Goal: Task Accomplishment & Management: Complete application form

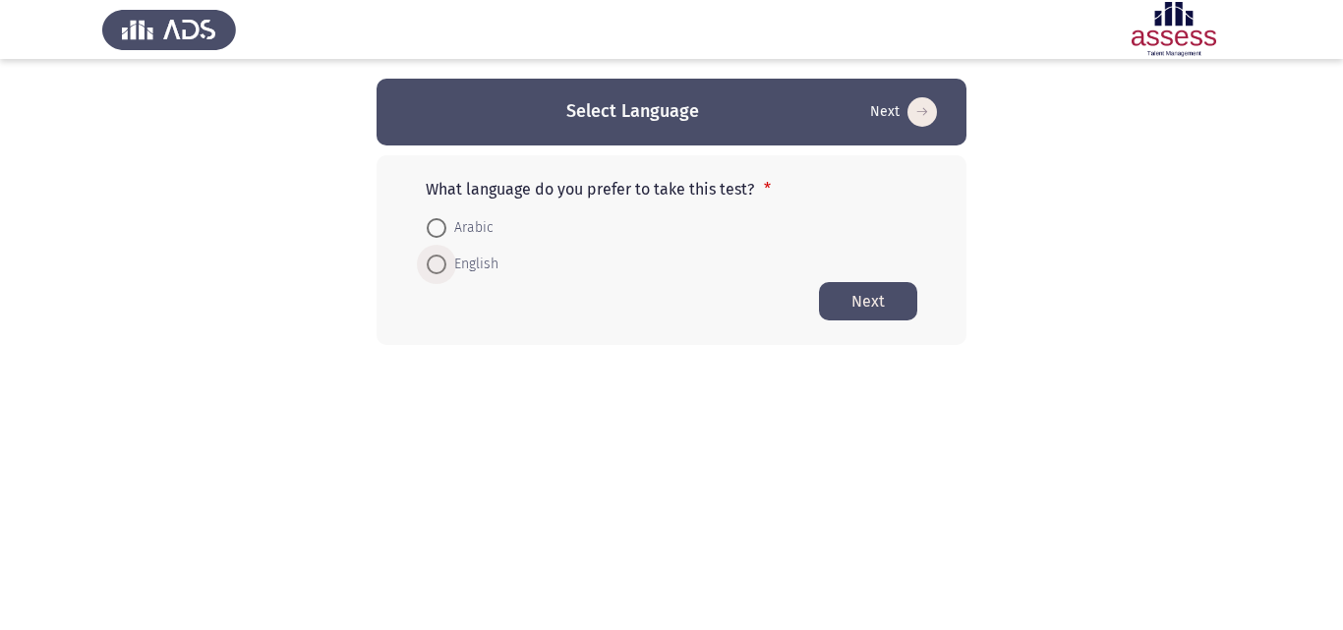
click at [433, 264] on span at bounding box center [437, 265] width 20 height 20
click at [433, 264] on input "English" at bounding box center [437, 265] width 20 height 20
radio input "true"
click at [822, 300] on button "Next" at bounding box center [868, 300] width 98 height 38
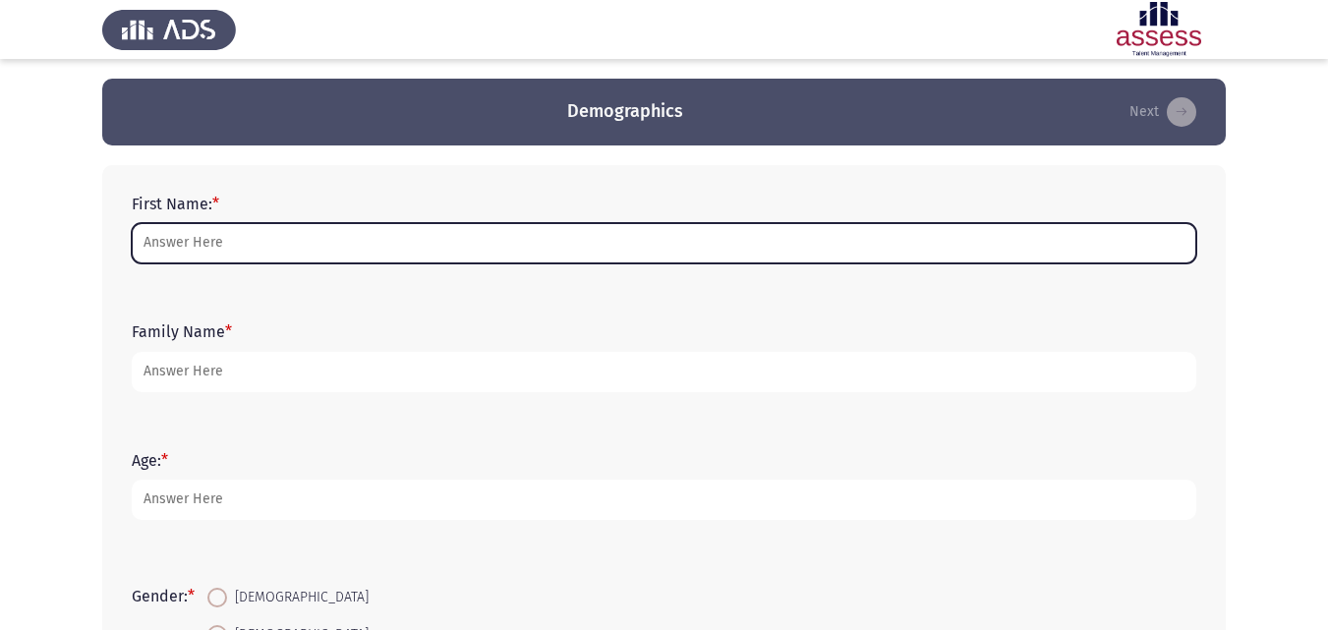
click at [713, 240] on input "First Name: *" at bounding box center [664, 243] width 1065 height 40
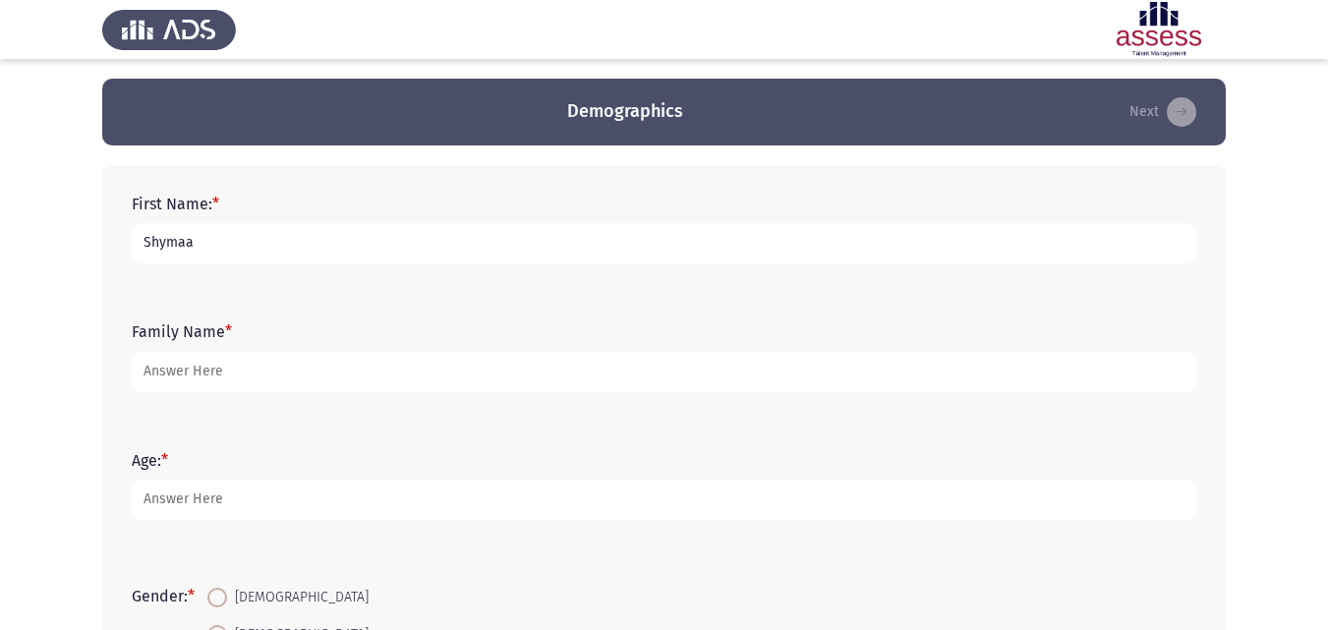
type input "Shymaa"
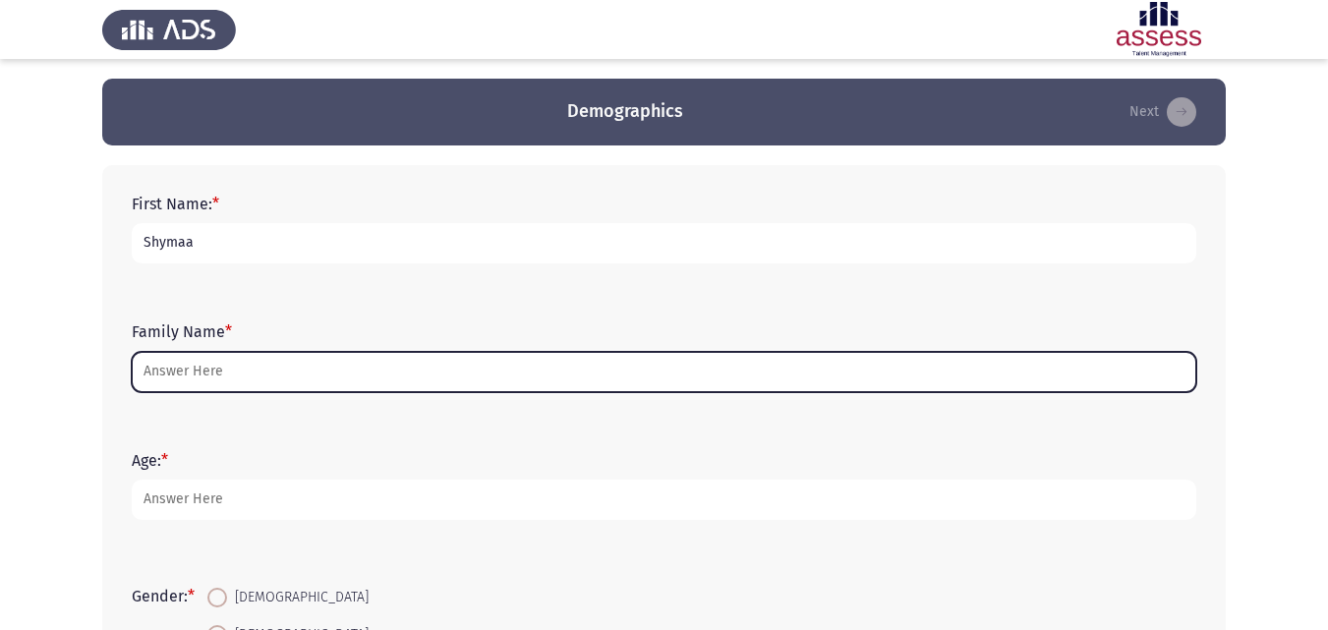
click at [522, 378] on input "Family Name *" at bounding box center [664, 372] width 1065 height 40
type input "a"
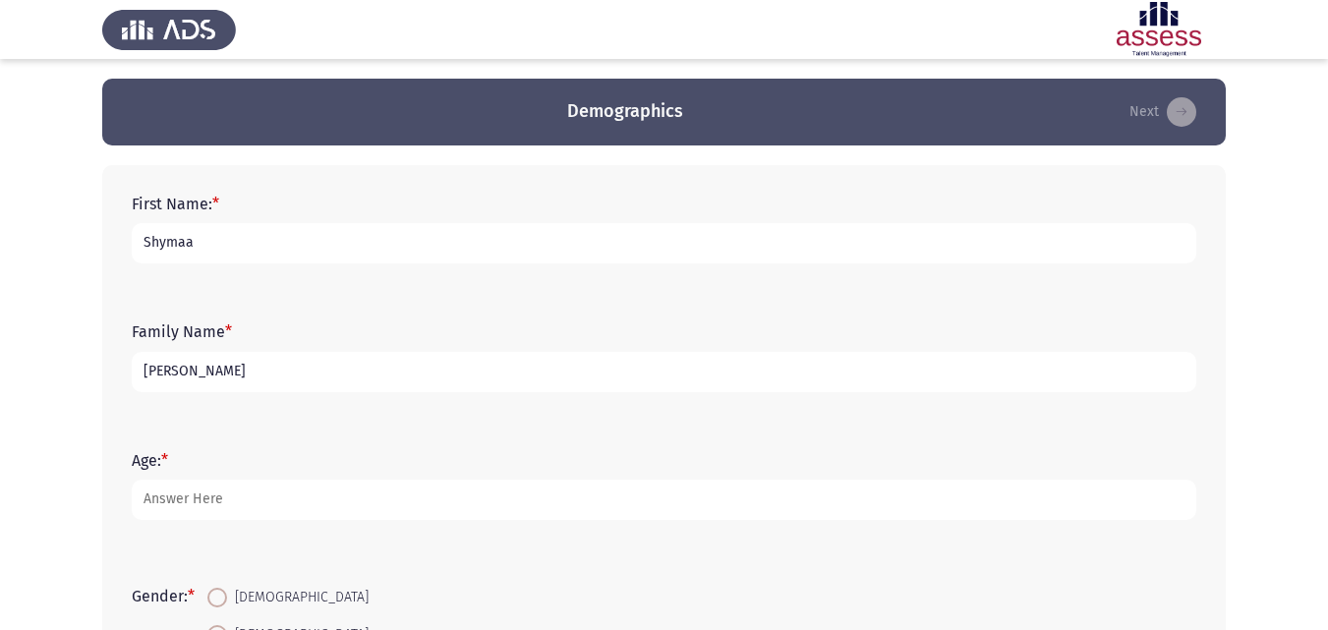
type input "[PERSON_NAME]"
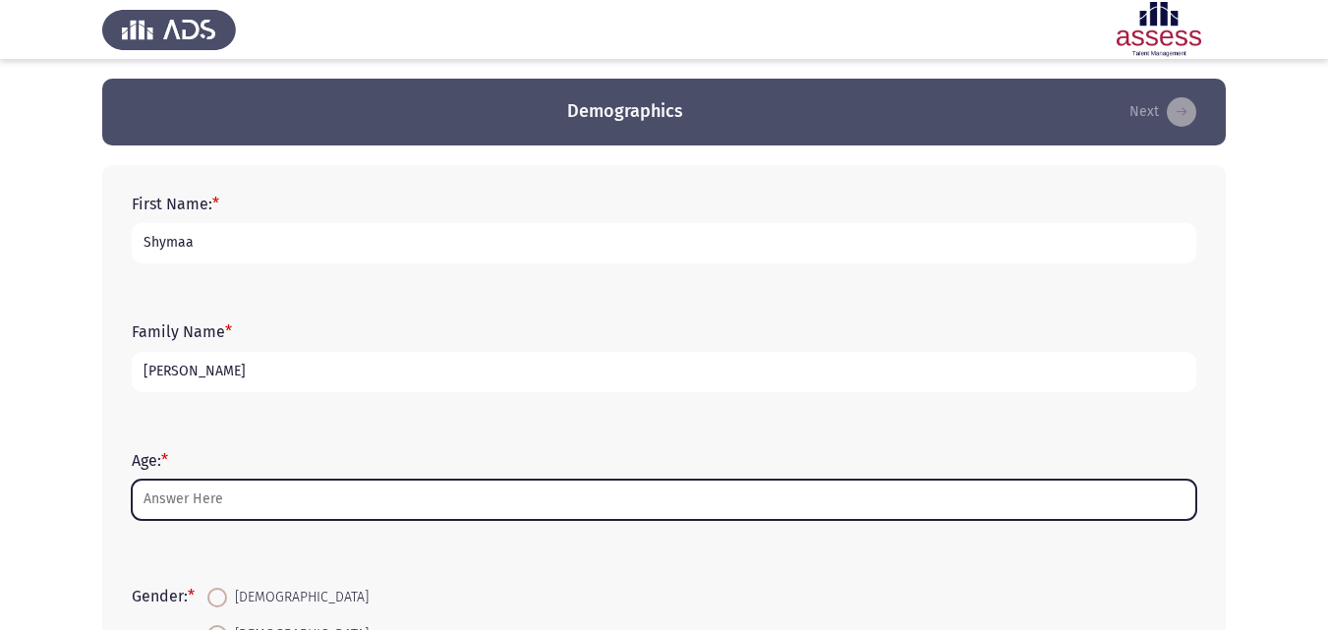
click at [249, 502] on input "Age: *" at bounding box center [664, 500] width 1065 height 40
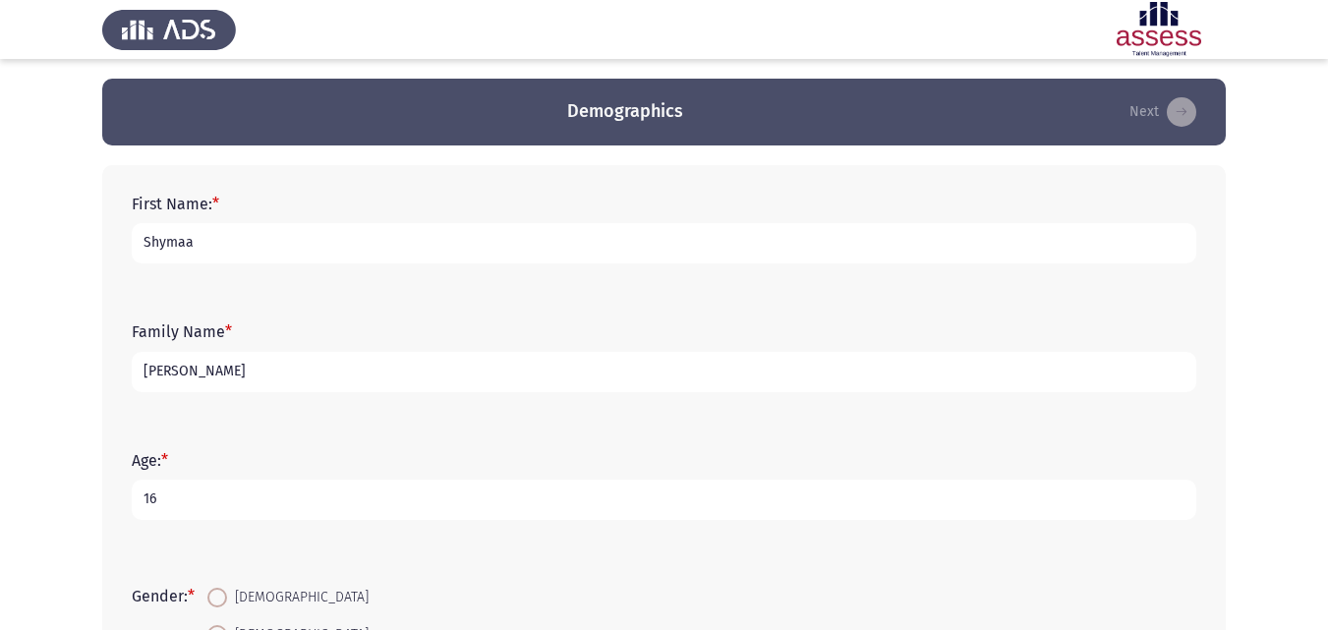
type input "1"
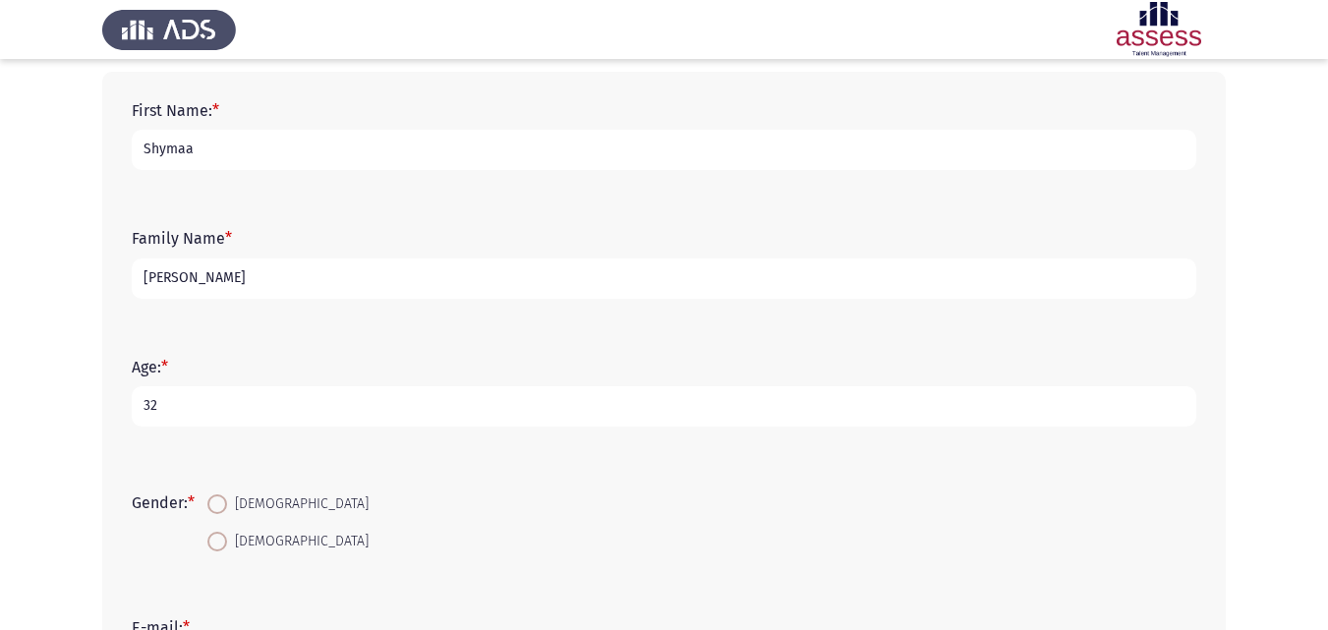
scroll to position [99, 0]
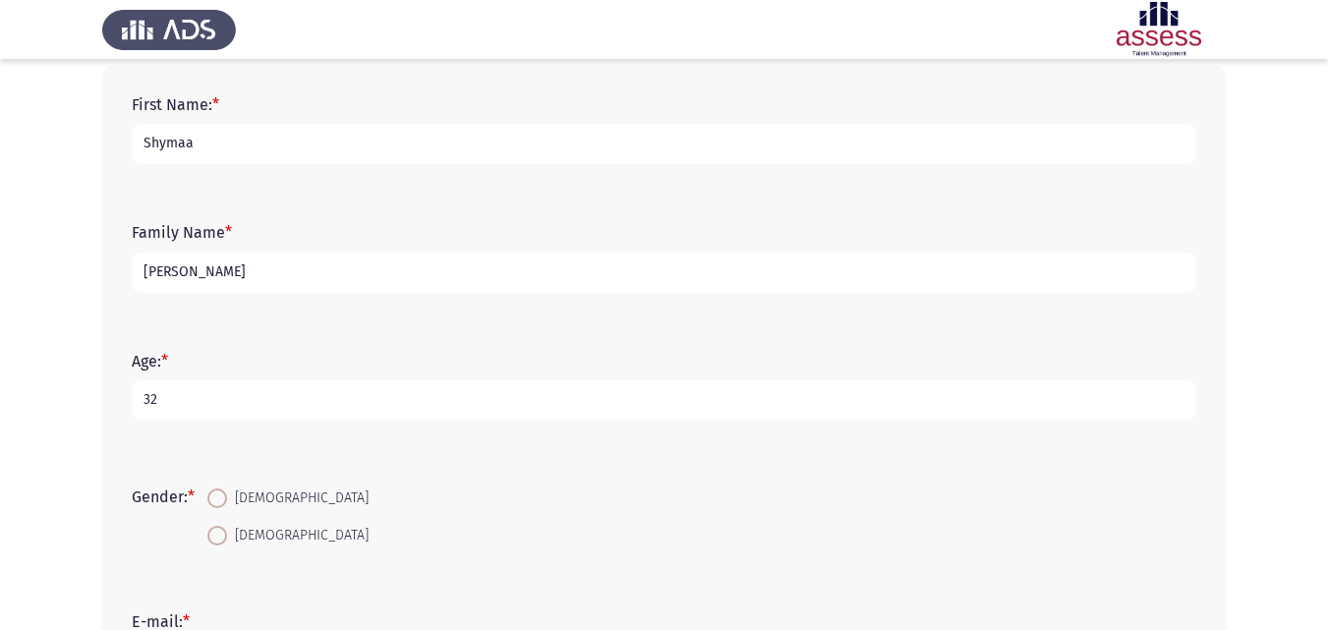
type input "32"
click at [227, 535] on span at bounding box center [217, 536] width 20 height 20
click at [227, 535] on input "[DEMOGRAPHIC_DATA]" at bounding box center [217, 536] width 20 height 20
radio input "true"
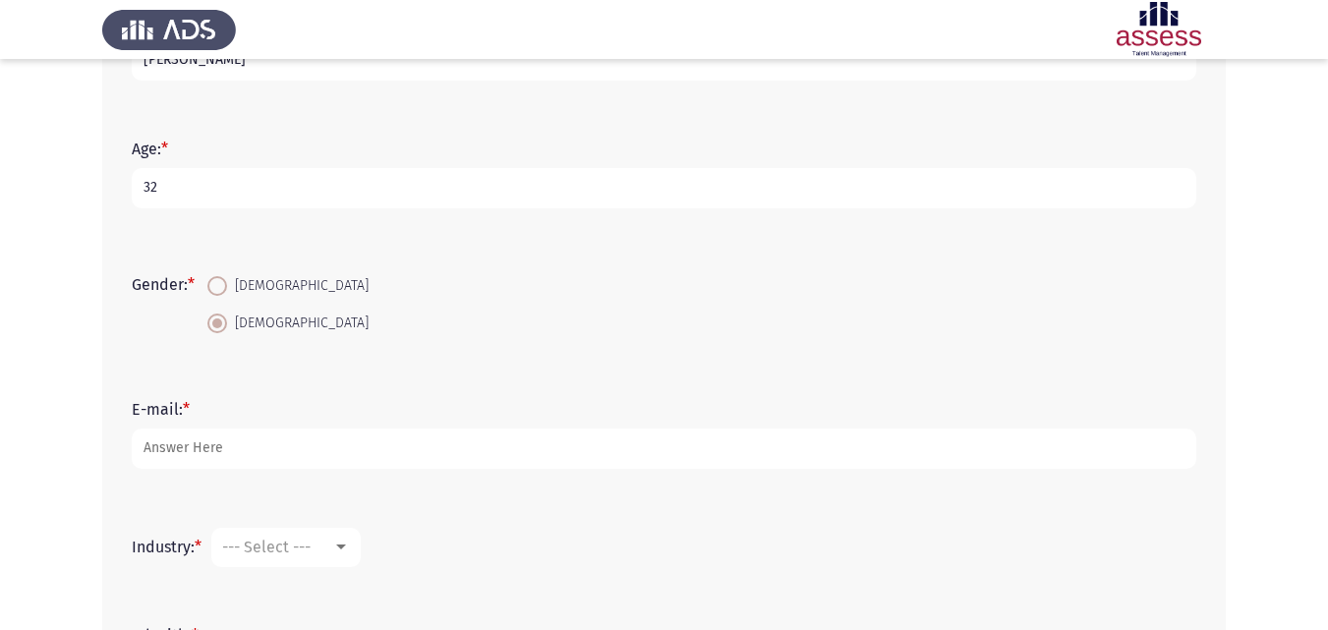
scroll to position [403, 0]
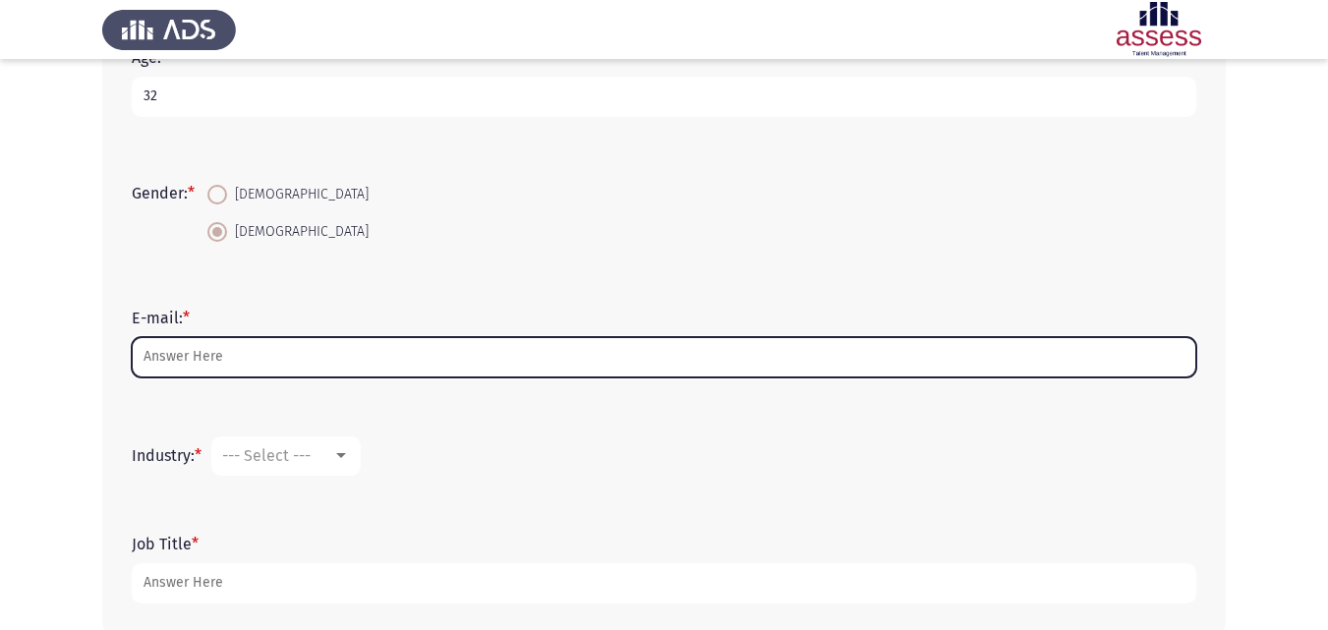
click at [467, 356] on input "E-mail: *" at bounding box center [664, 357] width 1065 height 40
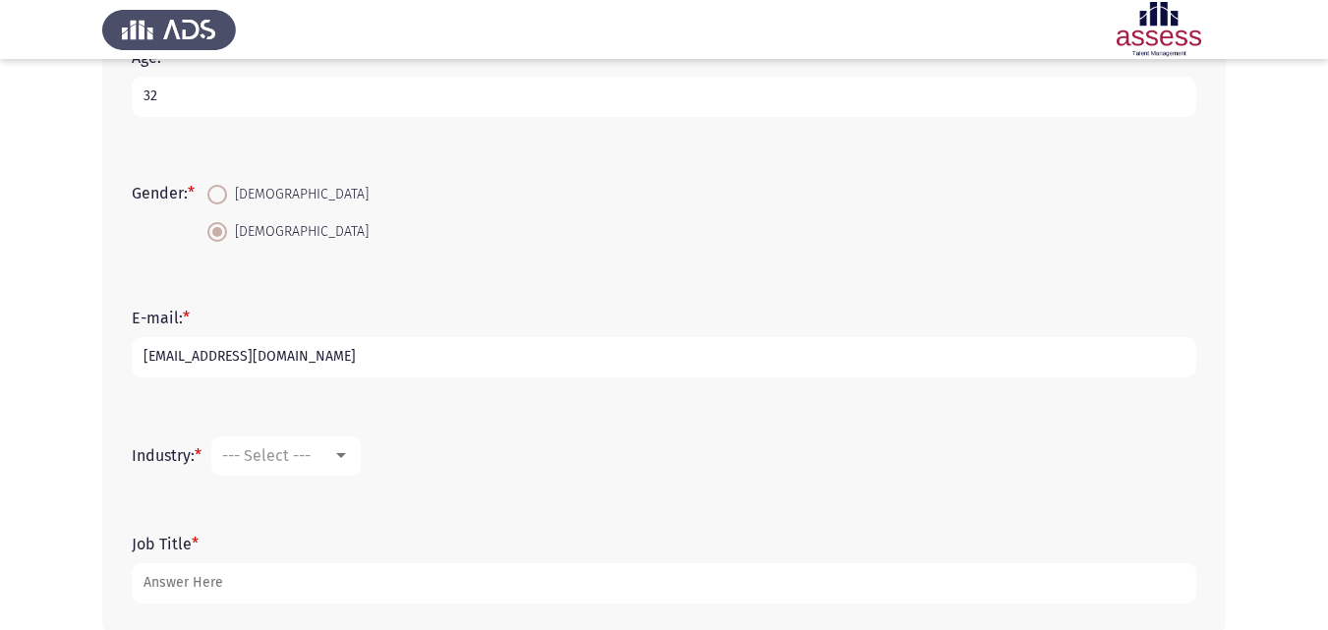
type input "[EMAIL_ADDRESS][DOMAIN_NAME]"
click at [347, 451] on div at bounding box center [341, 456] width 18 height 16
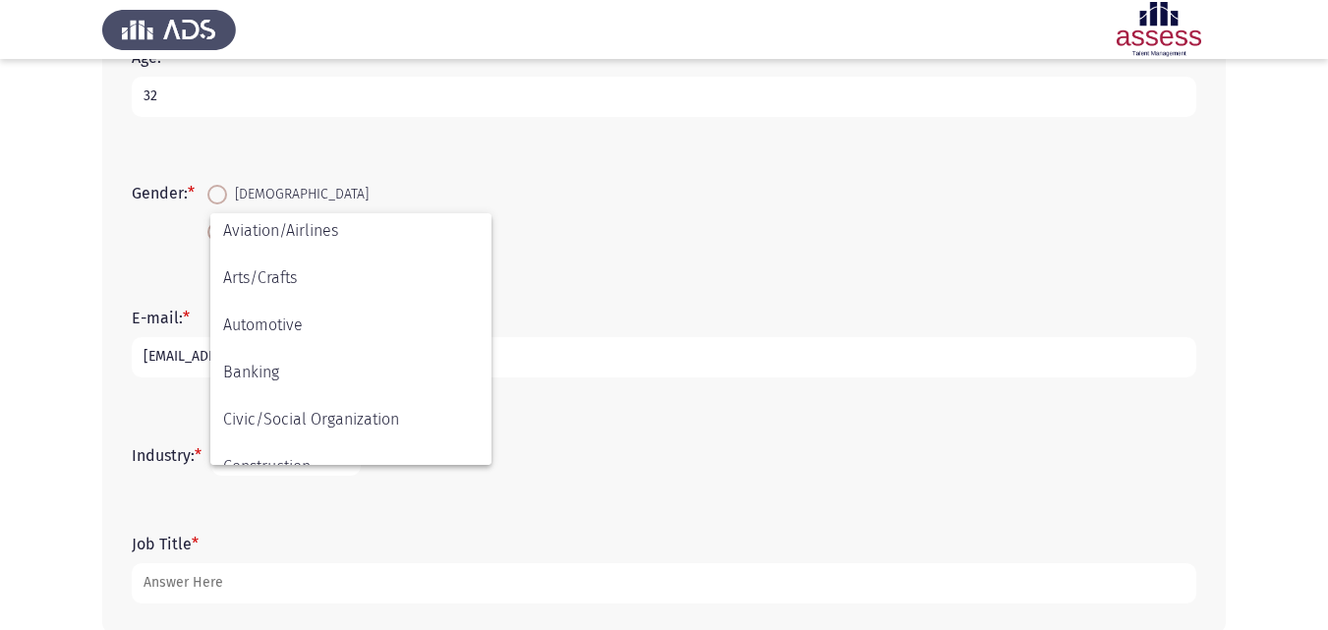
scroll to position [0, 0]
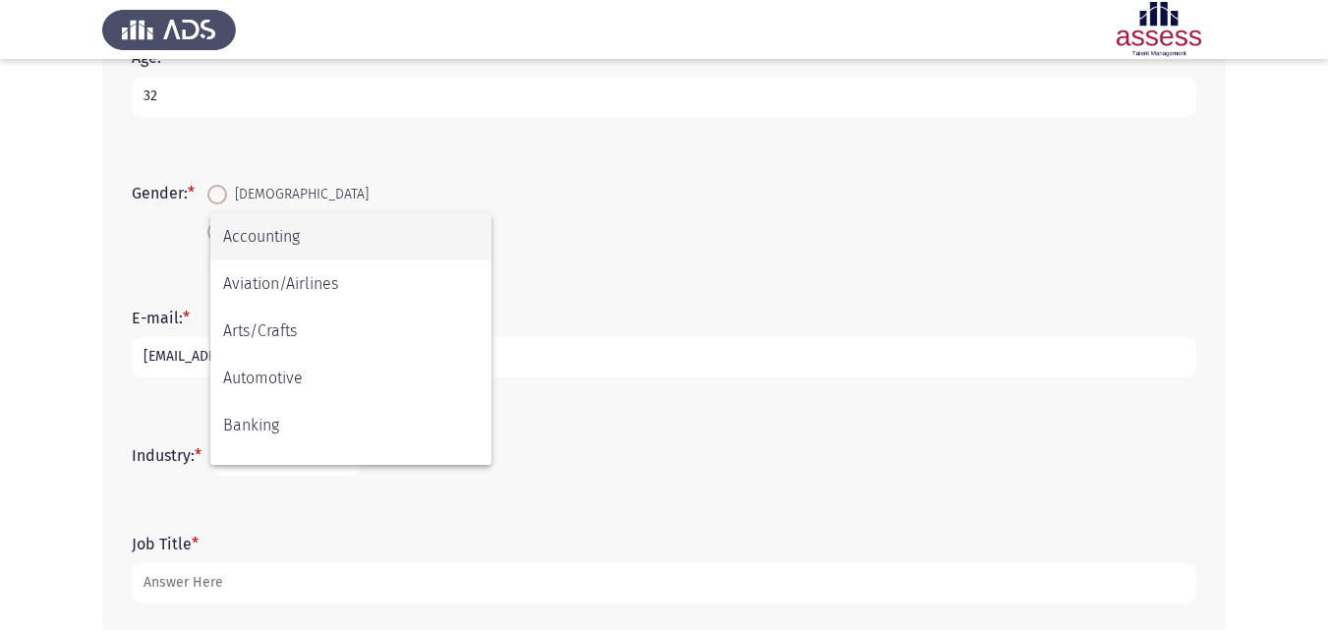
click at [0, 410] on div at bounding box center [664, 315] width 1328 height 630
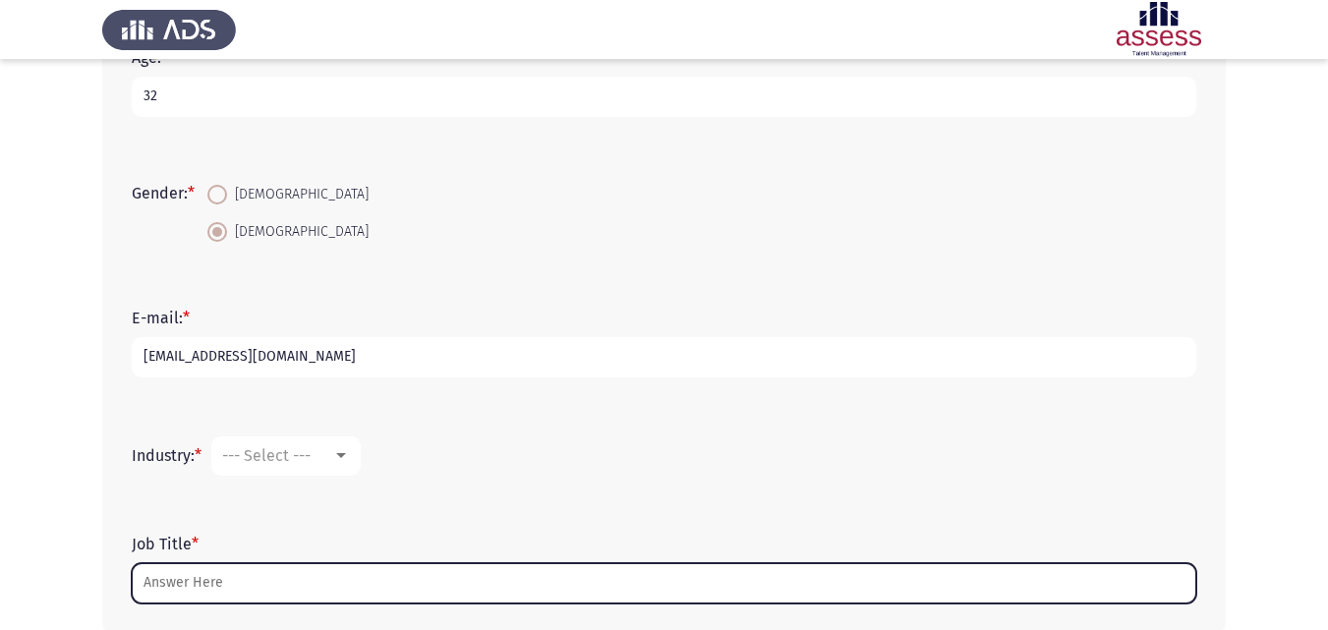
click at [166, 577] on input "Job Title *" at bounding box center [664, 583] width 1065 height 40
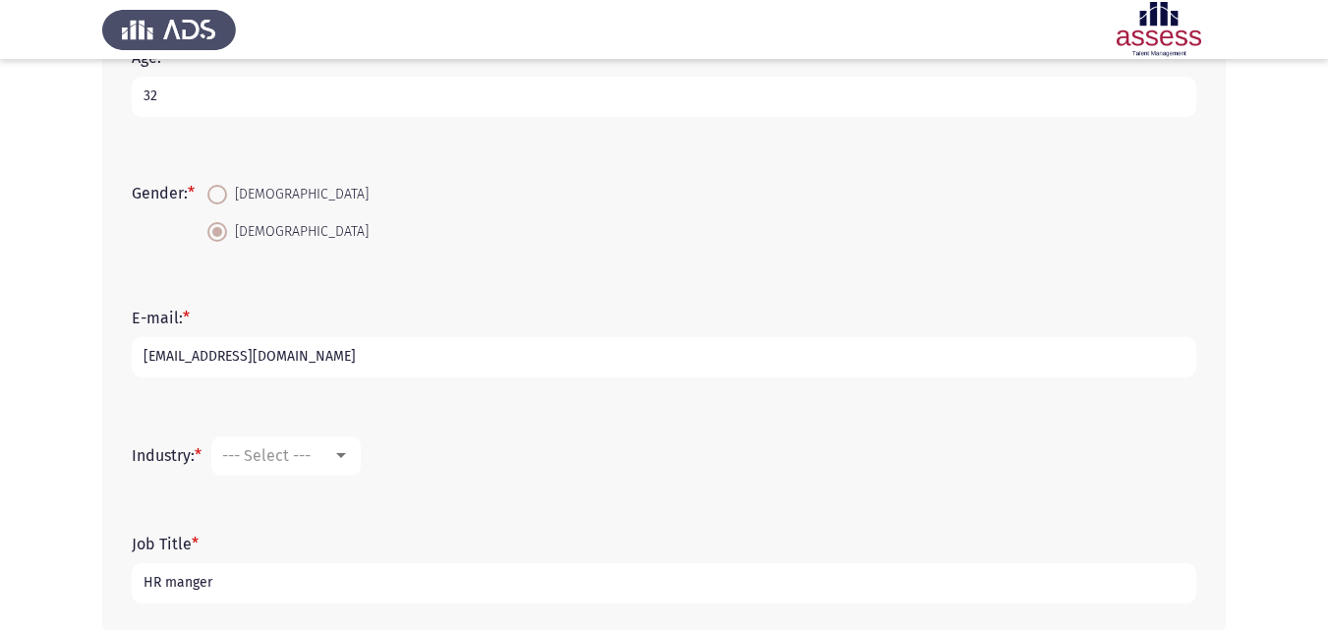
type input "HR manger"
click at [340, 459] on div at bounding box center [341, 456] width 18 height 16
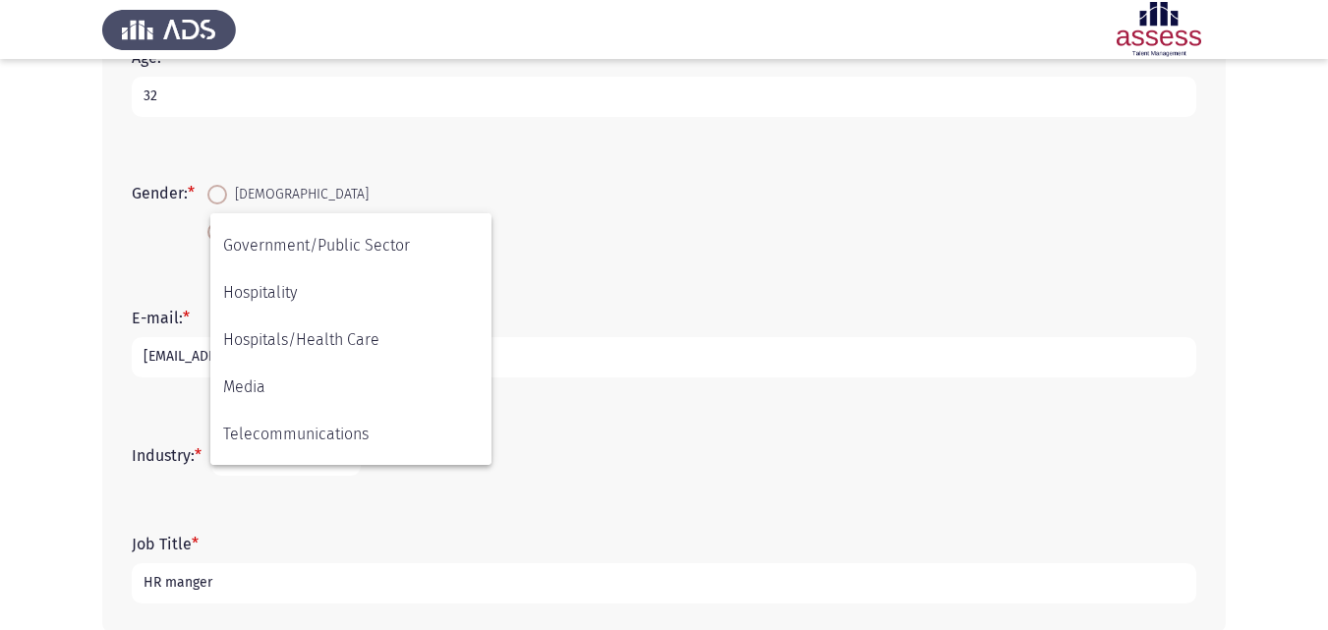
scroll to position [421, 0]
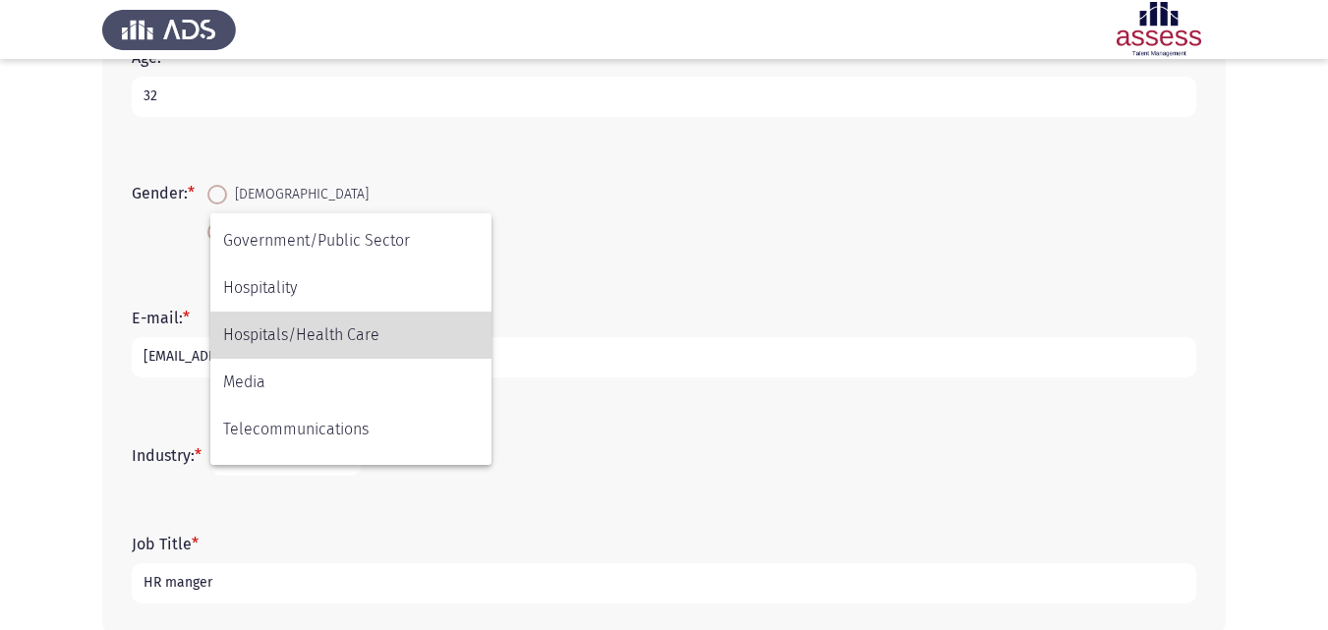
click at [394, 340] on span "Hospitals/Health Care" at bounding box center [351, 335] width 256 height 47
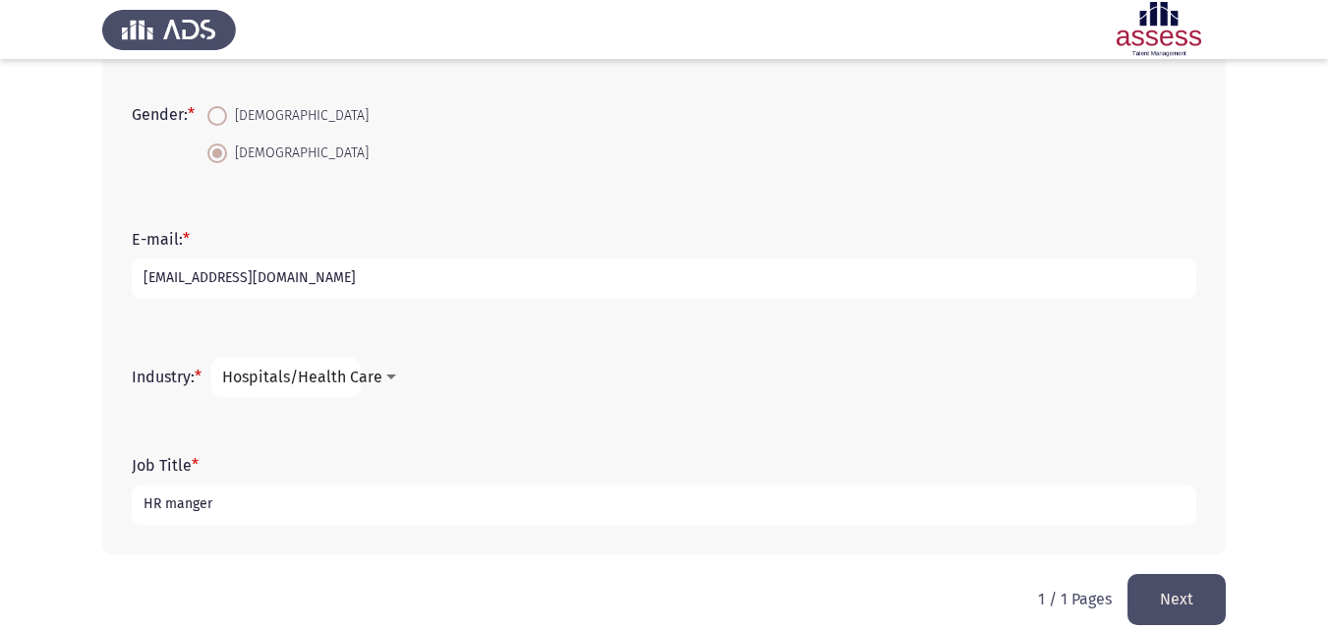
scroll to position [504, 0]
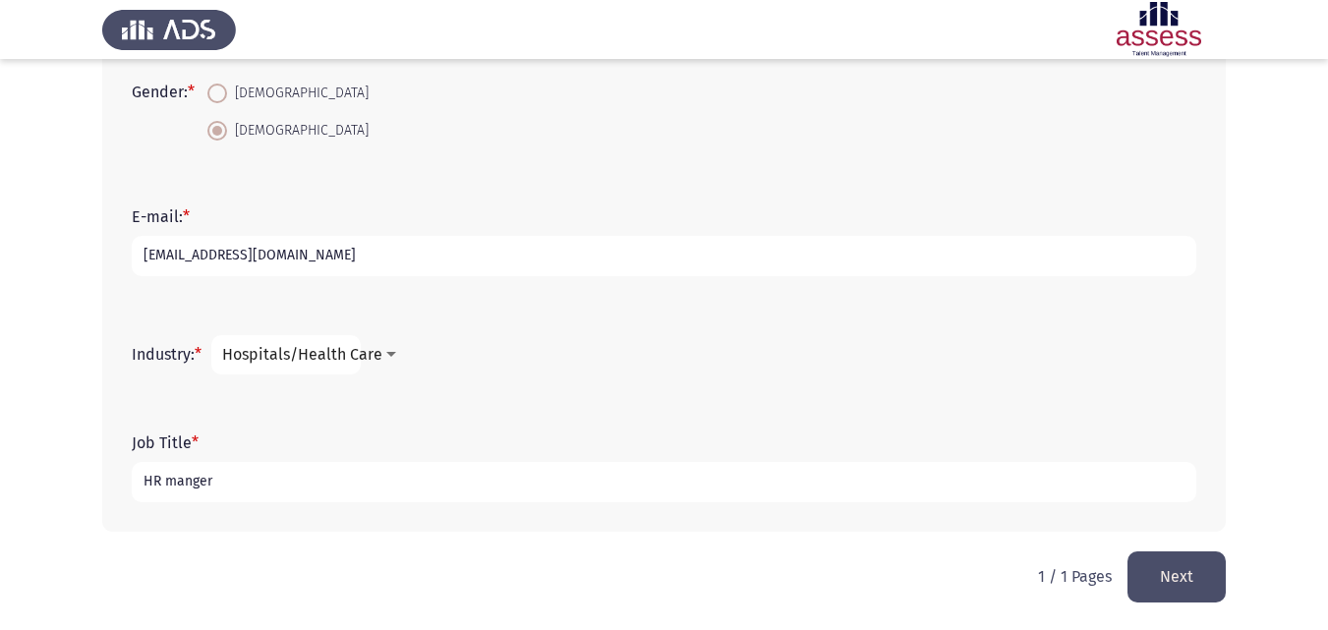
click at [1201, 584] on button "Next" at bounding box center [1177, 577] width 98 height 50
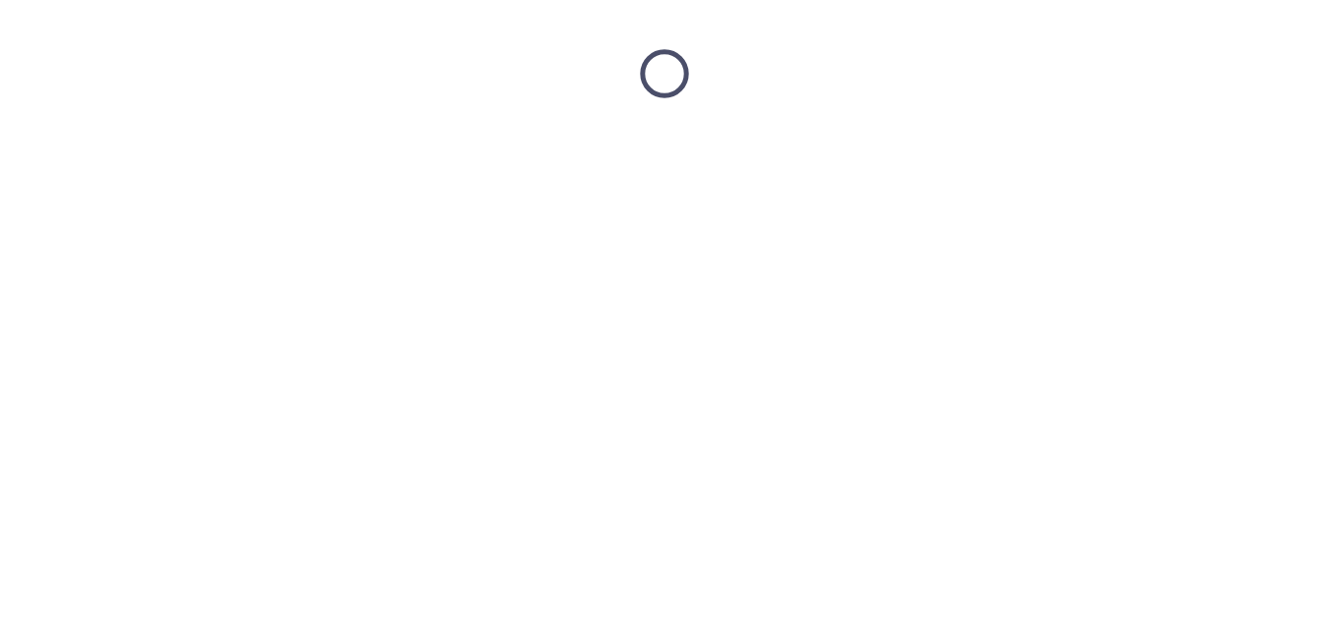
scroll to position [0, 0]
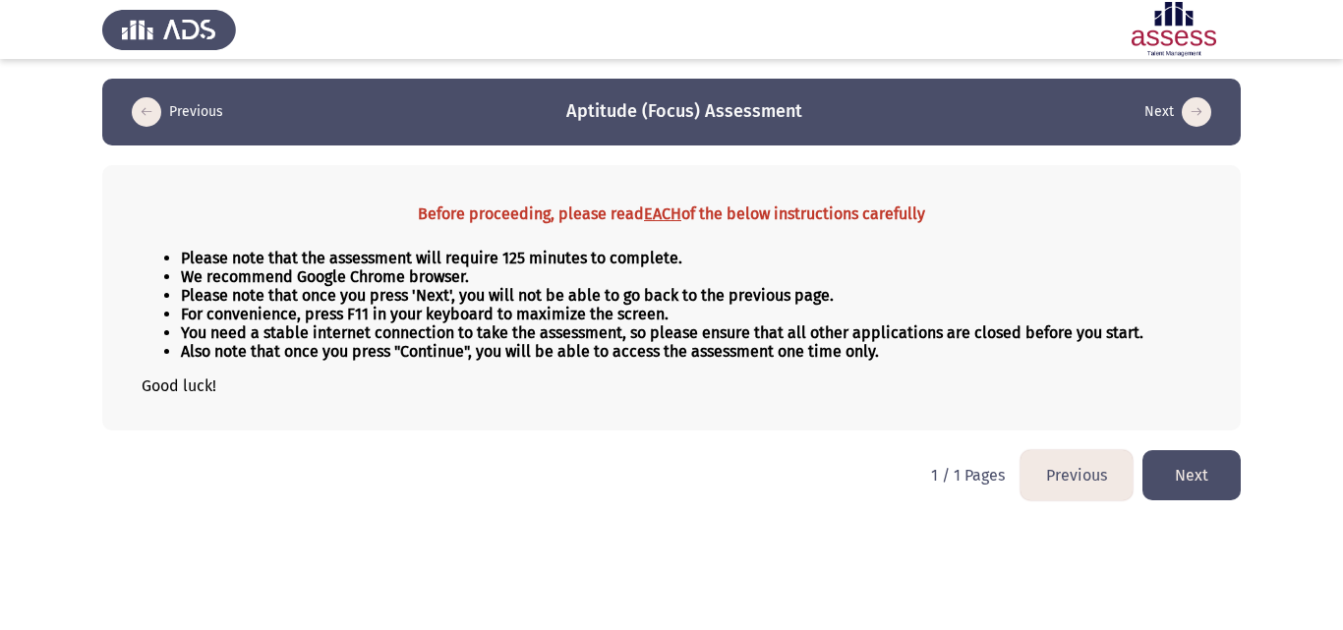
click at [1204, 479] on button "Next" at bounding box center [1191, 475] width 98 height 50
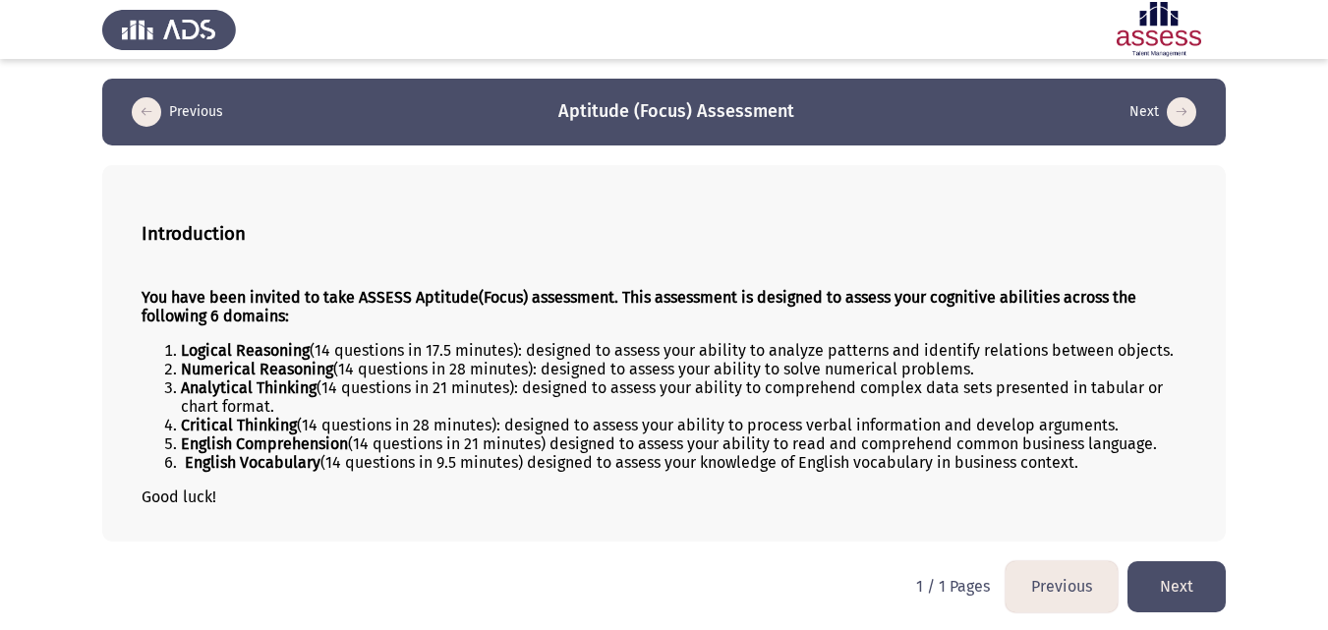
click at [1157, 589] on button "Next" at bounding box center [1177, 586] width 98 height 50
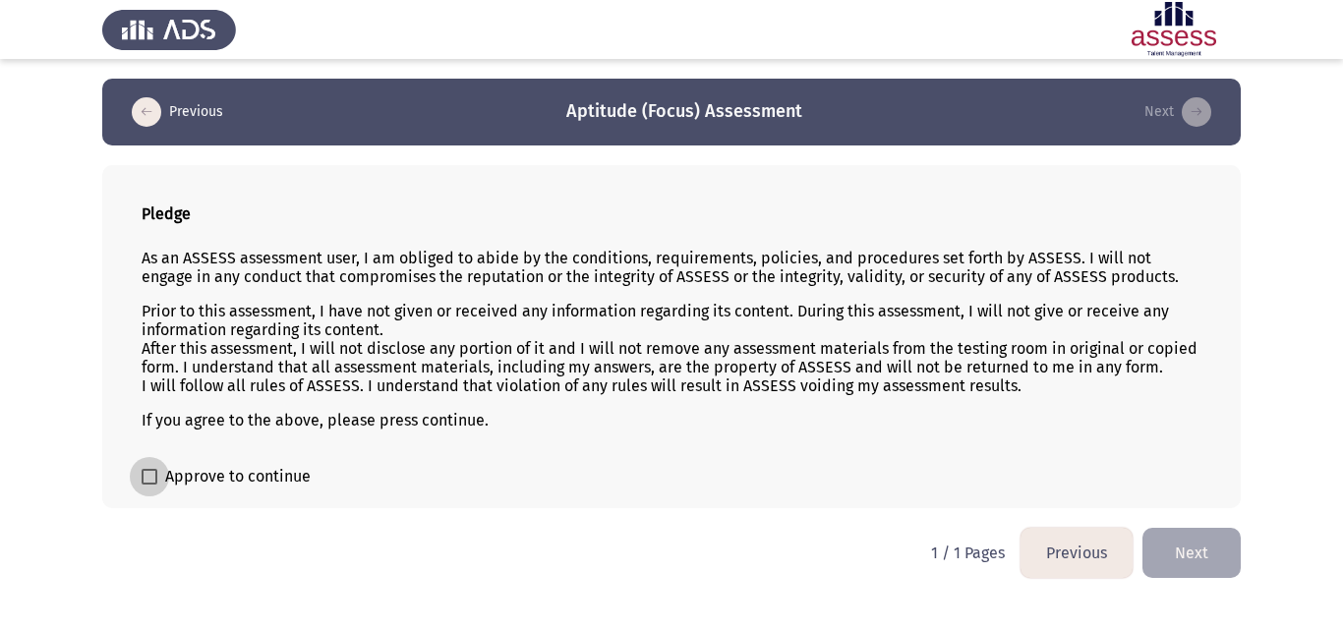
click at [147, 478] on span at bounding box center [150, 477] width 16 height 16
click at [148, 485] on input "Approve to continue" at bounding box center [148, 485] width 1 height 1
checkbox input "true"
click at [1183, 559] on button "Next" at bounding box center [1191, 553] width 98 height 50
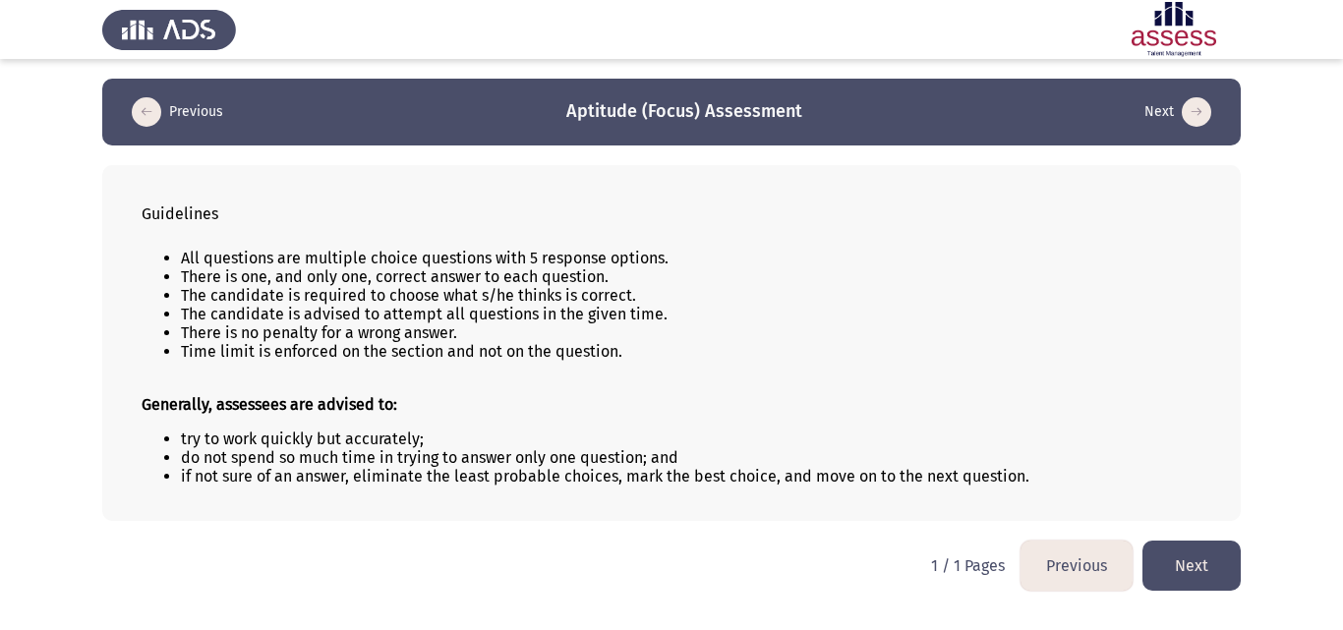
click at [1183, 559] on button "Next" at bounding box center [1191, 566] width 98 height 50
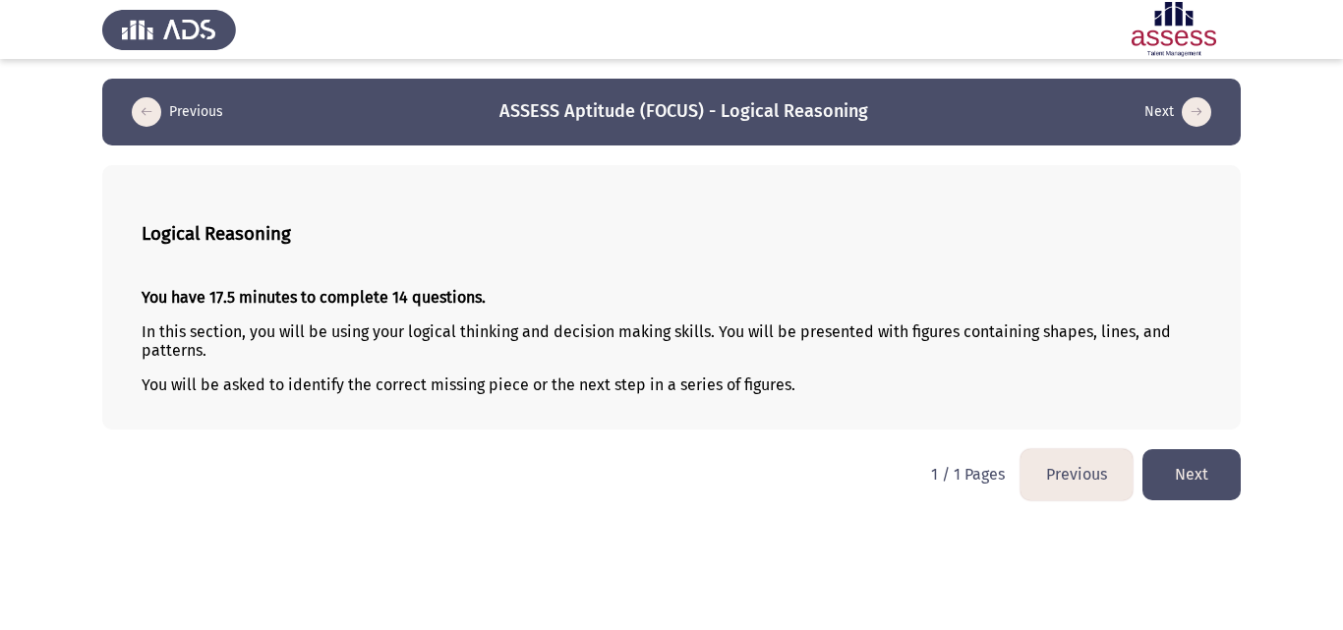
click at [1218, 472] on button "Next" at bounding box center [1191, 474] width 98 height 50
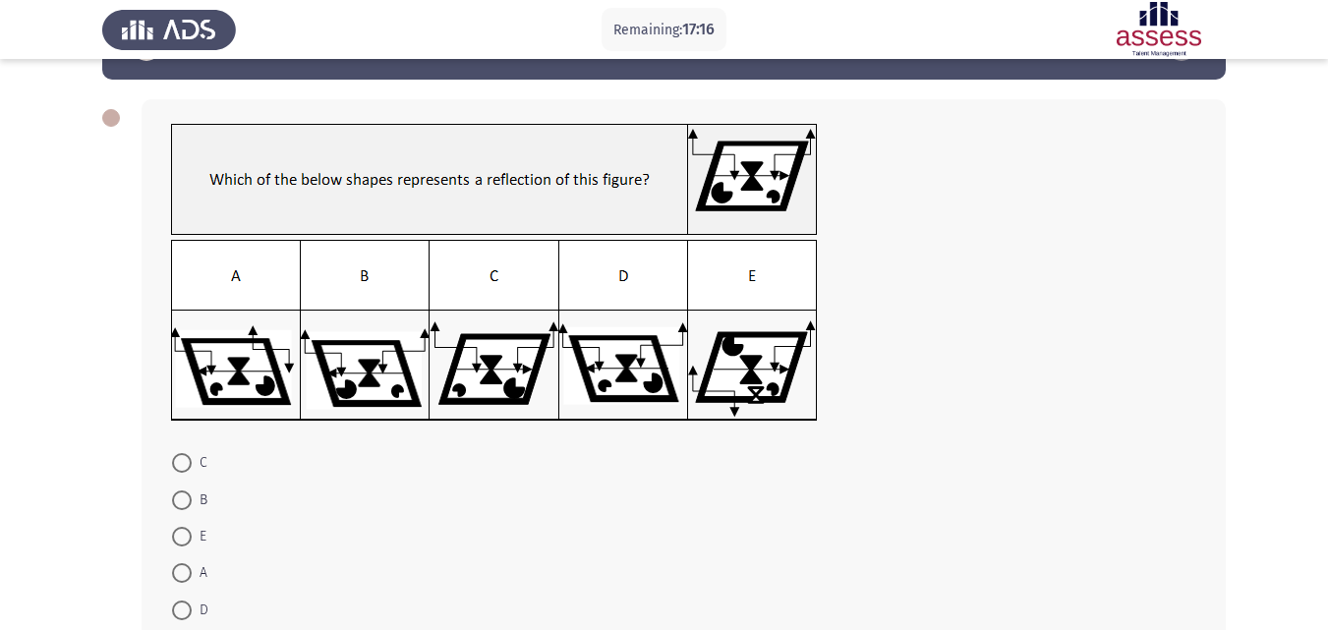
scroll to position [65, 0]
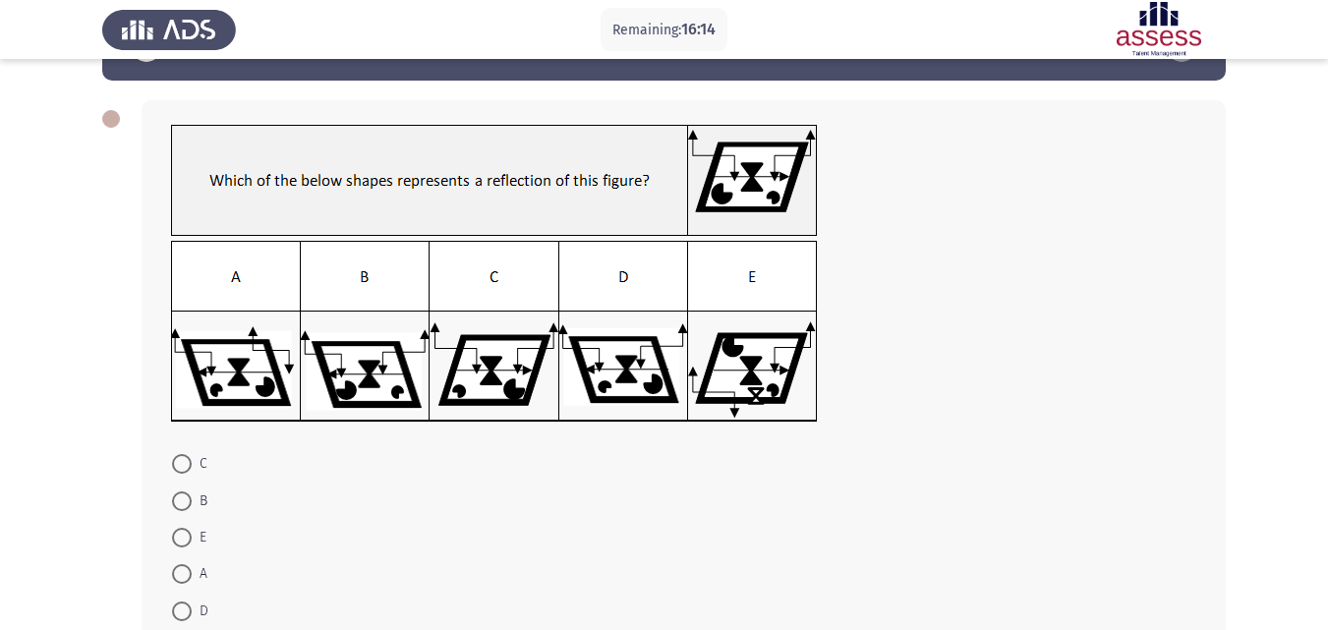
click at [795, 291] on img at bounding box center [494, 332] width 647 height 182
click at [178, 540] on span at bounding box center [182, 538] width 20 height 20
click at [178, 540] on input "E" at bounding box center [182, 538] width 20 height 20
radio input "true"
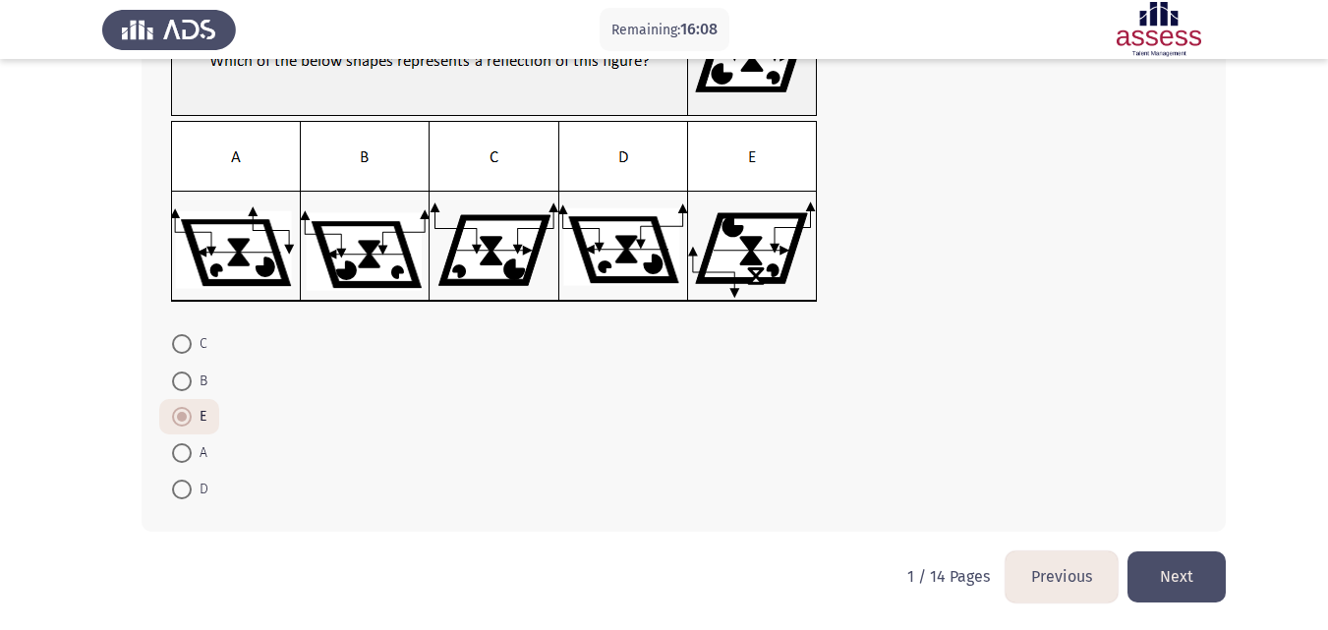
click at [1174, 564] on button "Next" at bounding box center [1177, 577] width 98 height 50
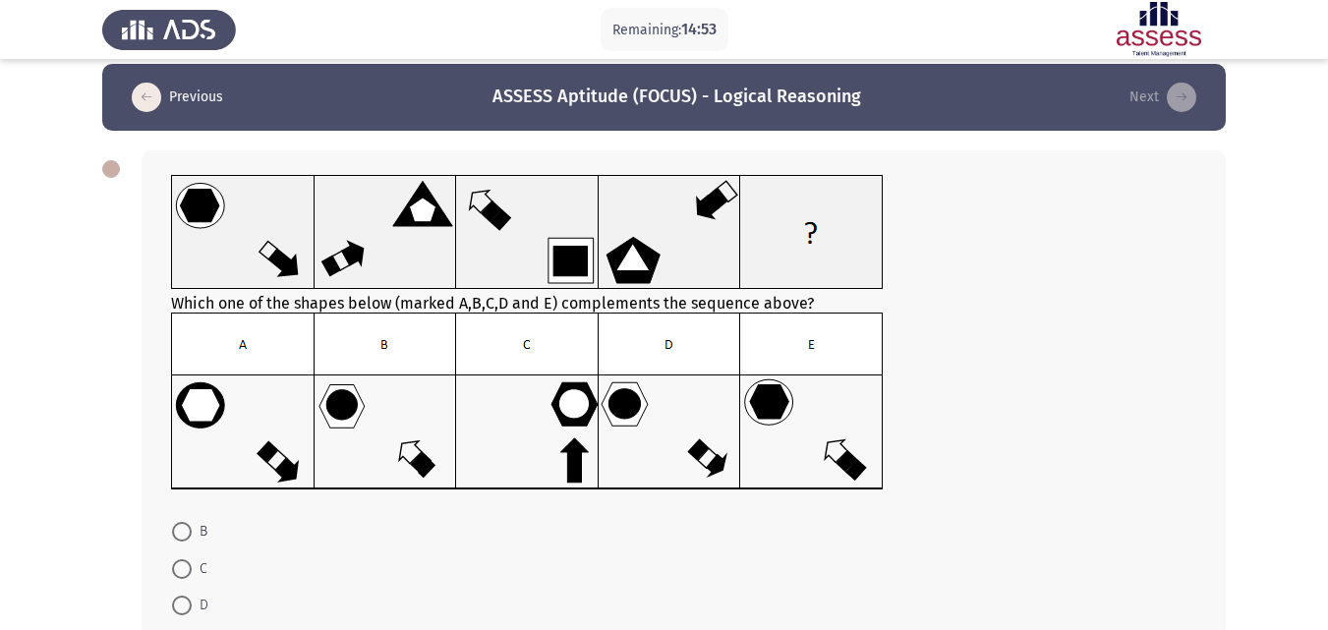
scroll to position [14, 0]
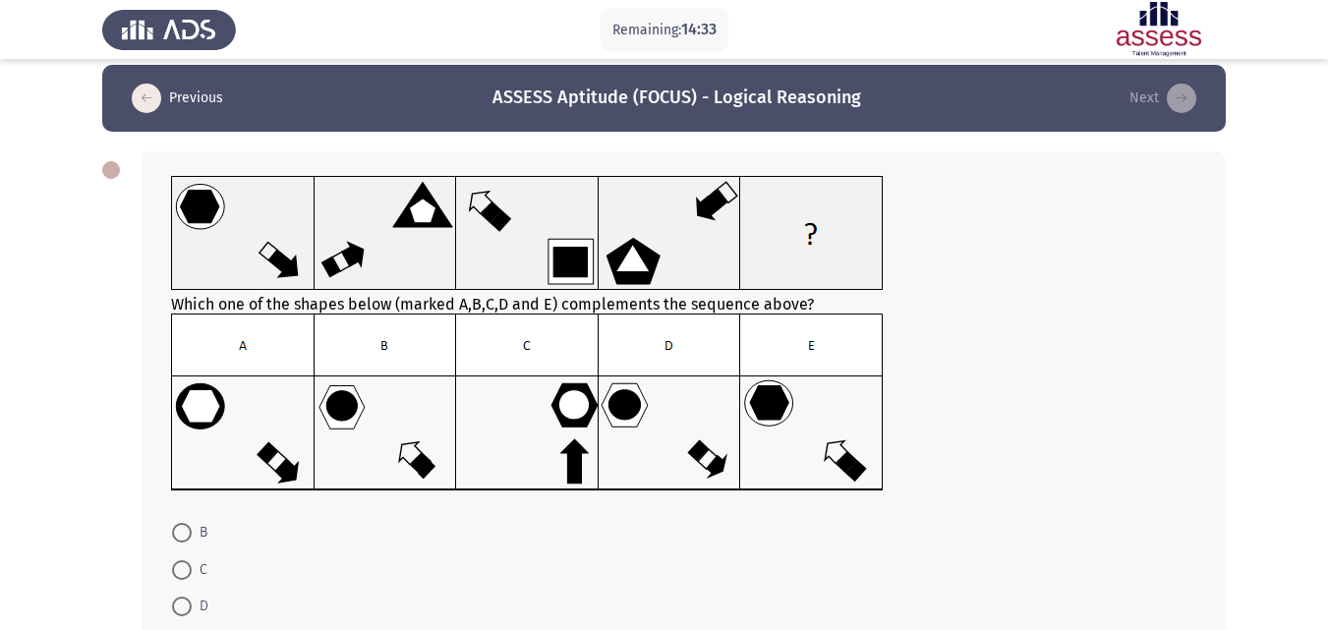
click at [185, 573] on span at bounding box center [182, 570] width 20 height 20
click at [185, 573] on input "C" at bounding box center [182, 570] width 20 height 20
radio input "true"
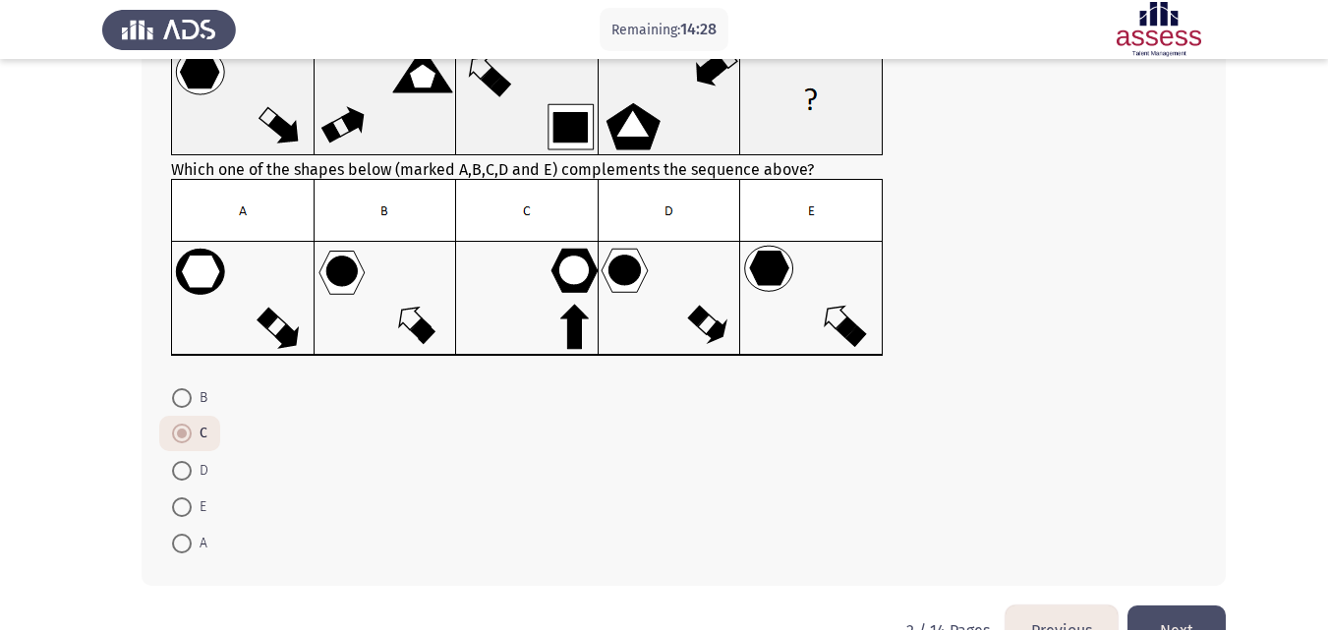
scroll to position [167, 0]
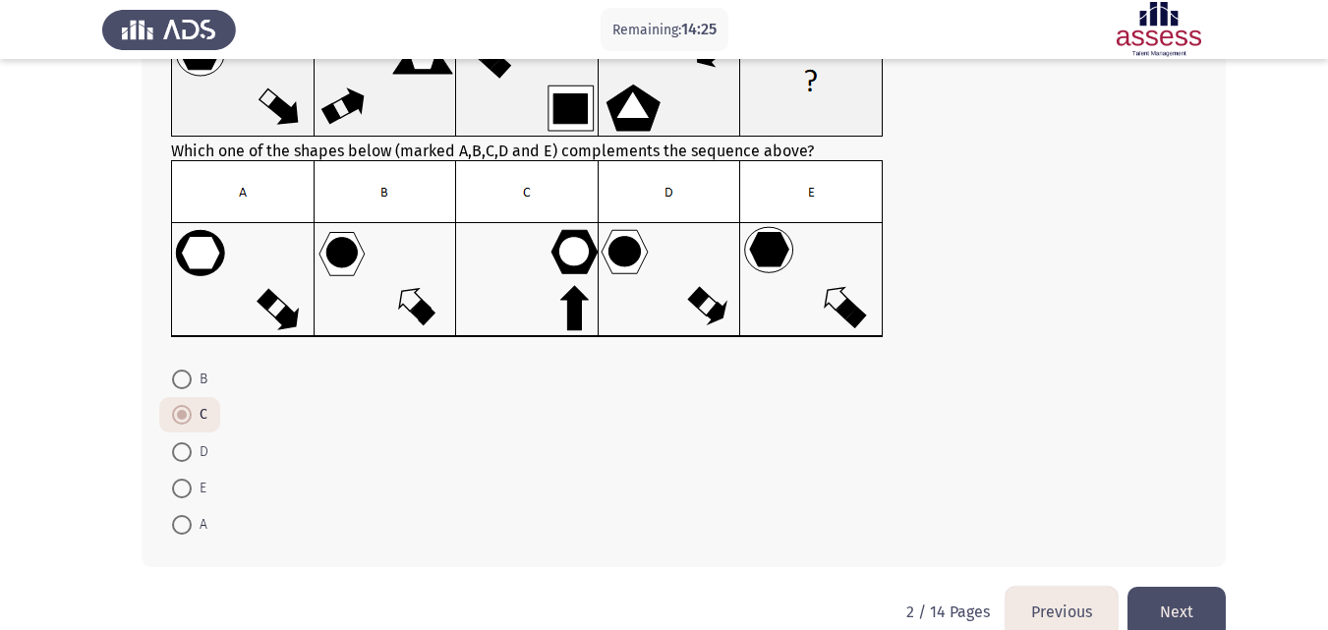
click at [1173, 610] on button "Next" at bounding box center [1177, 612] width 98 height 50
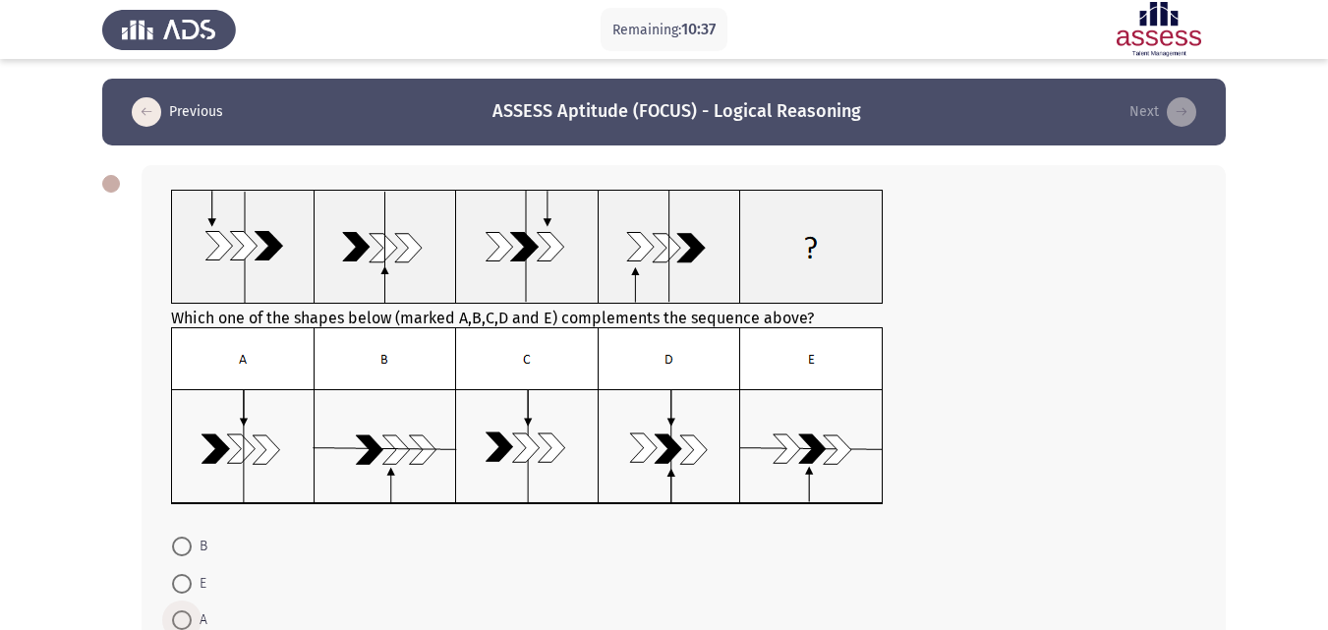
click at [182, 616] on span at bounding box center [182, 621] width 20 height 20
click at [182, 616] on input "A" at bounding box center [182, 621] width 20 height 20
radio input "true"
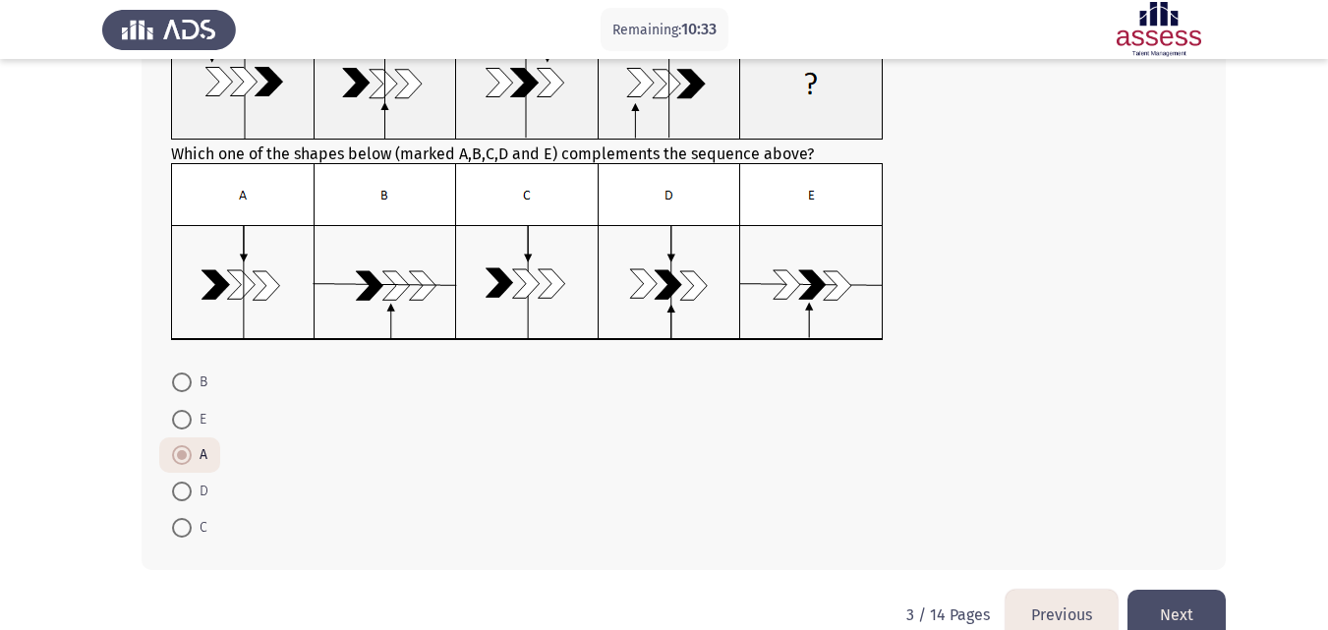
scroll to position [178, 0]
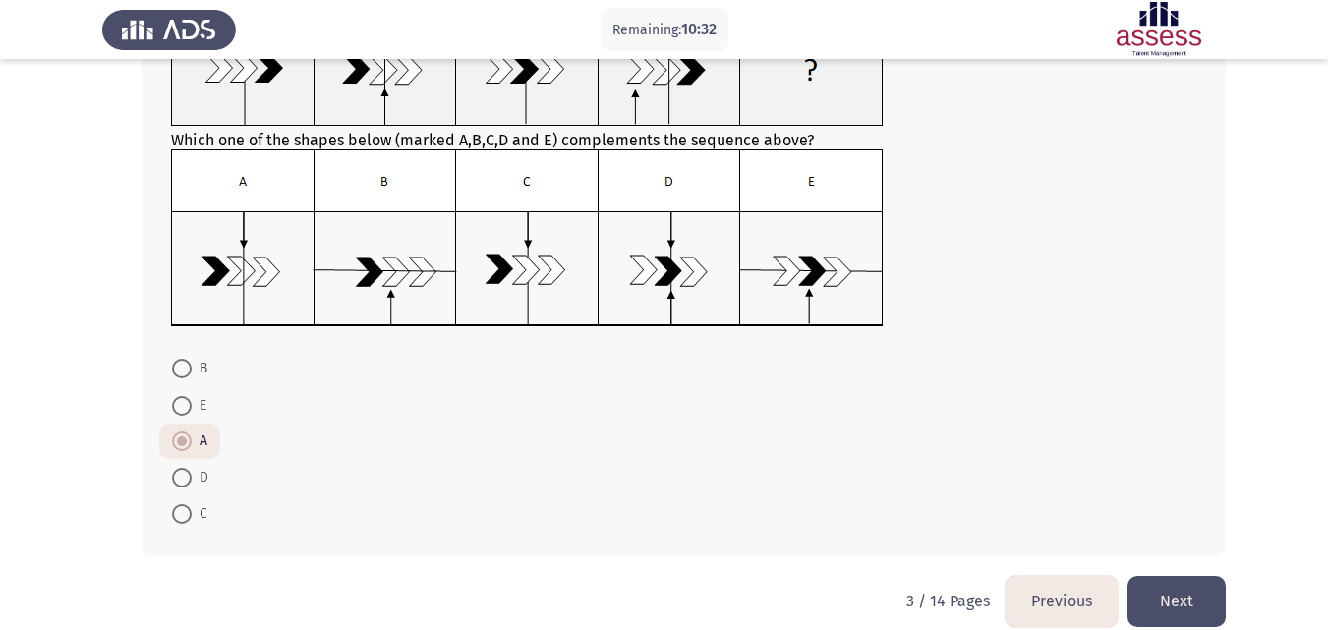
click at [1177, 600] on button "Next" at bounding box center [1177, 601] width 98 height 50
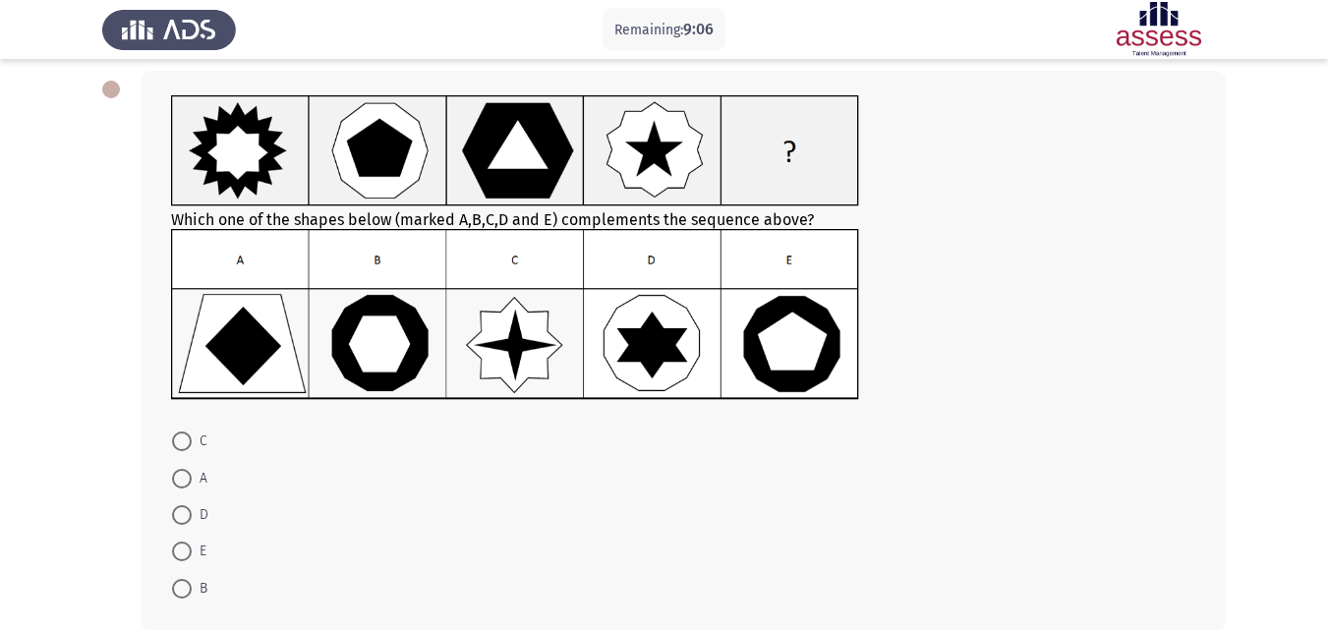
scroll to position [91, 0]
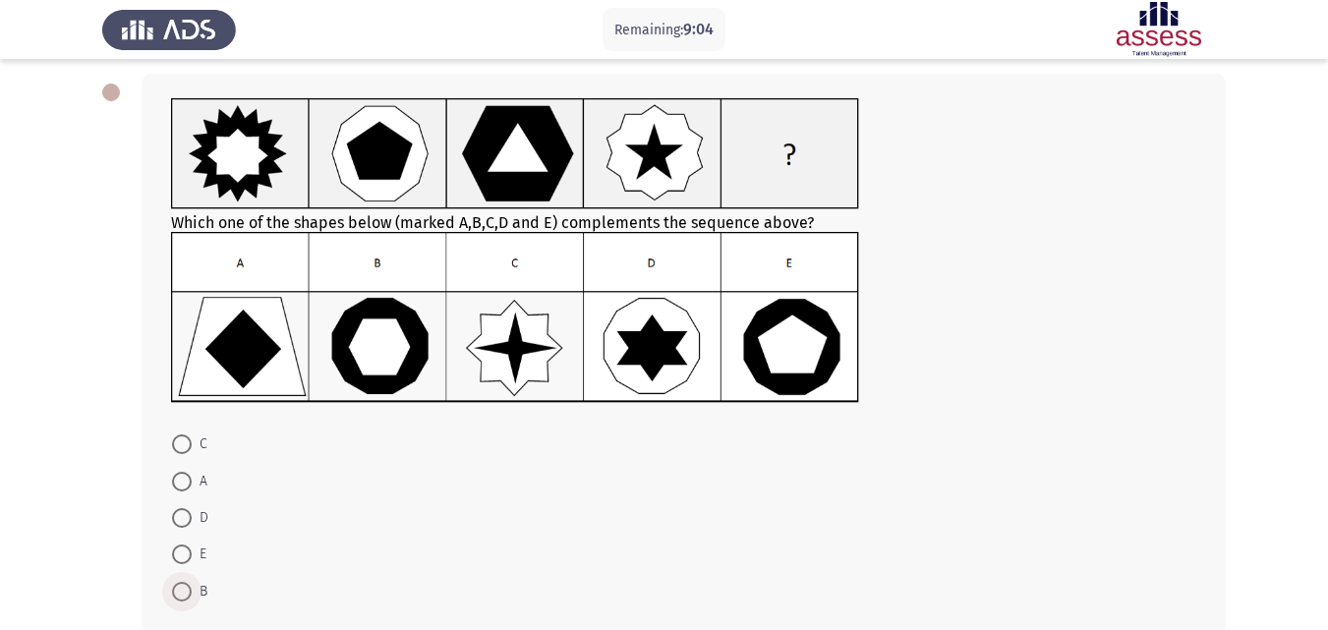
click at [187, 591] on span at bounding box center [182, 592] width 20 height 20
click at [187, 591] on input "B" at bounding box center [182, 592] width 20 height 20
radio input "true"
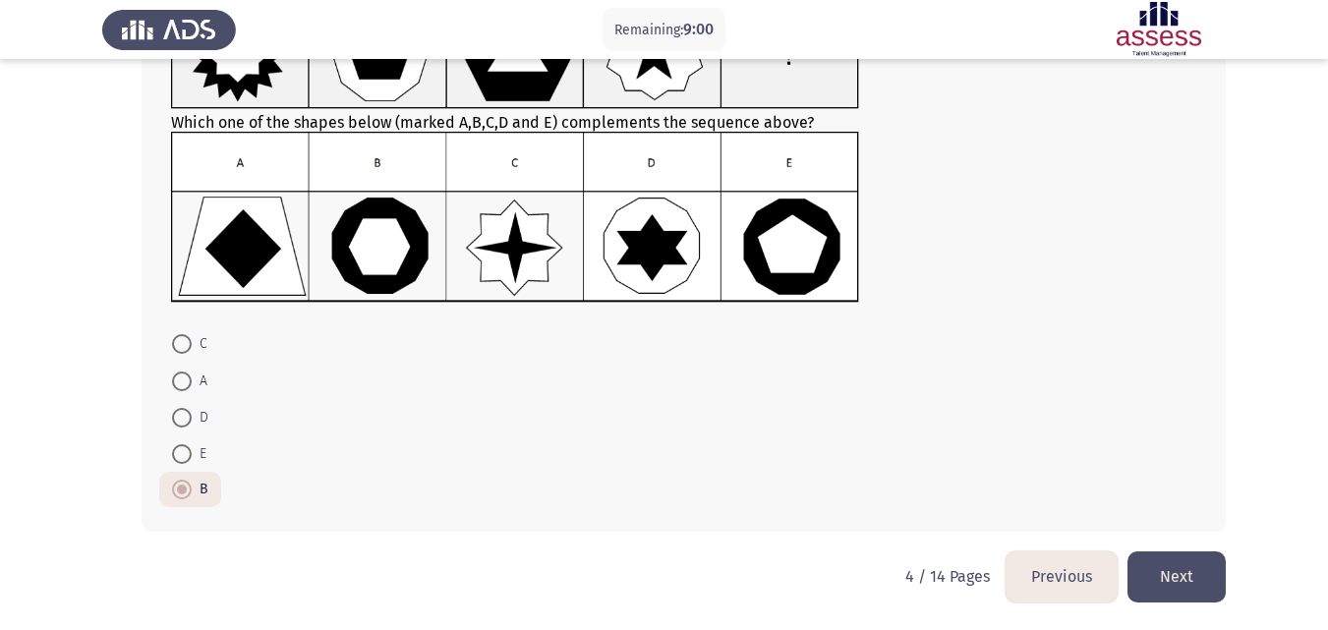
click at [1169, 564] on button "Next" at bounding box center [1177, 577] width 98 height 50
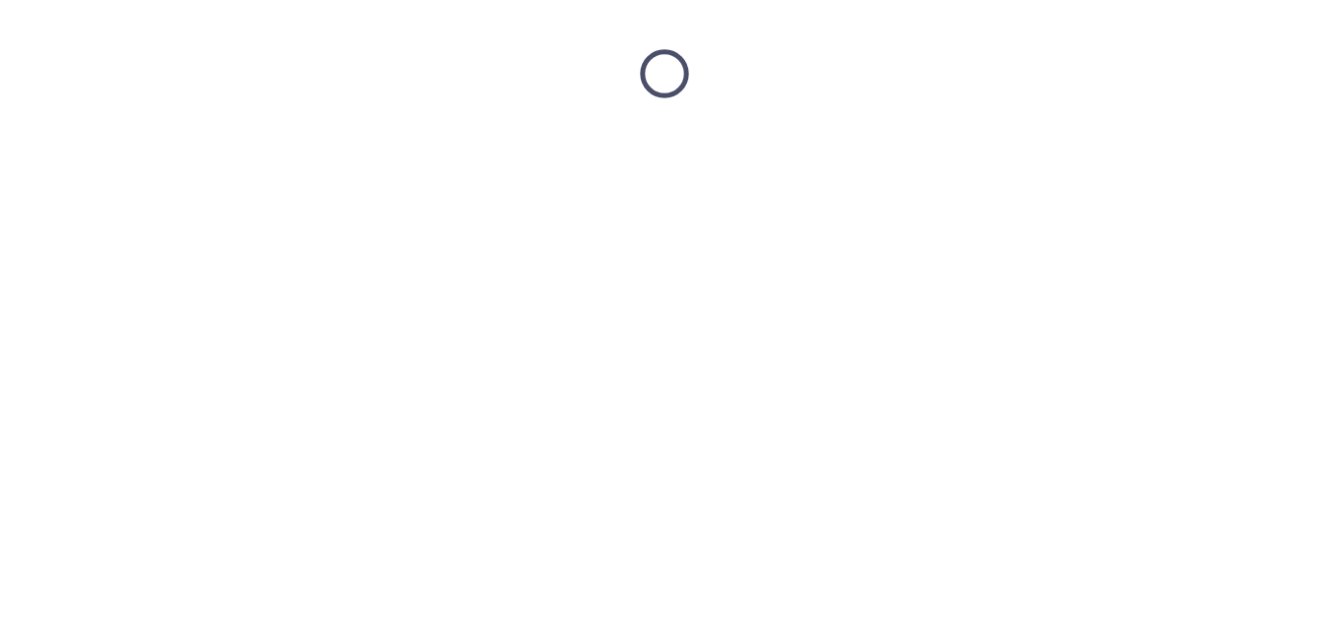
scroll to position [0, 0]
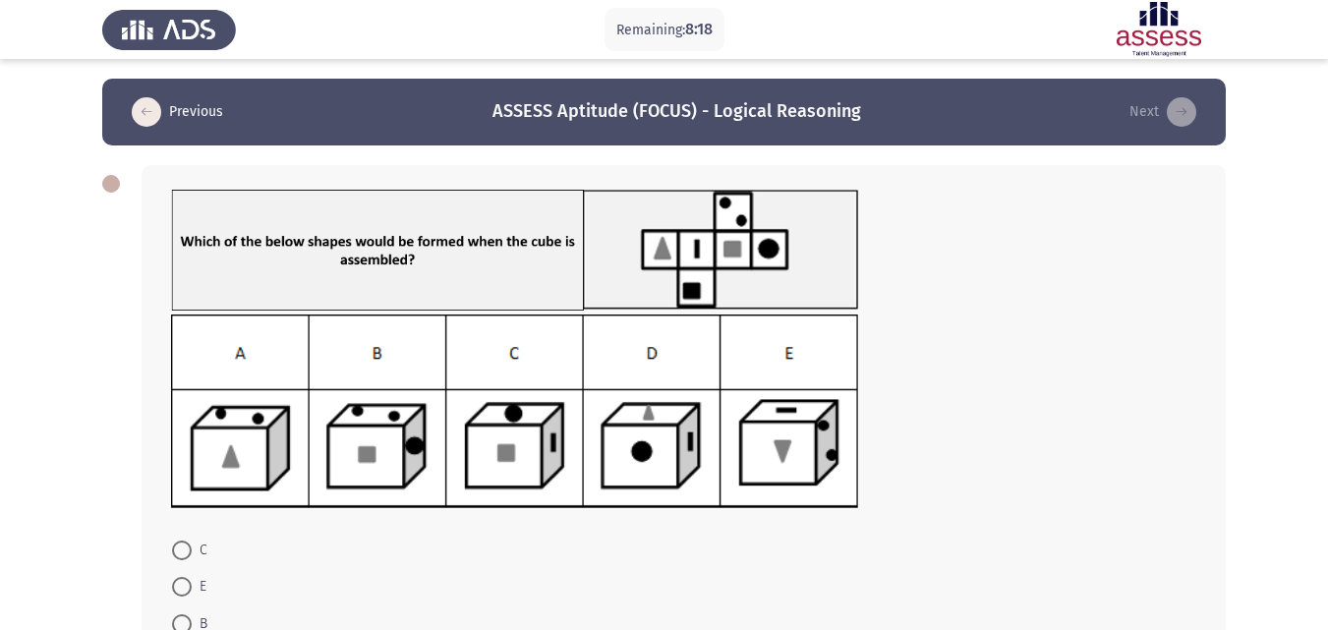
click at [1169, 564] on form "C E B D A" at bounding box center [683, 624] width 1025 height 184
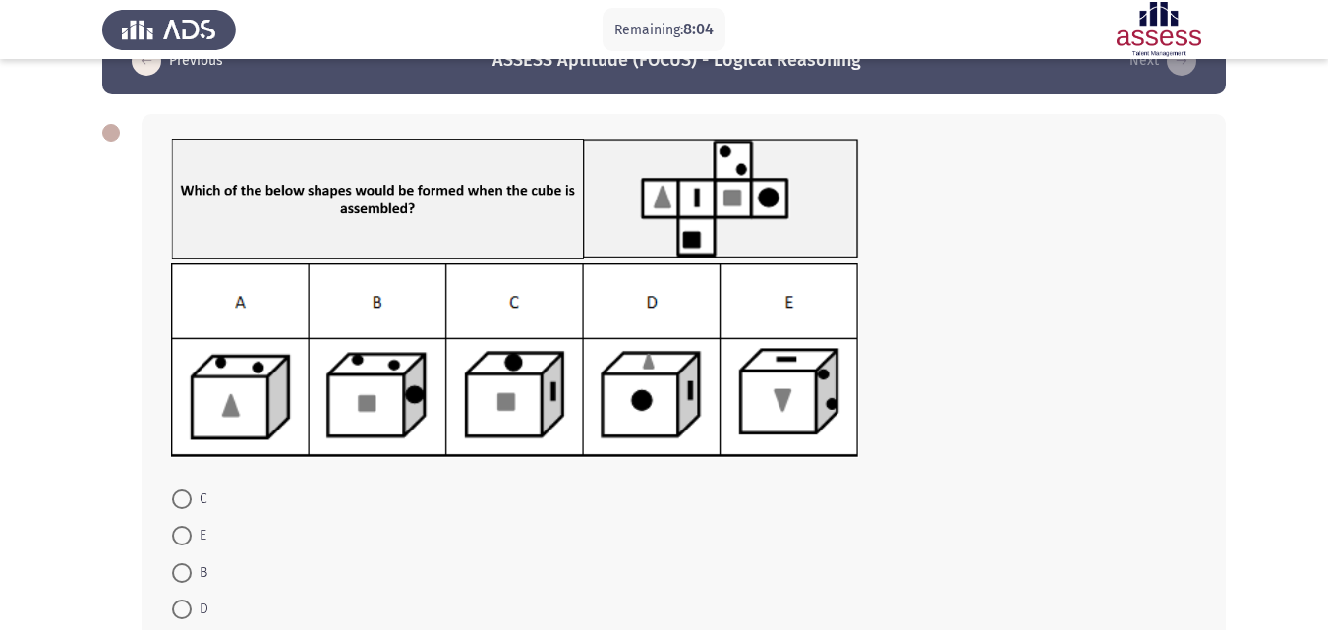
scroll to position [43, 0]
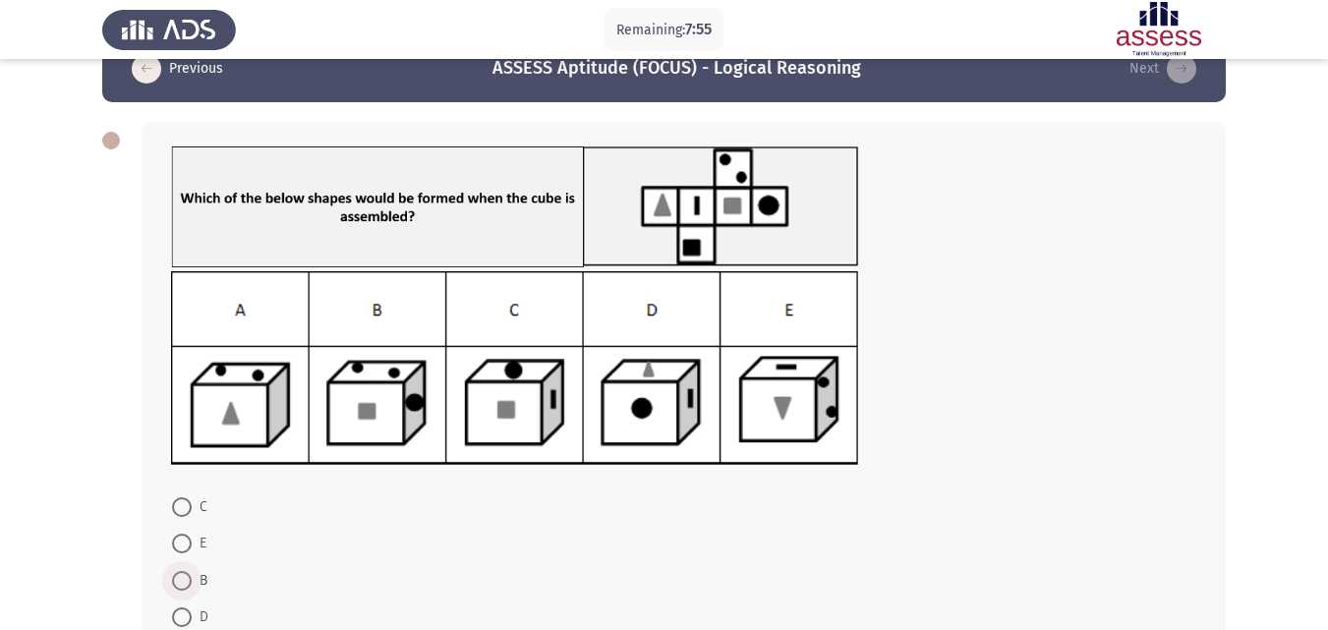
click at [178, 585] on span at bounding box center [182, 581] width 20 height 20
click at [178, 585] on input "B" at bounding box center [182, 581] width 20 height 20
radio input "true"
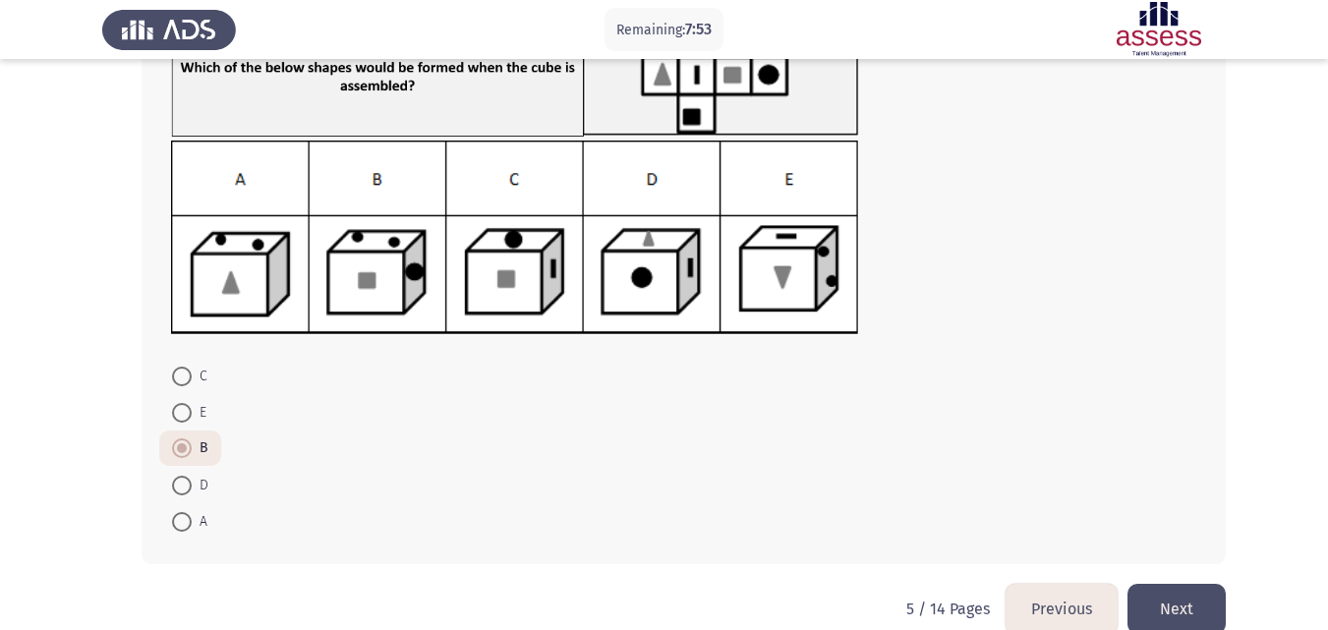
scroll to position [186, 0]
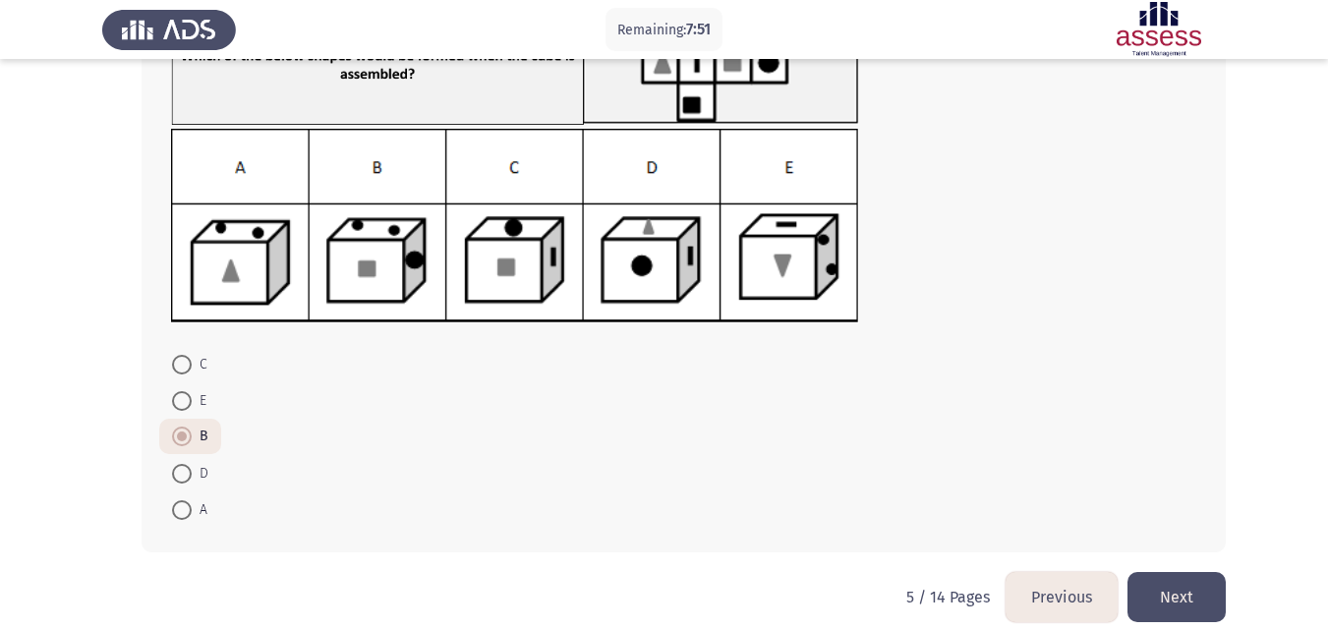
click at [1182, 596] on button "Next" at bounding box center [1177, 597] width 98 height 50
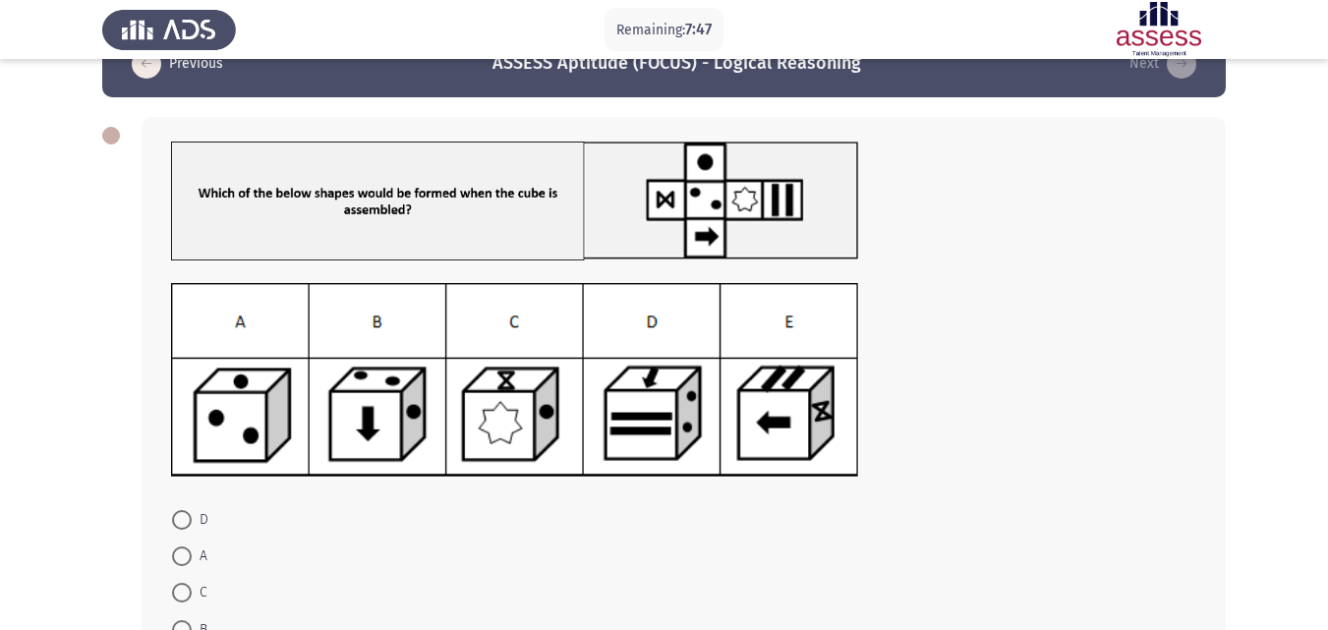
scroll to position [48, 0]
click at [178, 594] on span at bounding box center [182, 593] width 20 height 20
click at [178, 594] on input "C" at bounding box center [182, 593] width 20 height 20
radio input "true"
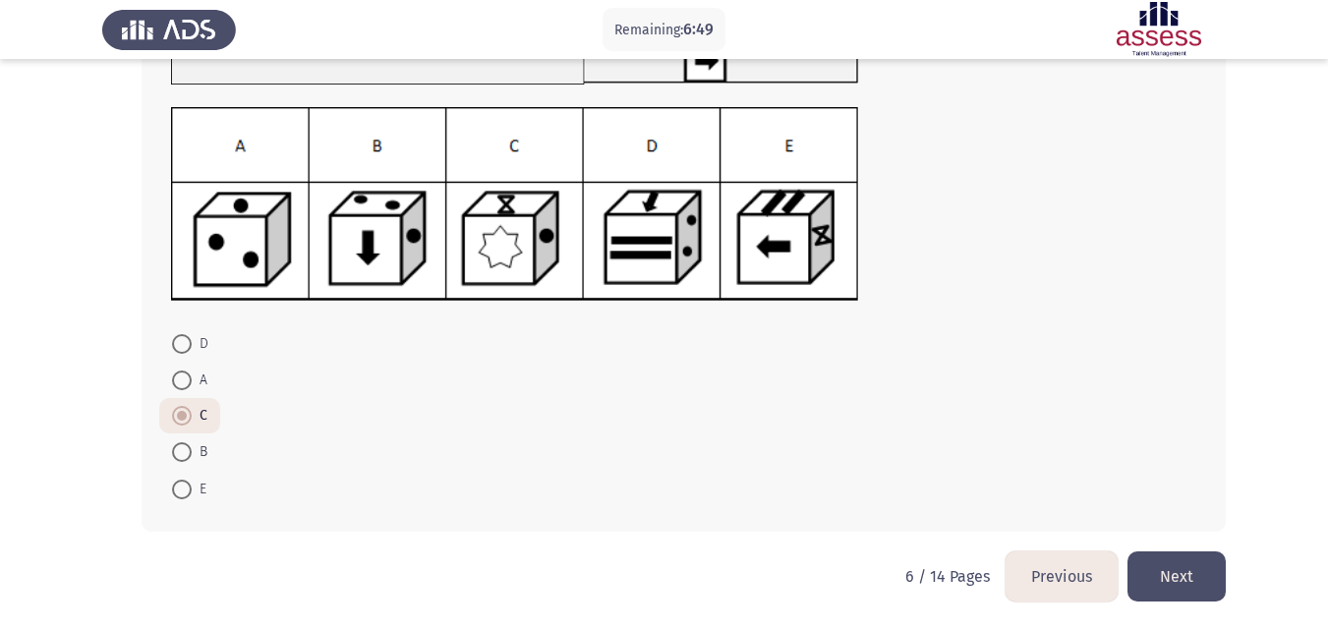
click at [1167, 572] on button "Next" at bounding box center [1177, 577] width 98 height 50
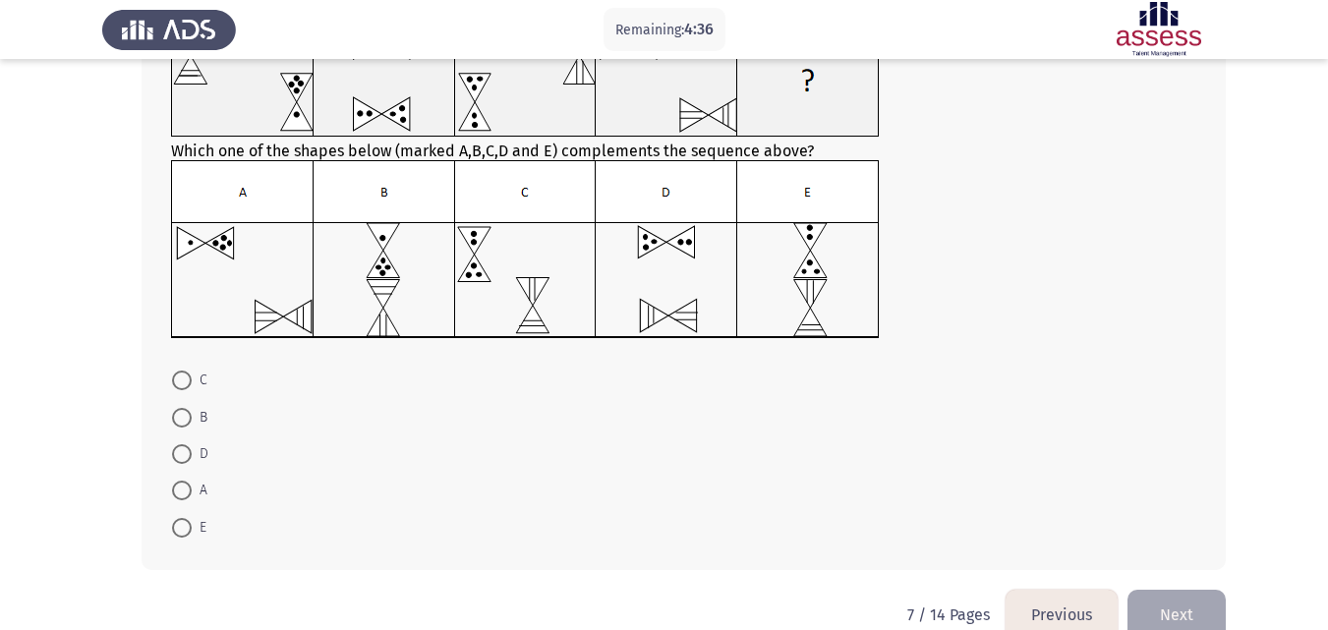
scroll to position [159, 0]
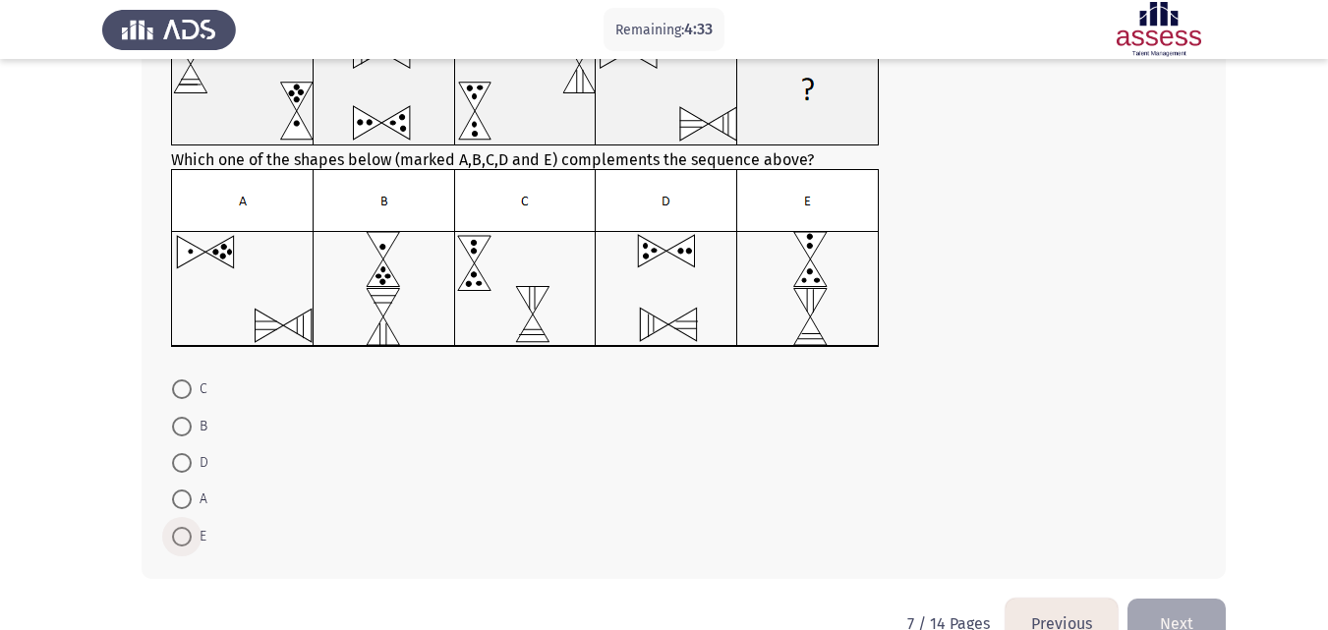
drag, startPoint x: 181, startPoint y: 537, endPoint x: 685, endPoint y: 515, distance: 504.8
click at [685, 515] on form "C B D A E" at bounding box center [683, 463] width 1025 height 184
click at [173, 543] on span at bounding box center [182, 537] width 20 height 20
click at [173, 543] on input "E" at bounding box center [182, 537] width 20 height 20
radio input "true"
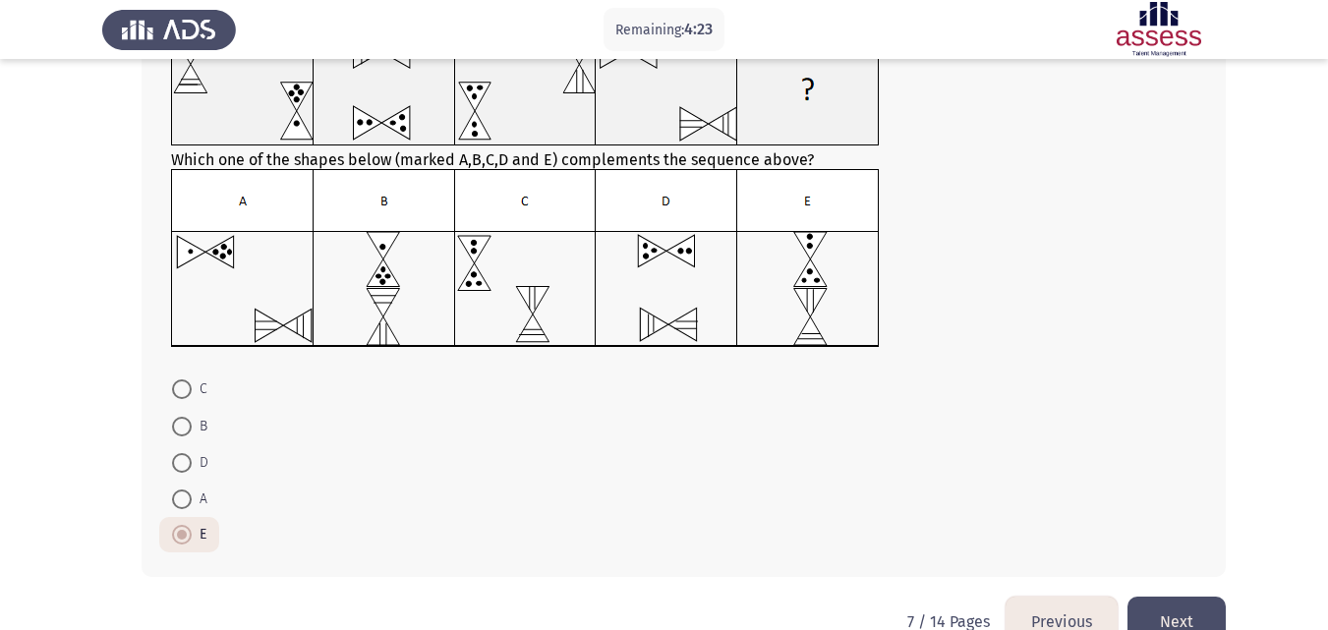
click at [1172, 607] on button "Next" at bounding box center [1177, 622] width 98 height 50
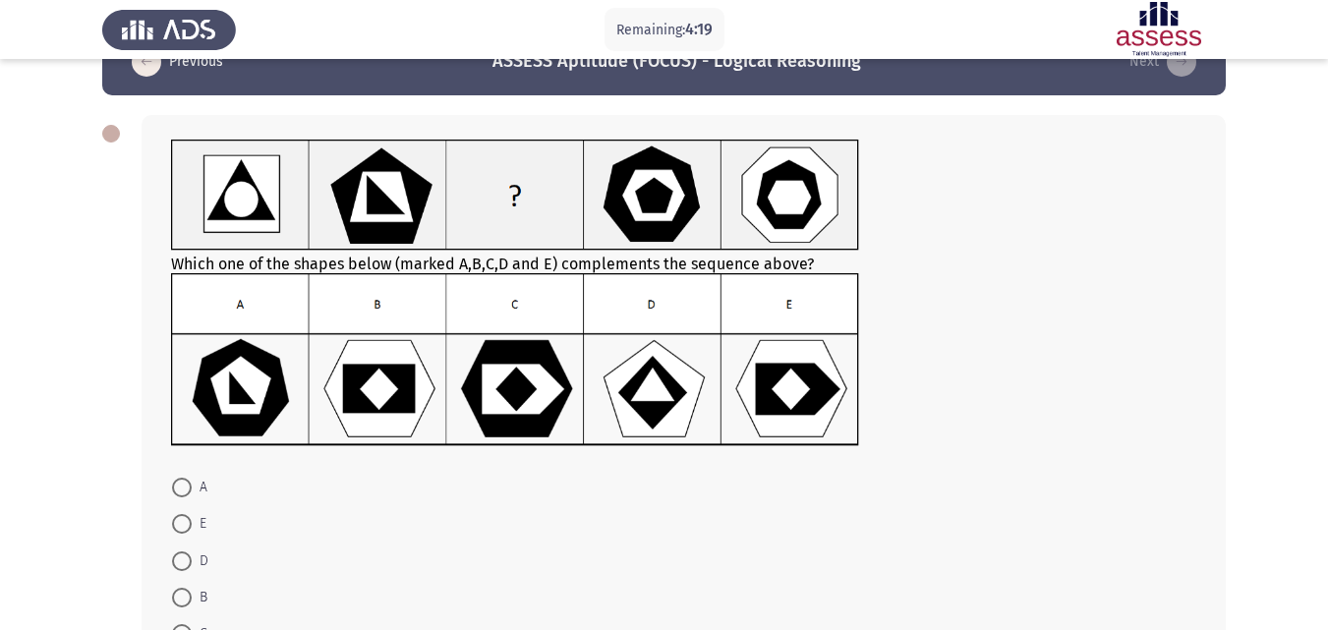
scroll to position [54, 0]
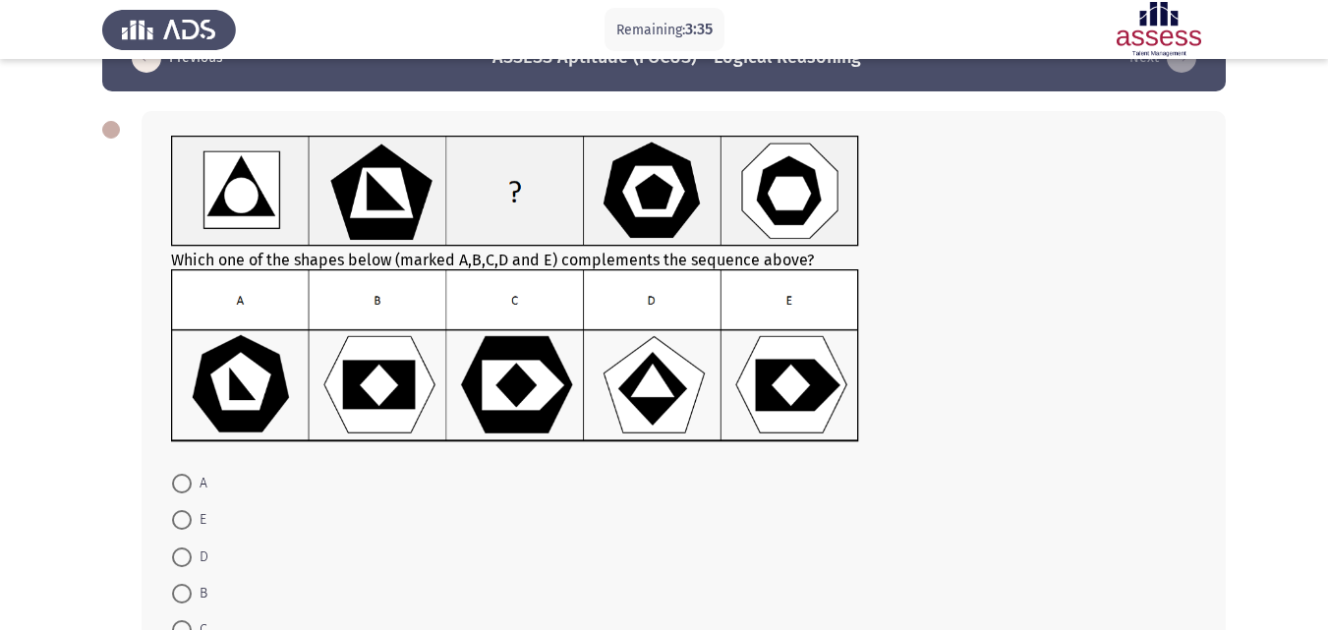
click at [402, 361] on img at bounding box center [515, 355] width 688 height 173
click at [184, 591] on span at bounding box center [182, 594] width 20 height 20
click at [184, 591] on input "B" at bounding box center [182, 594] width 20 height 20
radio input "true"
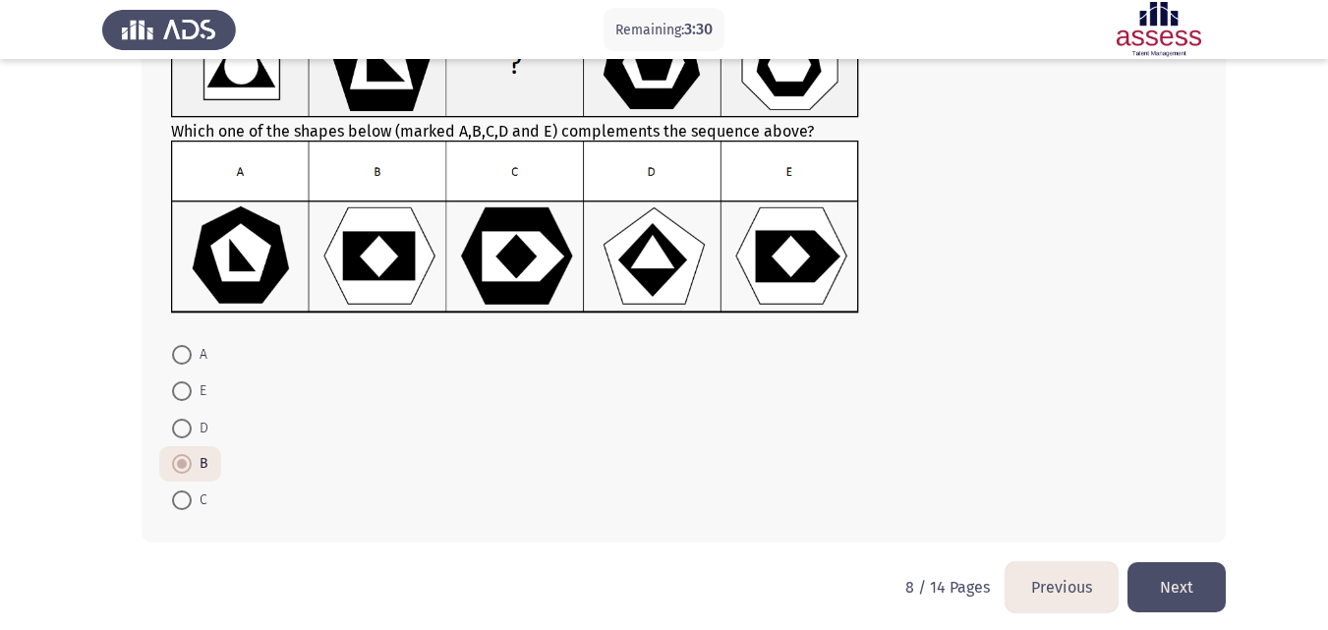
scroll to position [194, 0]
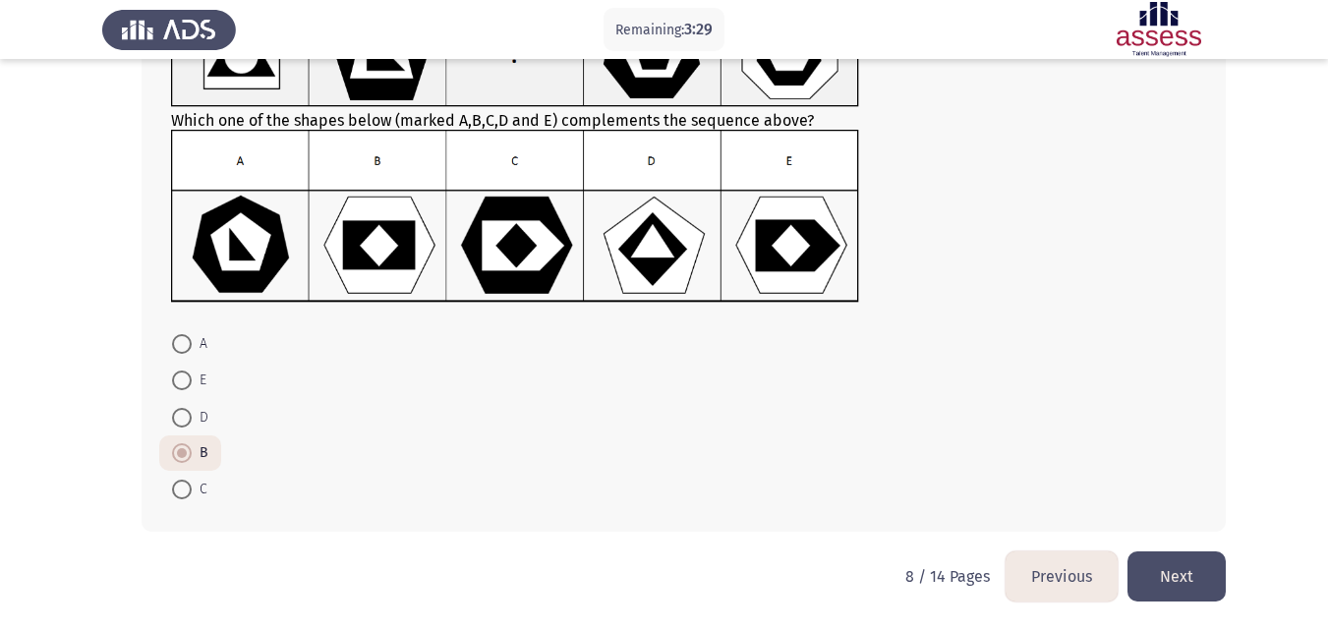
click at [1171, 581] on button "Next" at bounding box center [1177, 577] width 98 height 50
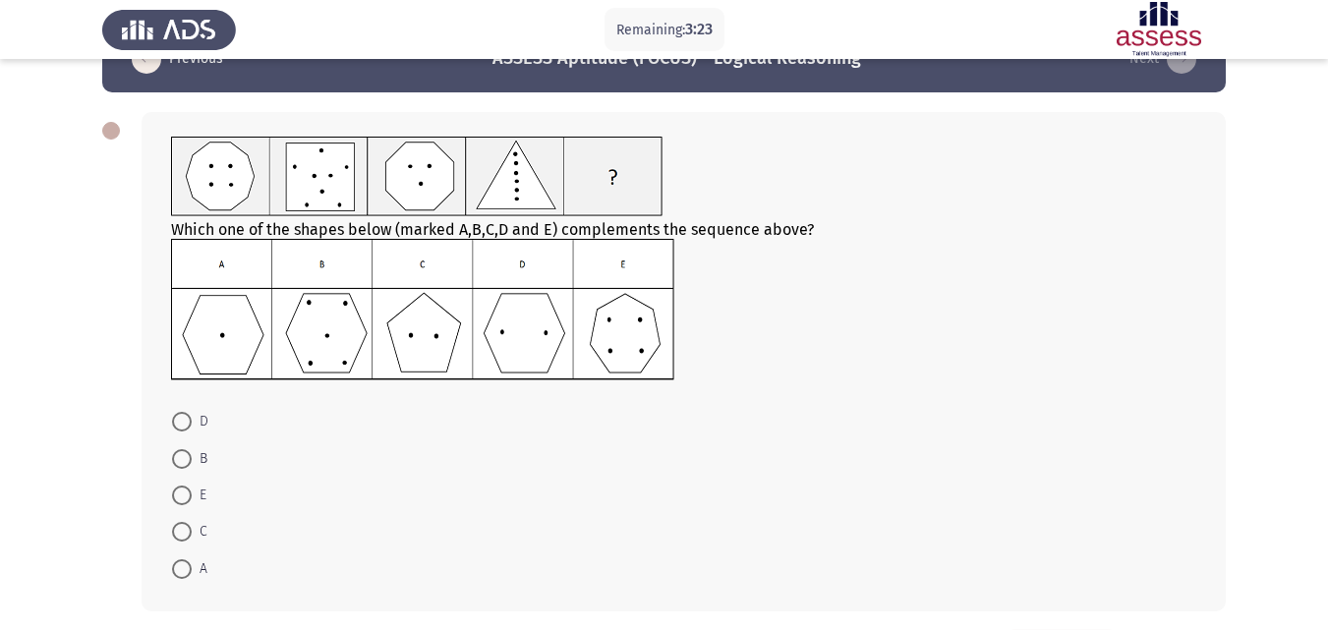
scroll to position [49, 0]
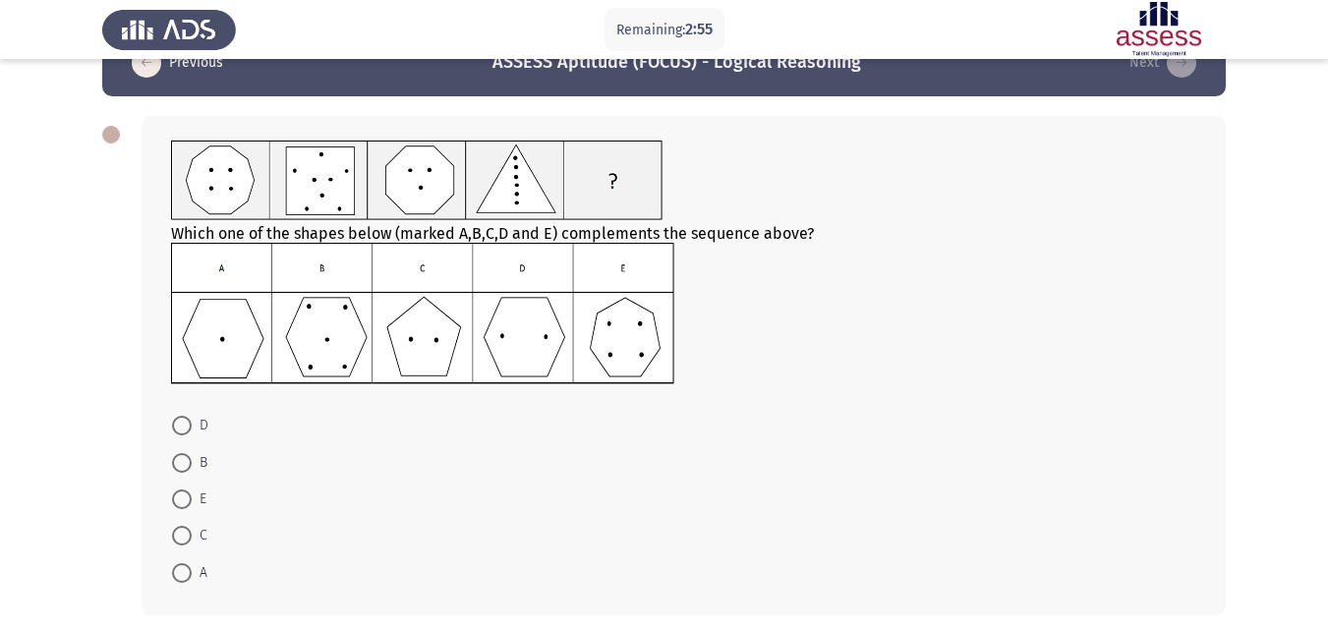
click at [182, 501] on span at bounding box center [182, 500] width 20 height 20
click at [182, 501] on input "E" at bounding box center [182, 500] width 20 height 20
radio input "true"
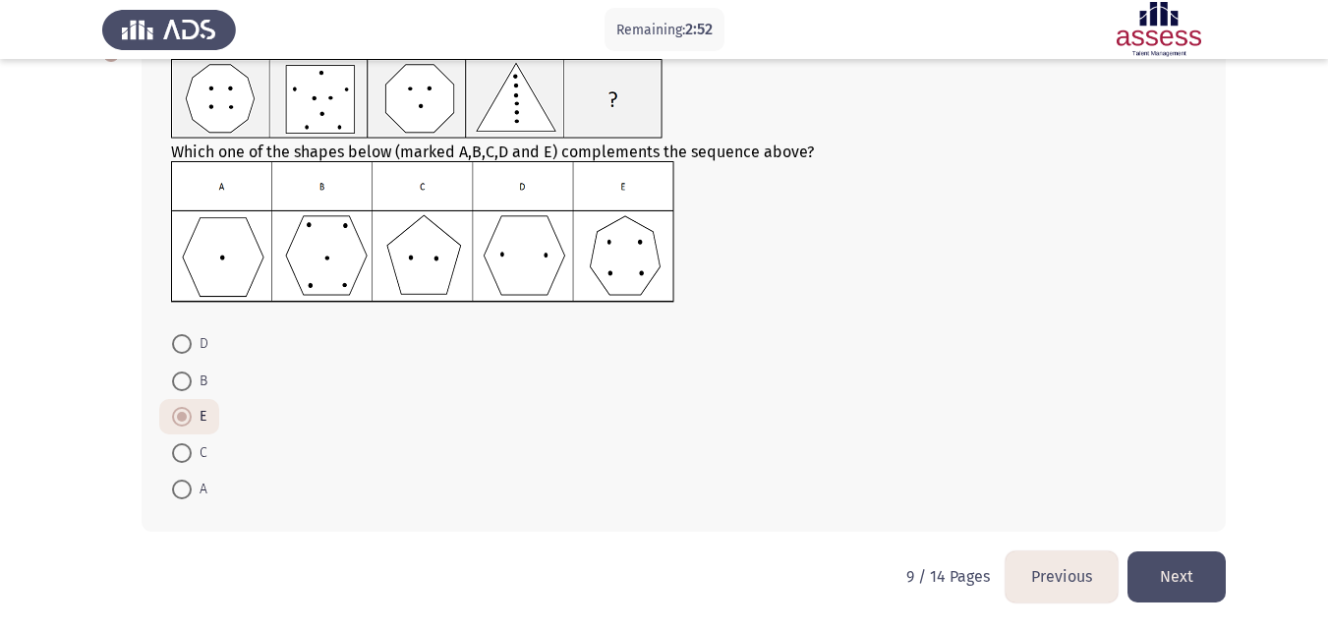
click at [1189, 574] on button "Next" at bounding box center [1177, 577] width 98 height 50
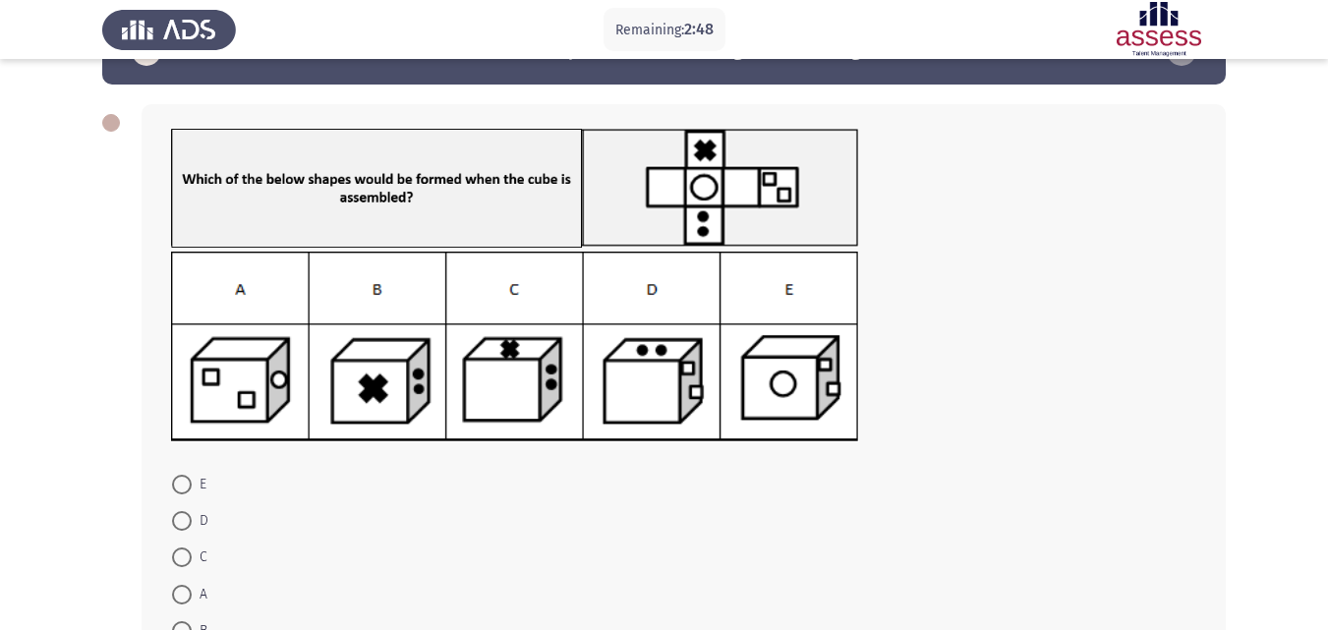
scroll to position [82, 0]
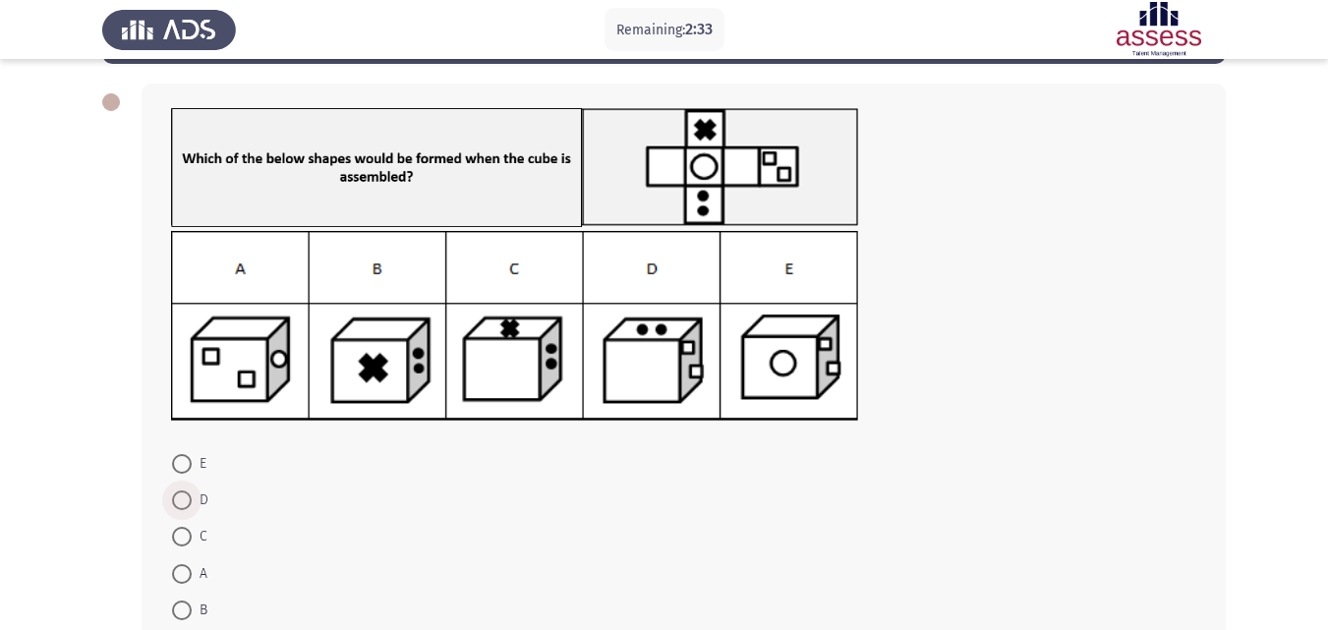
click at [181, 505] on span at bounding box center [182, 501] width 20 height 20
click at [181, 505] on input "D" at bounding box center [182, 501] width 20 height 20
radio input "true"
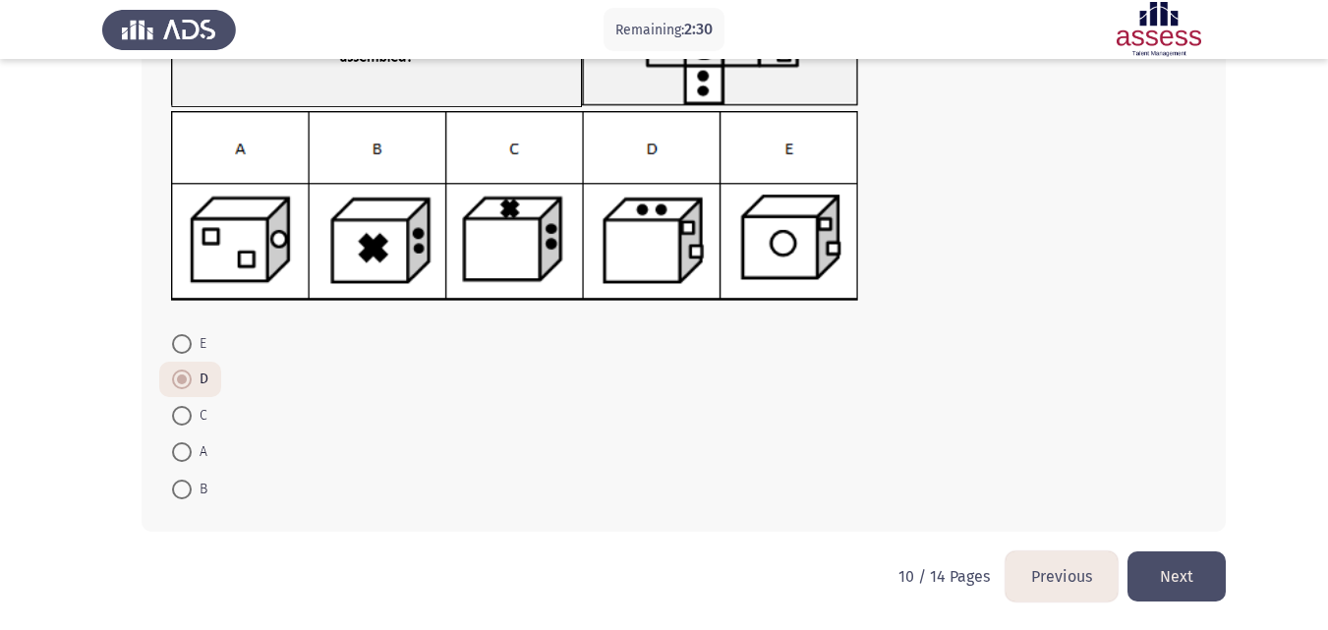
click at [1183, 569] on button "Next" at bounding box center [1177, 577] width 98 height 50
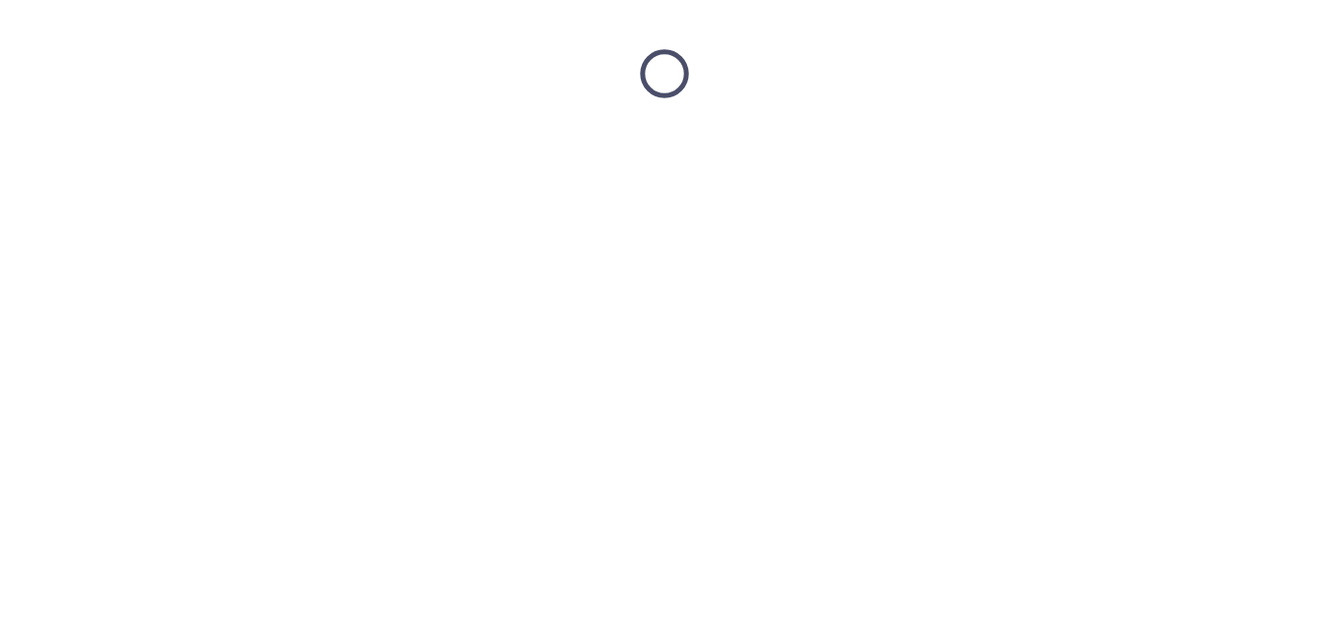
scroll to position [0, 0]
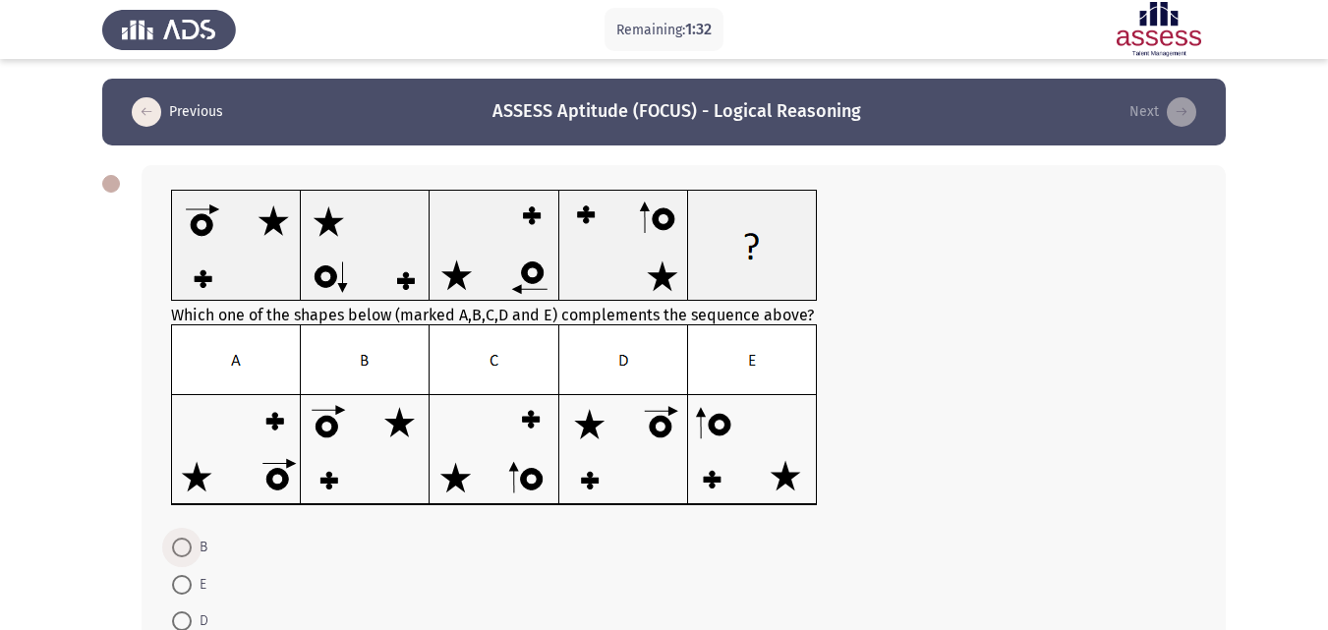
click at [188, 547] on span at bounding box center [182, 548] width 20 height 20
click at [188, 547] on input "B" at bounding box center [182, 548] width 20 height 20
radio input "true"
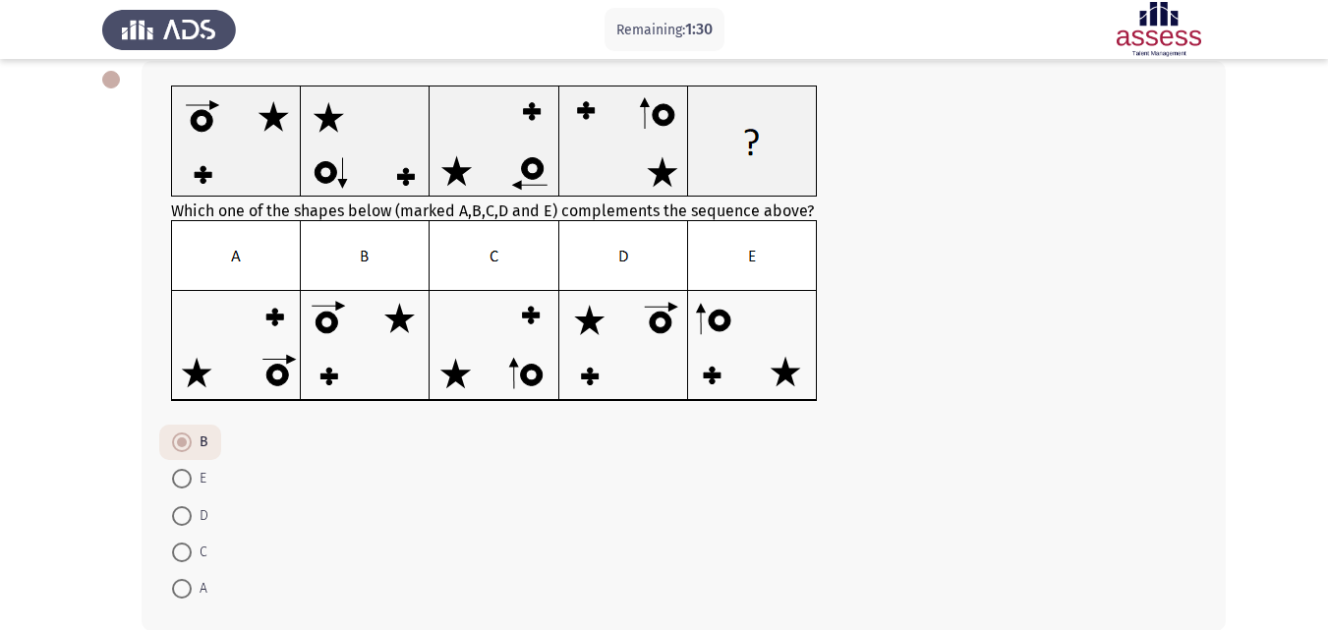
scroll to position [204, 0]
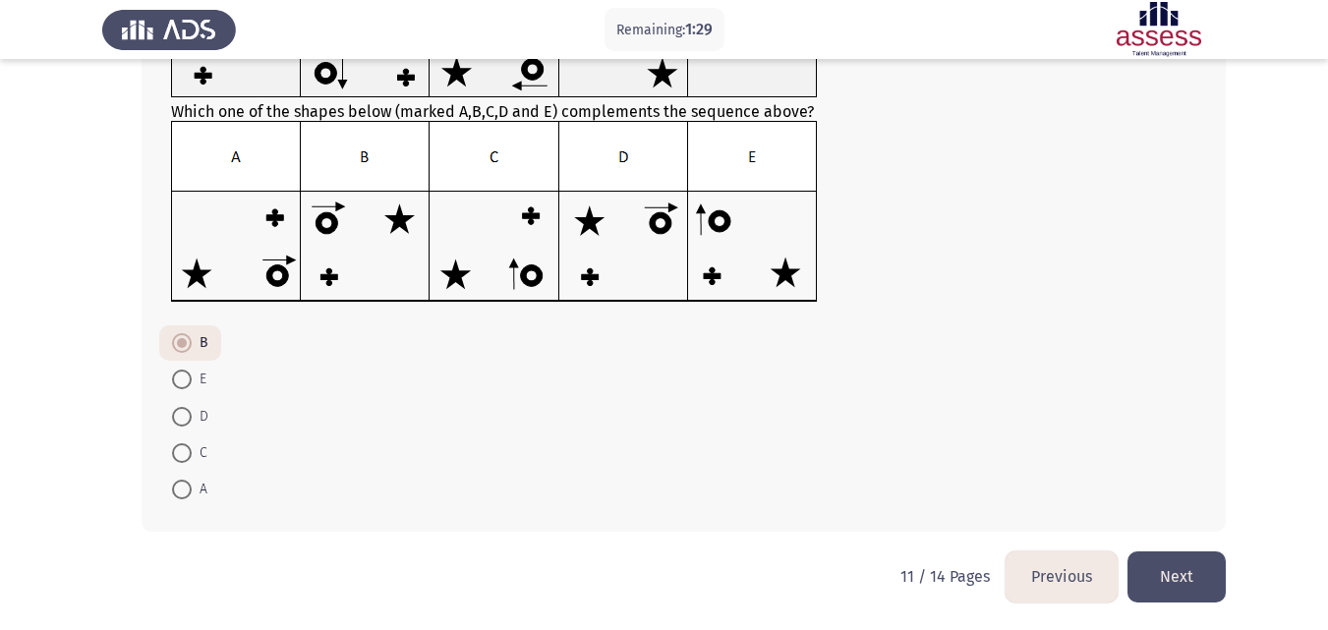
click at [1194, 571] on button "Next" at bounding box center [1177, 577] width 98 height 50
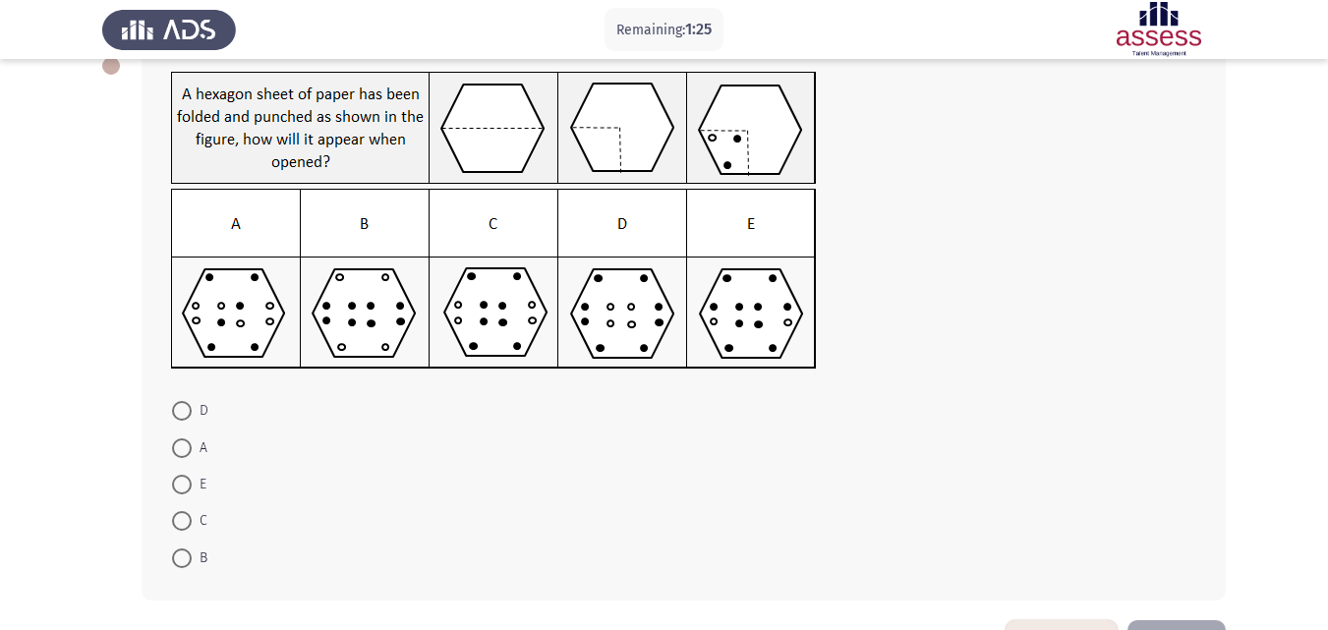
scroll to position [115, 0]
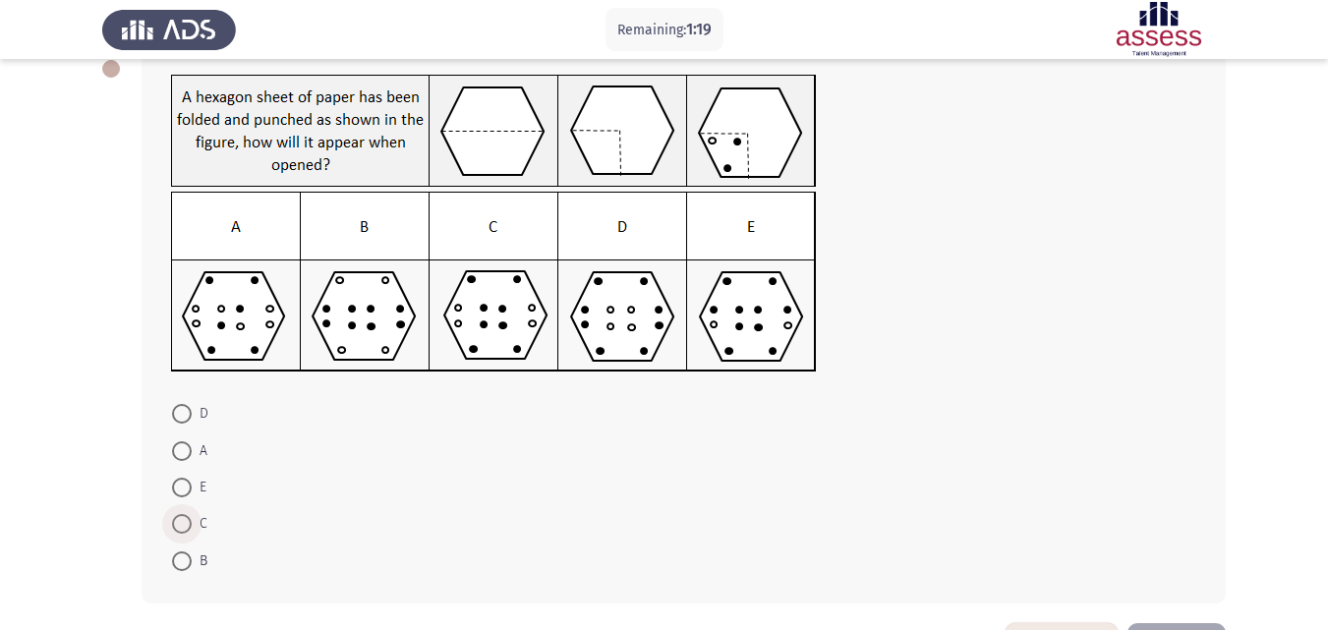
click at [187, 518] on span at bounding box center [182, 524] width 20 height 20
click at [187, 518] on input "C" at bounding box center [182, 524] width 20 height 20
radio input "true"
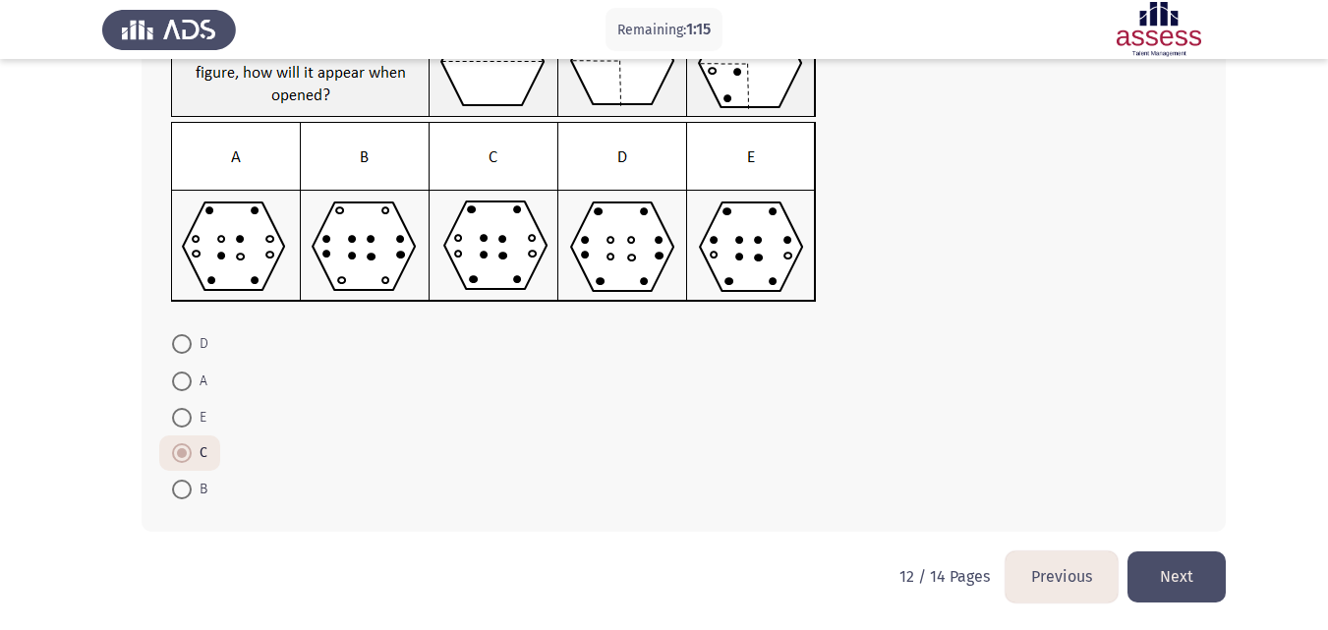
click at [1184, 581] on button "Next" at bounding box center [1177, 577] width 98 height 50
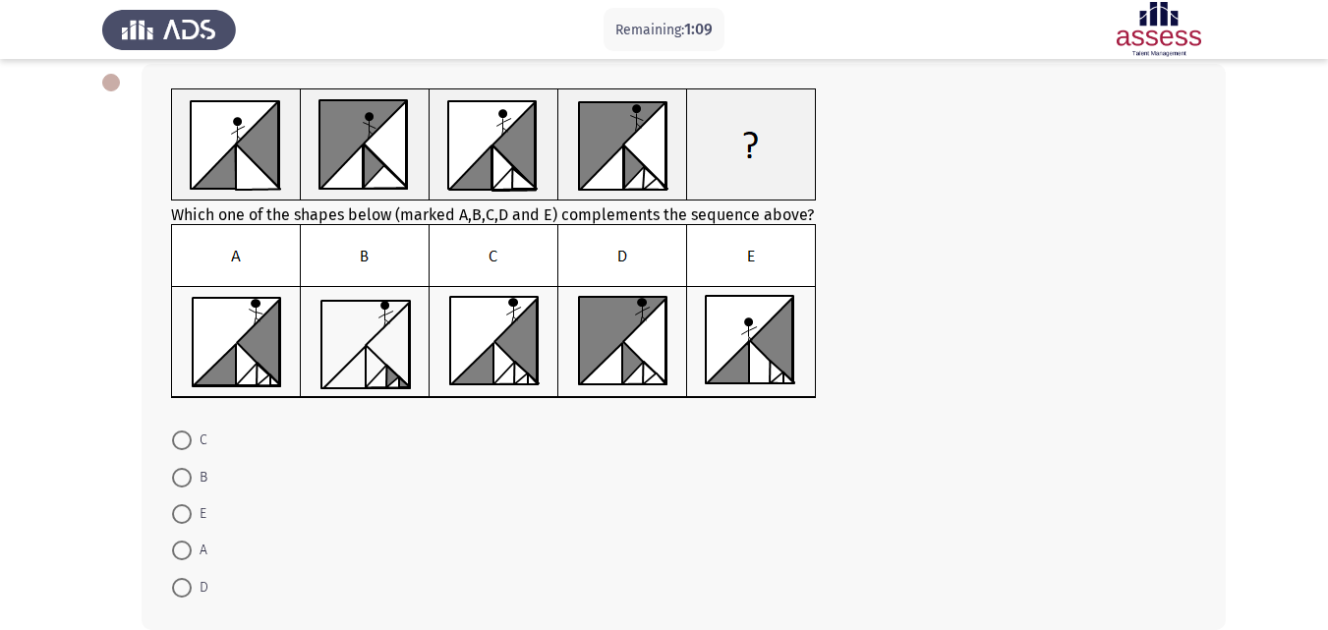
scroll to position [97, 0]
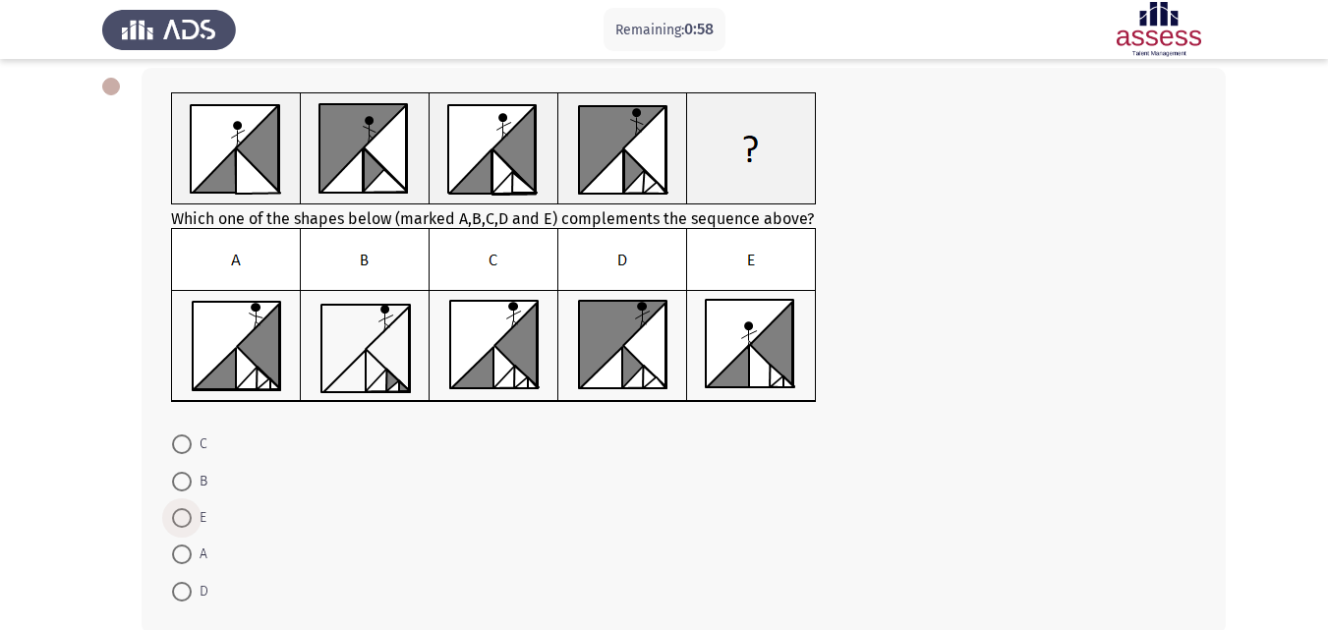
click at [184, 515] on span at bounding box center [182, 518] width 20 height 20
click at [184, 515] on input "E" at bounding box center [182, 518] width 20 height 20
radio input "true"
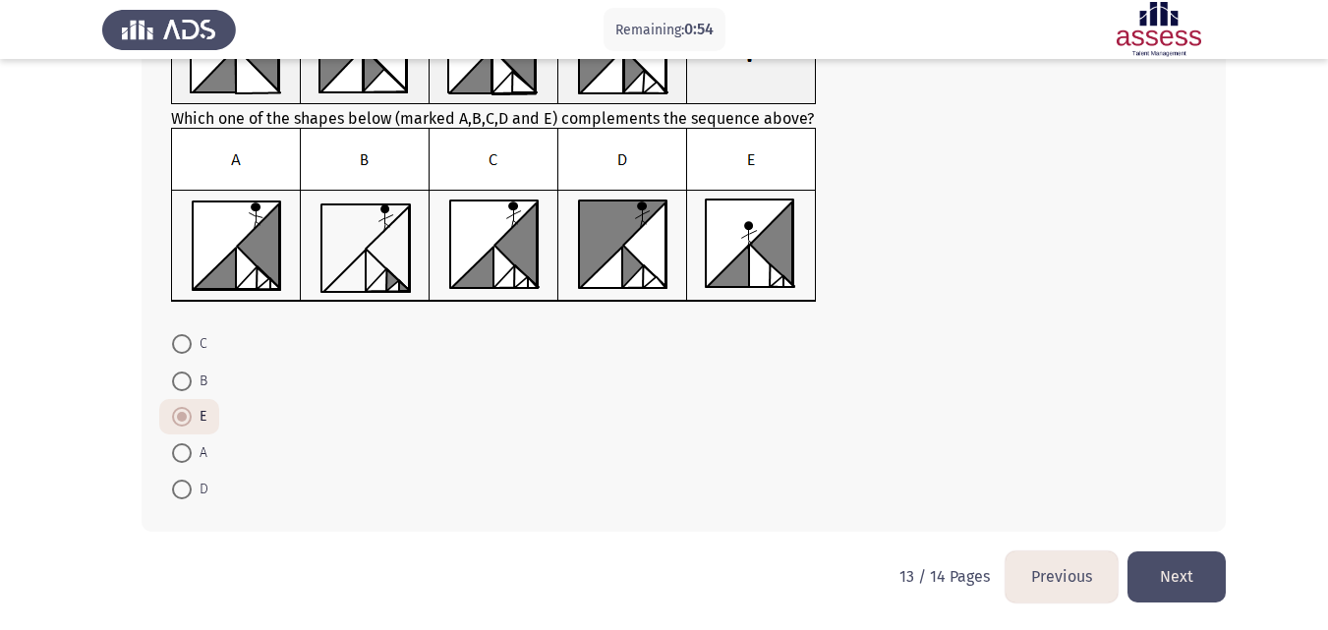
click at [1182, 569] on button "Next" at bounding box center [1177, 577] width 98 height 50
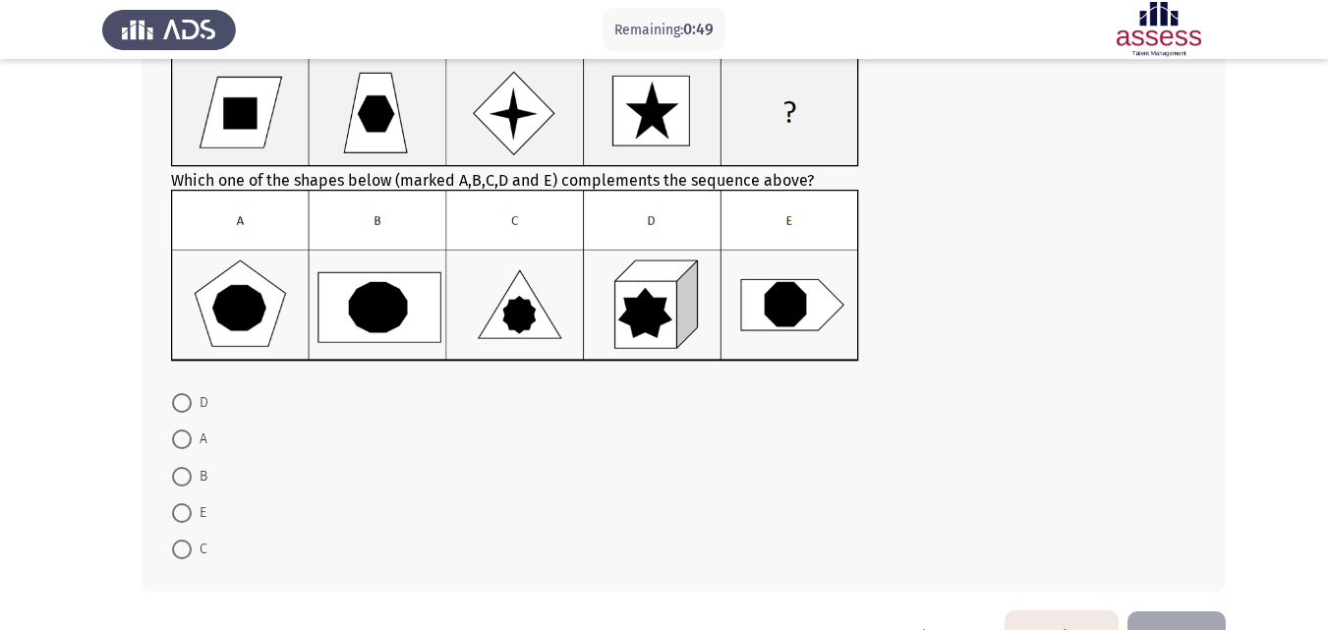
scroll to position [131, 0]
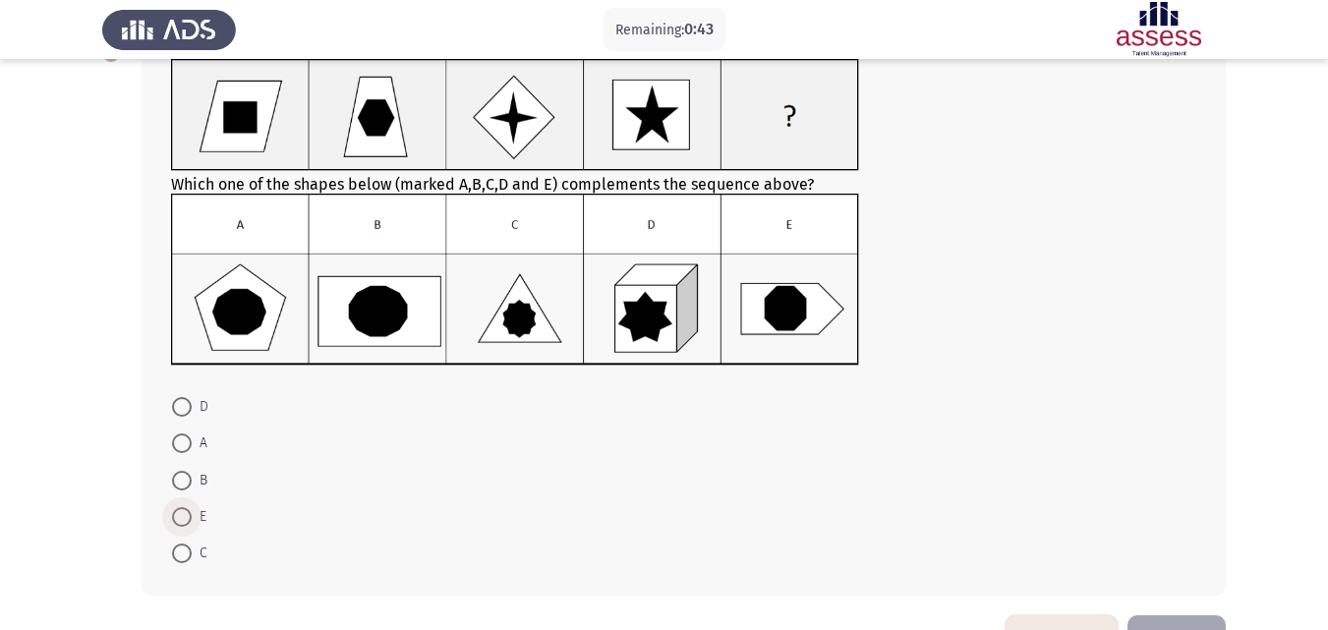
click at [181, 518] on span at bounding box center [182, 517] width 20 height 20
click at [181, 518] on input "E" at bounding box center [182, 517] width 20 height 20
radio input "true"
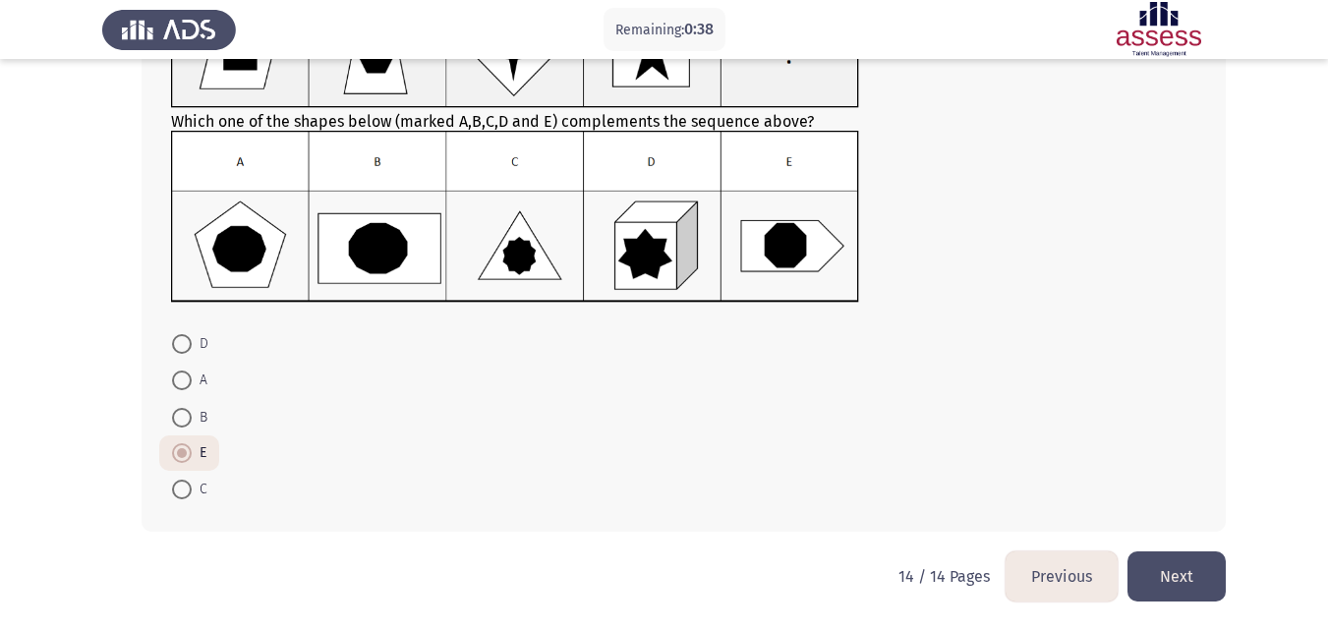
click at [1182, 582] on button "Next" at bounding box center [1177, 577] width 98 height 50
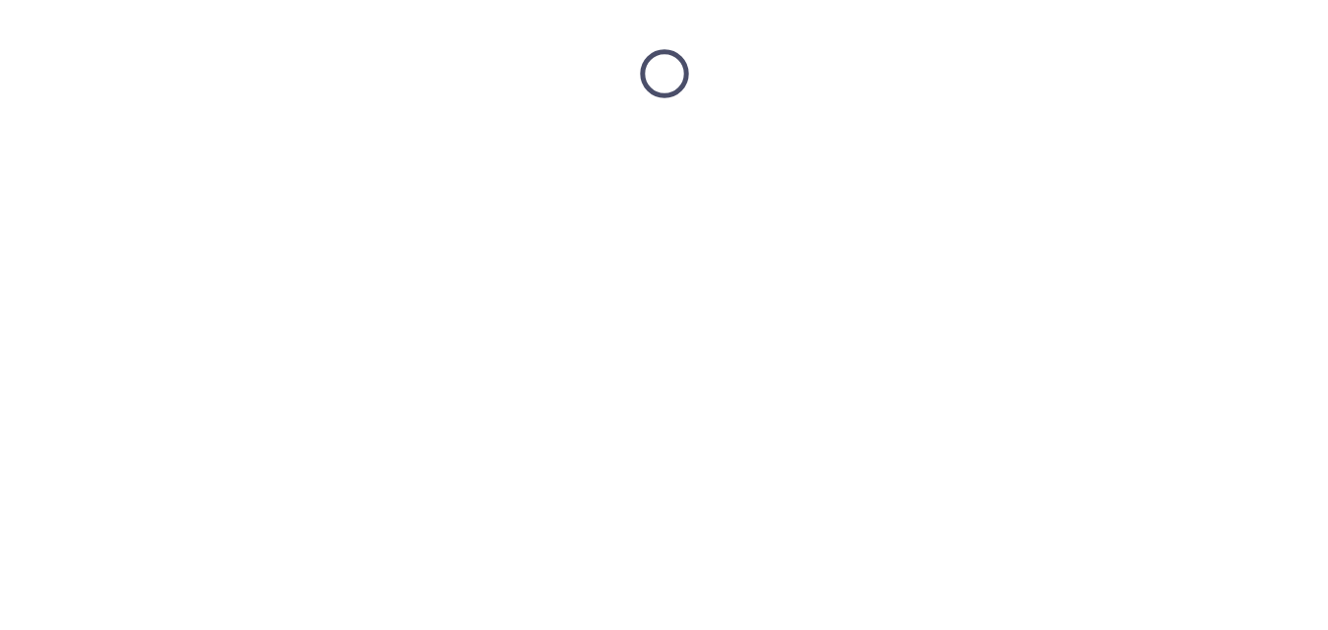
scroll to position [0, 0]
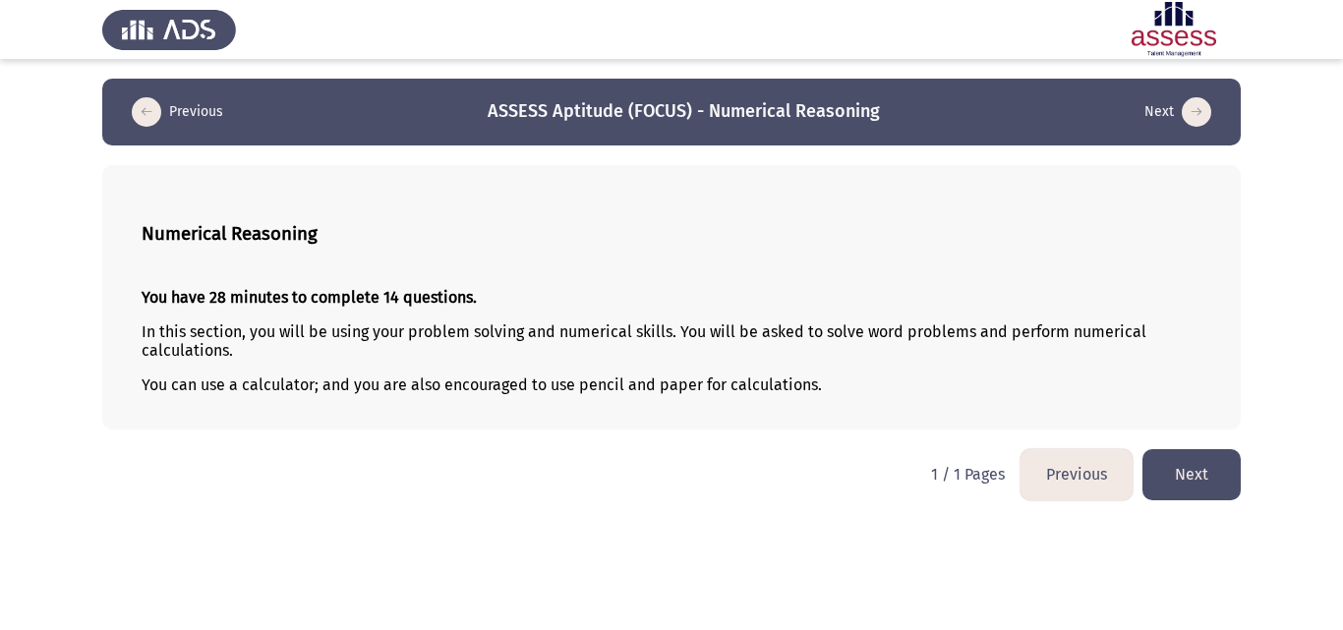
click at [1226, 478] on button "Next" at bounding box center [1191, 474] width 98 height 50
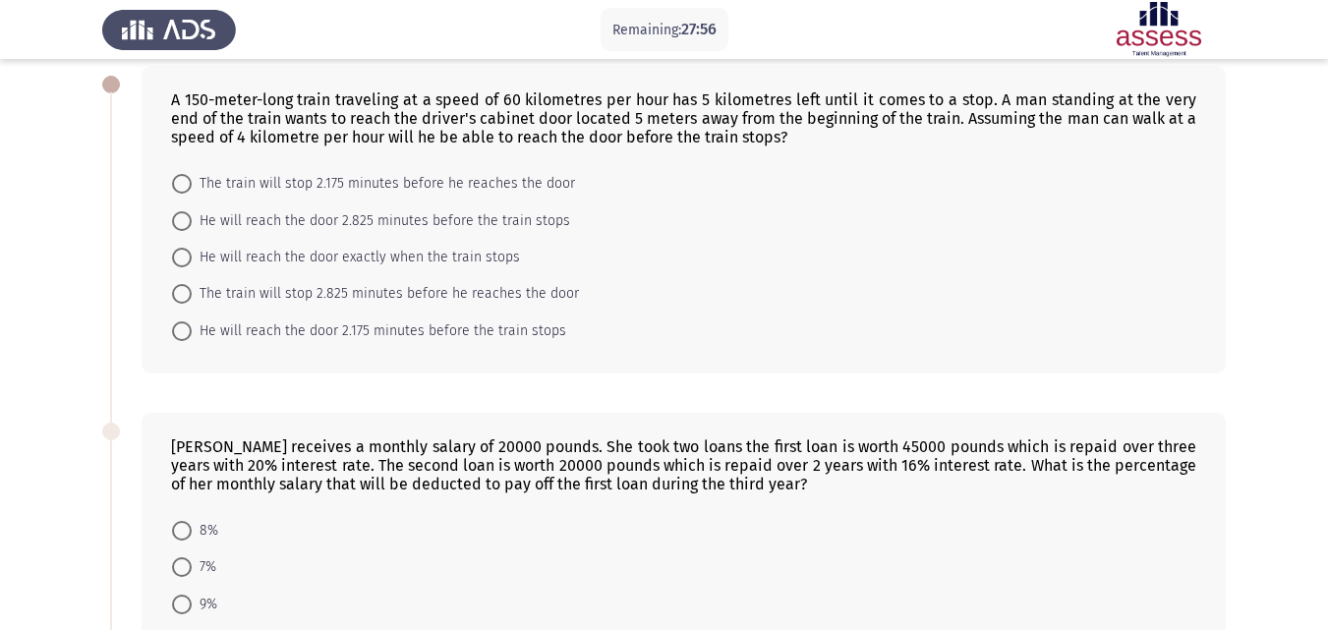
scroll to position [90, 0]
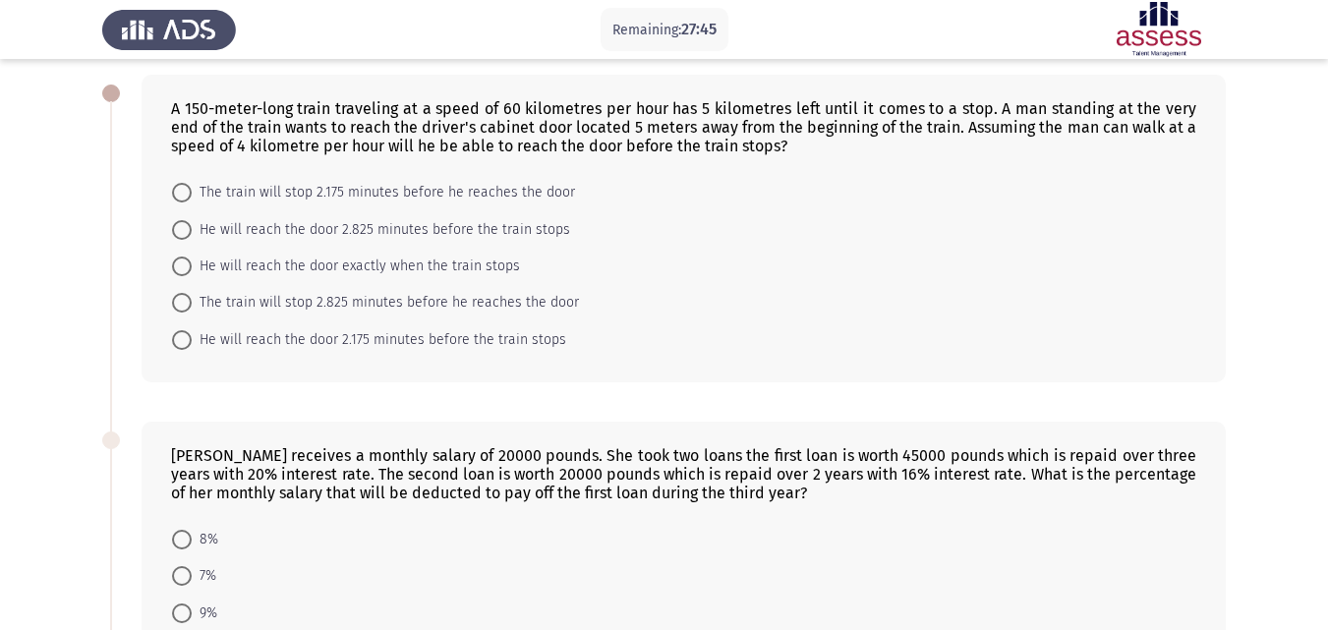
click at [186, 228] on span at bounding box center [182, 230] width 20 height 20
click at [186, 228] on input "He will reach the door 2.825 minutes before the train stops" at bounding box center [182, 230] width 20 height 20
radio input "true"
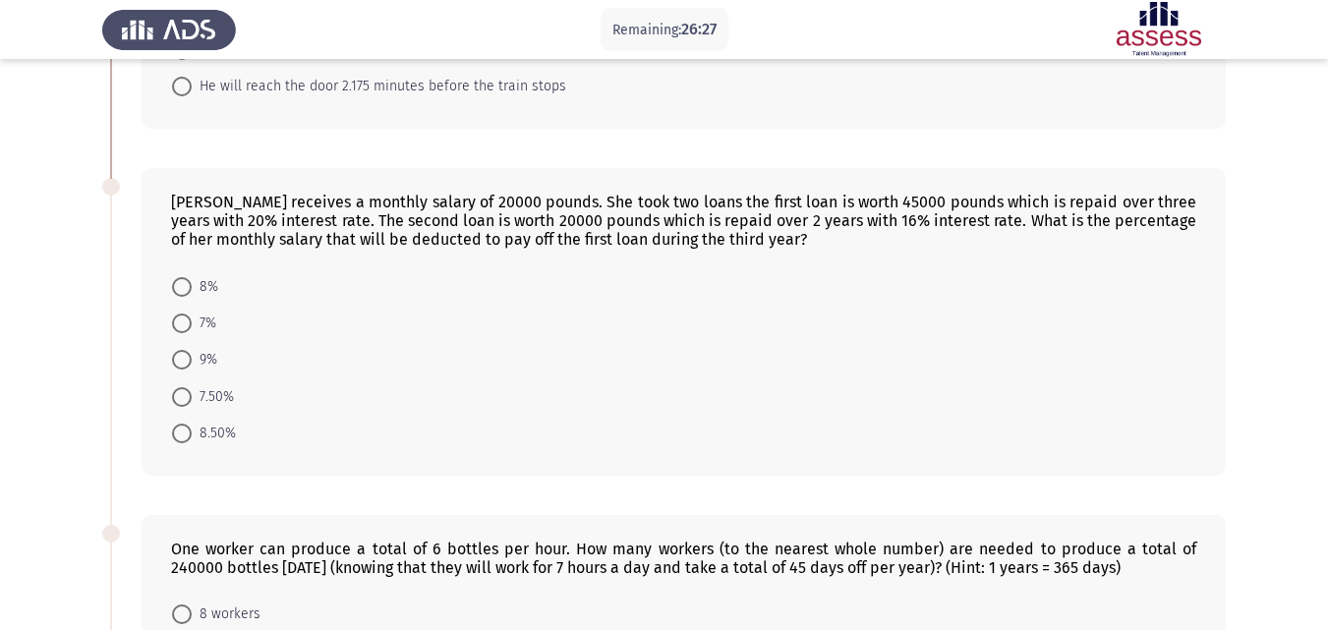
scroll to position [405, 0]
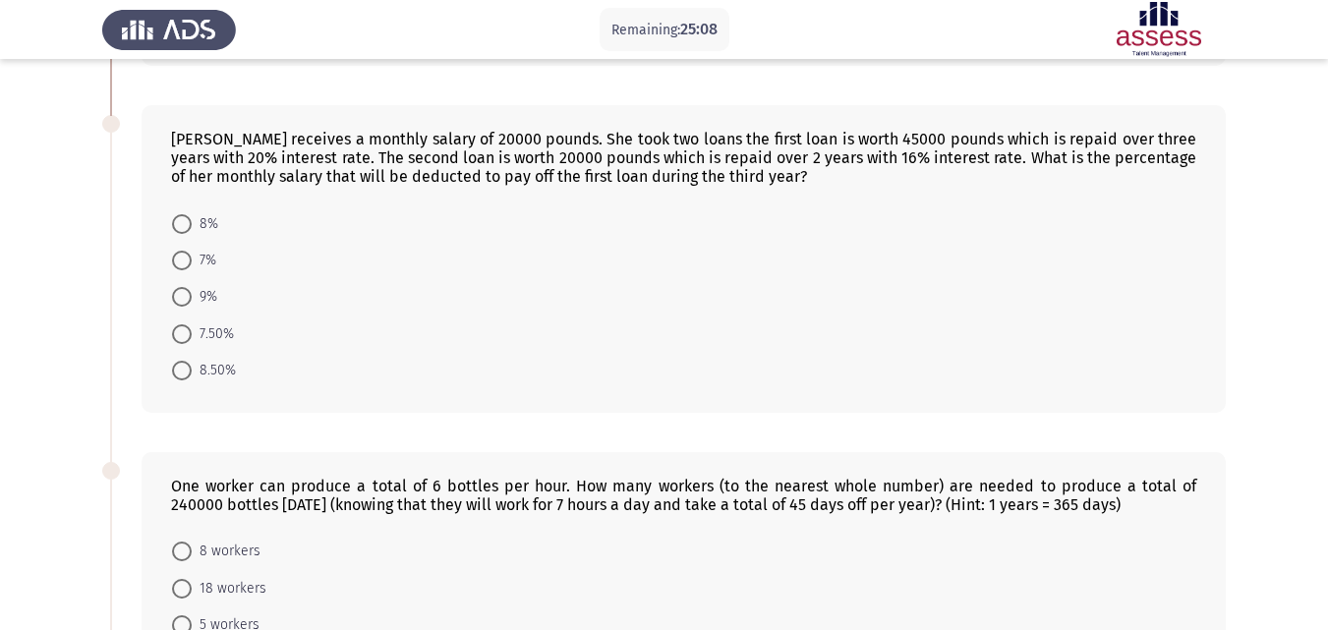
click at [182, 295] on span at bounding box center [182, 297] width 20 height 20
click at [182, 295] on input "9%" at bounding box center [182, 297] width 20 height 20
radio input "true"
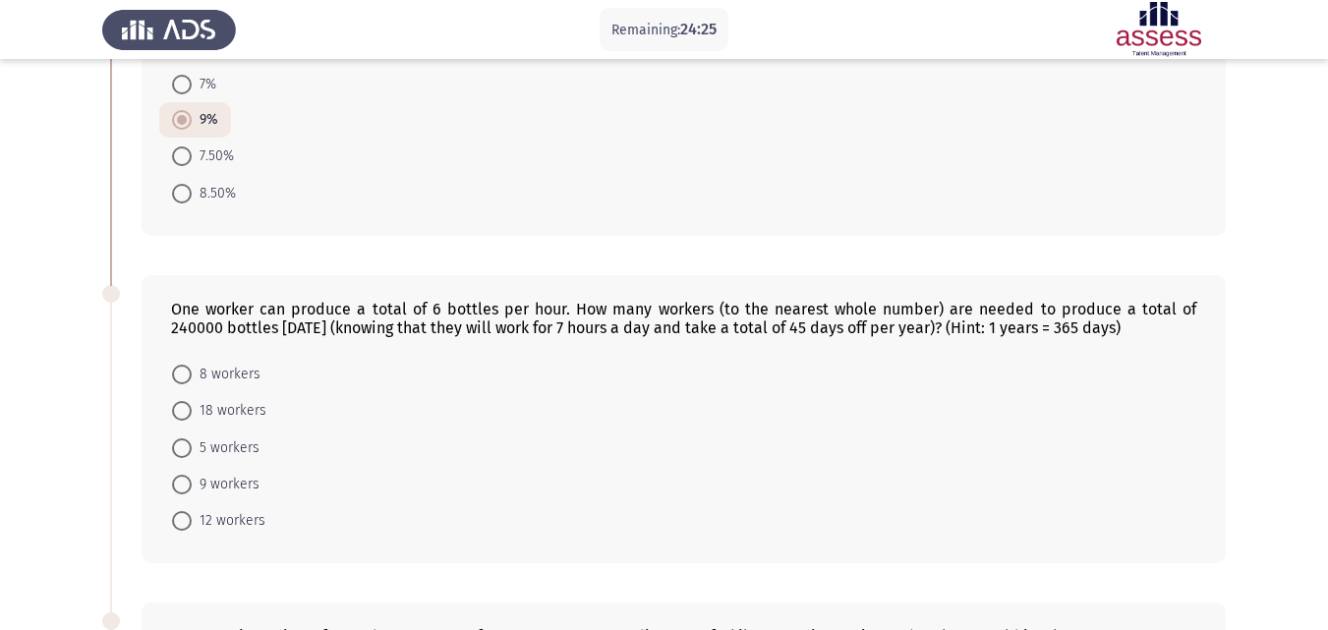
scroll to position [523, 0]
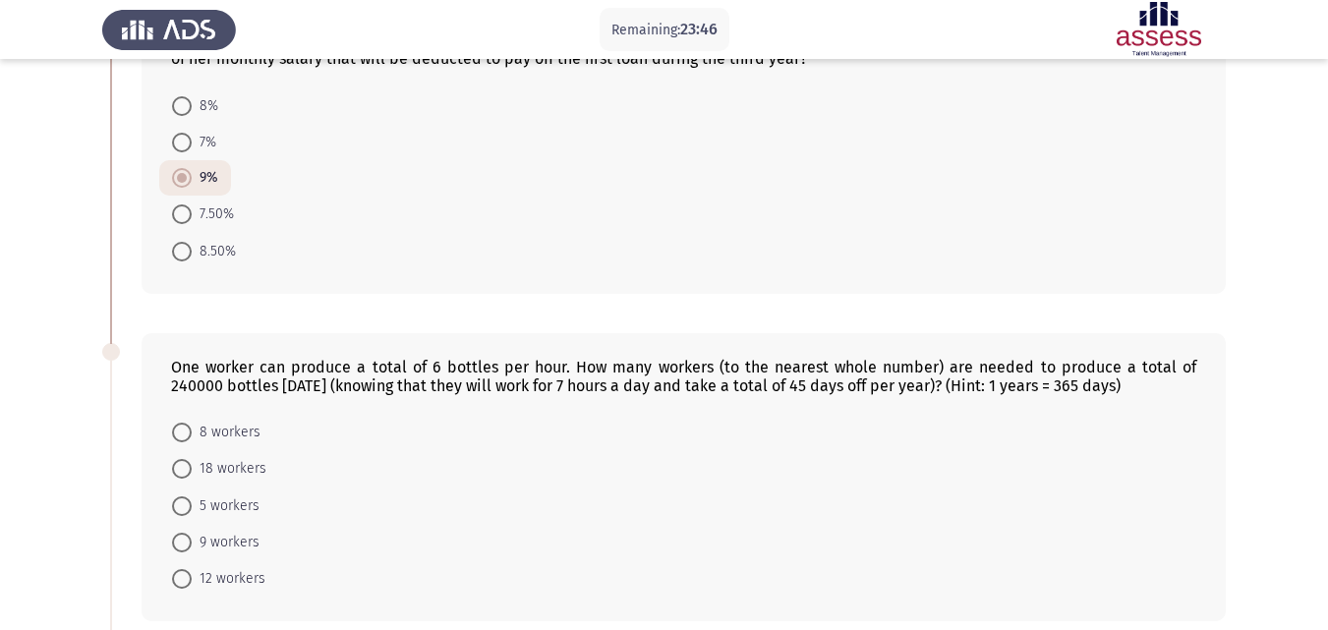
click at [182, 538] on span at bounding box center [182, 543] width 20 height 20
click at [182, 538] on input "9 workers" at bounding box center [182, 543] width 20 height 20
radio input "true"
click at [63, 437] on app-assessment-container "Remaining: 23:45 Previous ASSESS Aptitude (FOCUS) - Numerical Reasoning Next A …" at bounding box center [664, 417] width 1328 height 1722
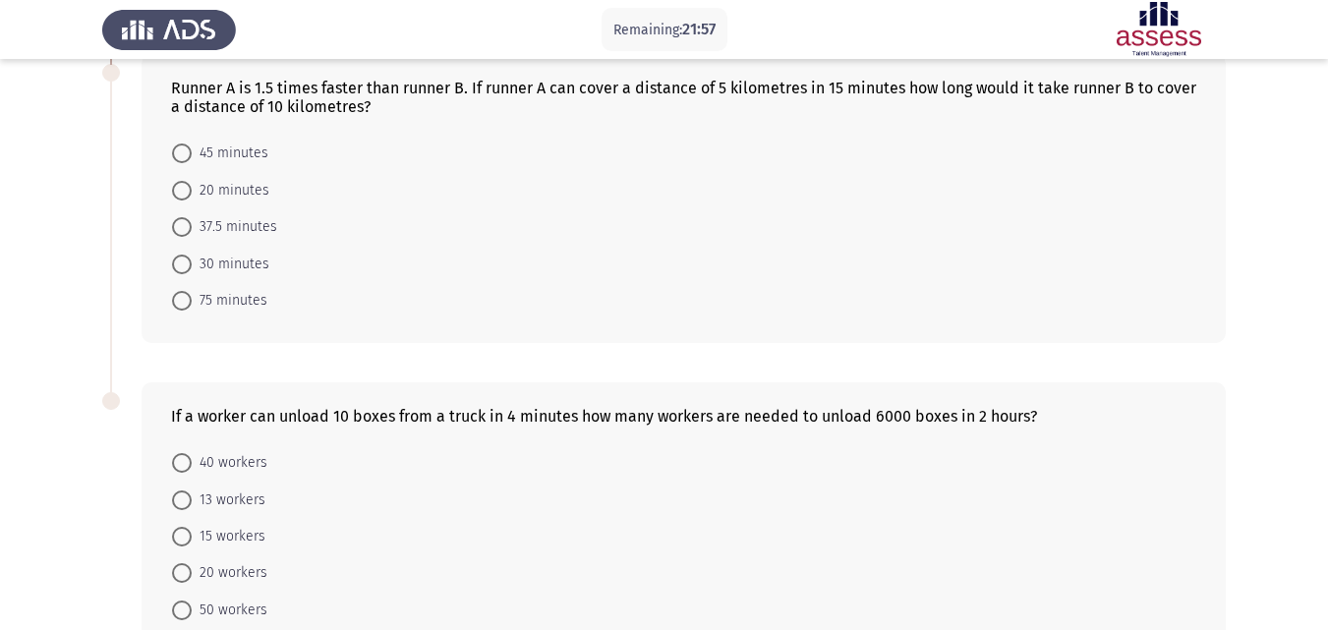
scroll to position [1132, 0]
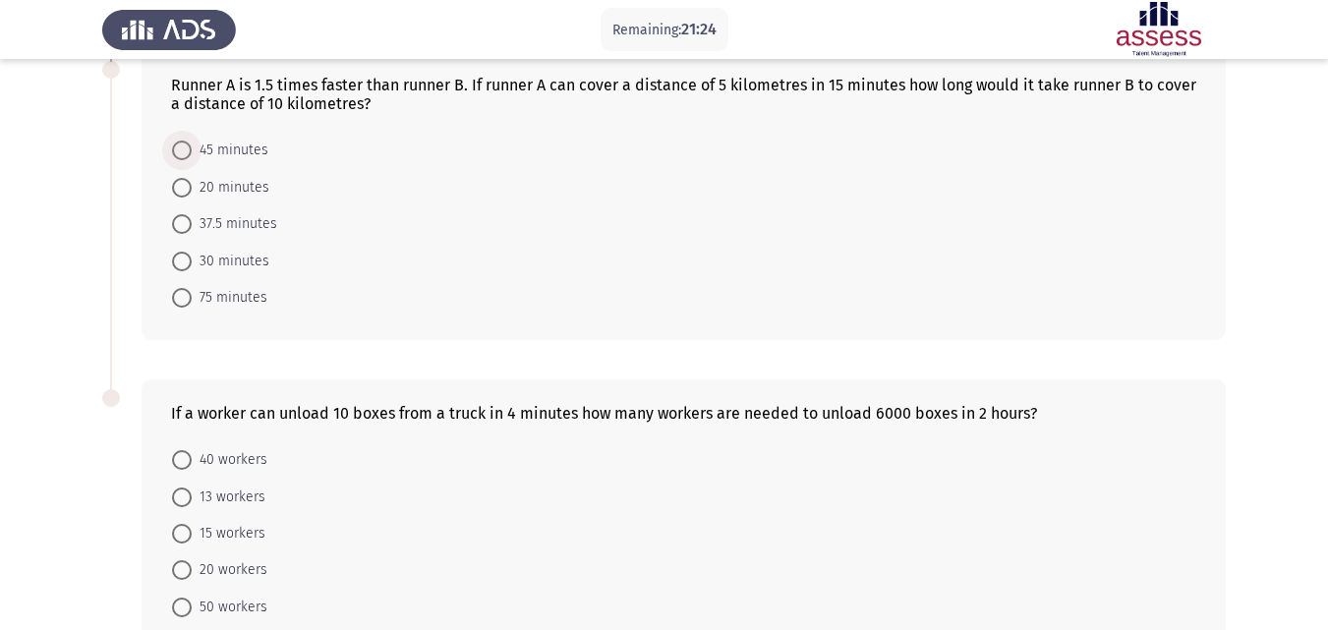
click at [188, 149] on span at bounding box center [182, 151] width 20 height 20
click at [188, 149] on input "45 minutes" at bounding box center [182, 151] width 20 height 20
radio input "true"
click at [180, 569] on span at bounding box center [182, 569] width 20 height 20
click at [180, 569] on input "20 workers" at bounding box center [182, 569] width 20 height 20
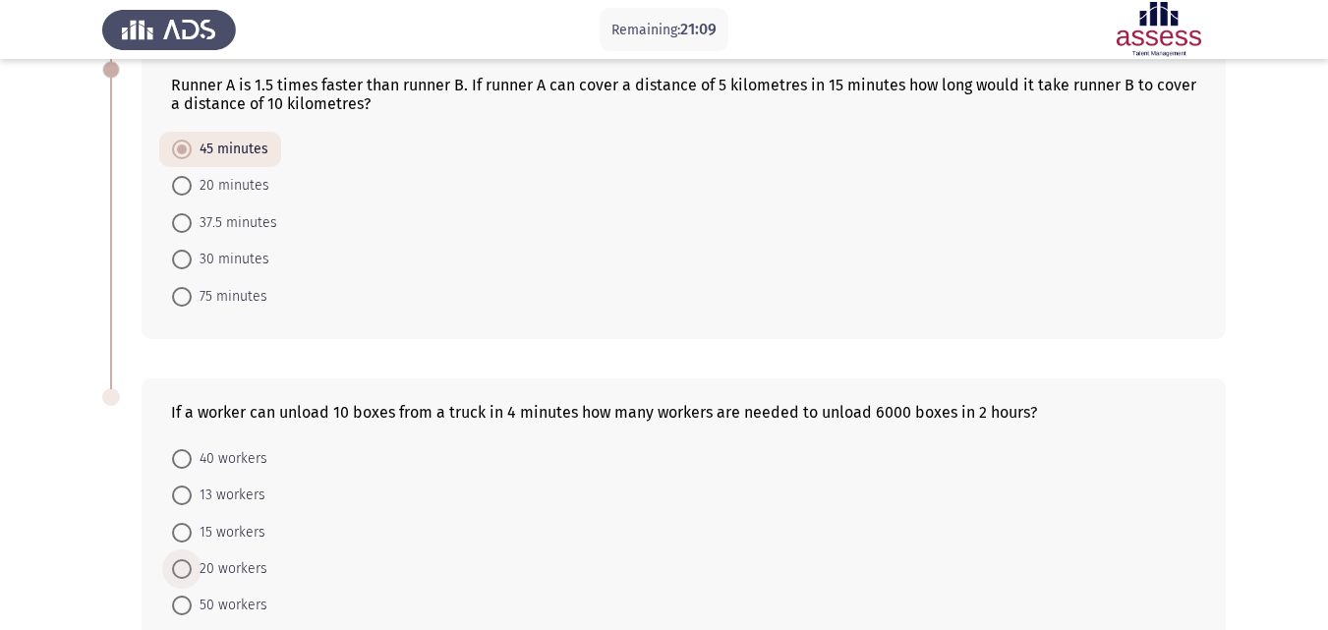
radio input "true"
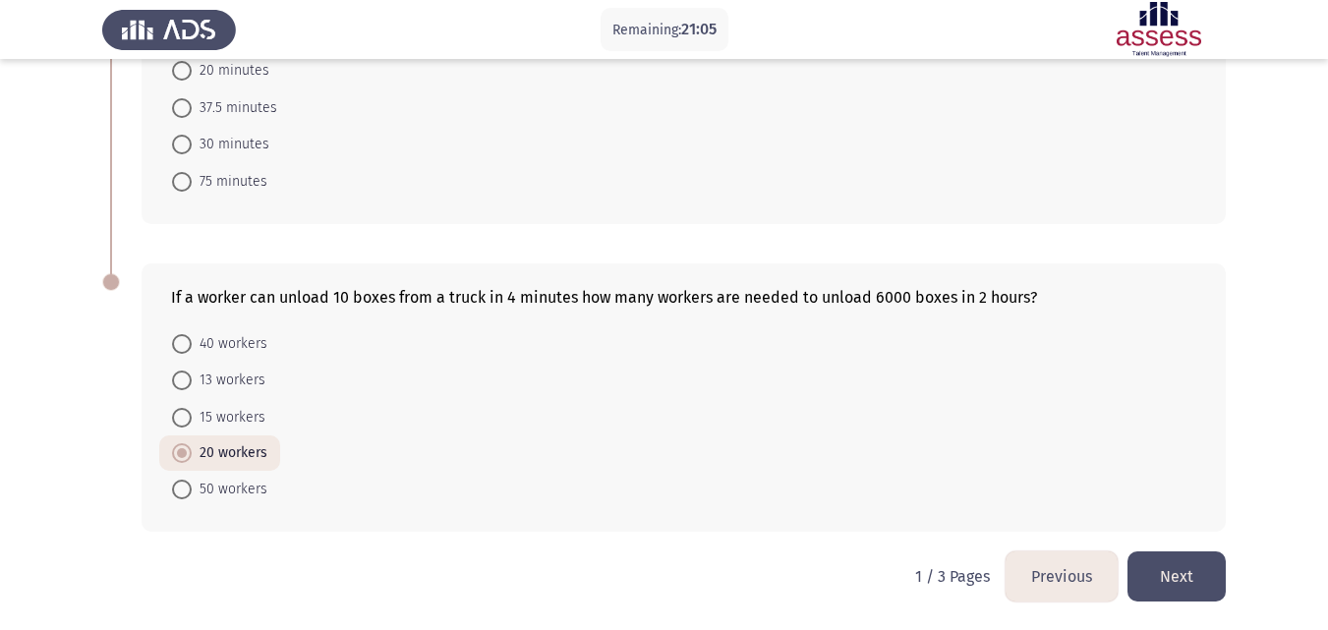
click at [1181, 579] on button "Next" at bounding box center [1177, 577] width 98 height 50
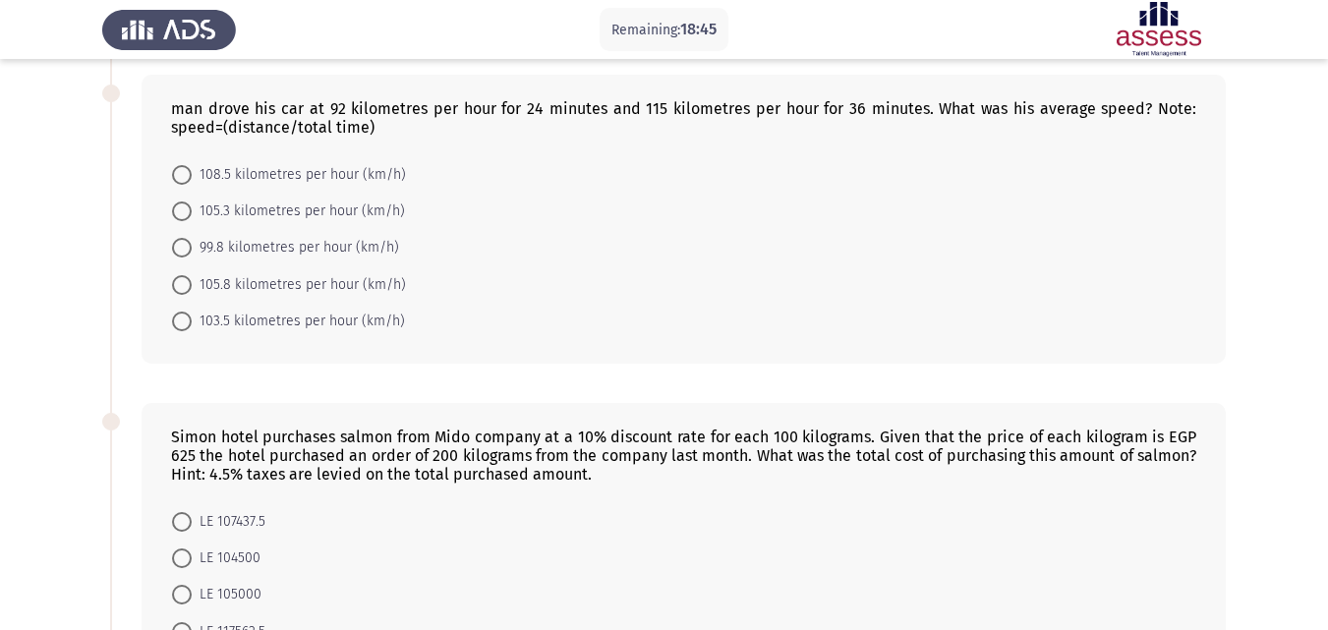
scroll to position [747, 0]
click at [4, 205] on app-assessment-container "Remaining: 18:20 Previous ASSESS Aptitude (FOCUS) - Numerical Reasoning Next [P…" at bounding box center [664, 194] width 1328 height 1726
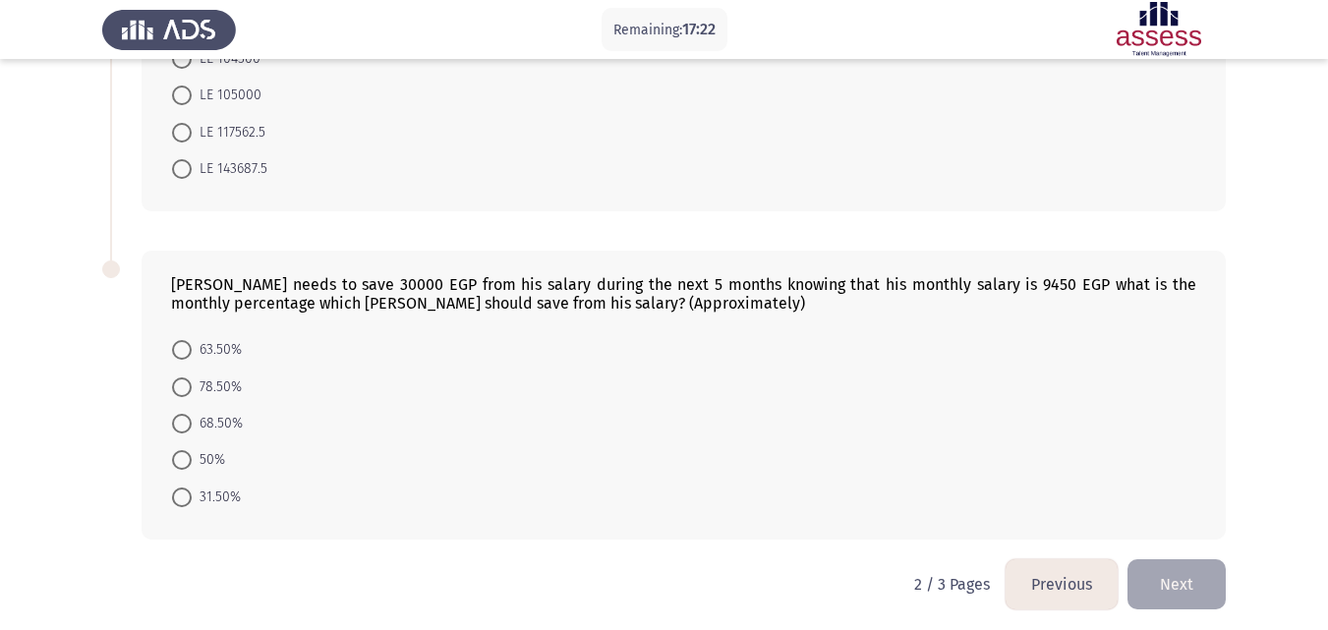
scroll to position [1254, 0]
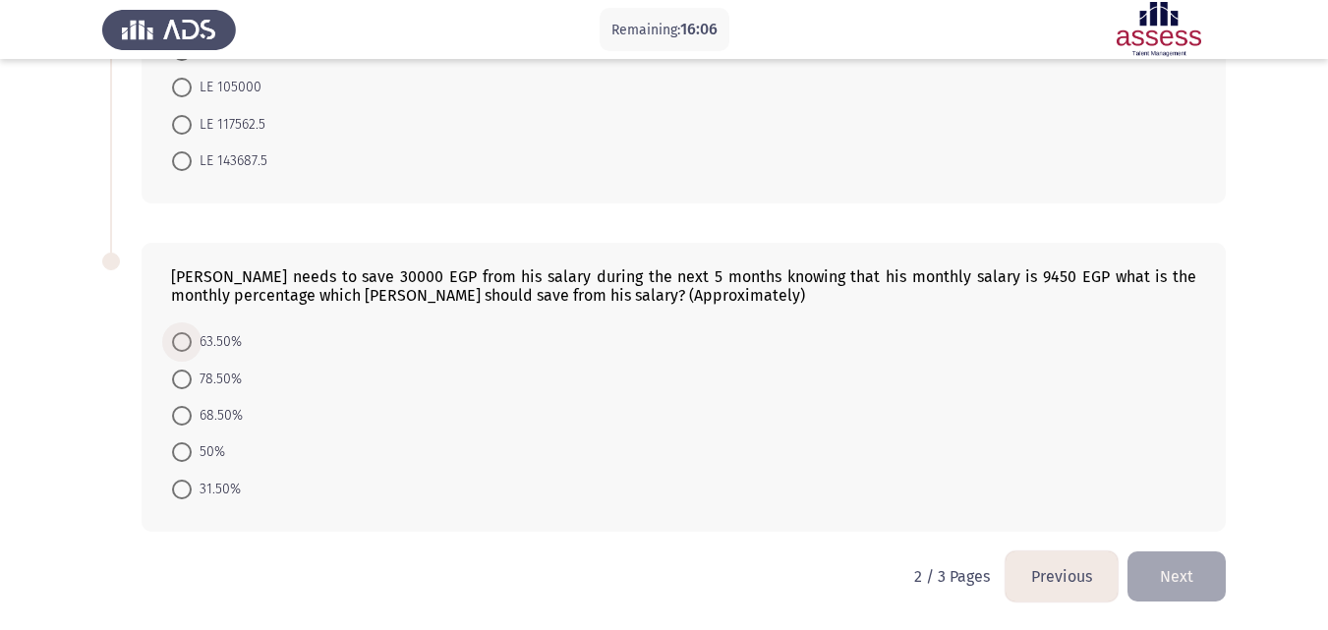
click at [178, 342] on span at bounding box center [182, 342] width 20 height 20
click at [178, 342] on input "63.50%" at bounding box center [182, 342] width 20 height 20
radio input "true"
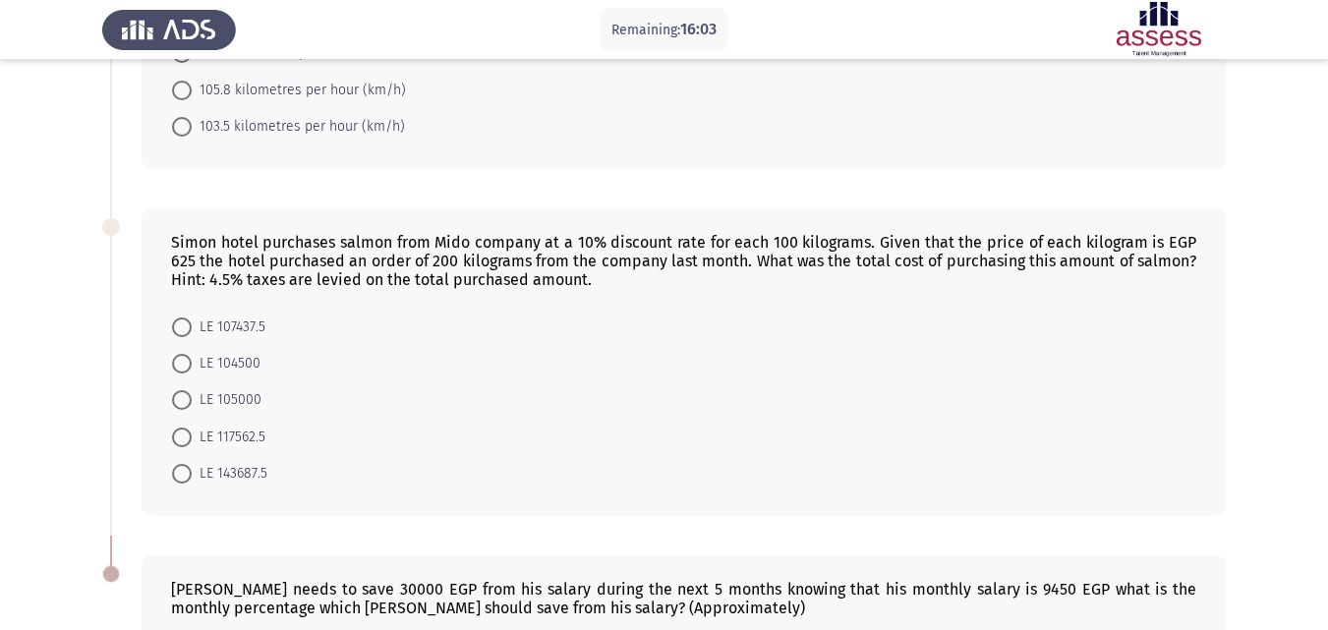
scroll to position [937, 0]
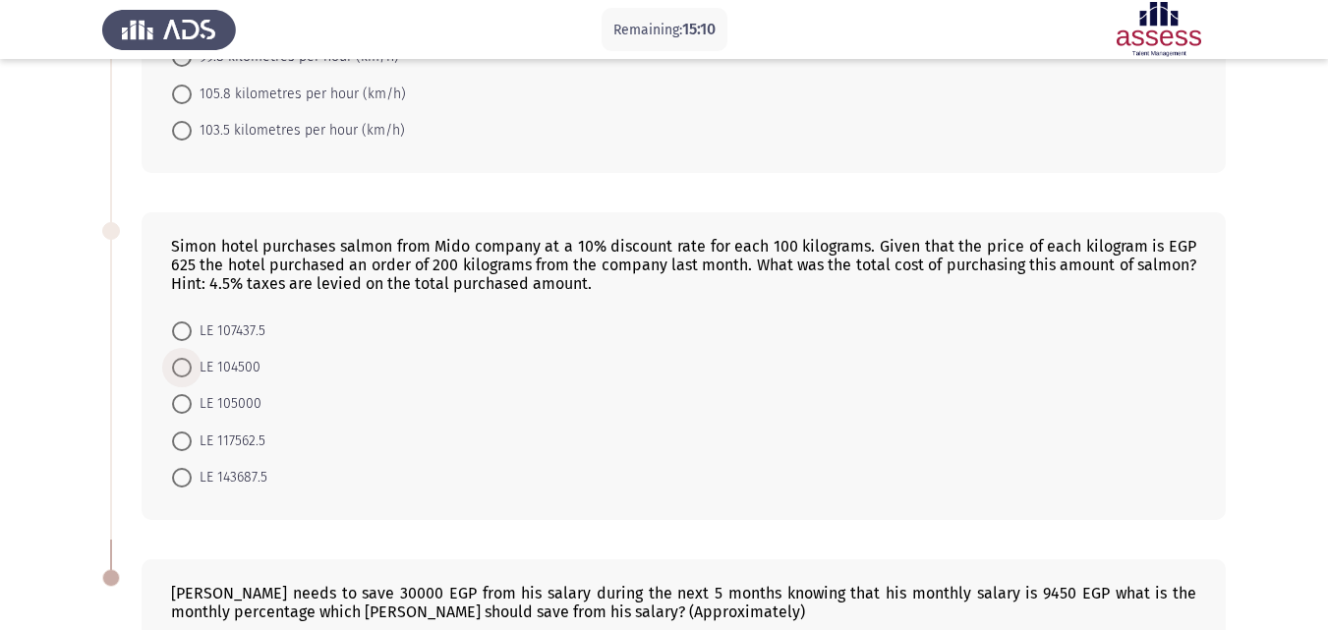
click at [183, 365] on span at bounding box center [182, 368] width 20 height 20
click at [183, 365] on input "LE 104500" at bounding box center [182, 368] width 20 height 20
radio input "true"
click at [91, 380] on app-assessment-container "Remaining: 15:09 Previous ASSESS Aptitude (FOCUS) - Numerical Reasoning Next [P…" at bounding box center [664, 3] width 1328 height 1723
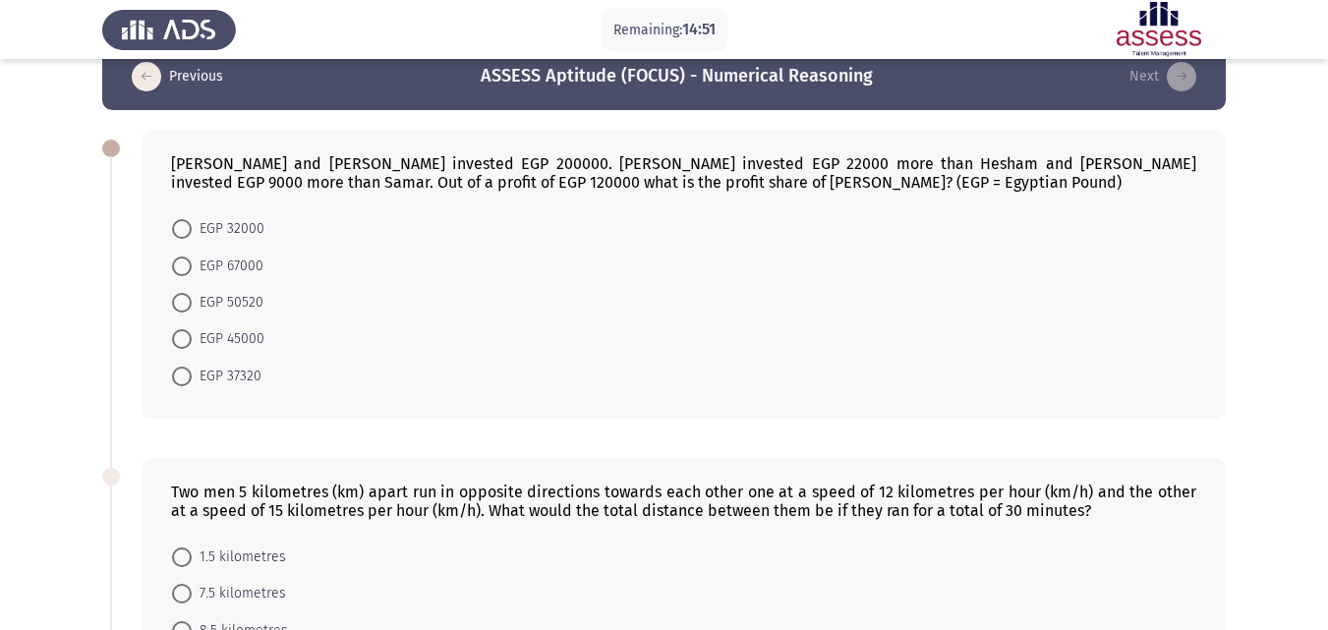
scroll to position [39, 0]
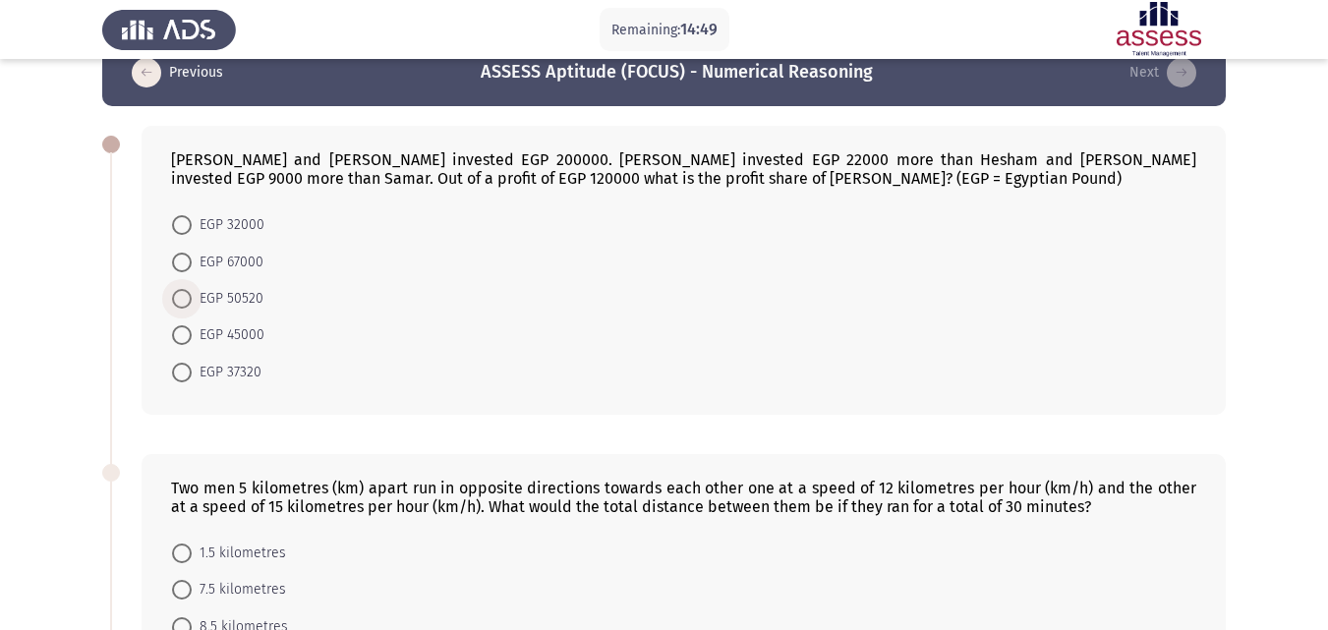
click at [176, 296] on span at bounding box center [182, 299] width 20 height 20
click at [176, 296] on input "EGP 50520" at bounding box center [182, 299] width 20 height 20
radio input "true"
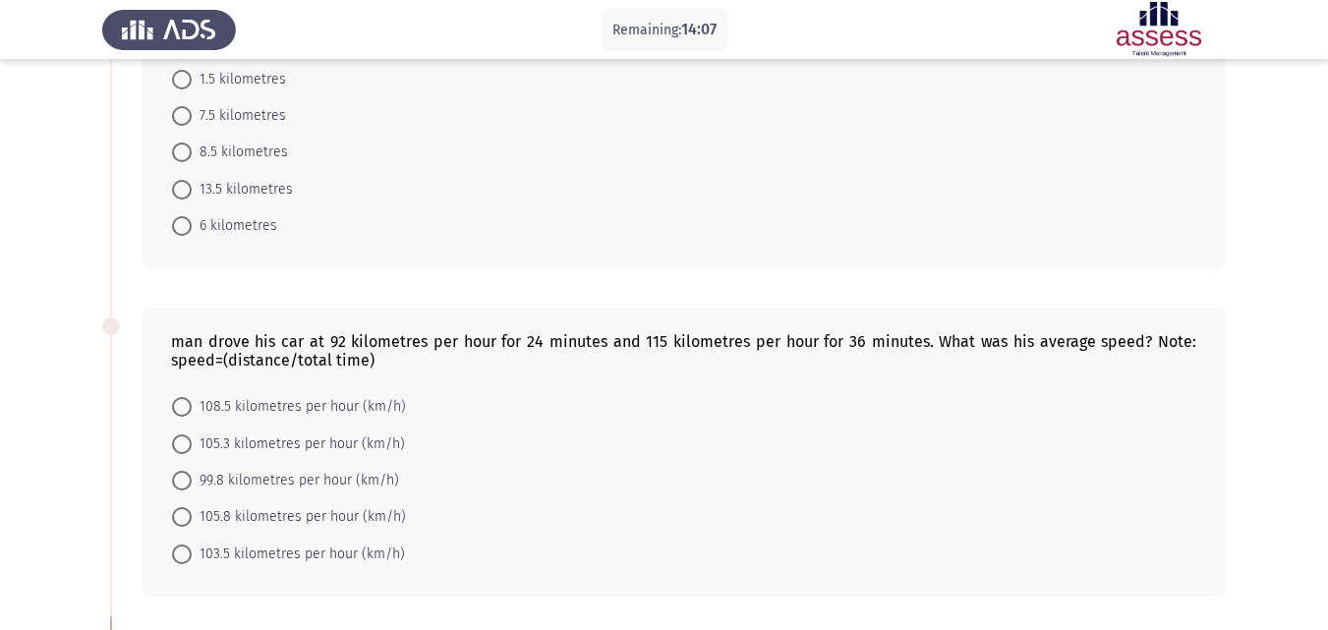
scroll to position [551, 0]
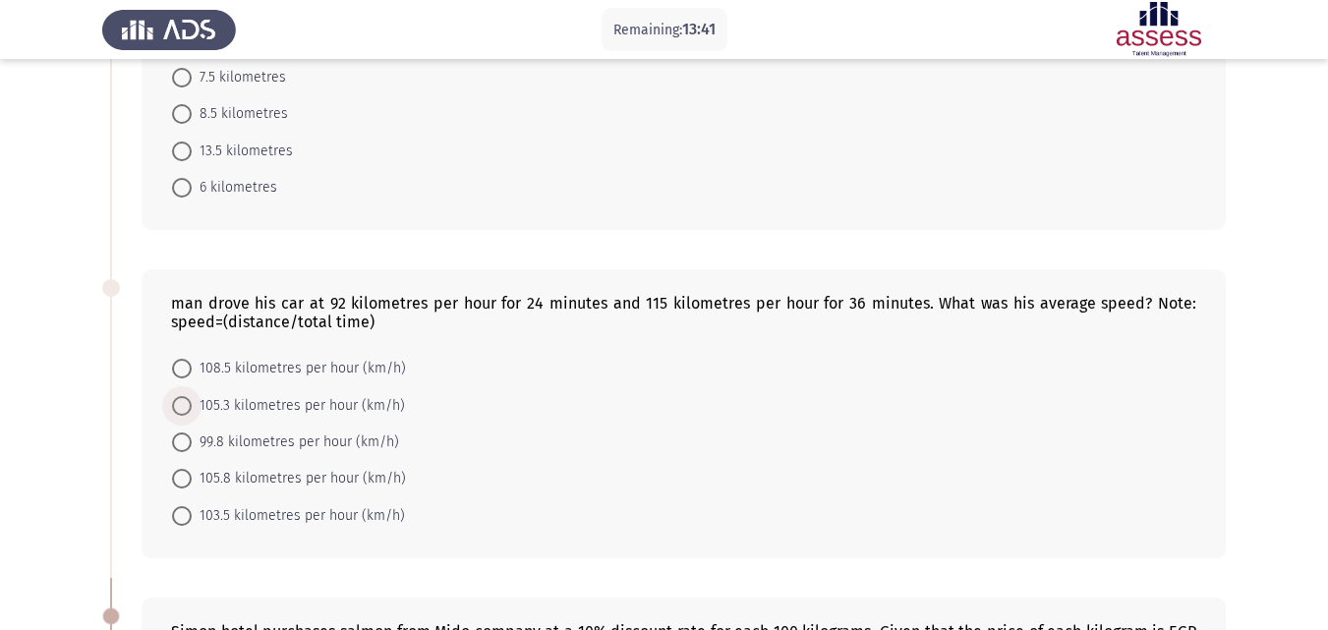
click at [172, 406] on span at bounding box center [182, 406] width 20 height 20
click at [172, 406] on input "105.3 kilometres per hour (km/h)" at bounding box center [182, 406] width 20 height 20
radio input "true"
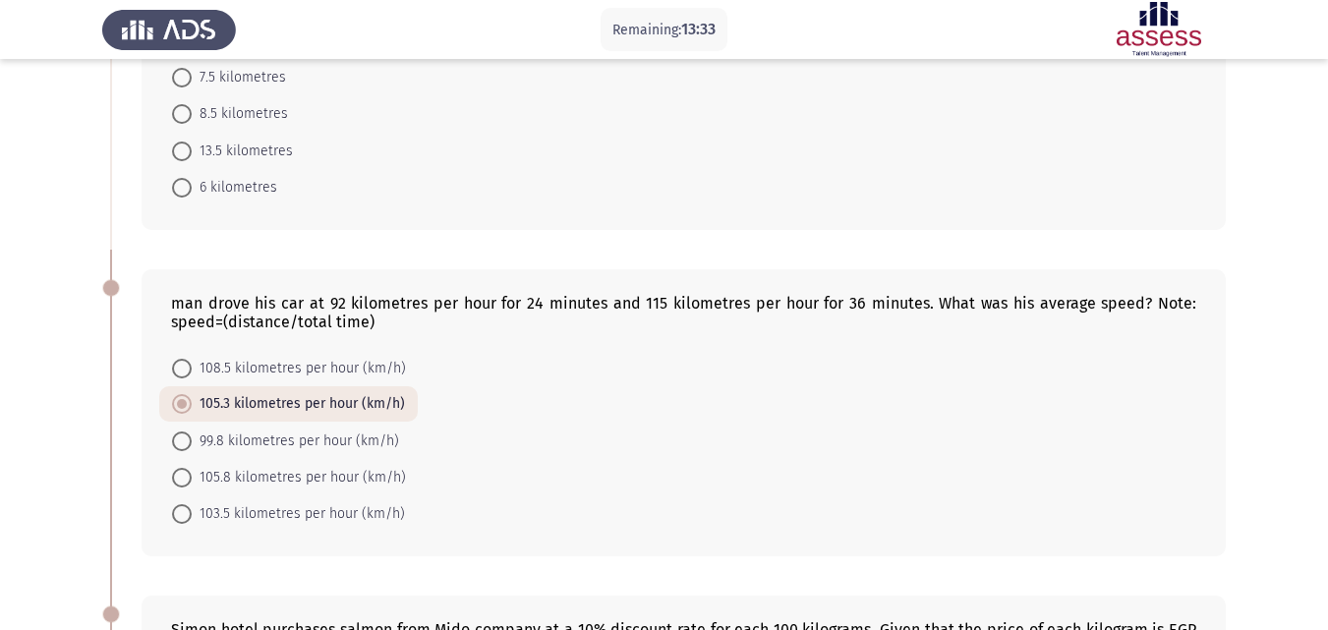
click at [74, 515] on app-assessment-container "Remaining: 13:33 Previous ASSESS Aptitude (FOCUS) - Numerical Reasoning Next [P…" at bounding box center [664, 388] width 1328 height 1720
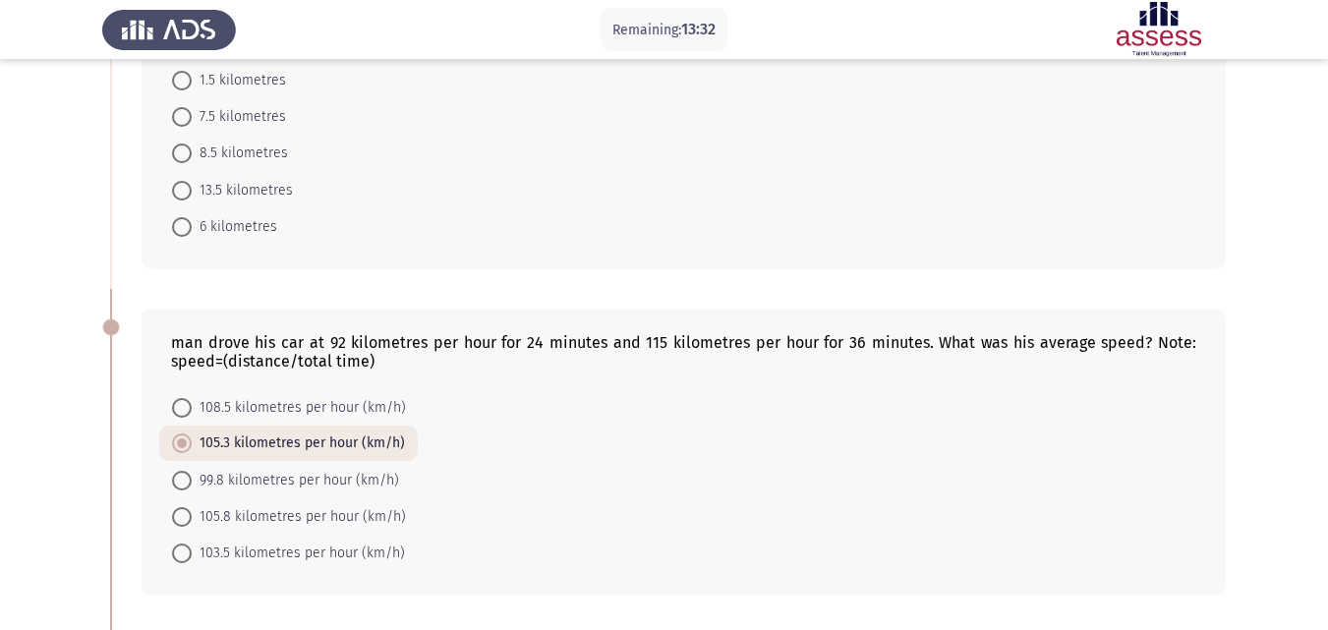
scroll to position [354, 0]
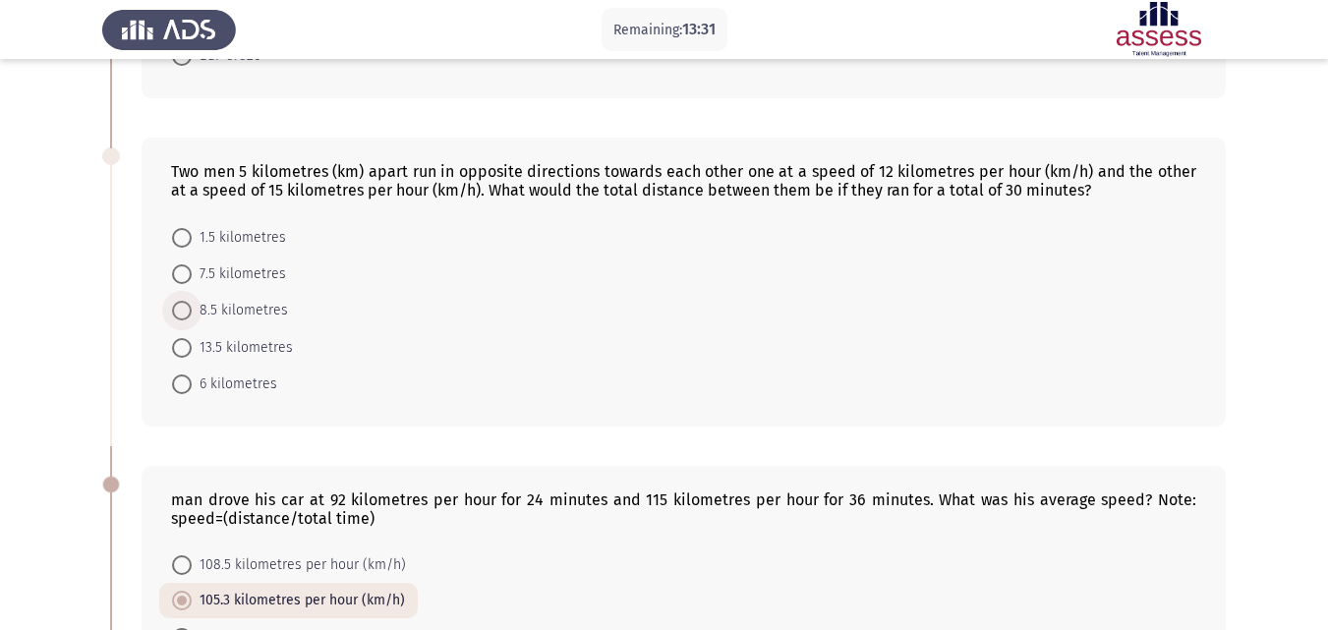
click at [180, 313] on span at bounding box center [182, 311] width 20 height 20
click at [180, 313] on input "8.5 kilometres" at bounding box center [182, 311] width 20 height 20
radio input "true"
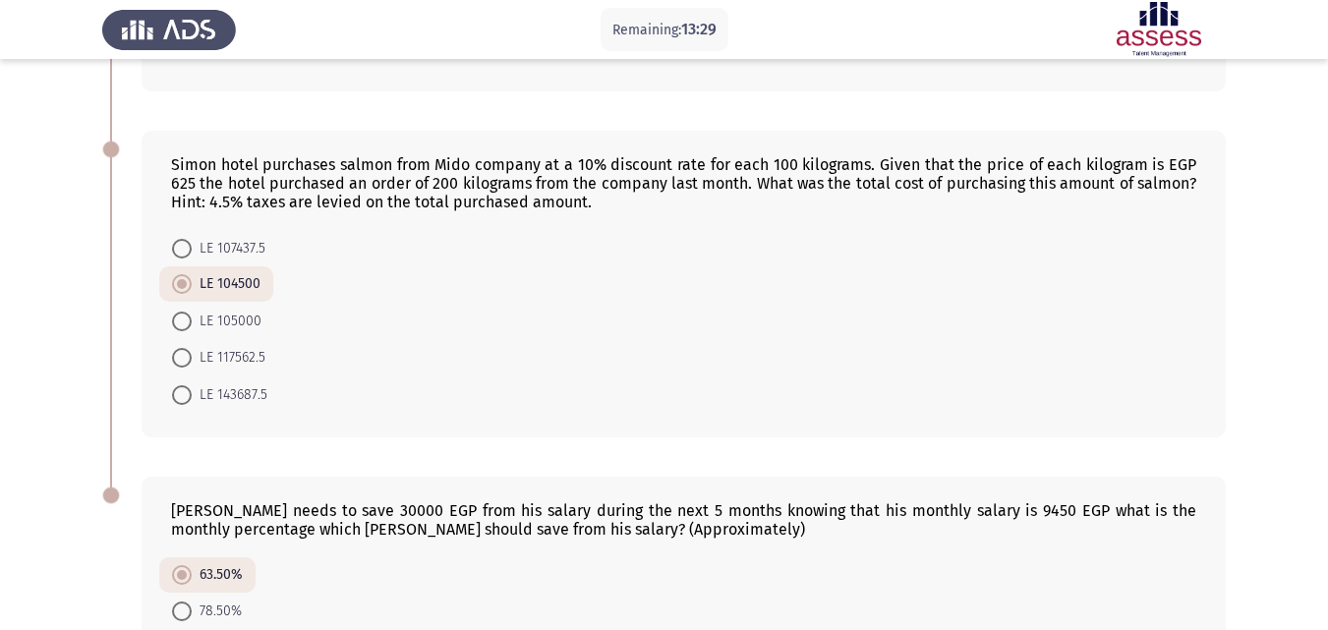
scroll to position [1247, 0]
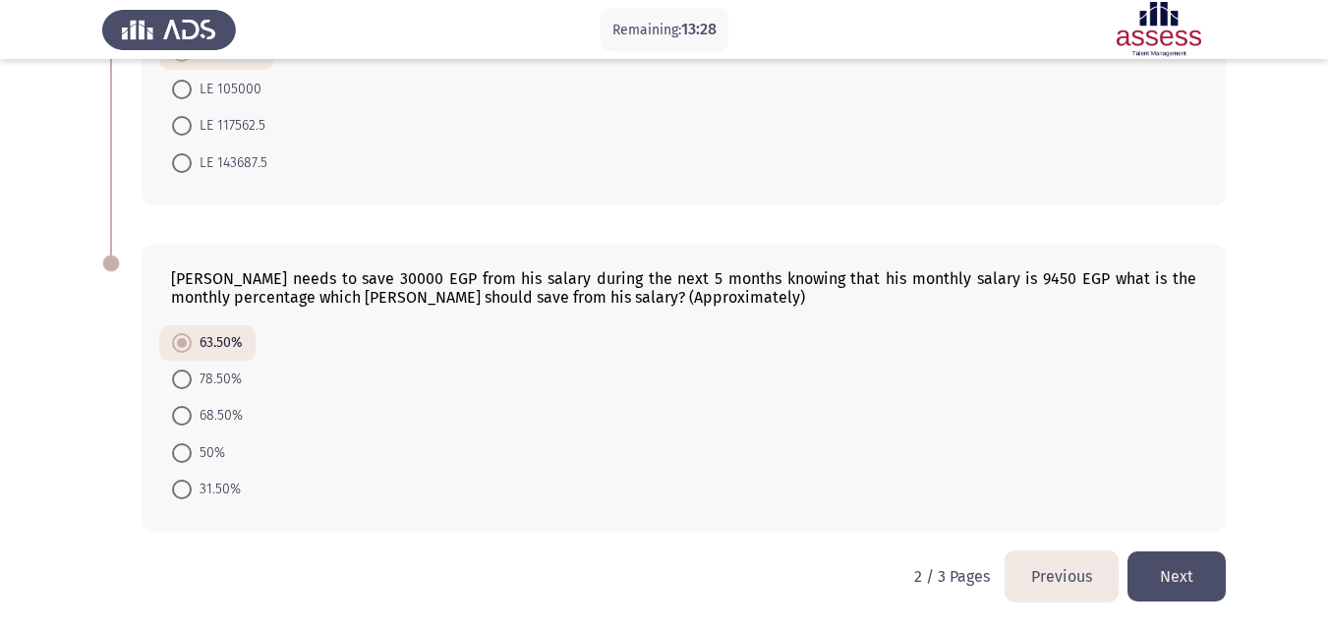
click at [1177, 582] on button "Next" at bounding box center [1177, 577] width 98 height 50
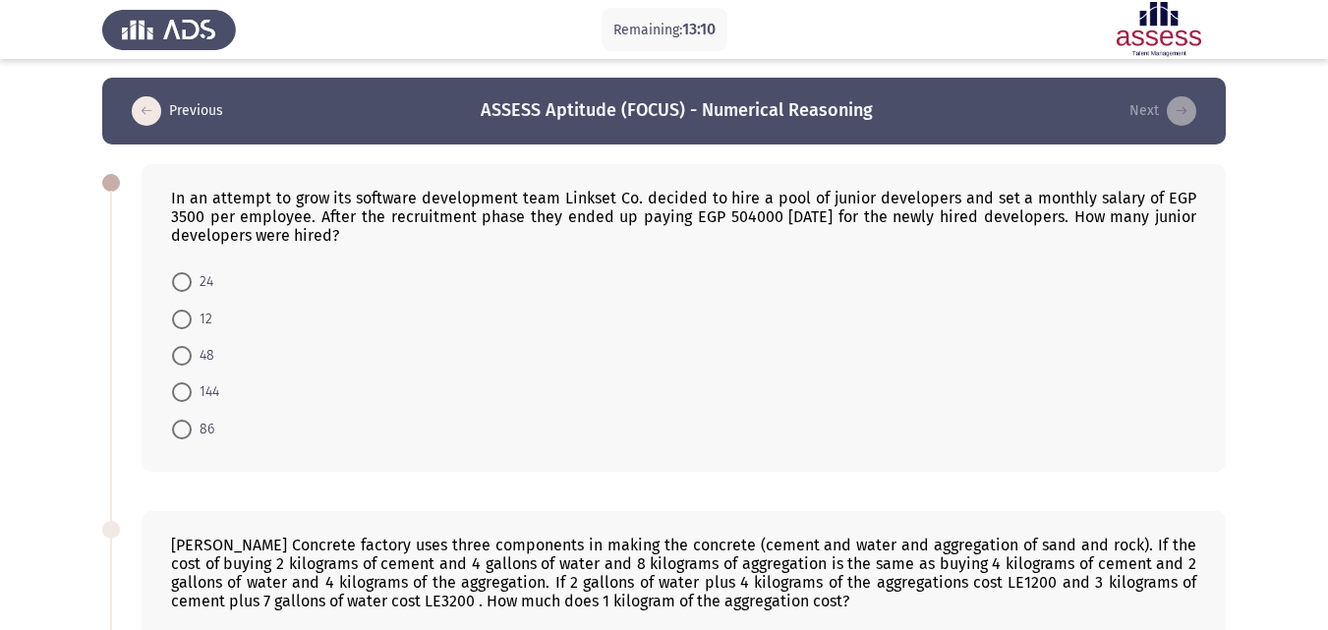
scroll to position [0, 0]
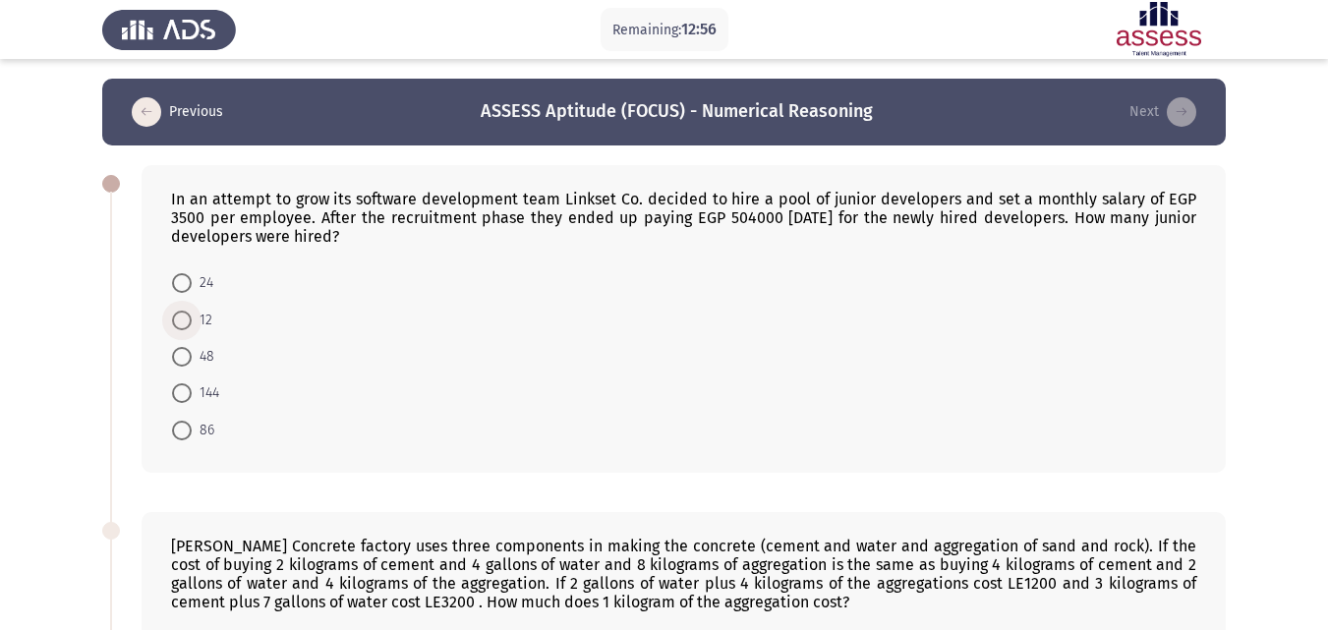
click at [186, 321] on span at bounding box center [182, 321] width 20 height 20
click at [186, 321] on input "12" at bounding box center [182, 321] width 20 height 20
radio input "true"
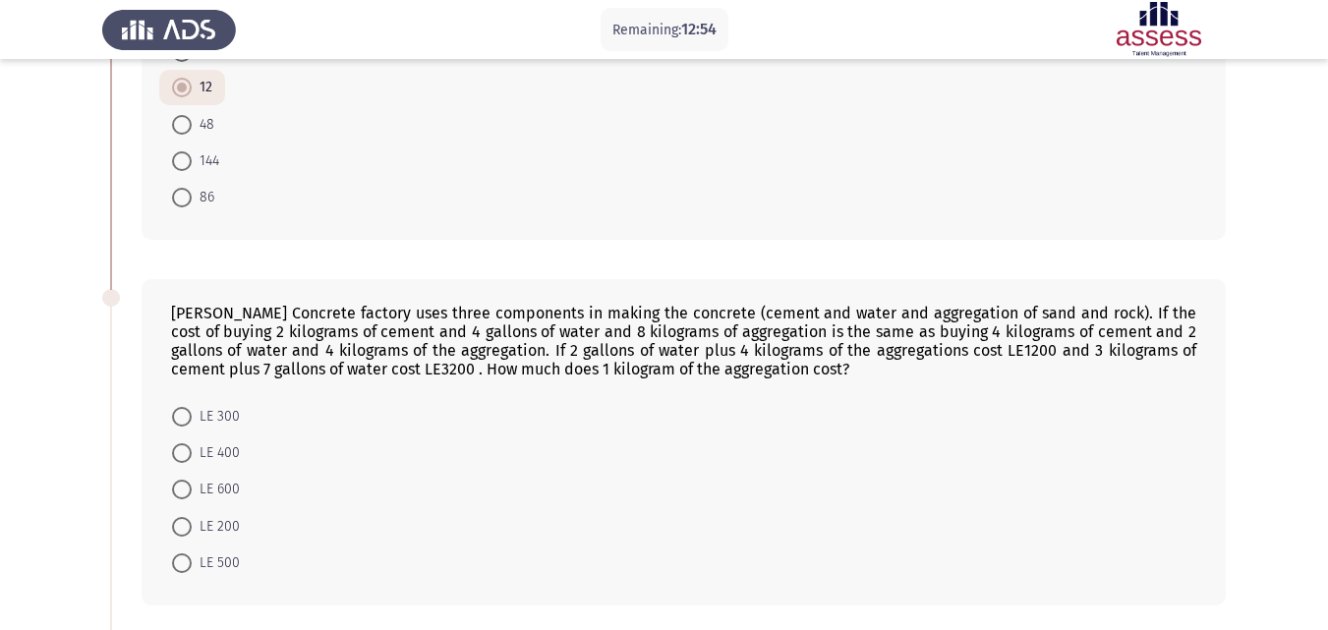
scroll to position [315, 0]
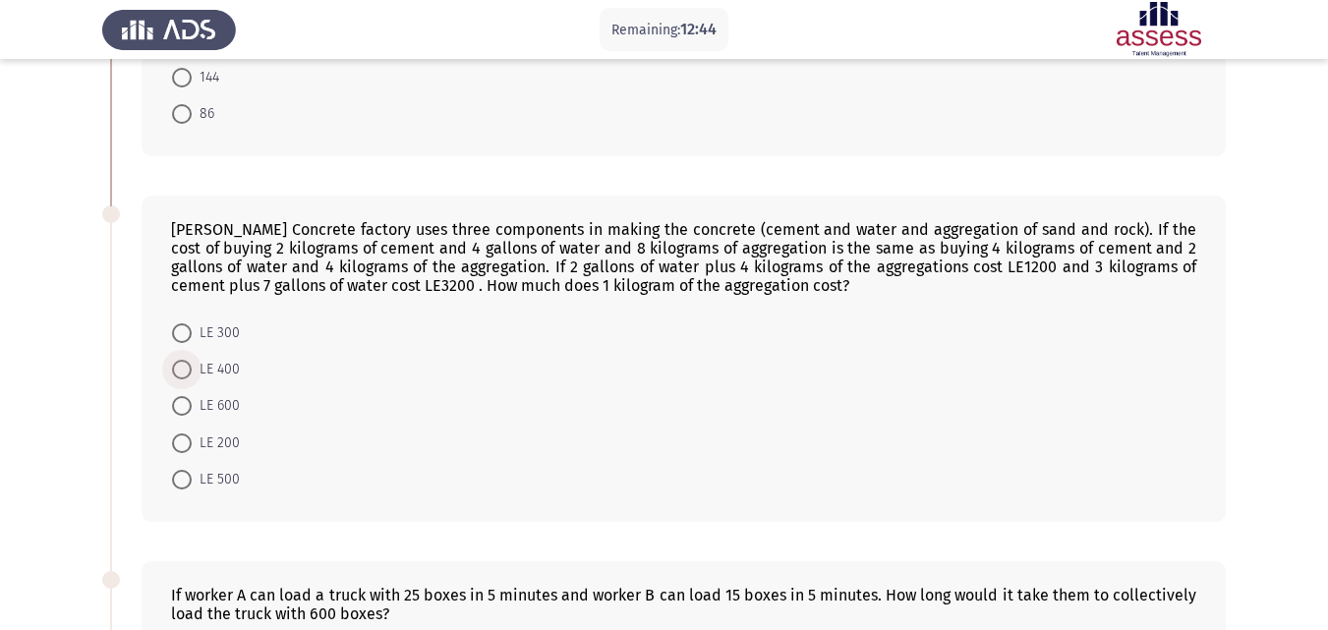
click at [182, 372] on span at bounding box center [182, 370] width 20 height 20
click at [182, 372] on input "LE 400" at bounding box center [182, 370] width 20 height 20
radio input "true"
click at [172, 395] on input "LE 600" at bounding box center [182, 405] width 20 height 20
radio input "true"
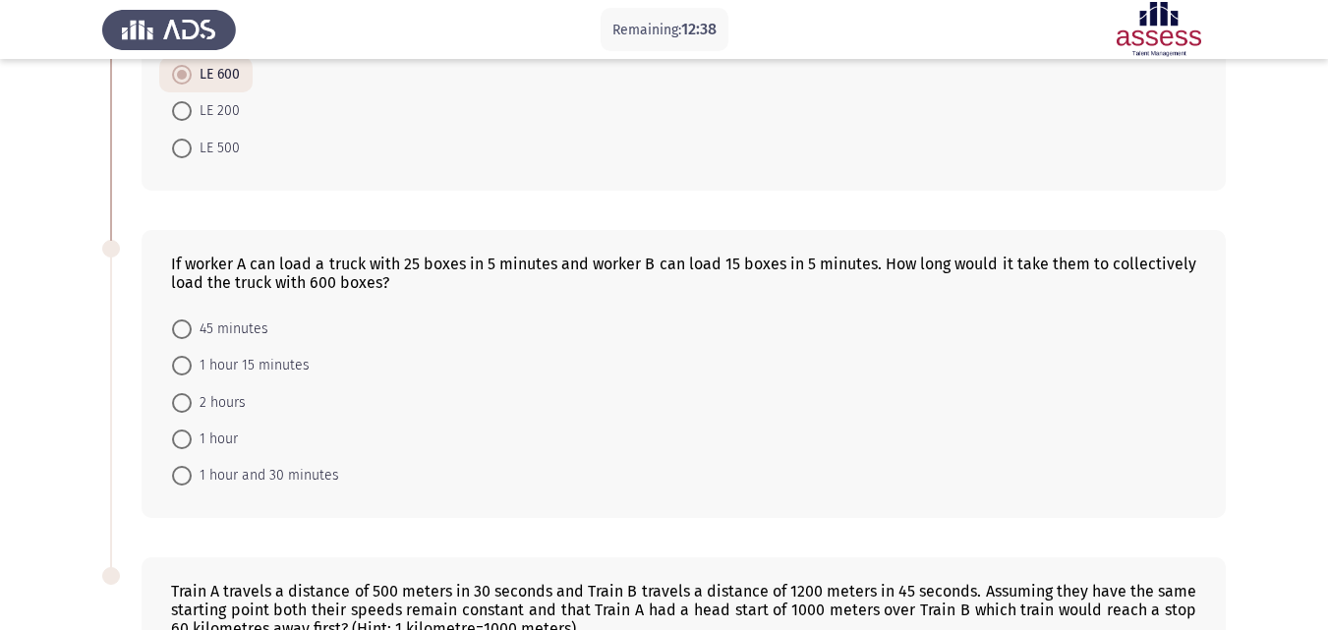
scroll to position [708, 0]
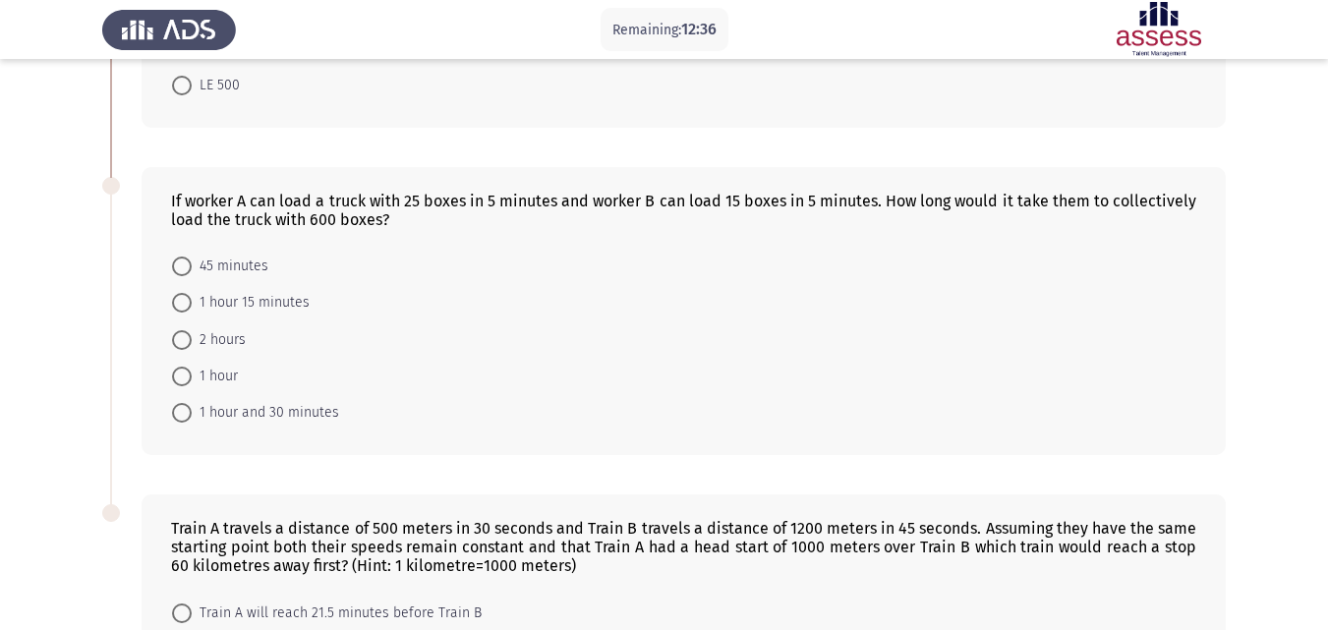
drag, startPoint x: 184, startPoint y: 341, endPoint x: 55, endPoint y: 365, distance: 130.9
click at [55, 365] on app-assessment-container "Remaining: 12:36 Previous ASSESS Aptitude (FOCUS) - Numerical Reasoning Next In…" at bounding box center [664, 96] width 1328 height 1451
click at [176, 334] on span at bounding box center [182, 340] width 20 height 20
click at [176, 334] on input "2 hours" at bounding box center [182, 340] width 20 height 20
radio input "true"
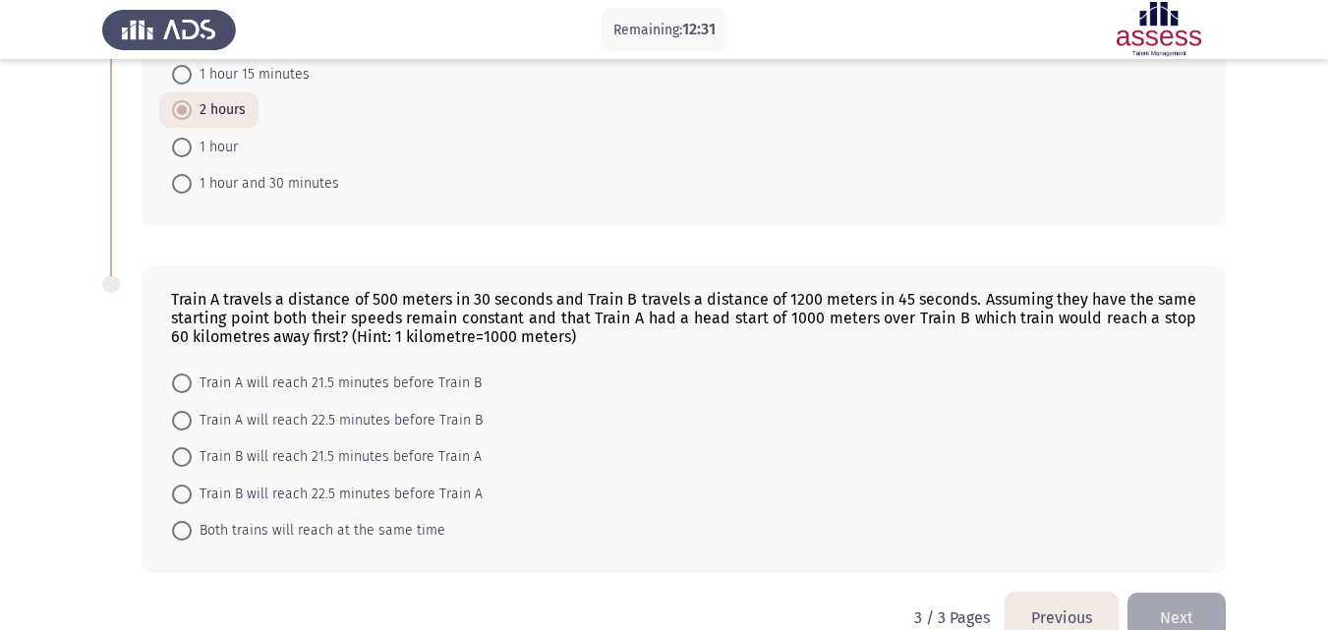
scroll to position [977, 0]
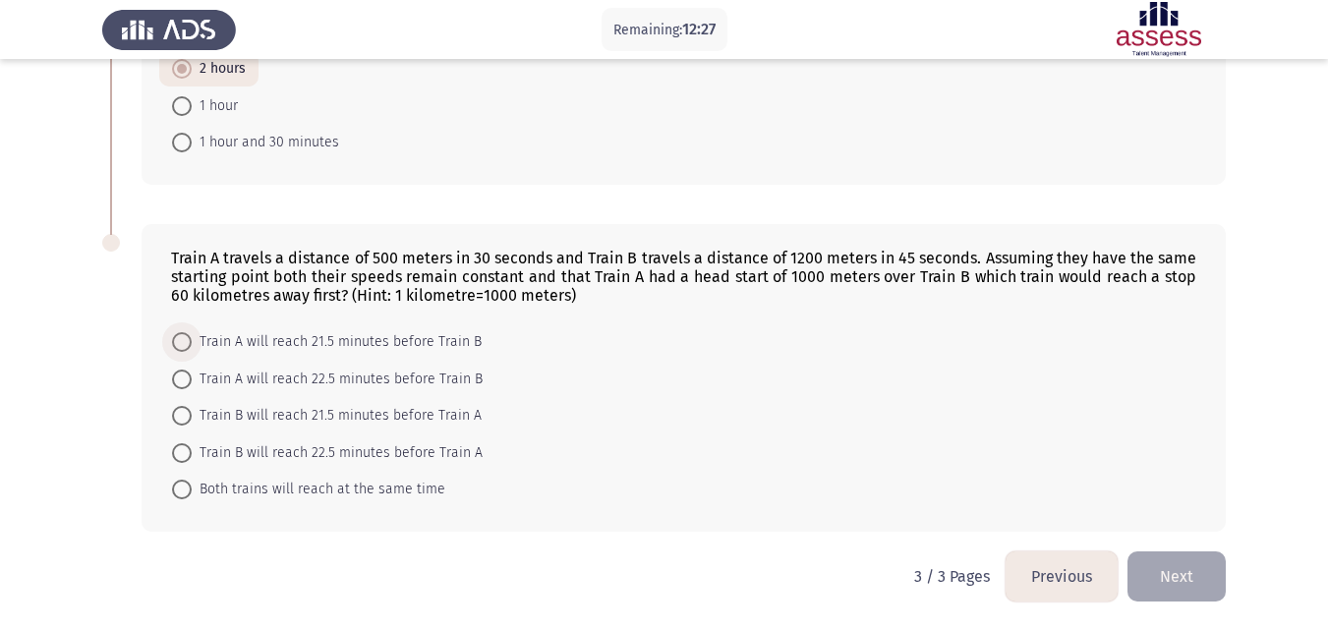
click at [185, 337] on span at bounding box center [182, 342] width 20 height 20
click at [185, 337] on input "Train A will reach 21.5 minutes before Train B" at bounding box center [182, 342] width 20 height 20
radio input "true"
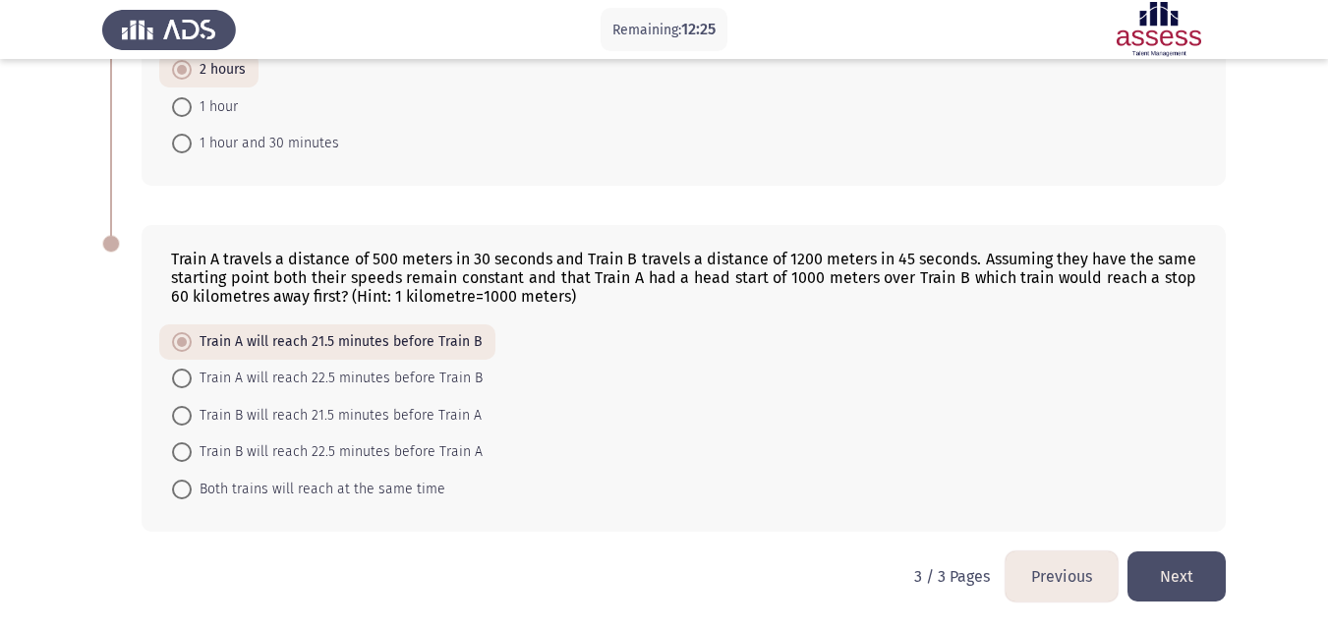
click at [1180, 587] on button "Next" at bounding box center [1177, 577] width 98 height 50
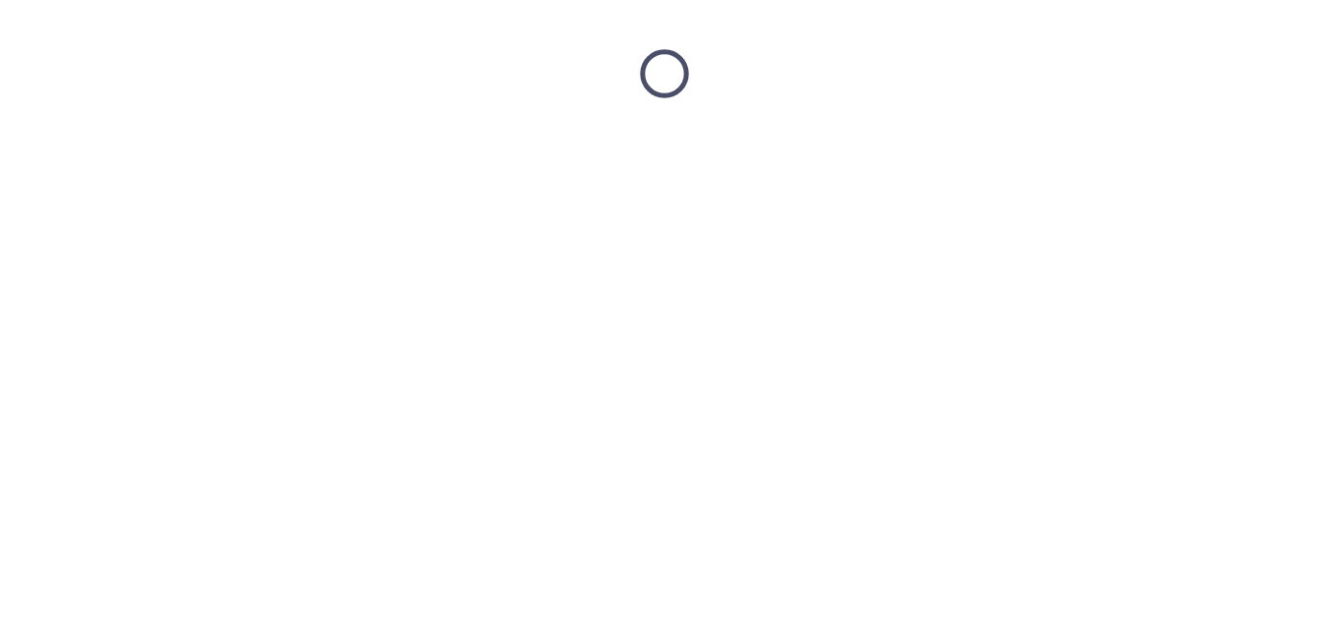
scroll to position [0, 0]
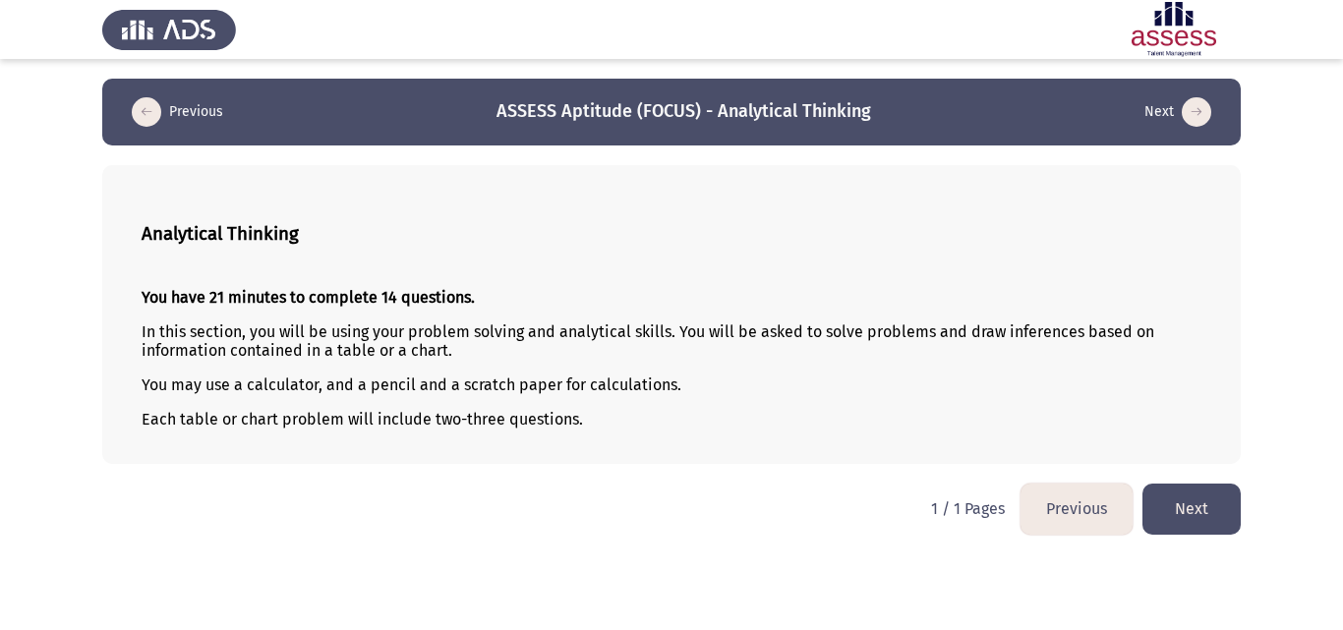
click at [1187, 504] on button "Next" at bounding box center [1191, 509] width 98 height 50
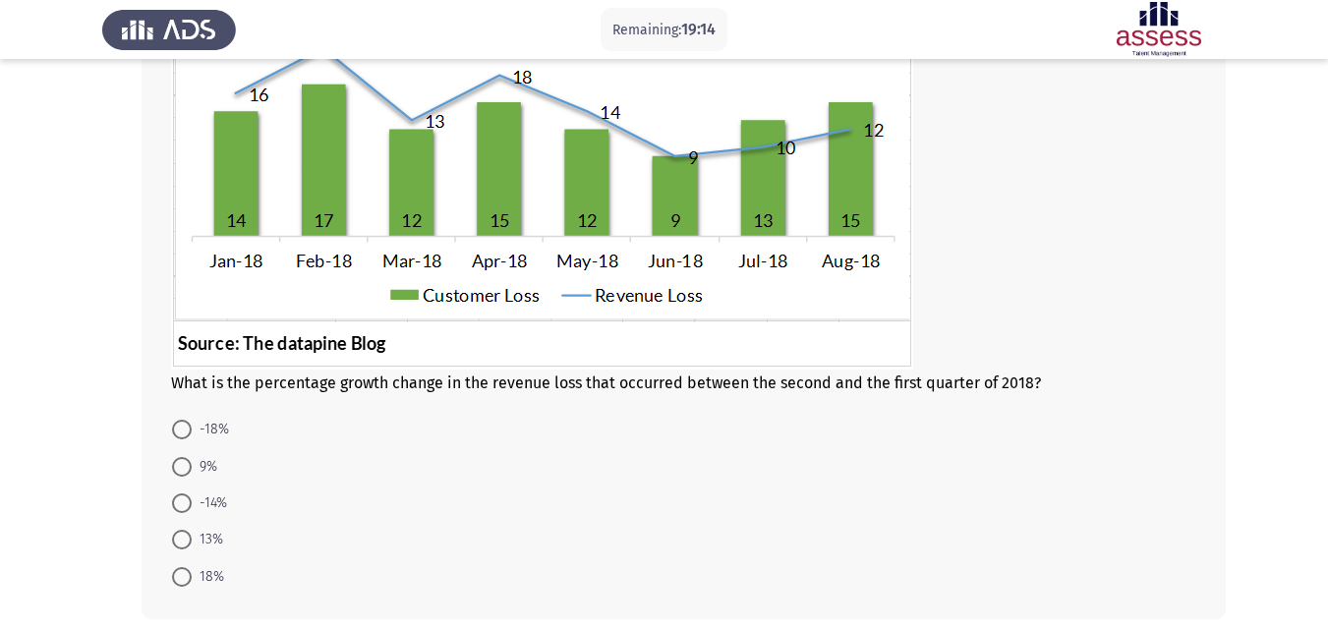
scroll to position [275, 0]
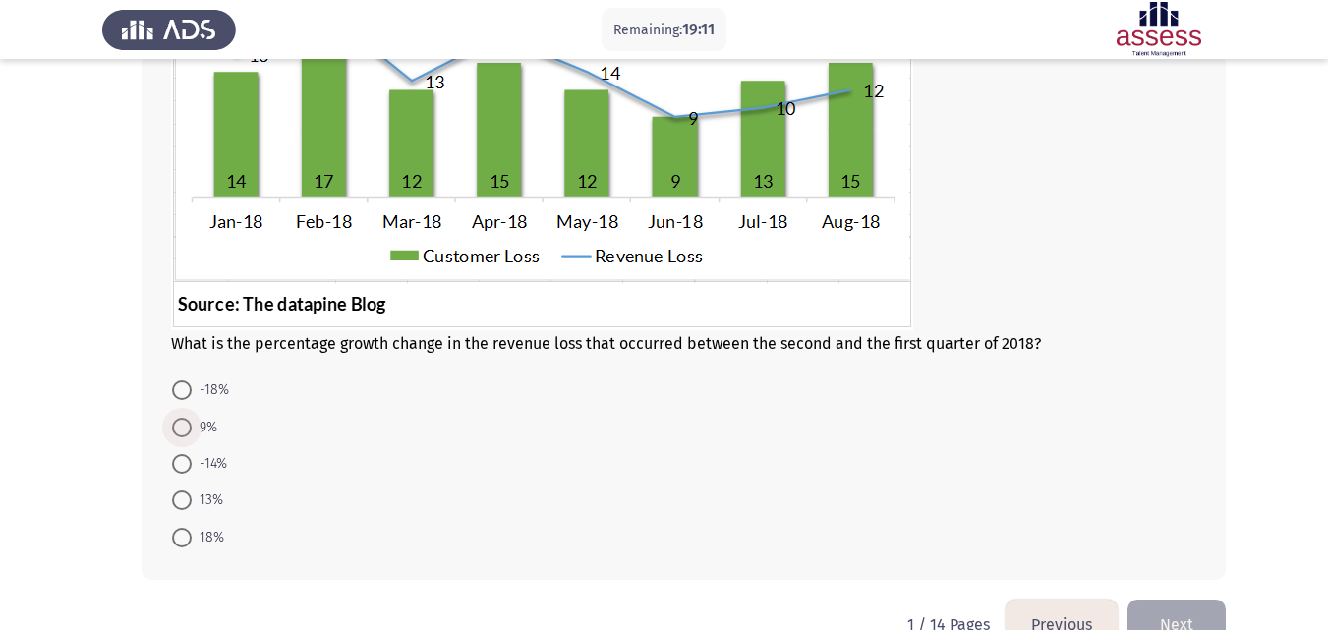
click at [183, 429] on span at bounding box center [182, 428] width 20 height 20
click at [183, 429] on input "9%" at bounding box center [182, 428] width 20 height 20
radio input "true"
click at [94, 423] on app-assessment-container "Remaining: 19:02 Previous ASSESS Aptitude (FOCUS) - Analytical Thinking Next Wh…" at bounding box center [664, 200] width 1328 height 794
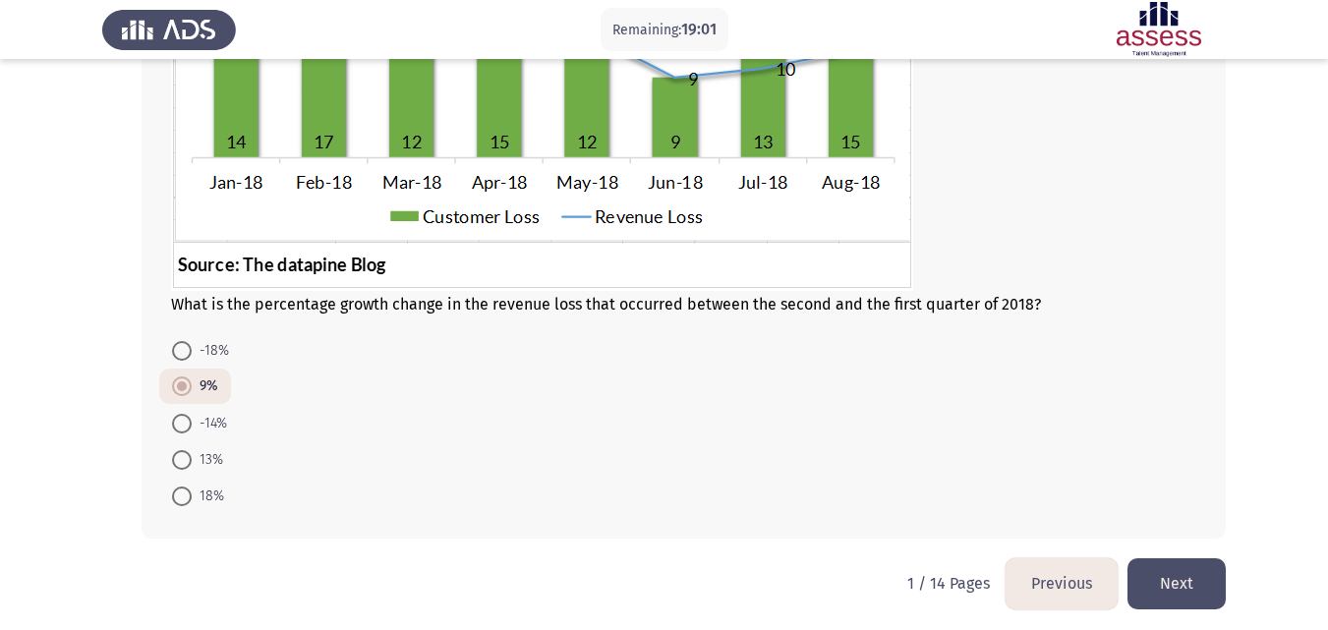
scroll to position [321, 0]
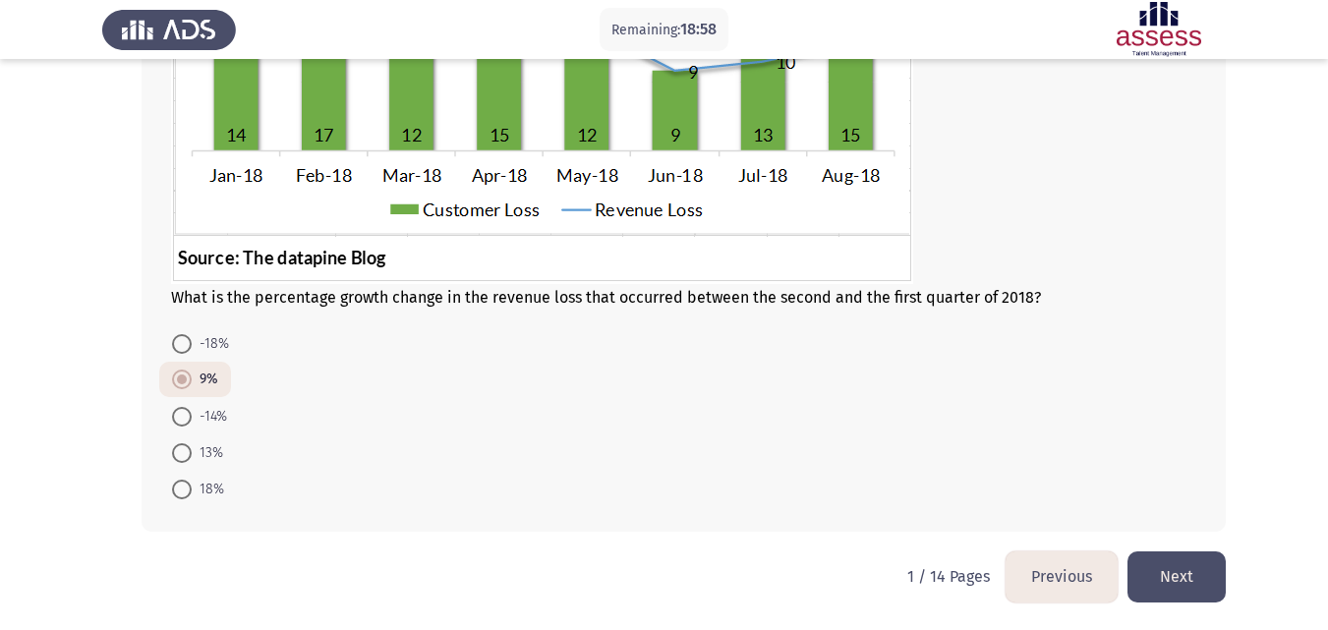
click at [1204, 568] on button "Next" at bounding box center [1177, 577] width 98 height 50
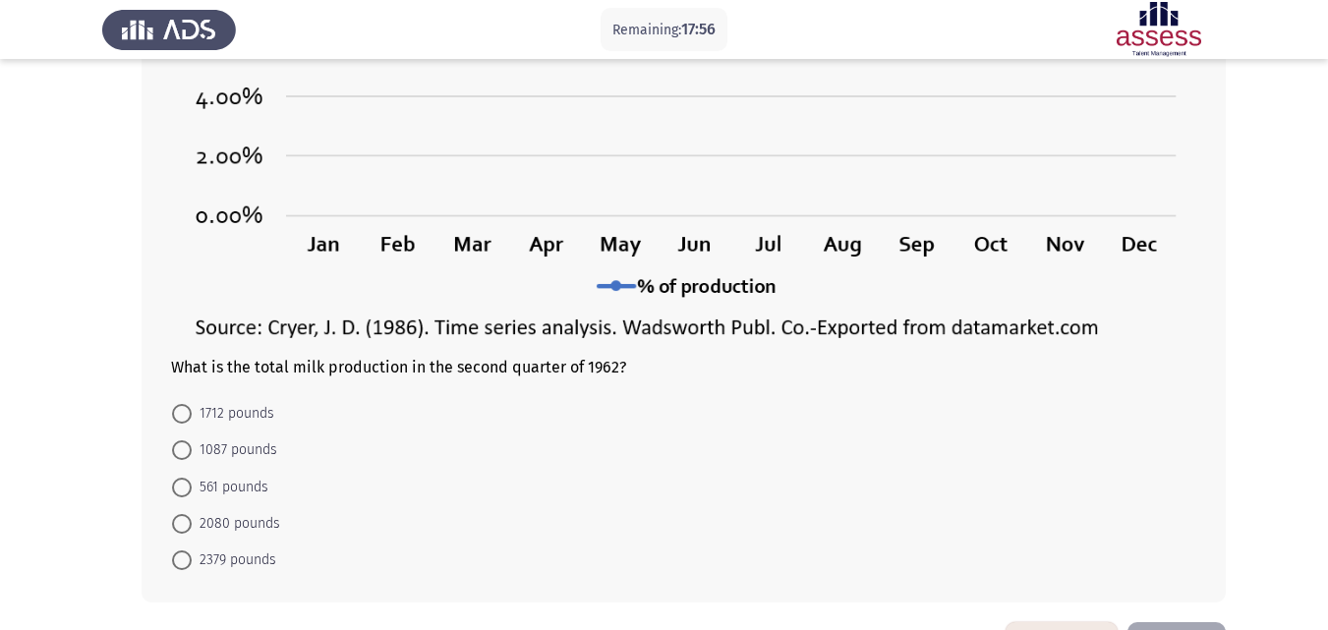
scroll to position [433, 0]
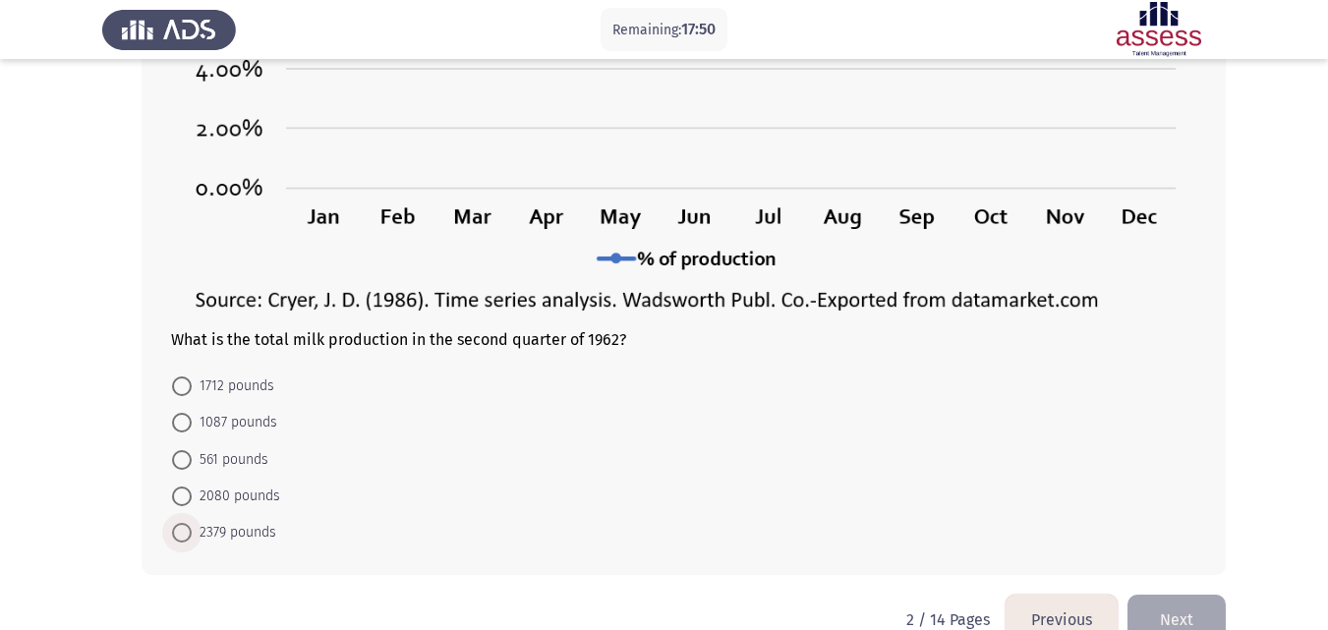
click at [177, 529] on span at bounding box center [182, 533] width 20 height 20
click at [177, 529] on input "2379 pounds" at bounding box center [182, 533] width 20 height 20
radio input "true"
click at [1155, 614] on button "Next" at bounding box center [1177, 619] width 98 height 50
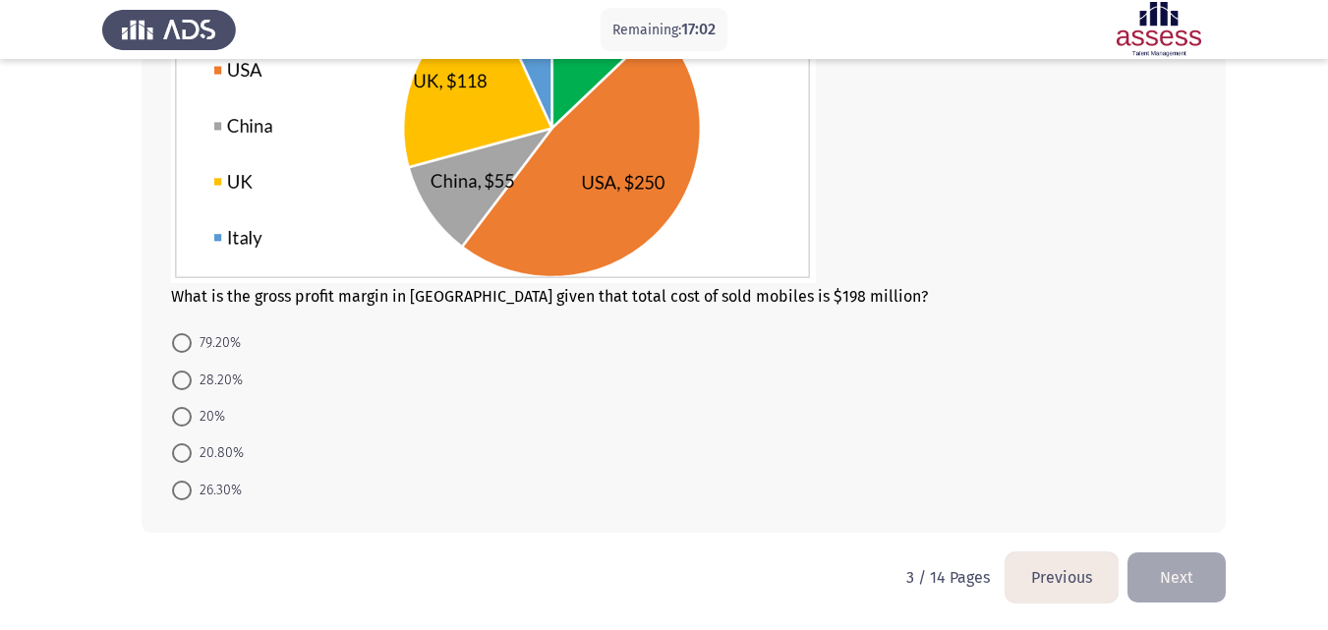
scroll to position [258, 0]
click at [188, 447] on span at bounding box center [182, 452] width 20 height 20
click at [188, 447] on input "20.80%" at bounding box center [182, 452] width 20 height 20
radio input "true"
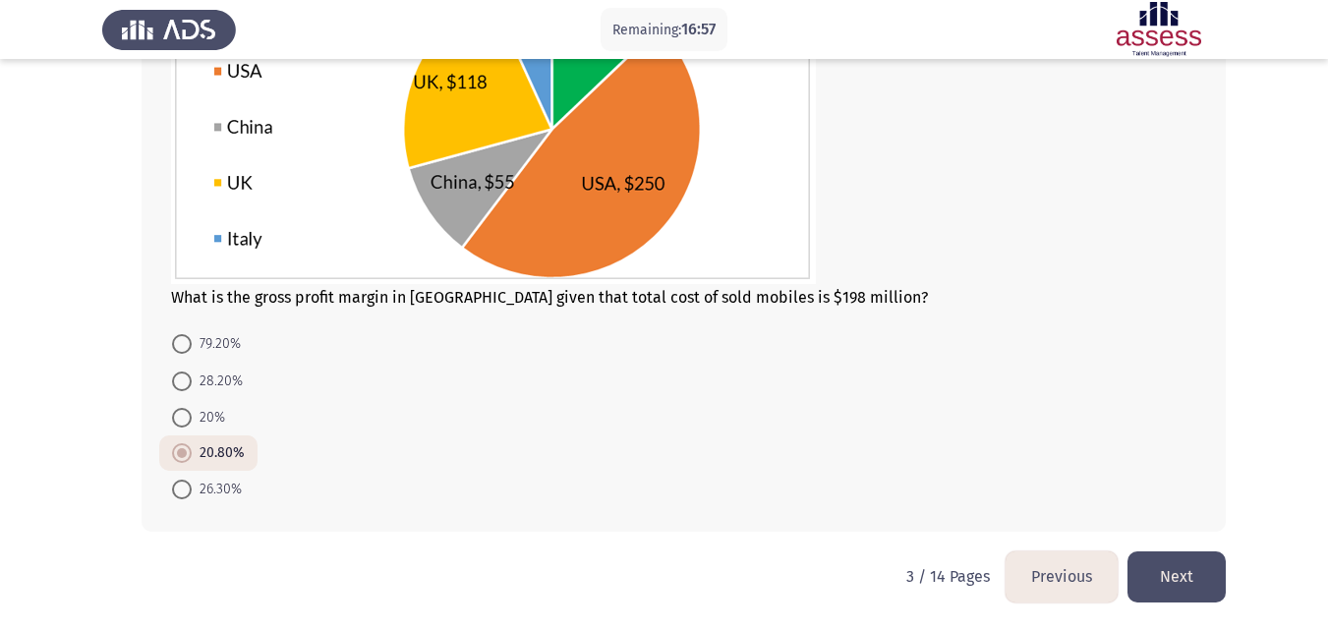
click at [1189, 576] on button "Next" at bounding box center [1177, 577] width 98 height 50
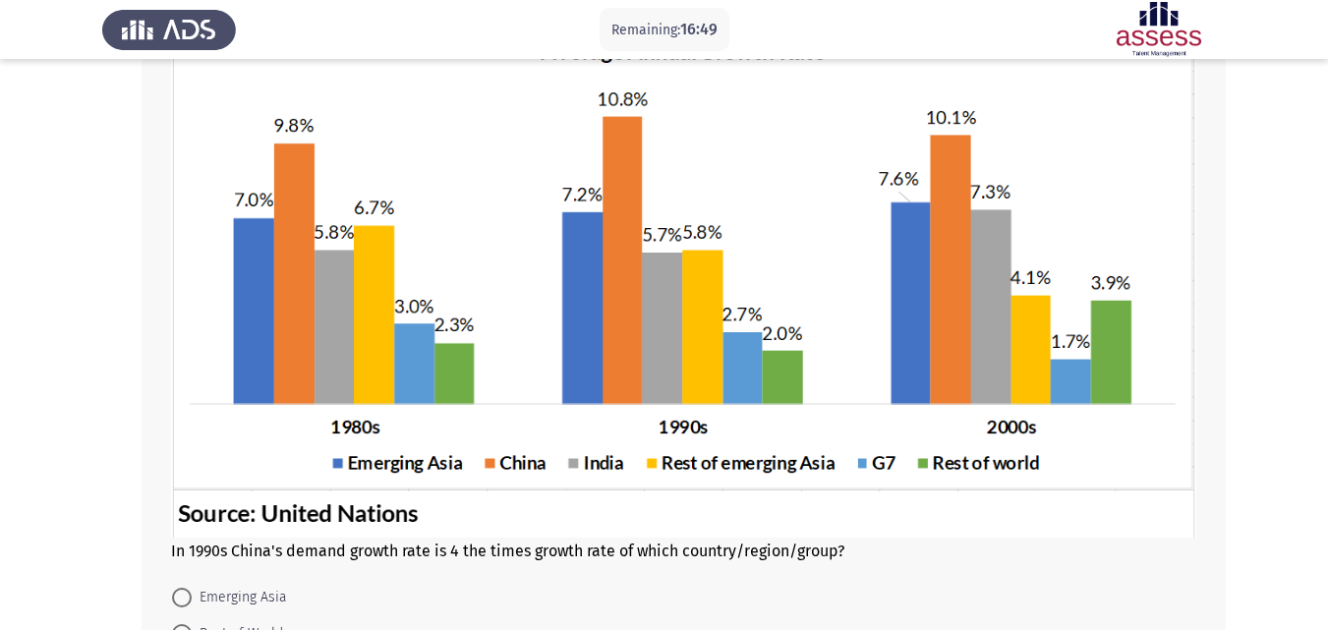
scroll to position [315, 0]
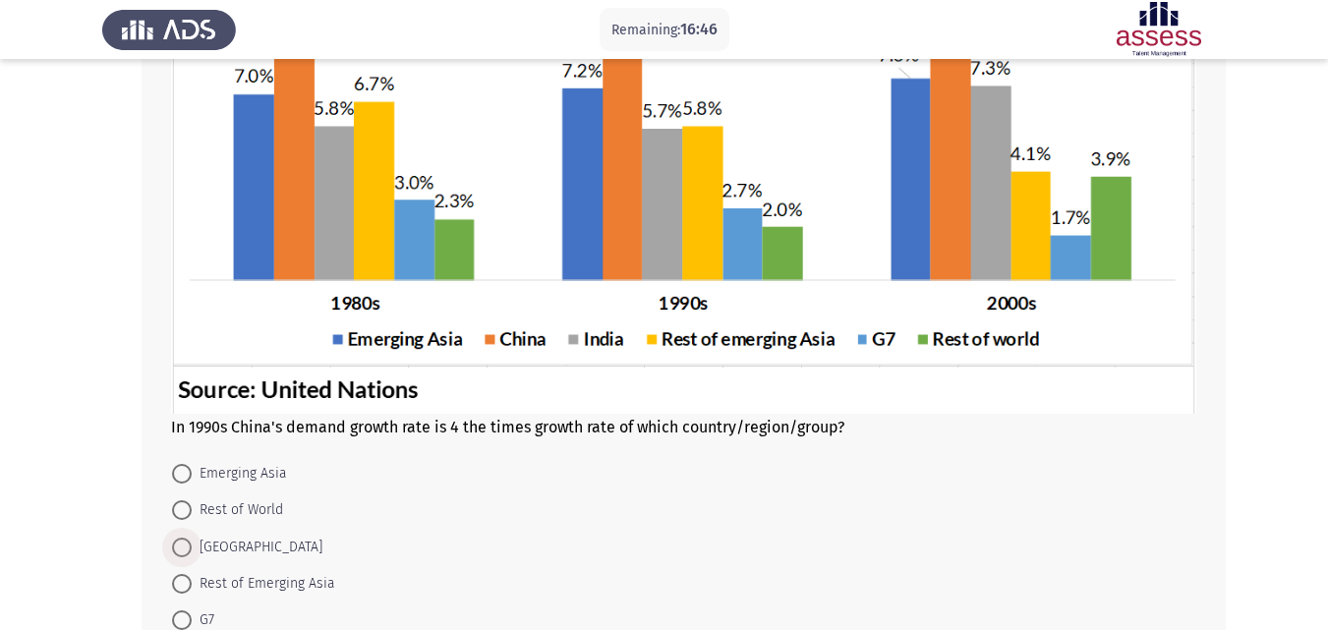
click at [182, 548] on span at bounding box center [182, 548] width 0 height 0
click at [181, 547] on input "[GEOGRAPHIC_DATA]" at bounding box center [182, 548] width 20 height 20
radio input "true"
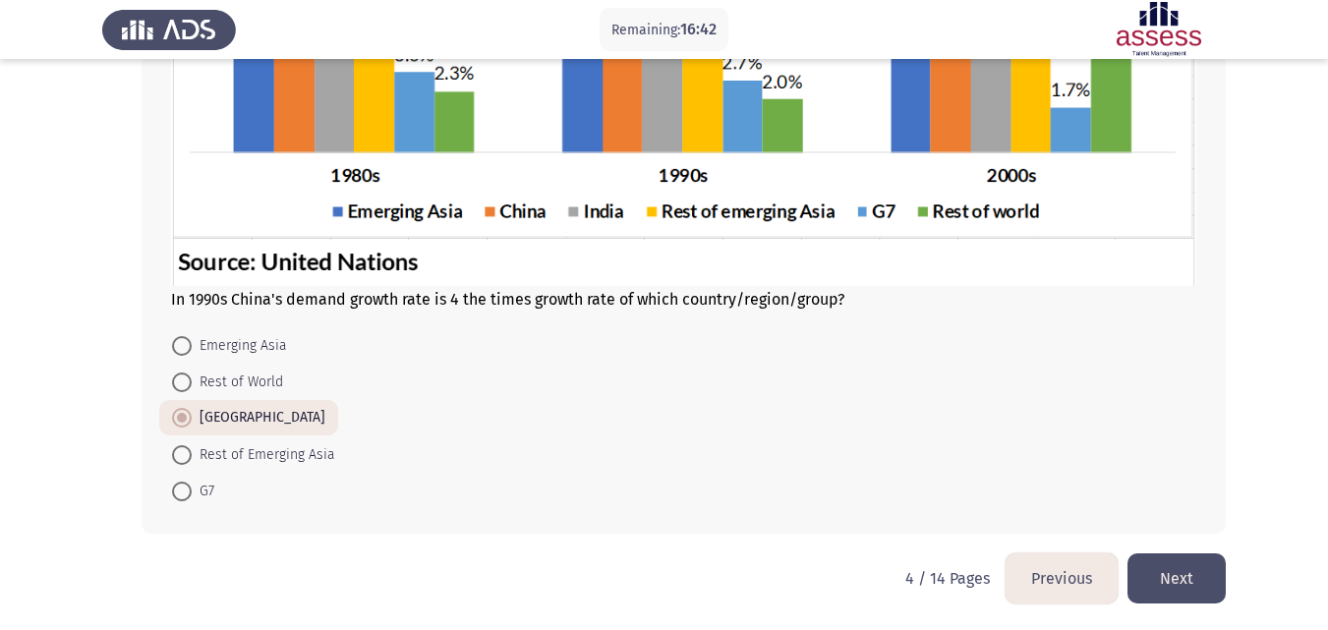
scroll to position [444, 0]
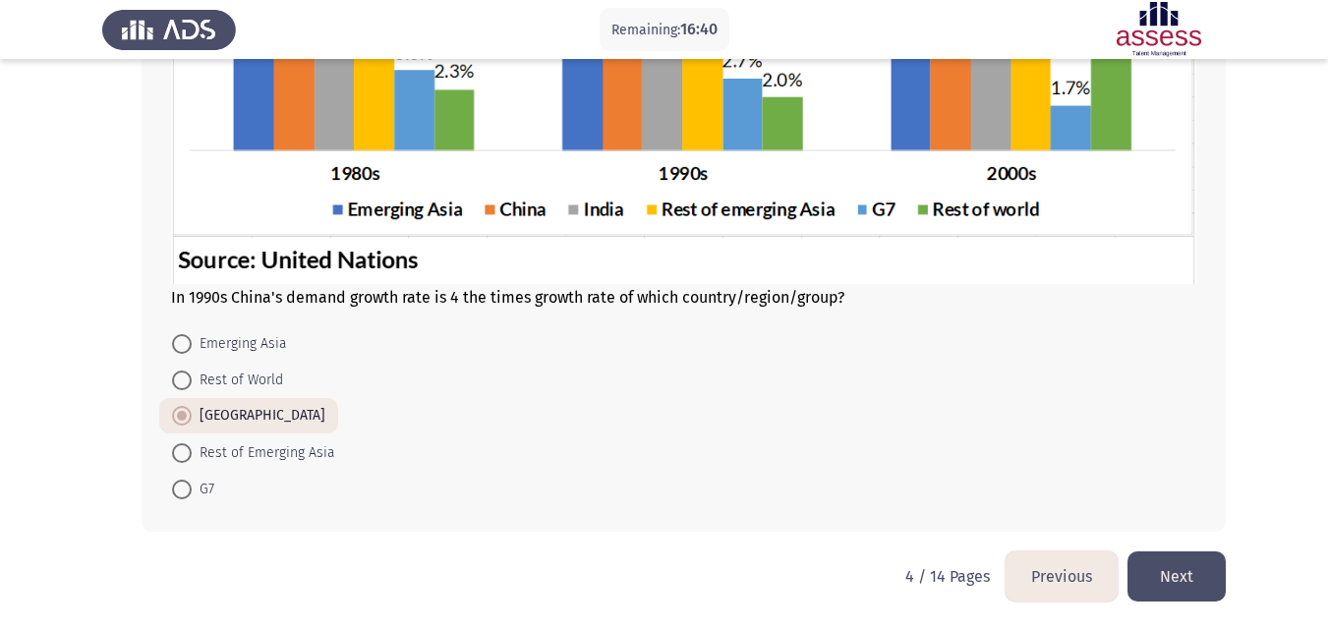
click at [1186, 568] on button "Next" at bounding box center [1177, 577] width 98 height 50
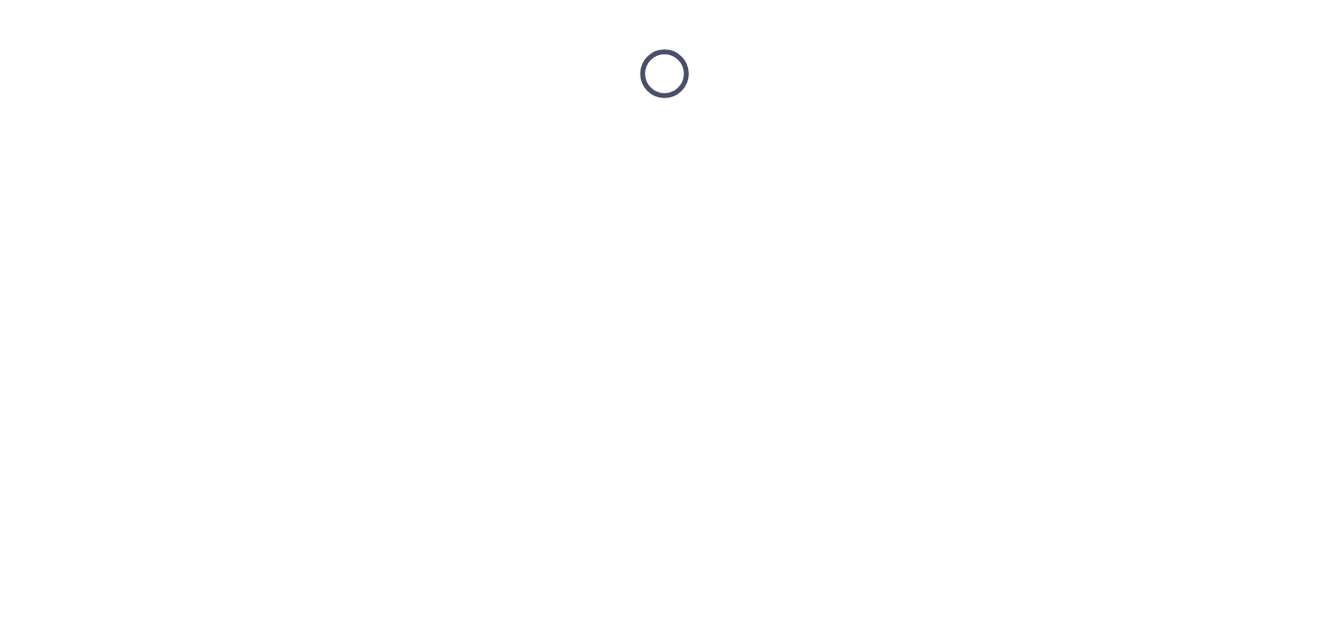
scroll to position [0, 0]
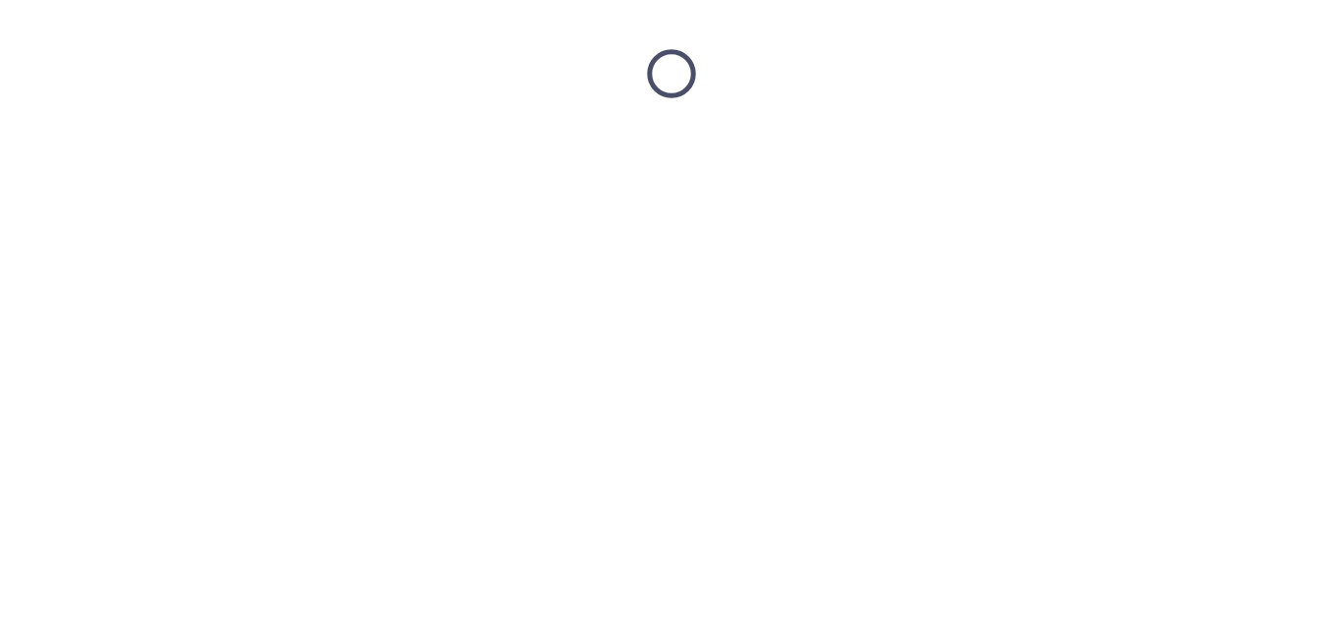
click at [1186, 147] on html at bounding box center [671, 73] width 1343 height 147
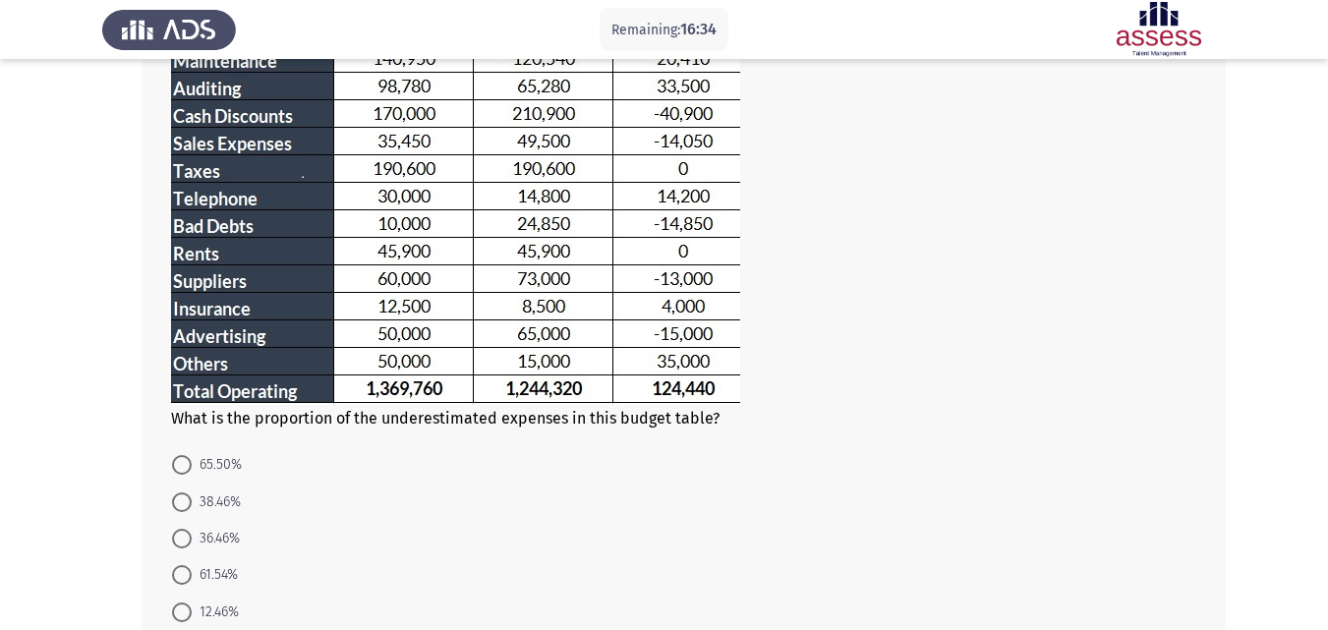
scroll to position [275, 0]
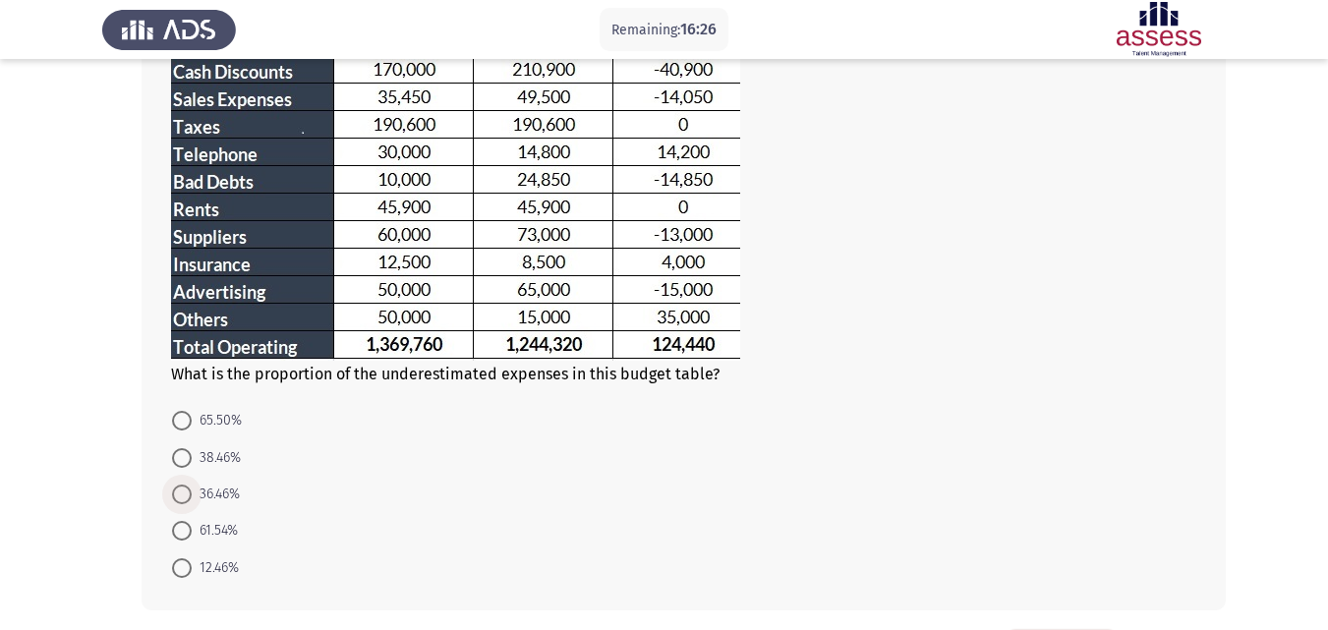
click at [187, 492] on span at bounding box center [182, 495] width 20 height 20
click at [187, 492] on input "36.46%" at bounding box center [182, 495] width 20 height 20
radio input "true"
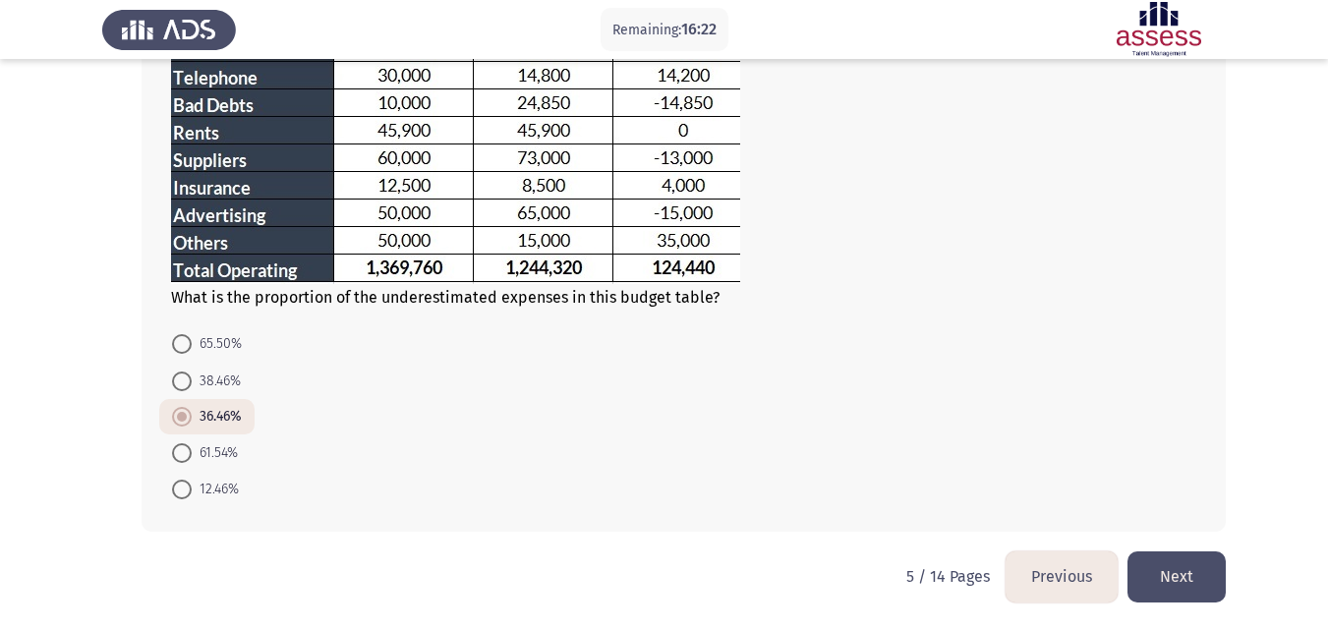
click at [1190, 562] on button "Next" at bounding box center [1177, 577] width 98 height 50
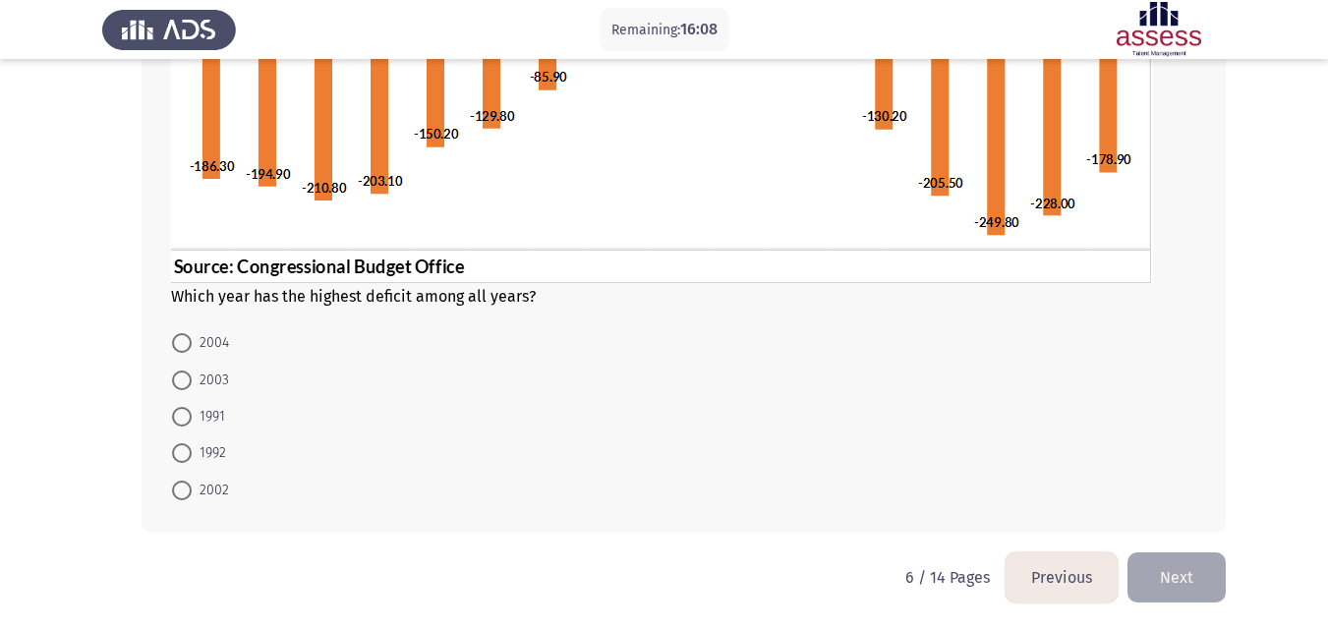
scroll to position [405, 0]
click at [114, 372] on div "Which year has the highest deficit among all years? 2004 2003 1991 1992 2002" at bounding box center [664, 145] width 1124 height 811
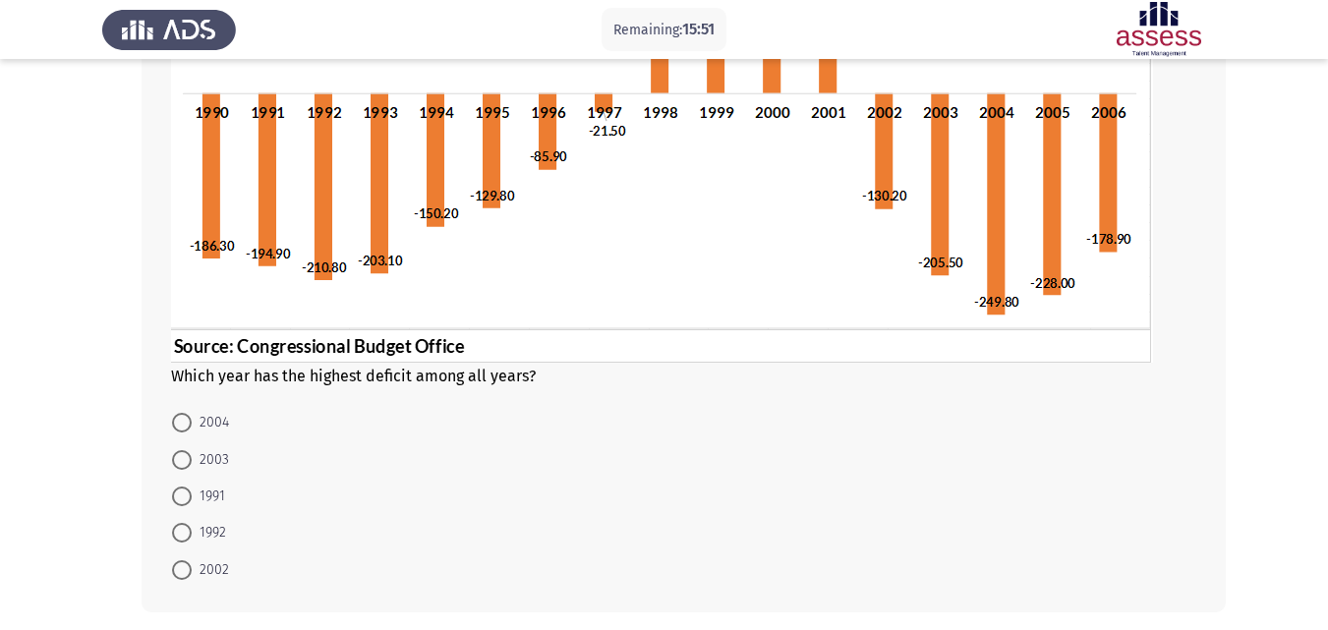
scroll to position [326, 0]
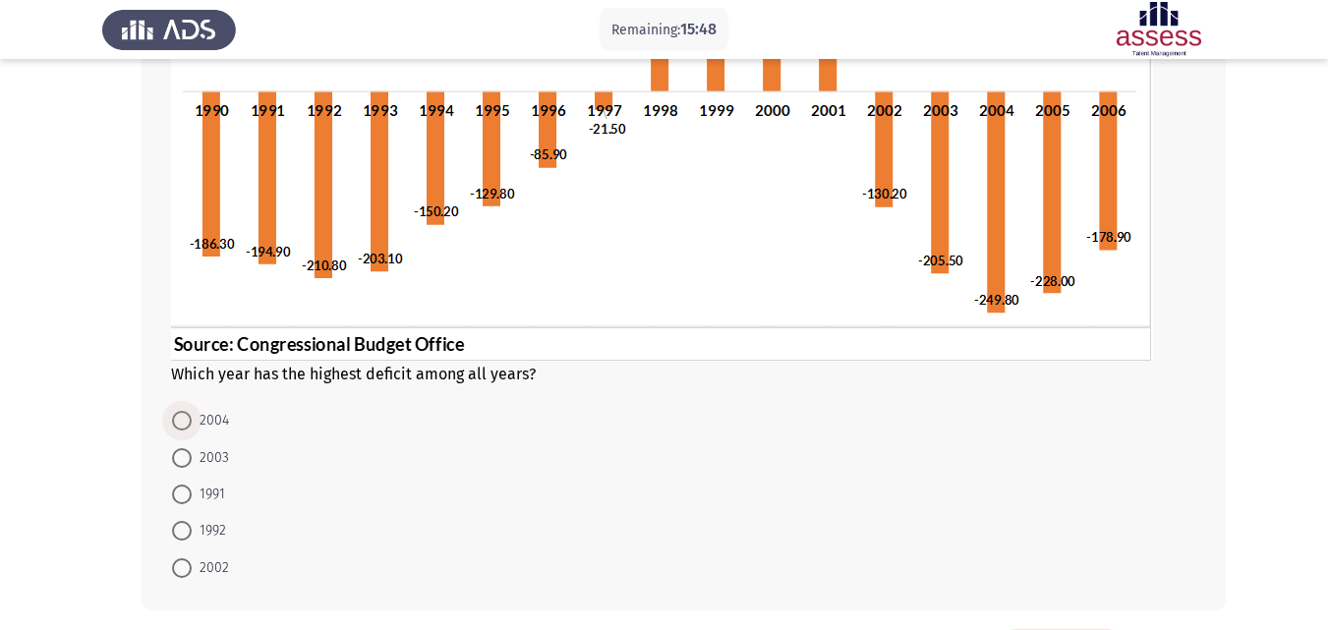
click at [180, 422] on span at bounding box center [182, 421] width 20 height 20
click at [180, 422] on input "2004" at bounding box center [182, 421] width 20 height 20
radio input "true"
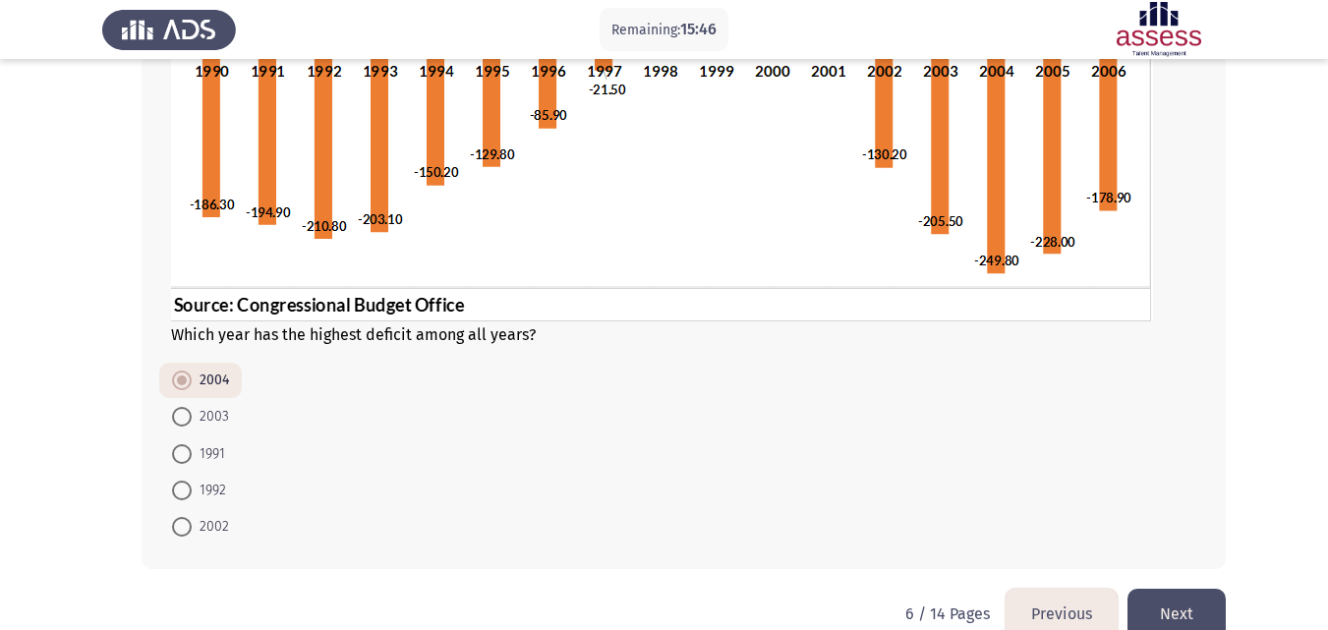
scroll to position [403, 0]
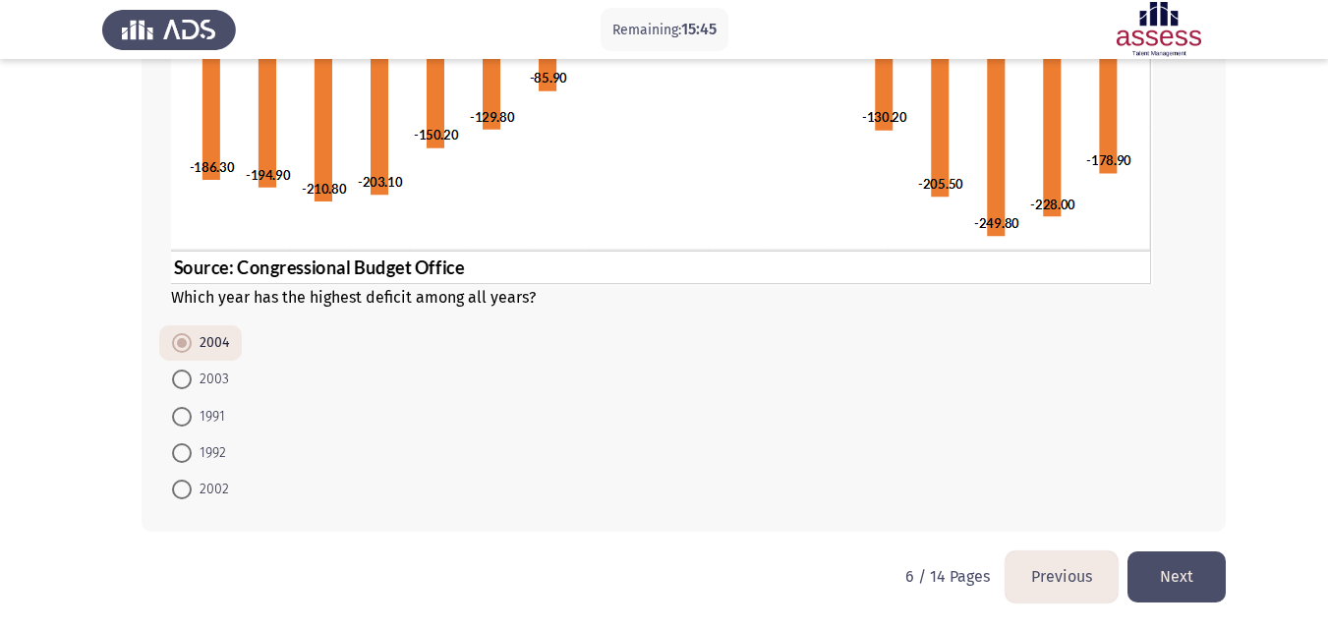
click at [1172, 585] on button "Next" at bounding box center [1177, 577] width 98 height 50
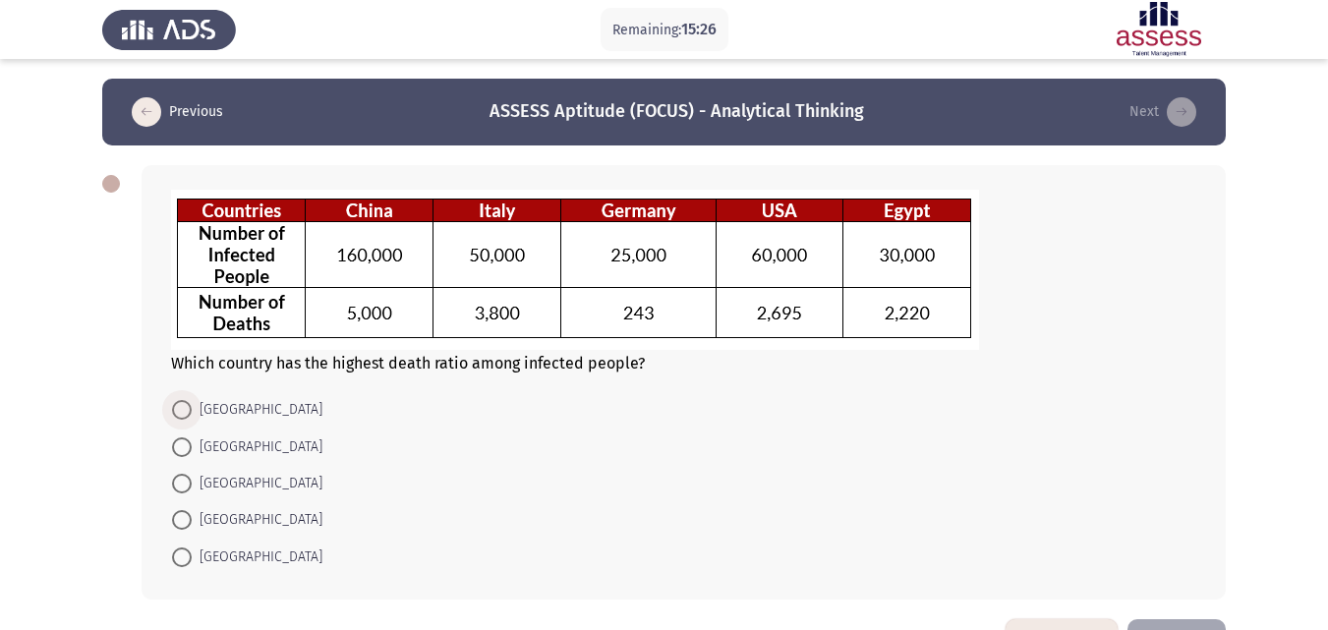
click at [186, 407] on span at bounding box center [182, 410] width 20 height 20
click at [186, 407] on input "[GEOGRAPHIC_DATA]" at bounding box center [182, 410] width 20 height 20
radio input "true"
click at [26, 303] on app-assessment-container "Remaining: 15:25 Previous ASSESS Aptitude (FOCUS) - Analytical Thinking Next Wh…" at bounding box center [664, 348] width 1328 height 539
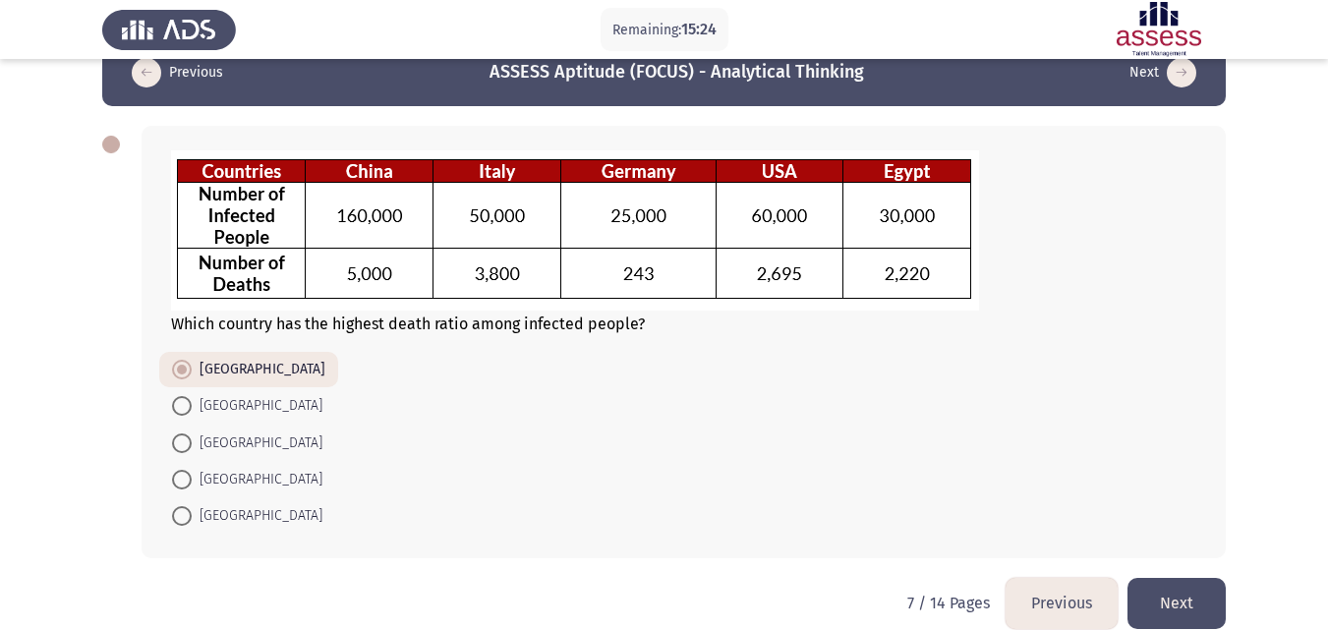
scroll to position [66, 0]
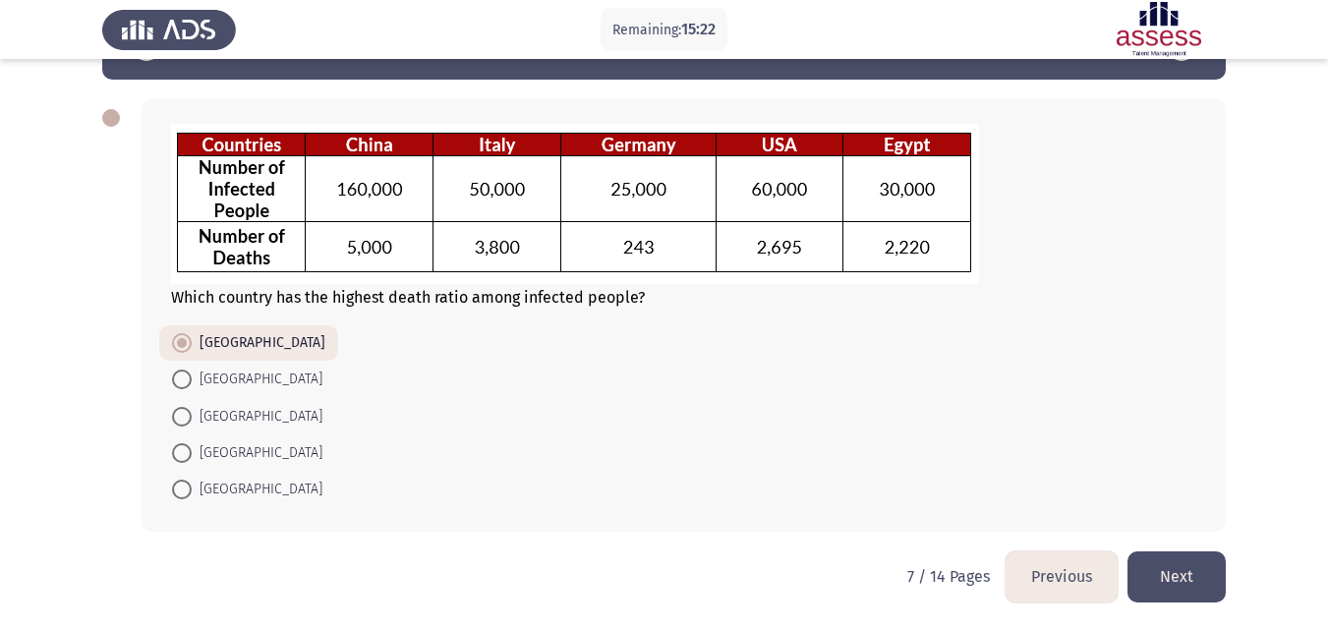
click at [1158, 575] on button "Next" at bounding box center [1177, 577] width 98 height 50
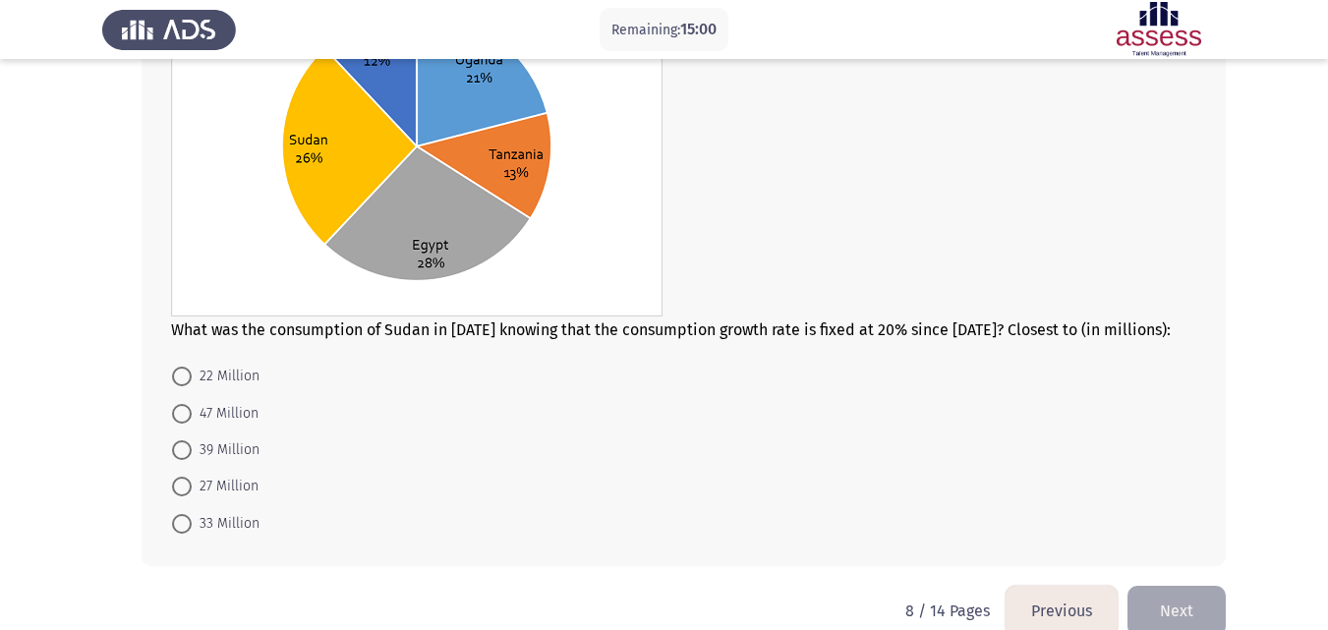
scroll to position [275, 0]
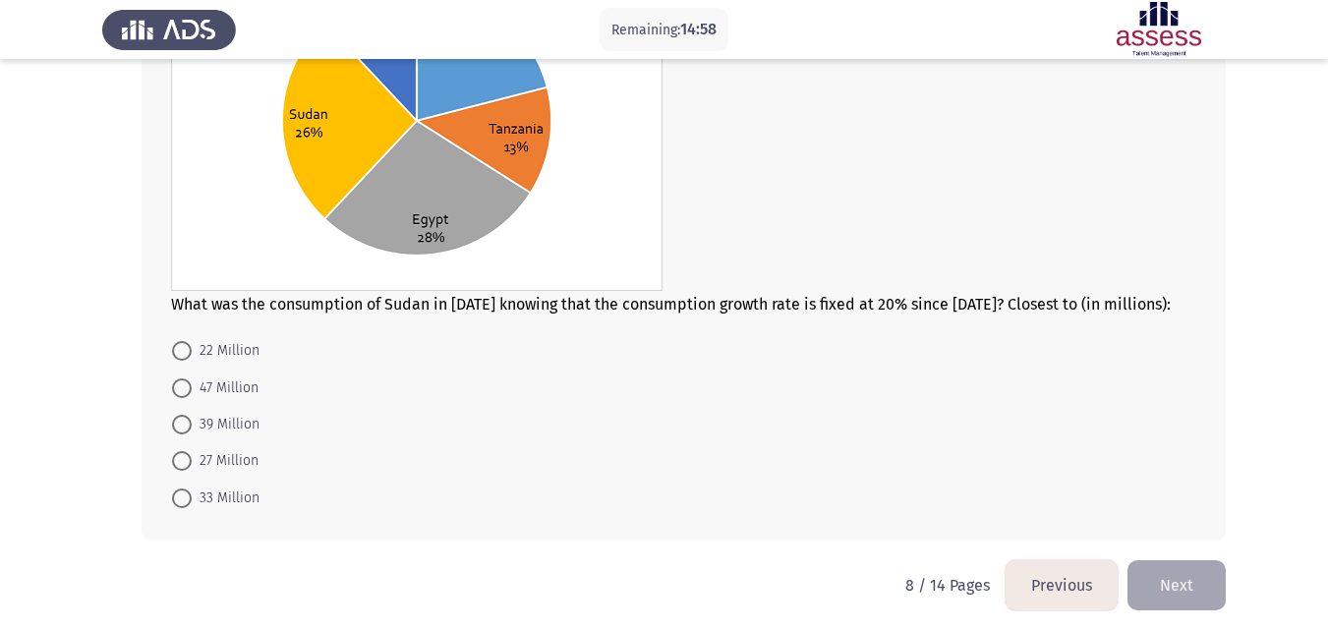
drag, startPoint x: 183, startPoint y: 354, endPoint x: 757, endPoint y: 495, distance: 591.1
click at [757, 495] on form "22 Million 47 Million 39 Million 27 Million 33 Million" at bounding box center [683, 424] width 1025 height 184
click at [178, 349] on span at bounding box center [182, 351] width 20 height 20
click at [178, 349] on input "22 Million" at bounding box center [182, 351] width 20 height 20
radio input "true"
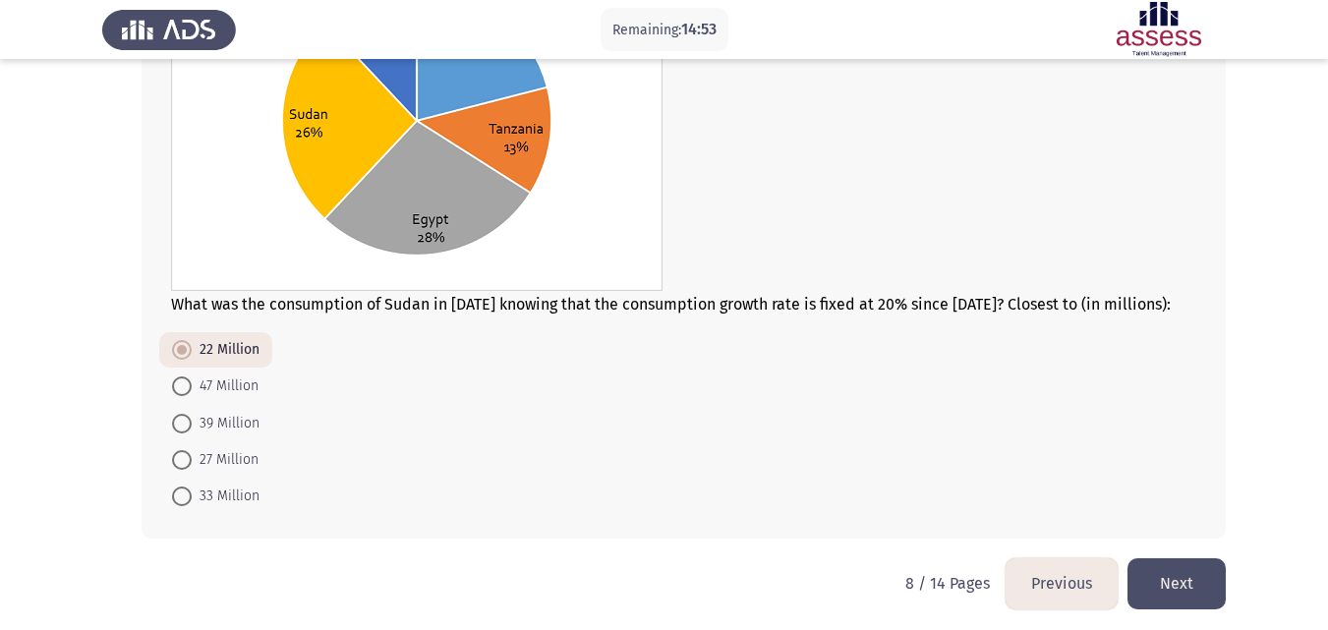
click at [1202, 590] on button "Next" at bounding box center [1177, 583] width 98 height 50
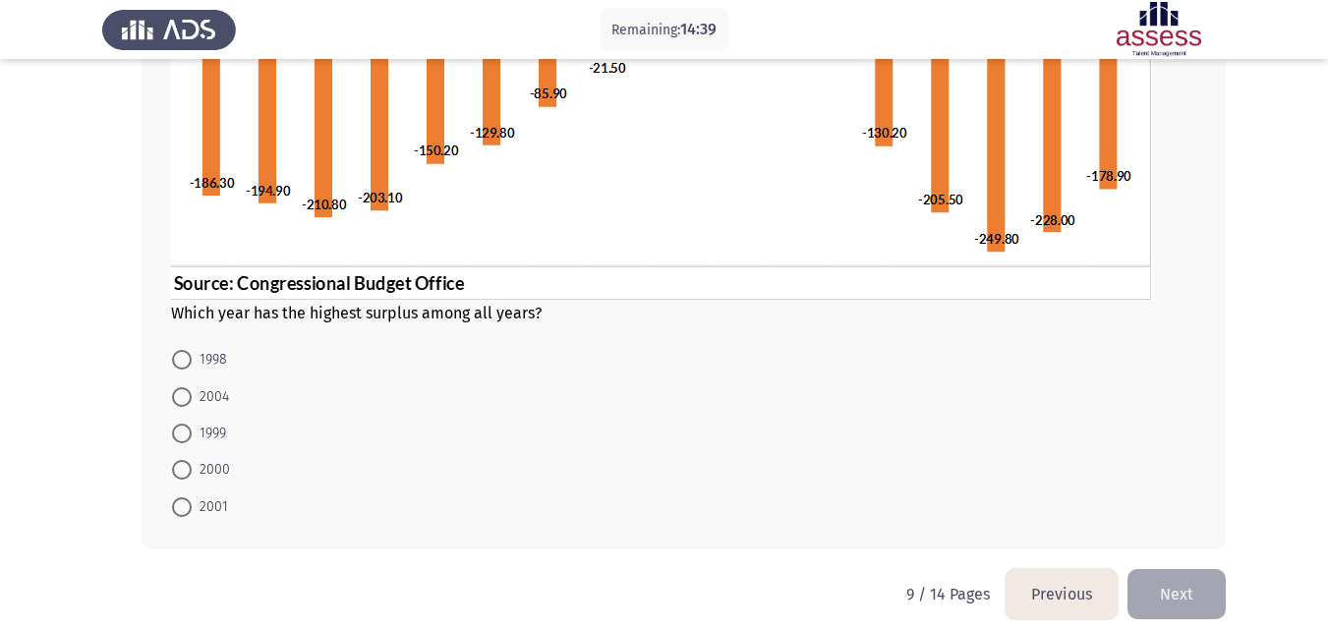
scroll to position [405, 0]
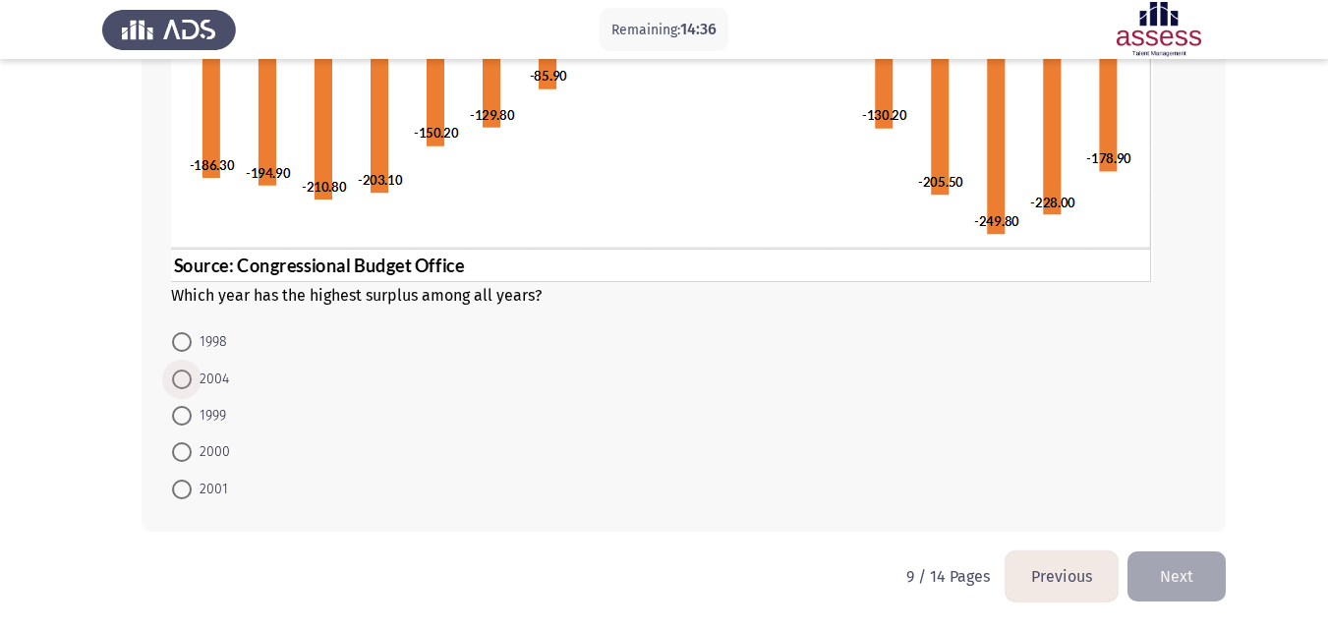
click at [181, 380] on span at bounding box center [182, 380] width 20 height 20
click at [181, 380] on input "2004" at bounding box center [182, 380] width 20 height 20
radio input "true"
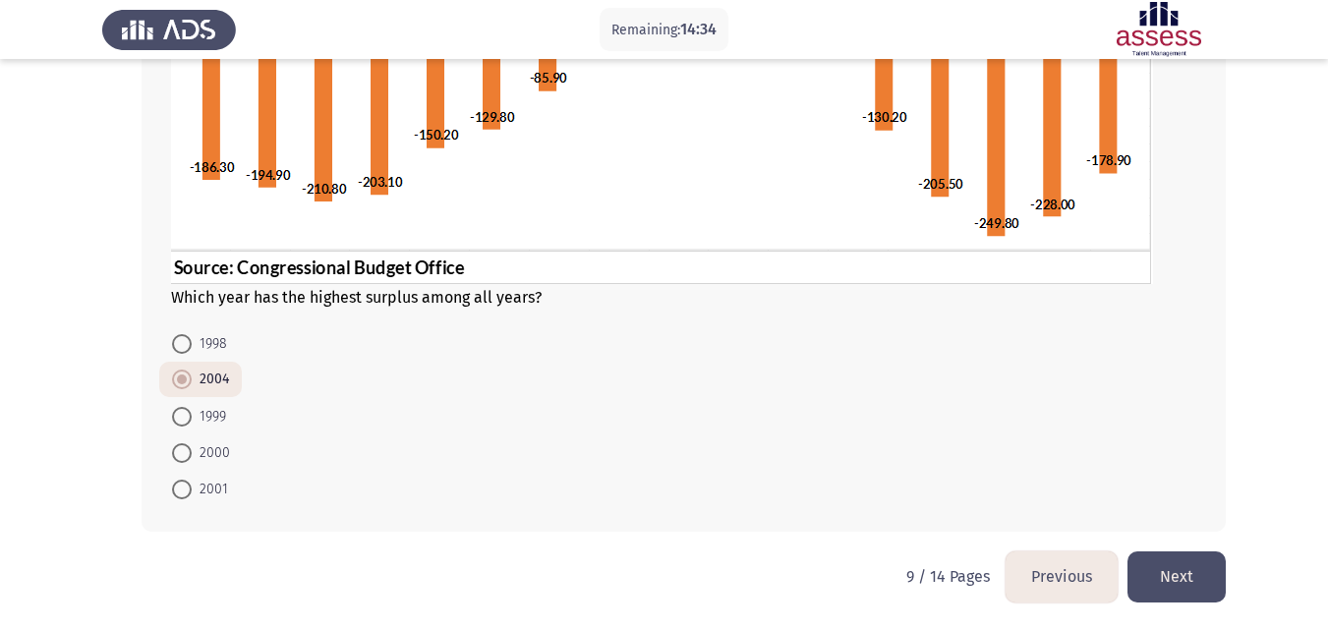
click at [1180, 578] on button "Next" at bounding box center [1177, 577] width 98 height 50
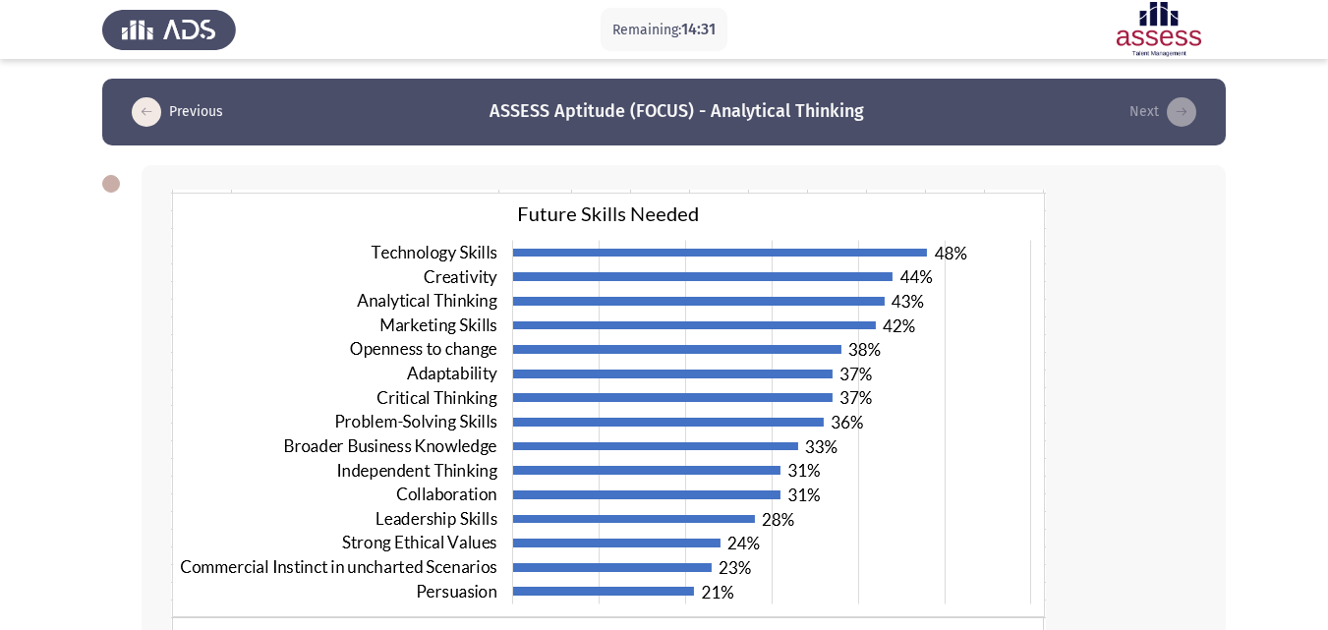
click at [1267, 309] on app-assessment-container "Remaining: 14:31 Previous ASSESS Aptitude (FOCUS) - Analytical Thinking Next Wh…" at bounding box center [664, 511] width 1328 height 864
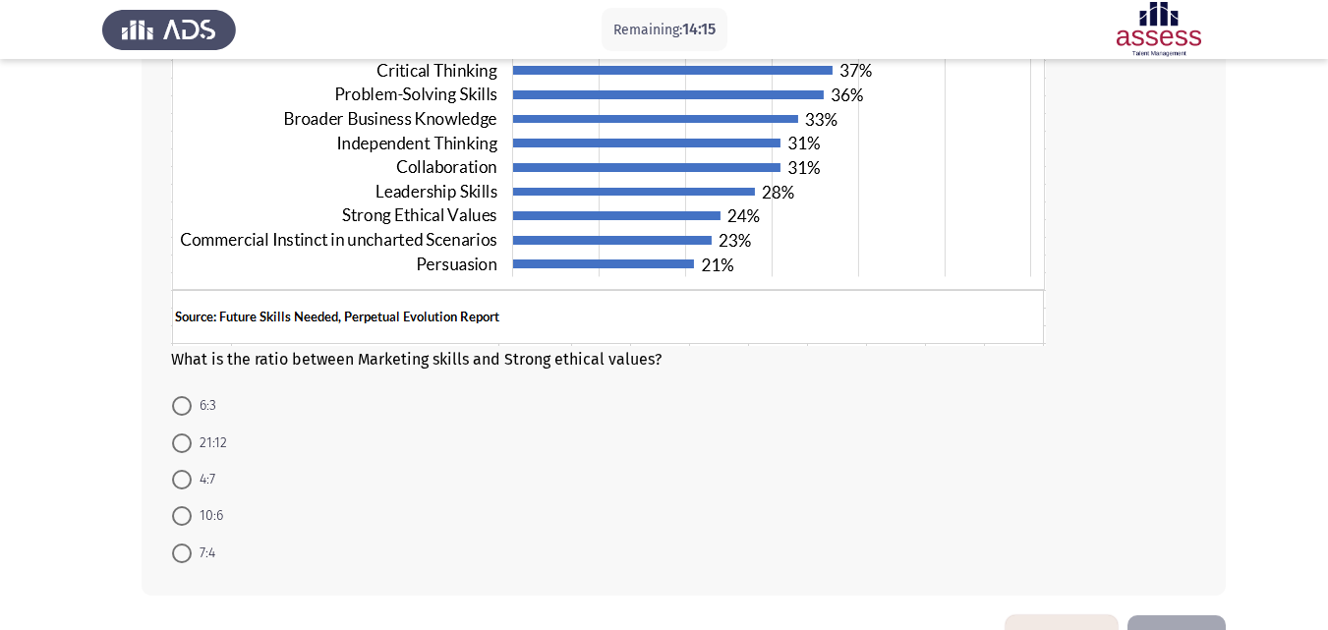
scroll to position [391, 0]
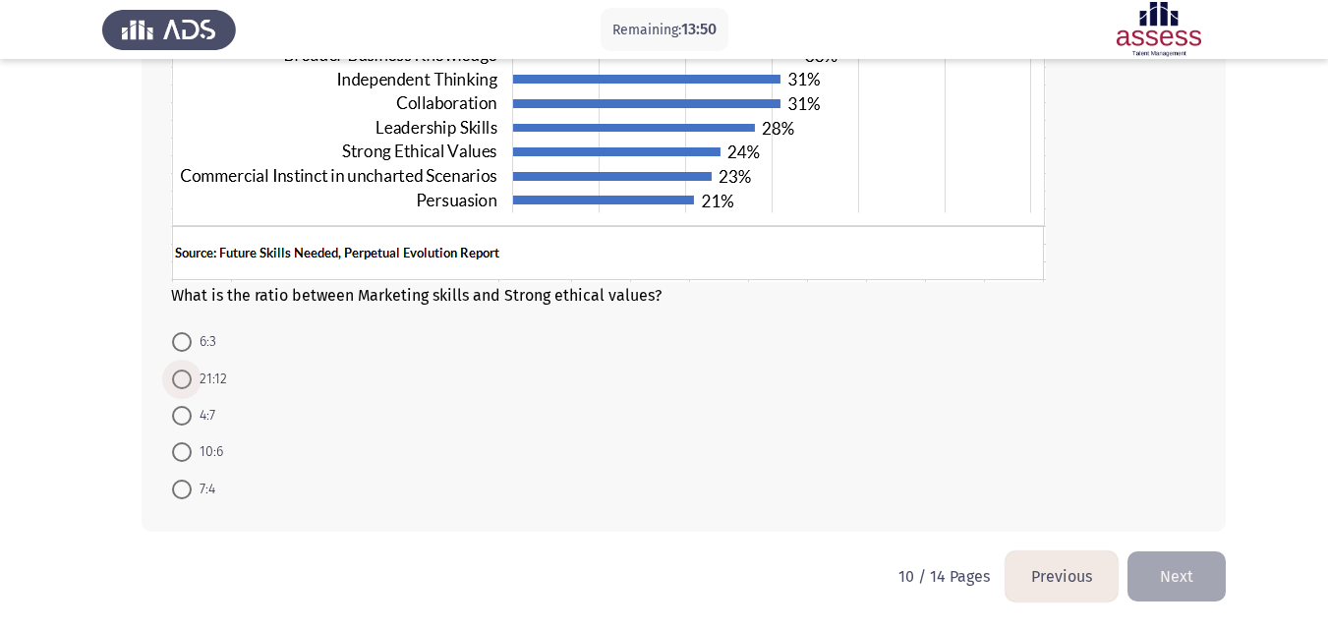
click at [182, 380] on span at bounding box center [182, 380] width 20 height 20
click at [182, 380] on input "21:12" at bounding box center [182, 380] width 20 height 20
radio input "true"
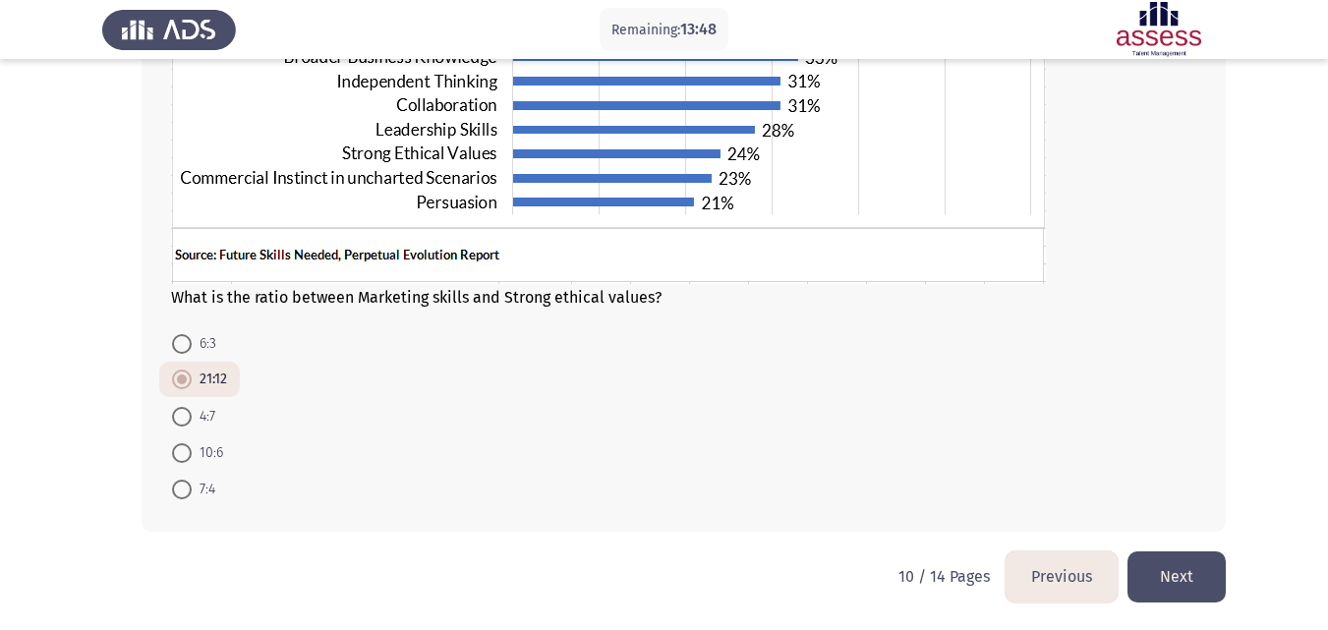
click at [1200, 589] on button "Next" at bounding box center [1177, 577] width 98 height 50
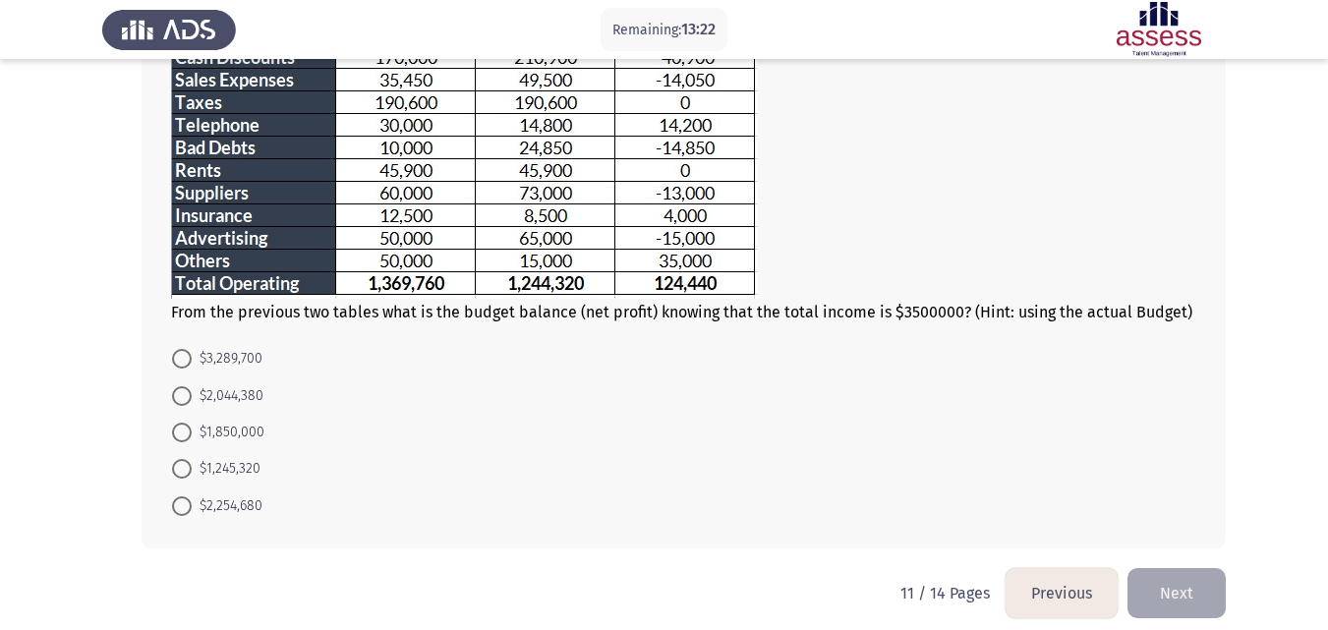
scroll to position [417, 0]
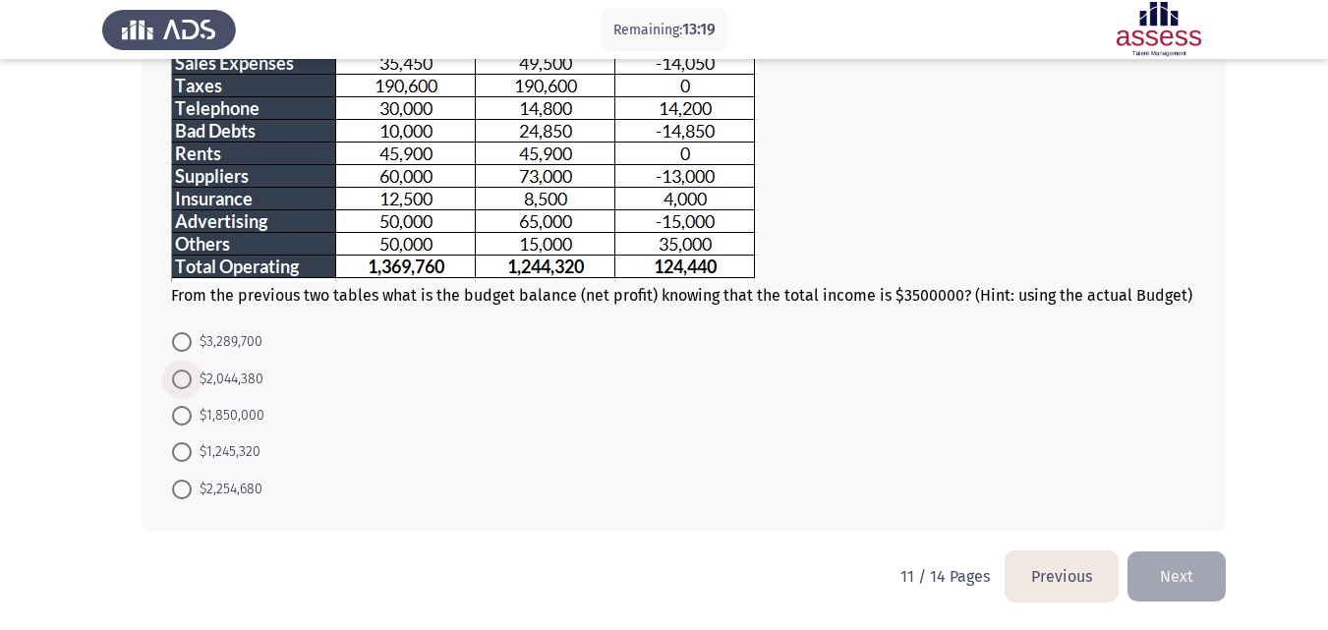
drag, startPoint x: 186, startPoint y: 381, endPoint x: 680, endPoint y: 496, distance: 507.7
click at [680, 496] on form "$3,289,700 $2,044,380 $1,850,000 $1,245,320 $2,254,680" at bounding box center [683, 415] width 1025 height 184
click at [181, 377] on span at bounding box center [182, 380] width 20 height 20
click at [181, 377] on input "$2,044,380" at bounding box center [182, 380] width 20 height 20
radio input "true"
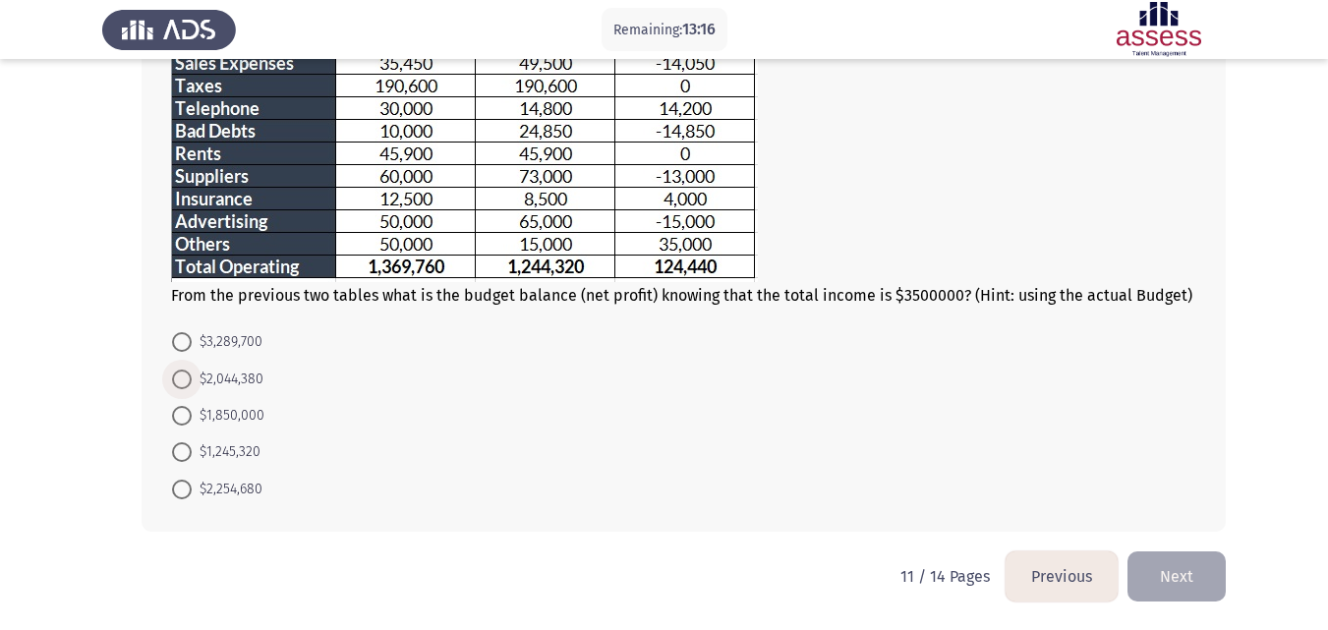
scroll to position [415, 0]
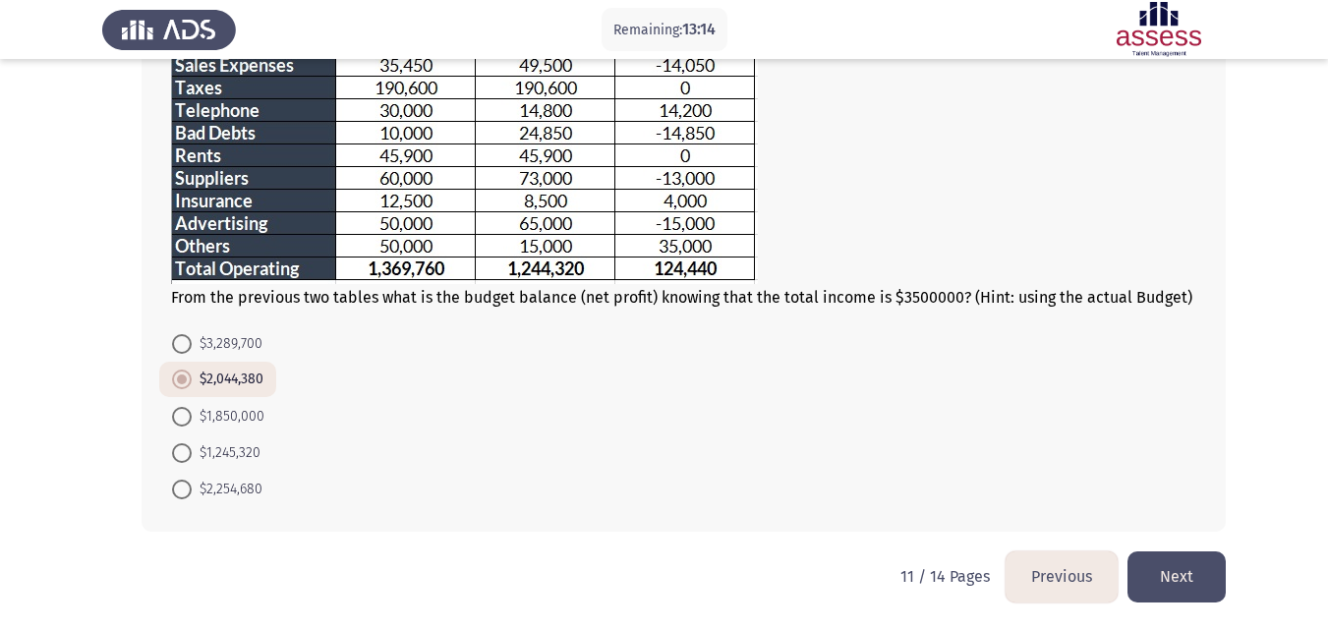
click at [1169, 580] on button "Next" at bounding box center [1177, 577] width 98 height 50
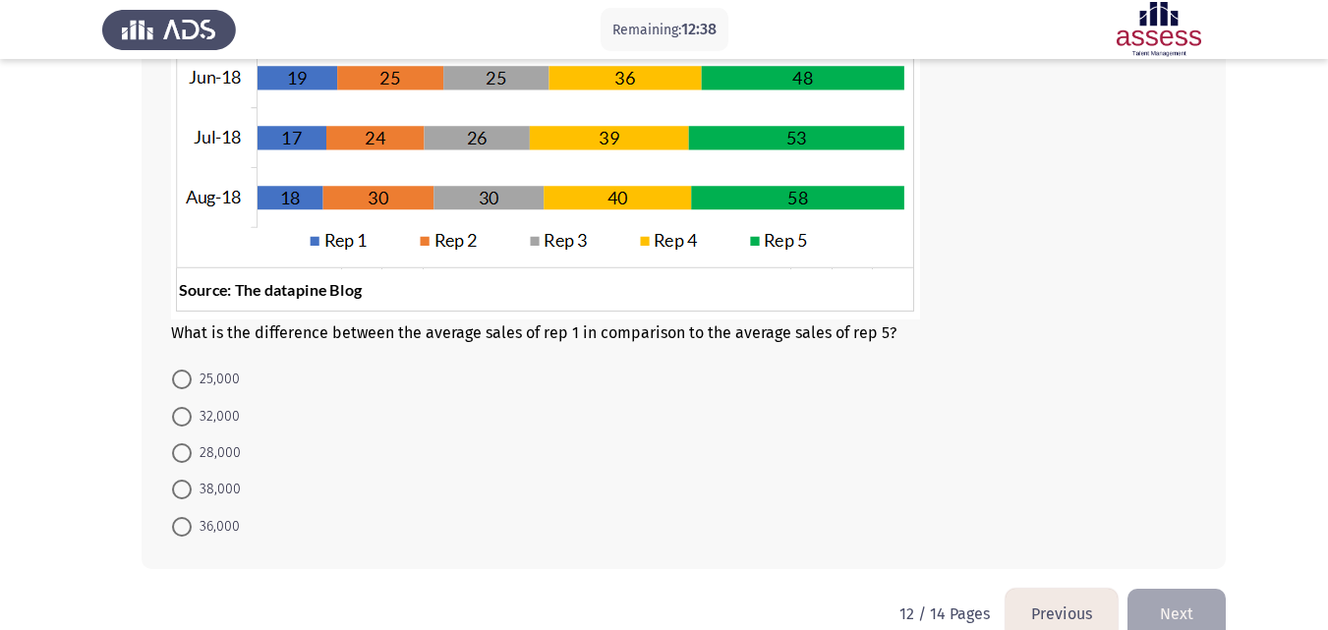
scroll to position [526, 0]
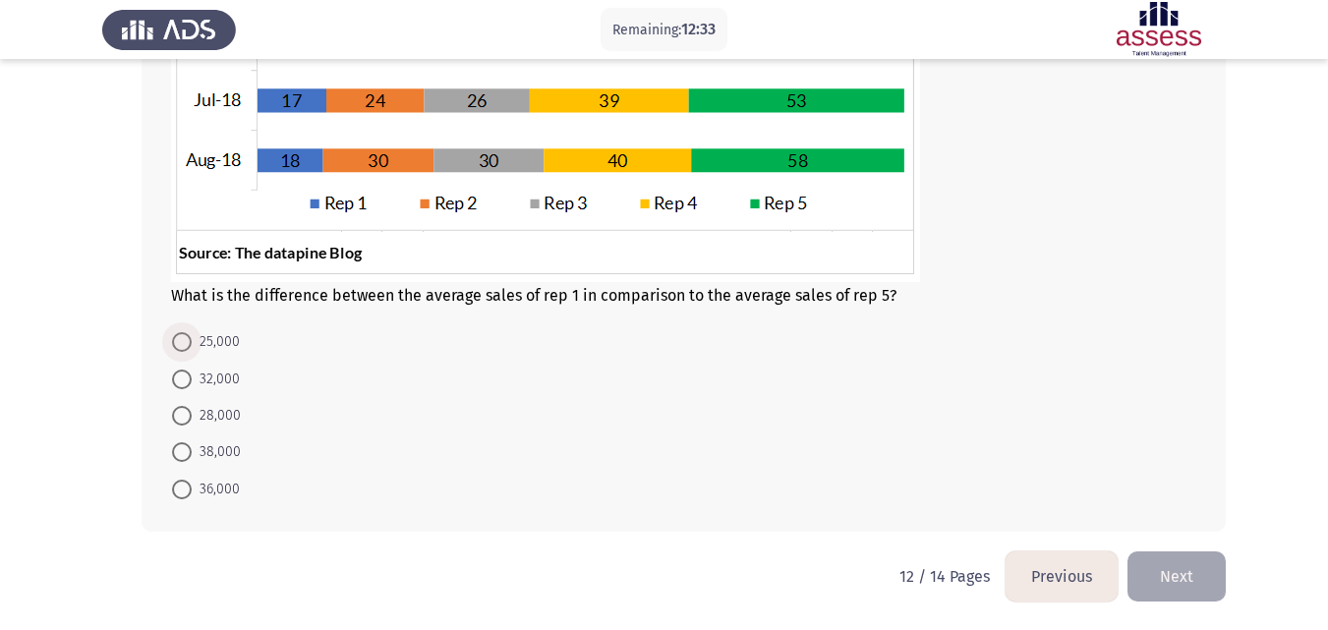
click at [182, 344] on span at bounding box center [182, 342] width 20 height 20
click at [182, 344] on input "25,000" at bounding box center [182, 342] width 20 height 20
radio input "true"
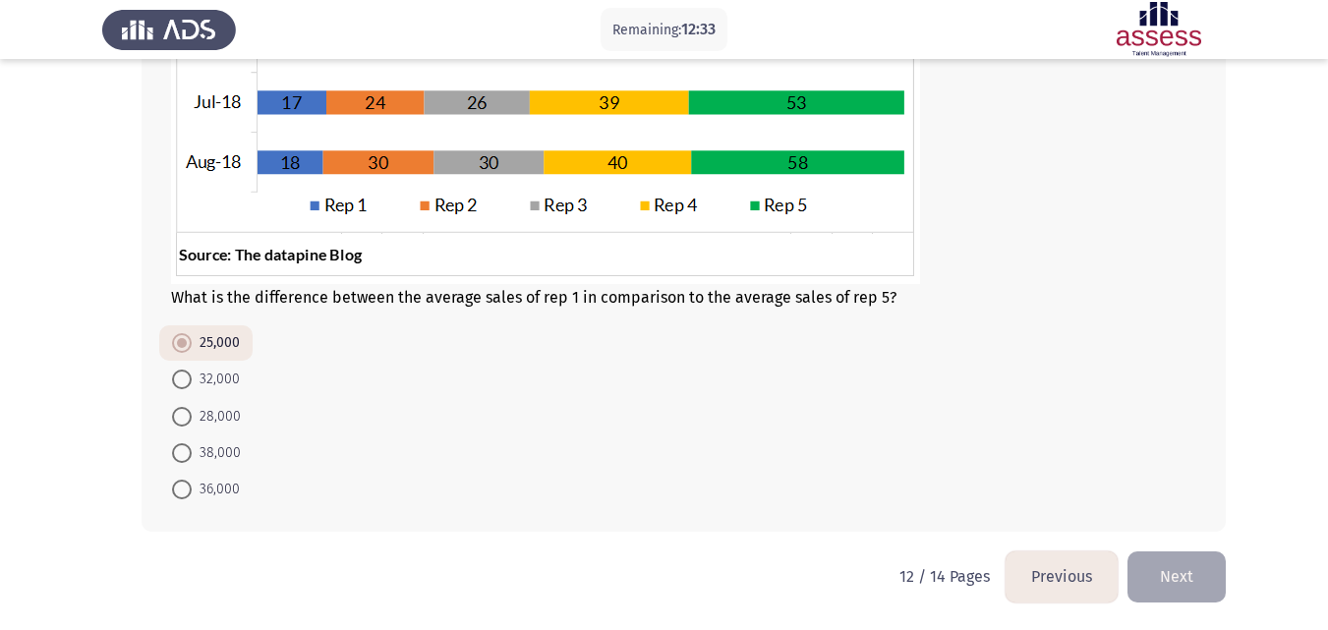
scroll to position [524, 0]
click at [1195, 568] on button "Next" at bounding box center [1177, 577] width 98 height 50
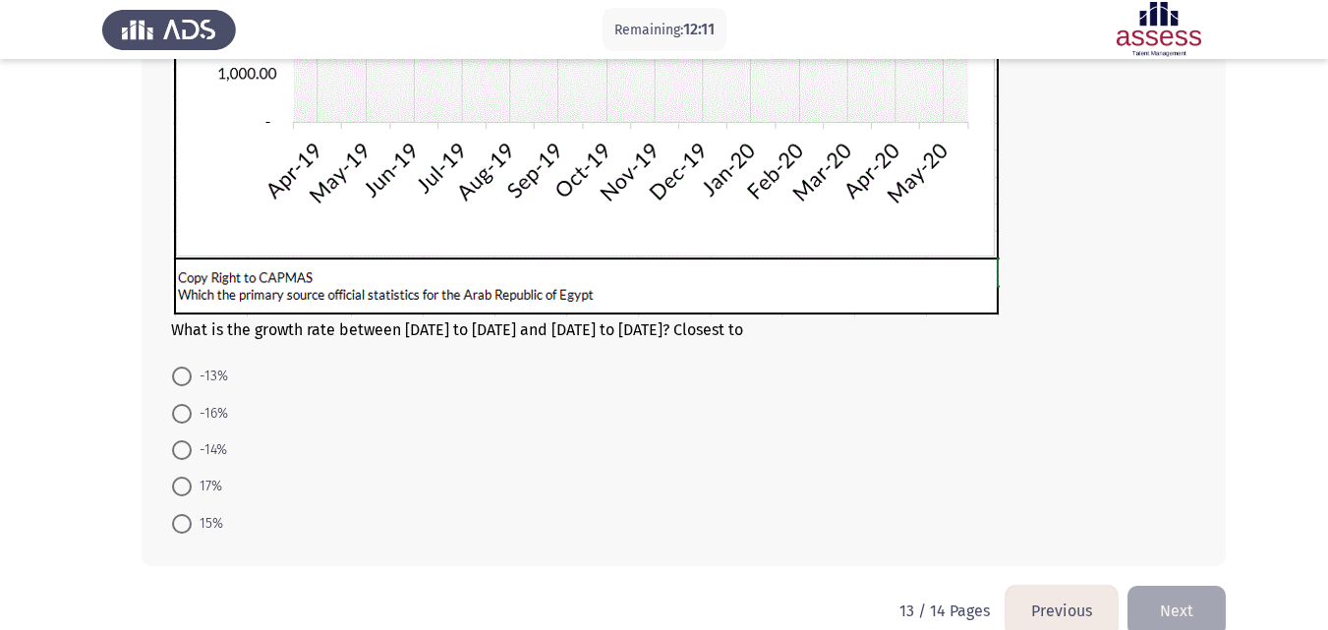
scroll to position [562, 0]
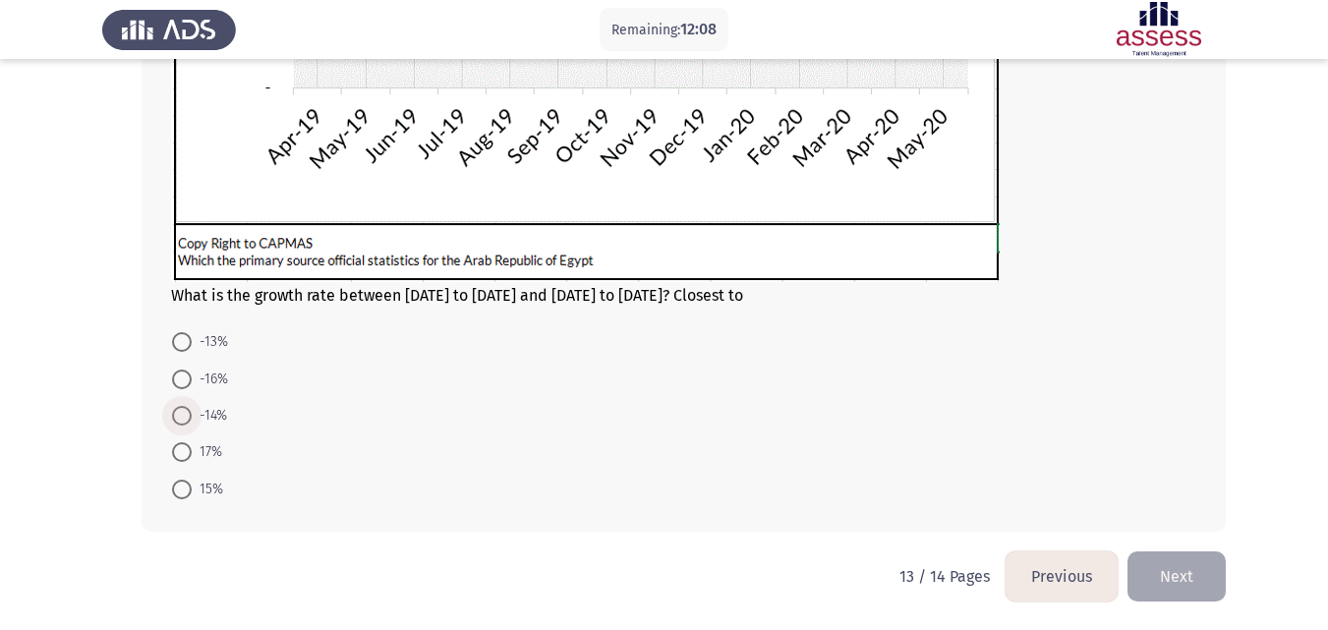
click at [182, 416] on span at bounding box center [182, 416] width 0 height 0
click at [181, 416] on input "-14%" at bounding box center [182, 416] width 20 height 20
radio input "true"
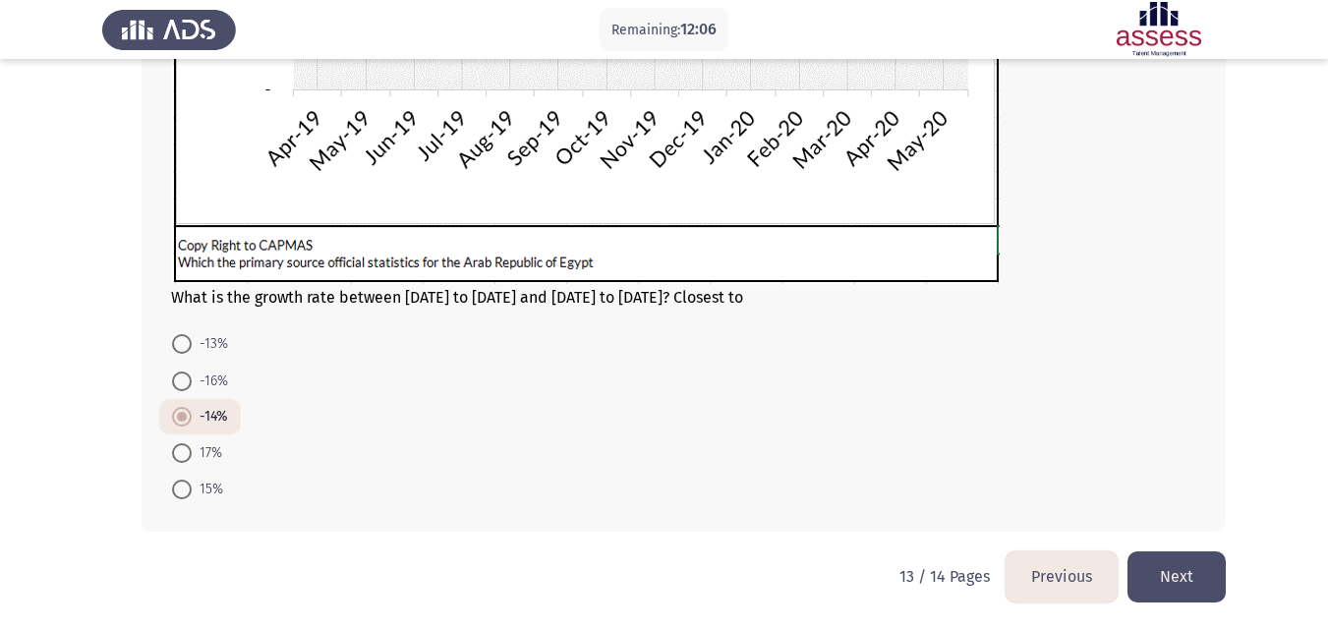
click at [1170, 583] on button "Next" at bounding box center [1177, 577] width 98 height 50
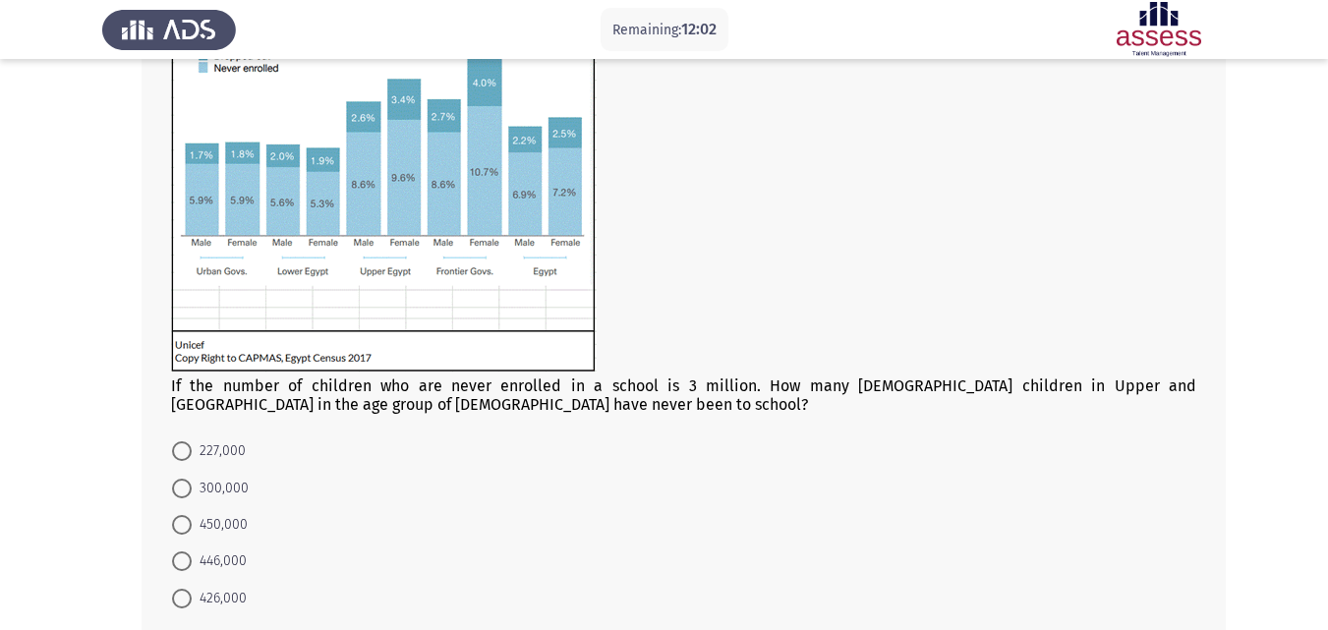
scroll to position [340, 0]
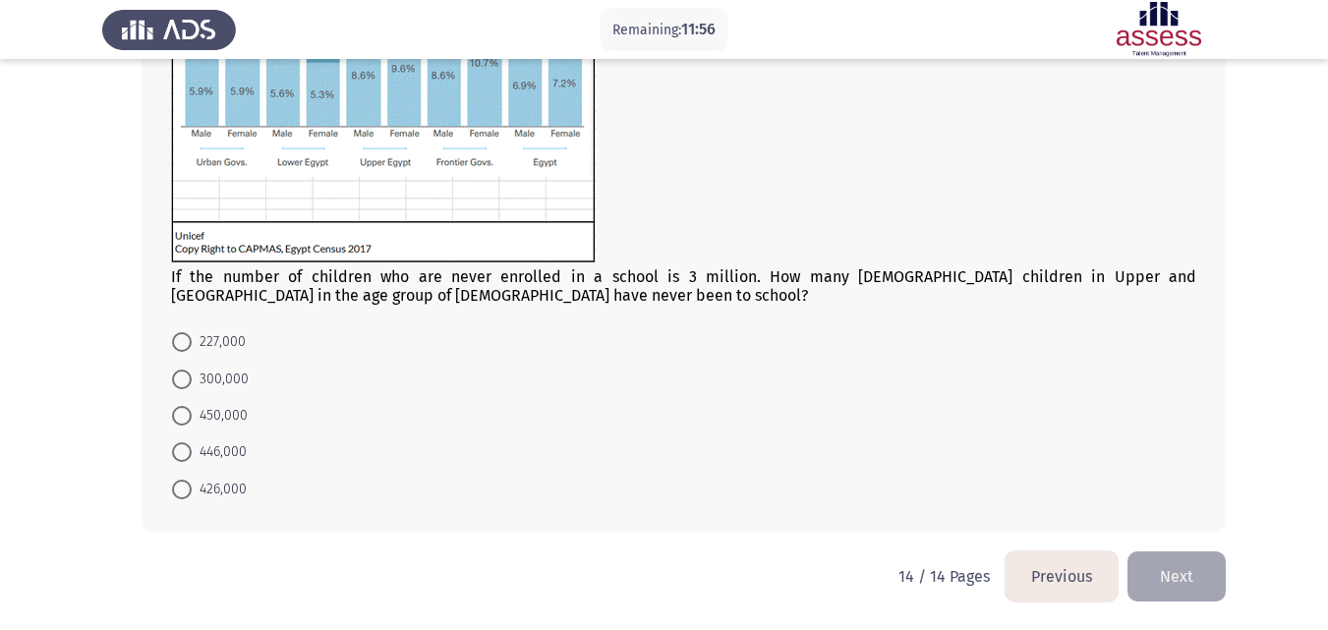
click at [97, 372] on app-assessment-container "Remaining: 11:56 Previous ASSESS Aptitude (FOCUS) - Analytical Thinking Next If…" at bounding box center [664, 144] width 1328 height 813
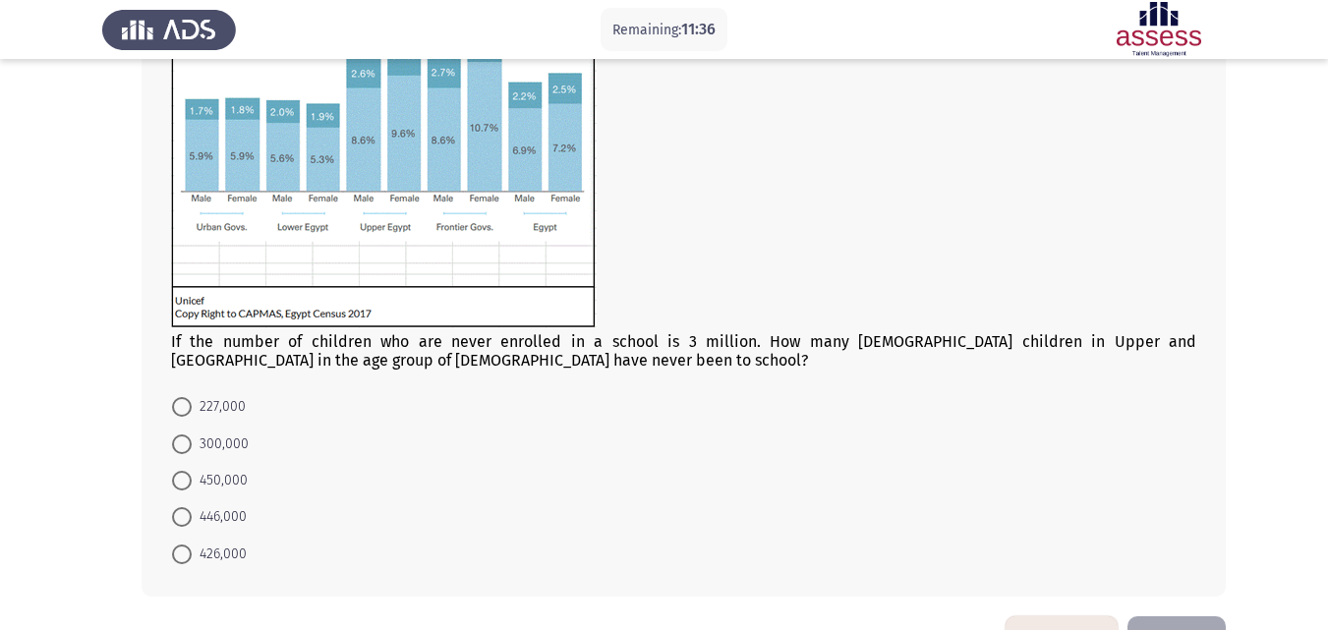
scroll to position [301, 0]
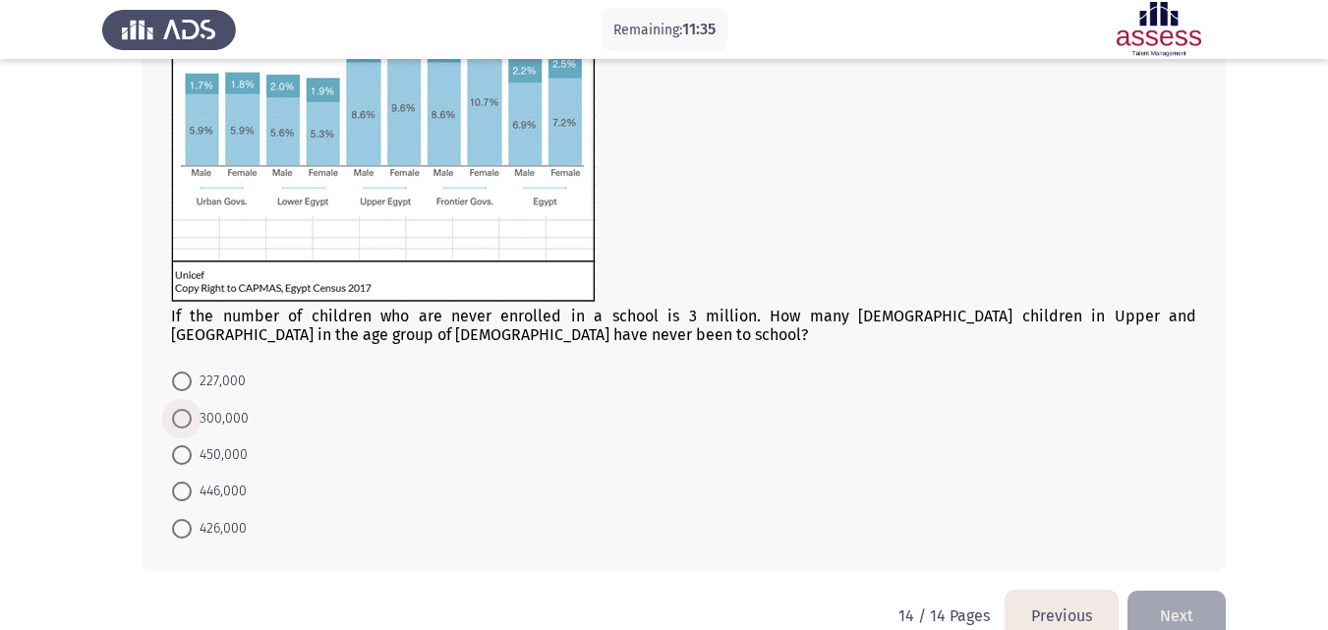
click at [180, 421] on span at bounding box center [182, 419] width 20 height 20
click at [180, 421] on input "300,000" at bounding box center [182, 419] width 20 height 20
radio input "true"
click at [1166, 603] on button "Next" at bounding box center [1177, 614] width 98 height 50
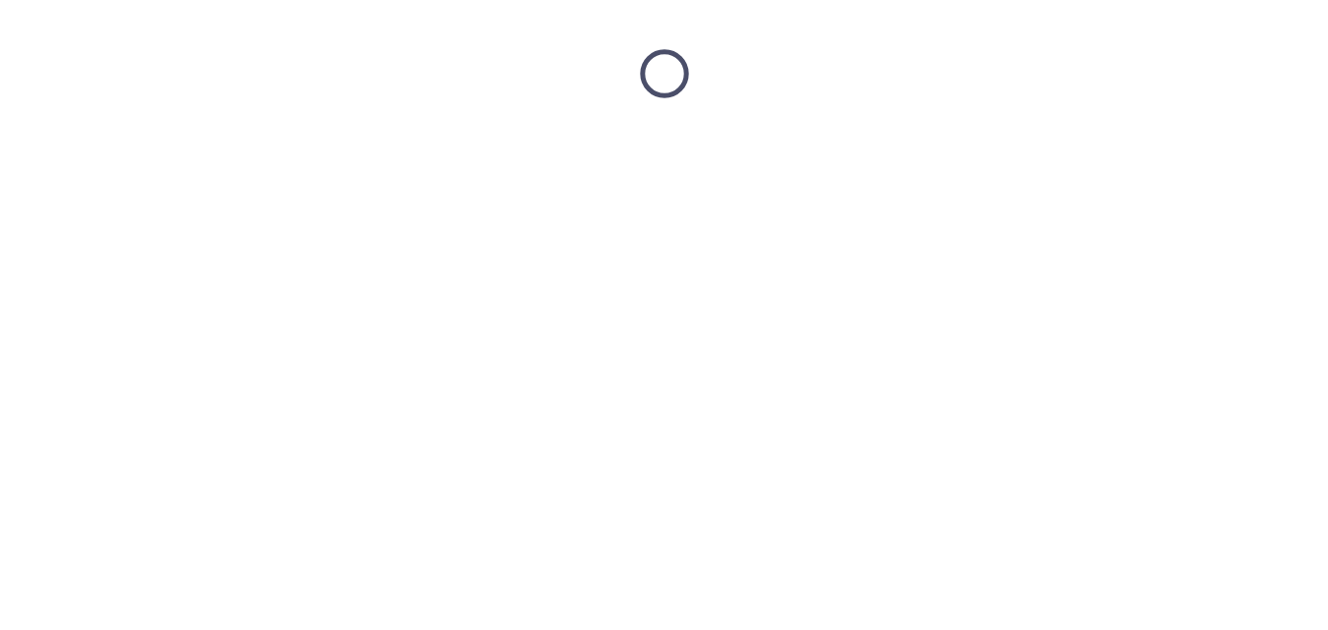
scroll to position [0, 0]
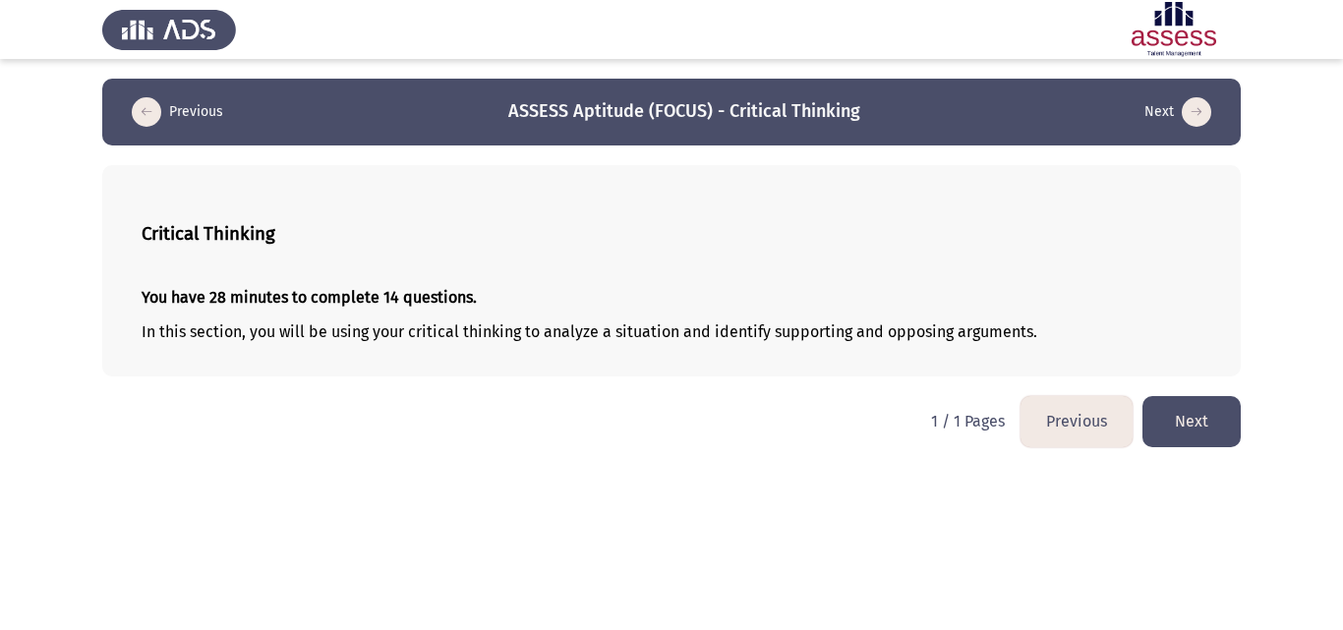
click at [1207, 411] on button "Next" at bounding box center [1191, 421] width 98 height 50
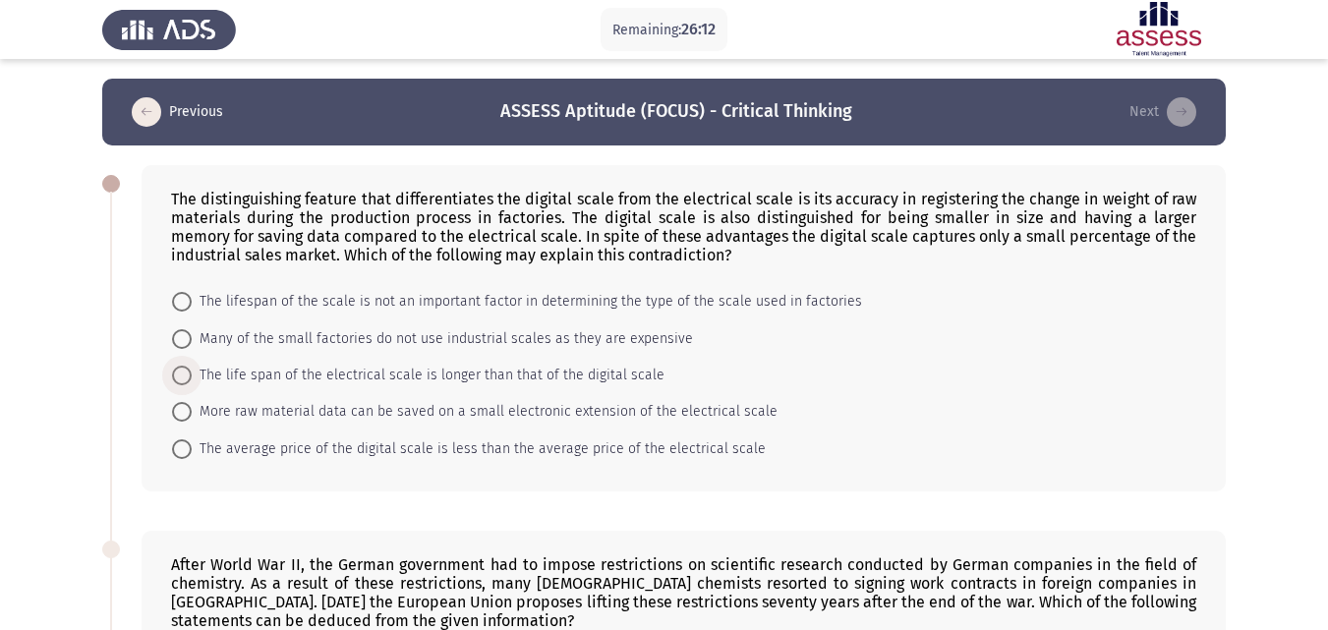
click at [176, 379] on span at bounding box center [182, 376] width 20 height 20
click at [176, 379] on input "The life span of the electrical scale is longer than that of the digital scale" at bounding box center [182, 376] width 20 height 20
radio input "true"
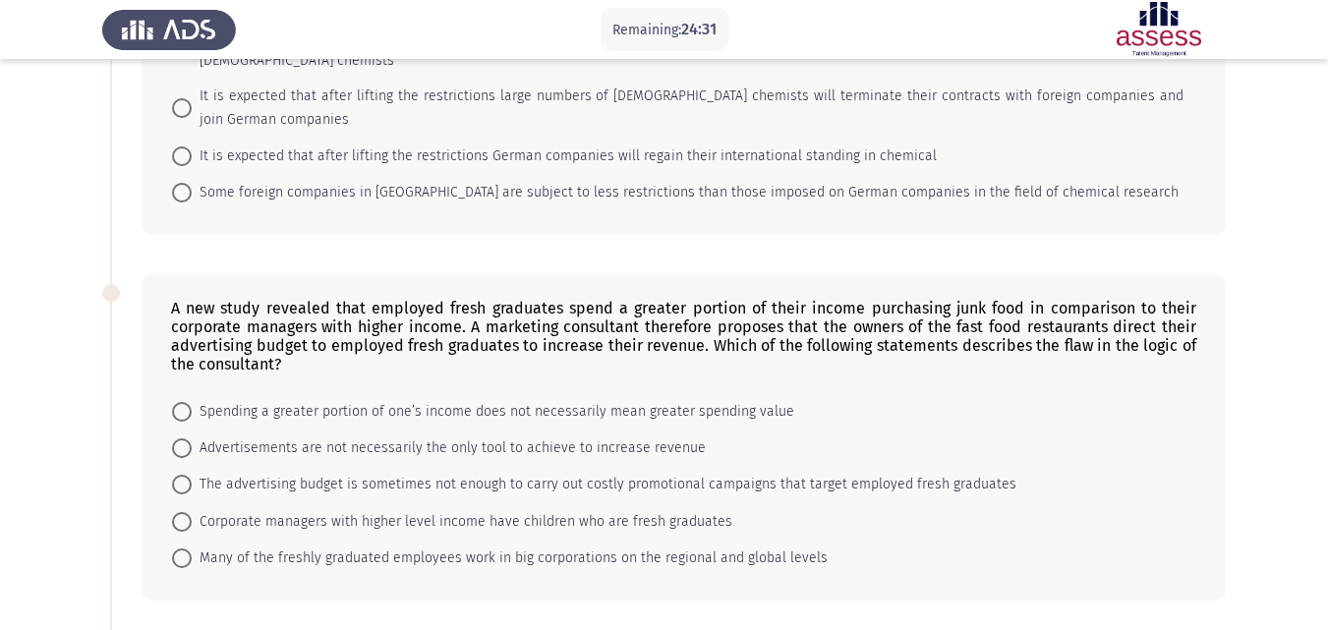
scroll to position [747, 0]
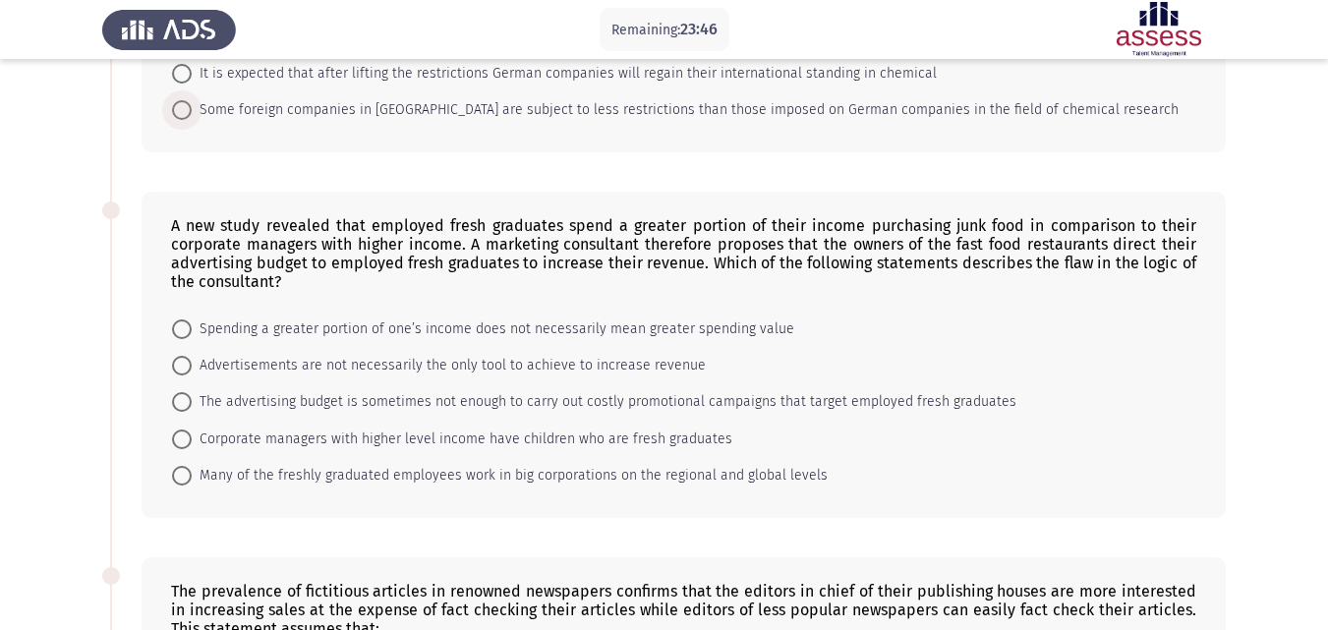
click at [180, 100] on span at bounding box center [182, 110] width 20 height 20
click at [180, 100] on input "Some foreign companies in [GEOGRAPHIC_DATA] are subject to less restrictions th…" at bounding box center [182, 110] width 20 height 20
radio input "true"
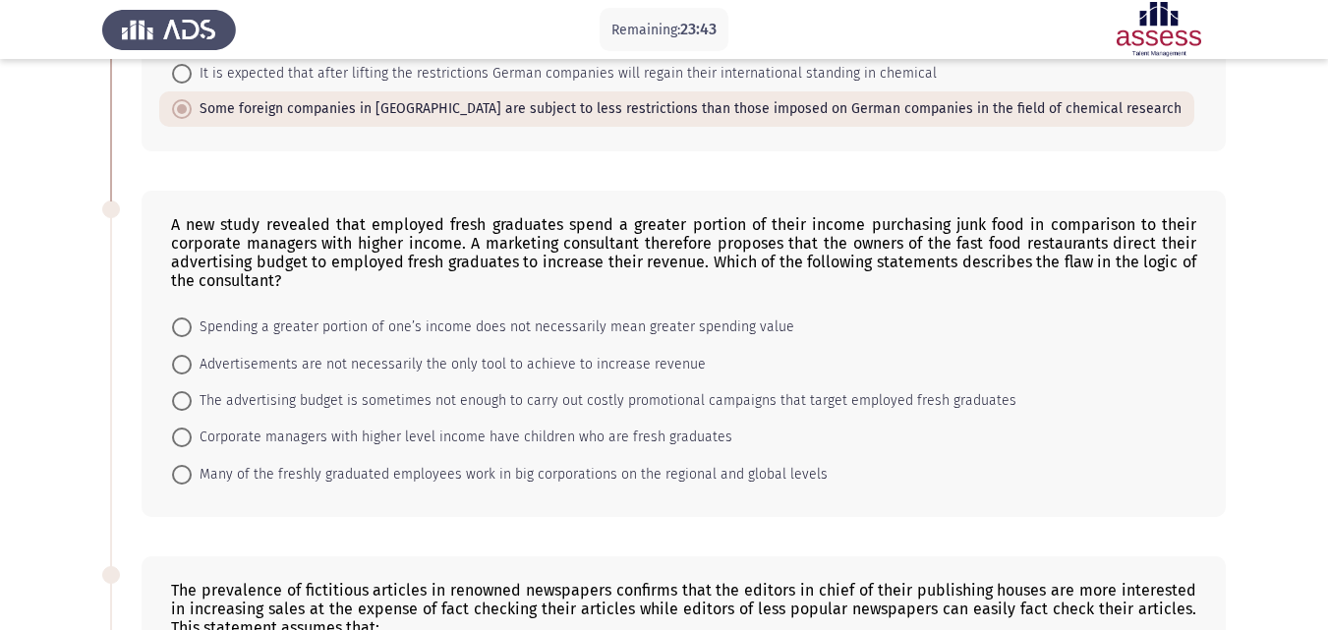
click at [60, 250] on app-assessment-container "Remaining: 23:43 Previous ASSESS Aptitude (FOCUS) - Critical Thinking Next The …" at bounding box center [664, 301] width 1328 height 1940
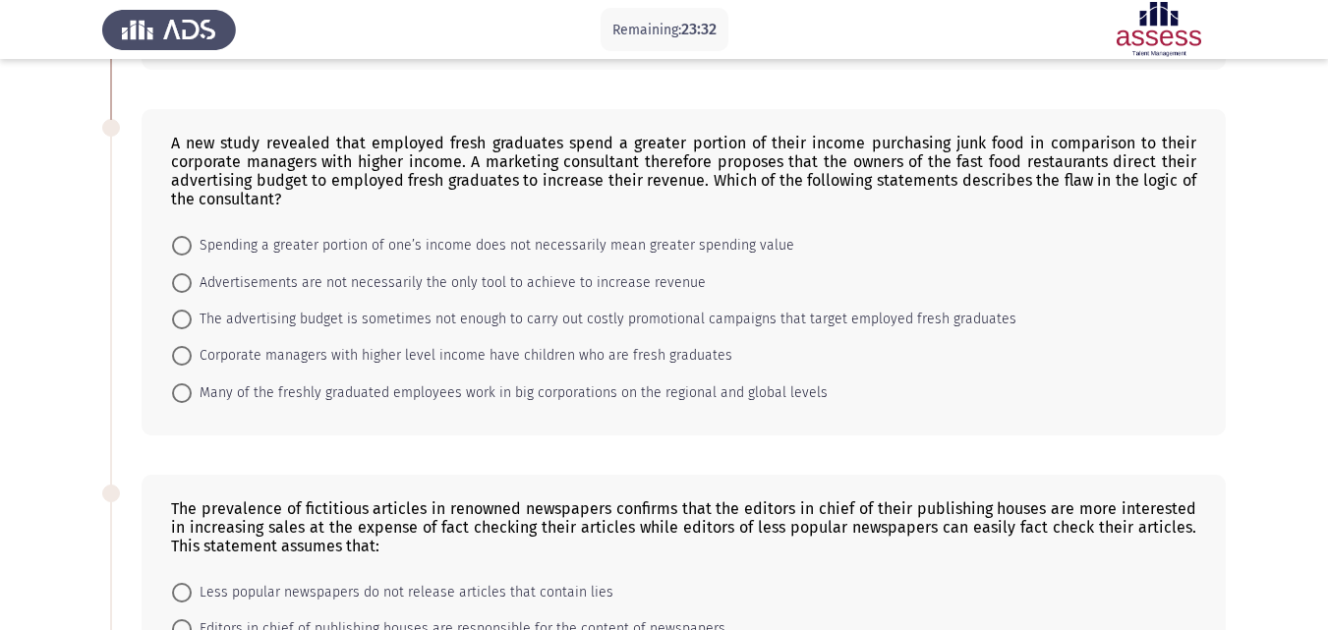
scroll to position [826, 0]
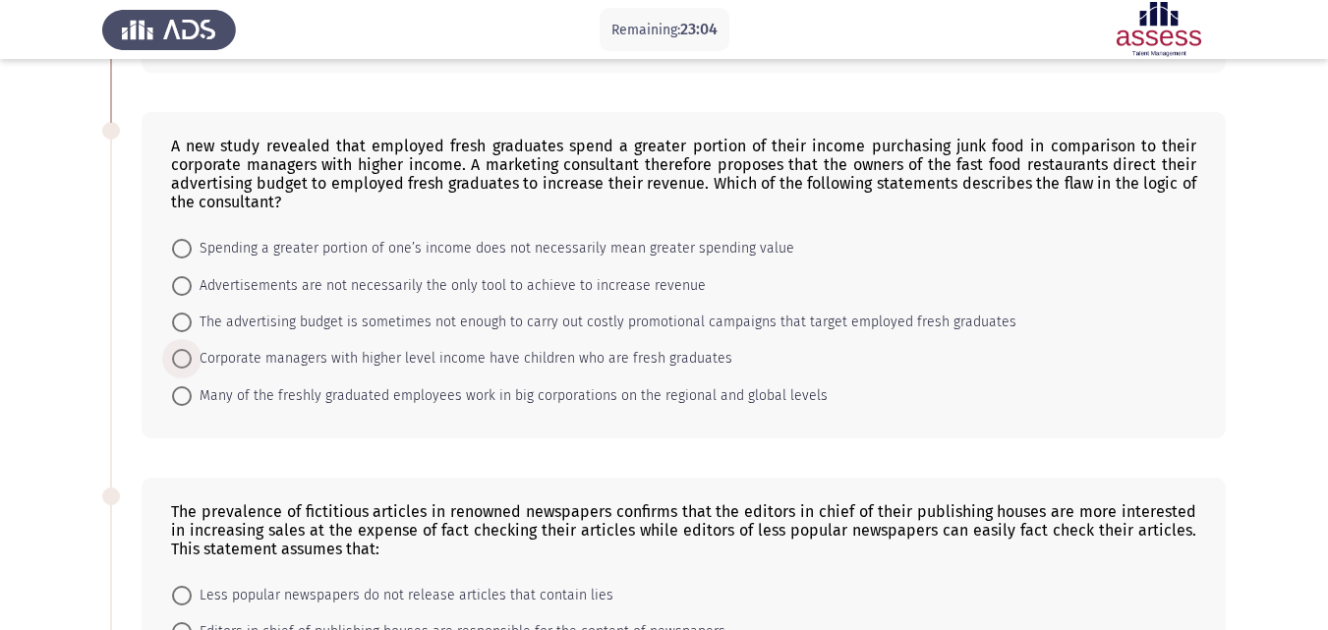
click at [181, 349] on span at bounding box center [182, 359] width 20 height 20
click at [181, 349] on input "Corporate managers with higher level income have children who are fresh graduat…" at bounding box center [182, 359] width 20 height 20
radio input "true"
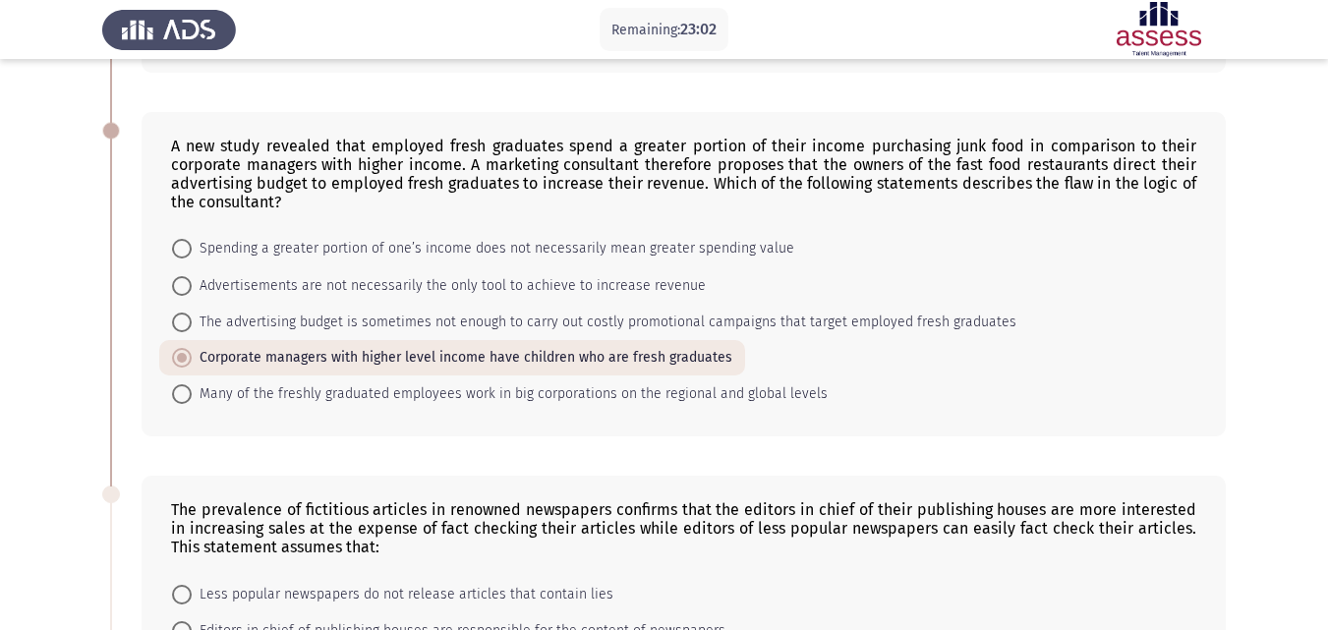
click at [55, 268] on app-assessment-container "Remaining: 23:02 Previous ASSESS Aptitude (FOCUS) - Critical Thinking Next The …" at bounding box center [664, 222] width 1328 height 1939
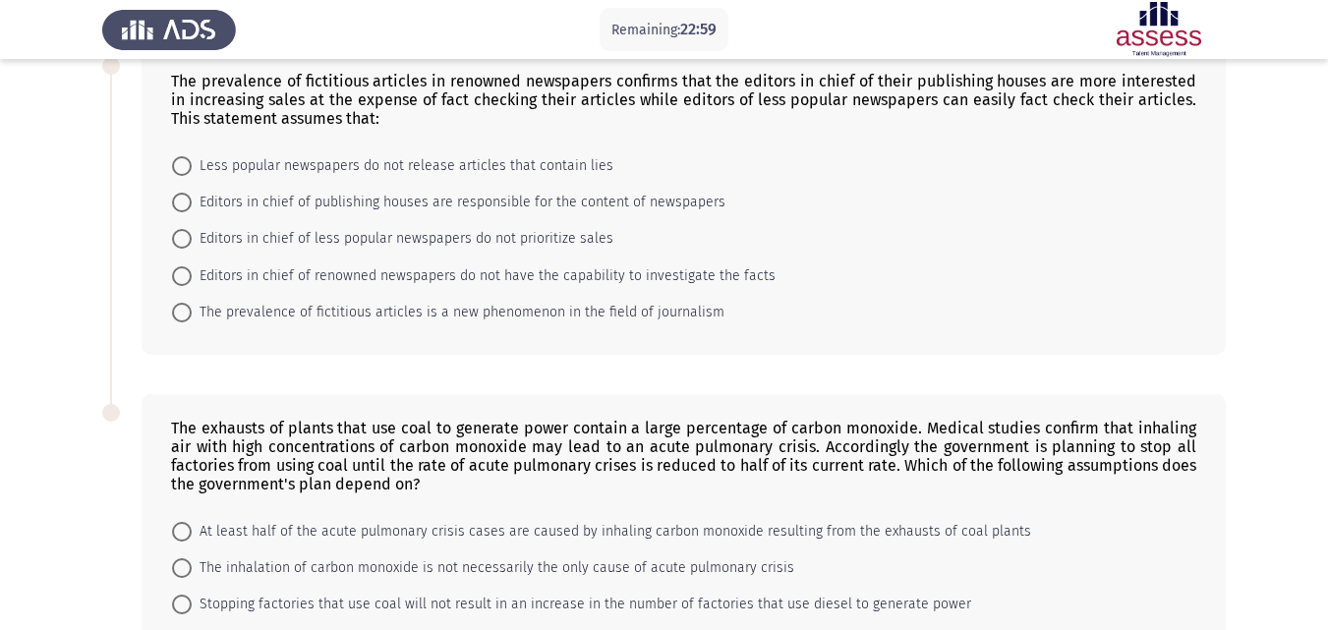
scroll to position [1443, 0]
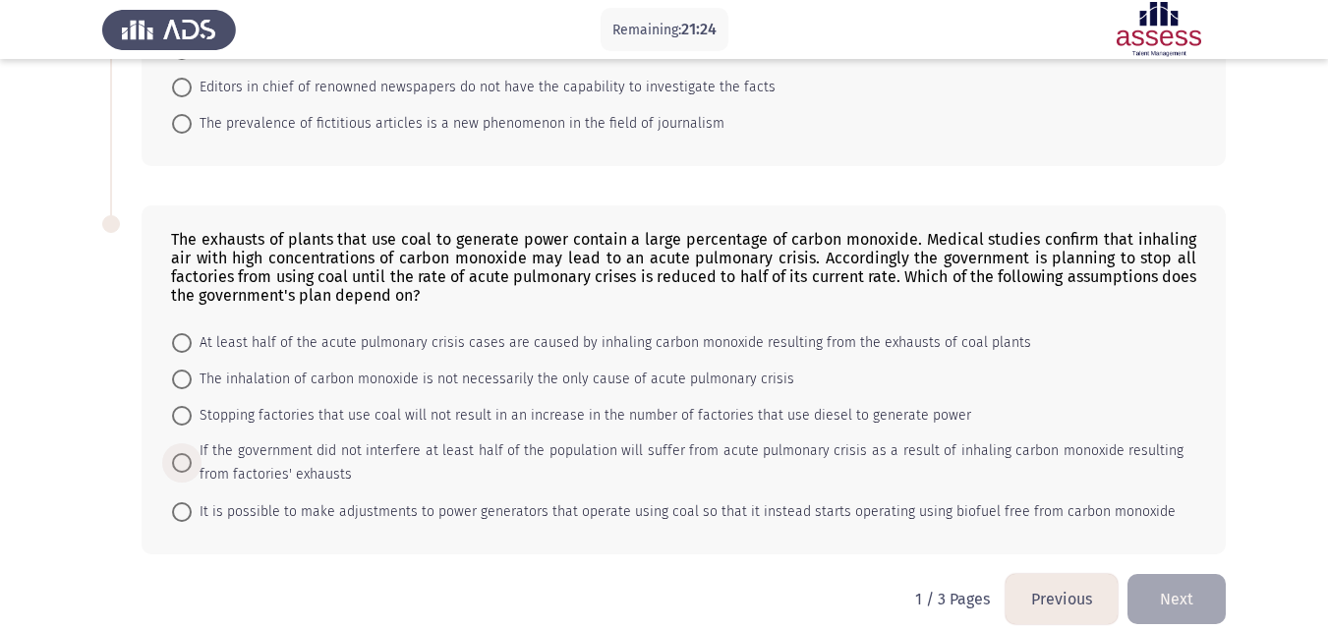
click at [181, 453] on span at bounding box center [182, 463] width 20 height 20
click at [181, 453] on input "If the government did not interfere at least half of the population will suffer…" at bounding box center [182, 463] width 20 height 20
radio input "true"
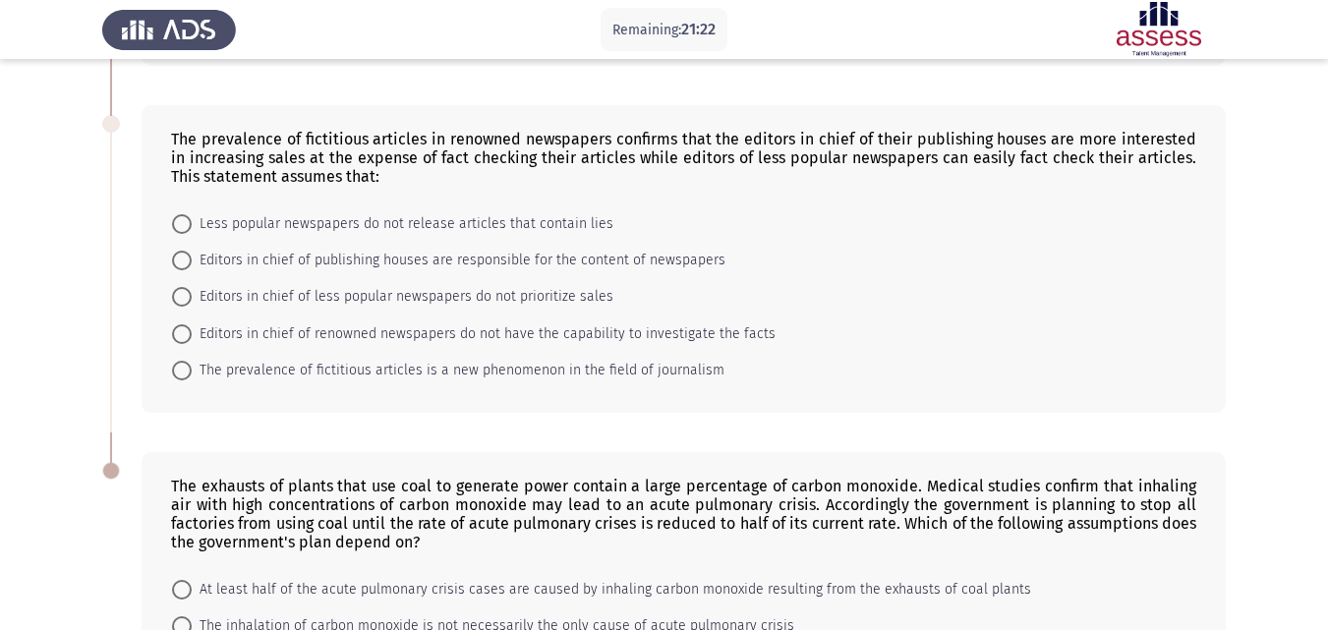
scroll to position [1168, 0]
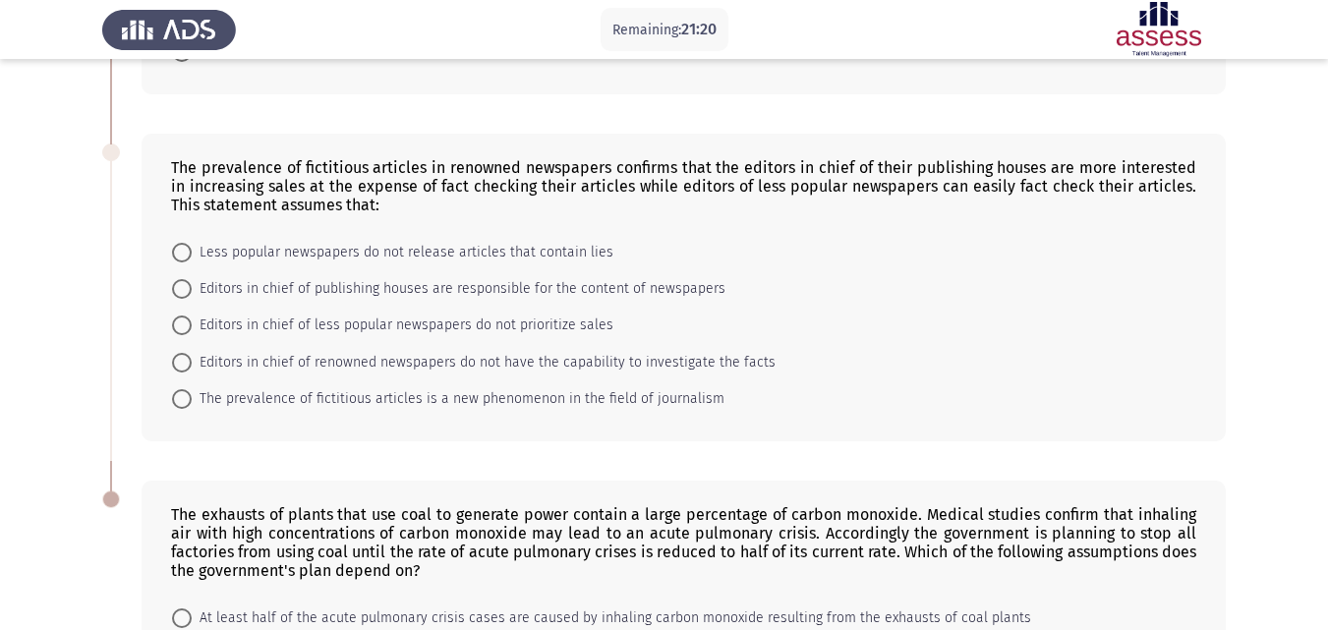
drag, startPoint x: 184, startPoint y: 225, endPoint x: 70, endPoint y: 277, distance: 125.4
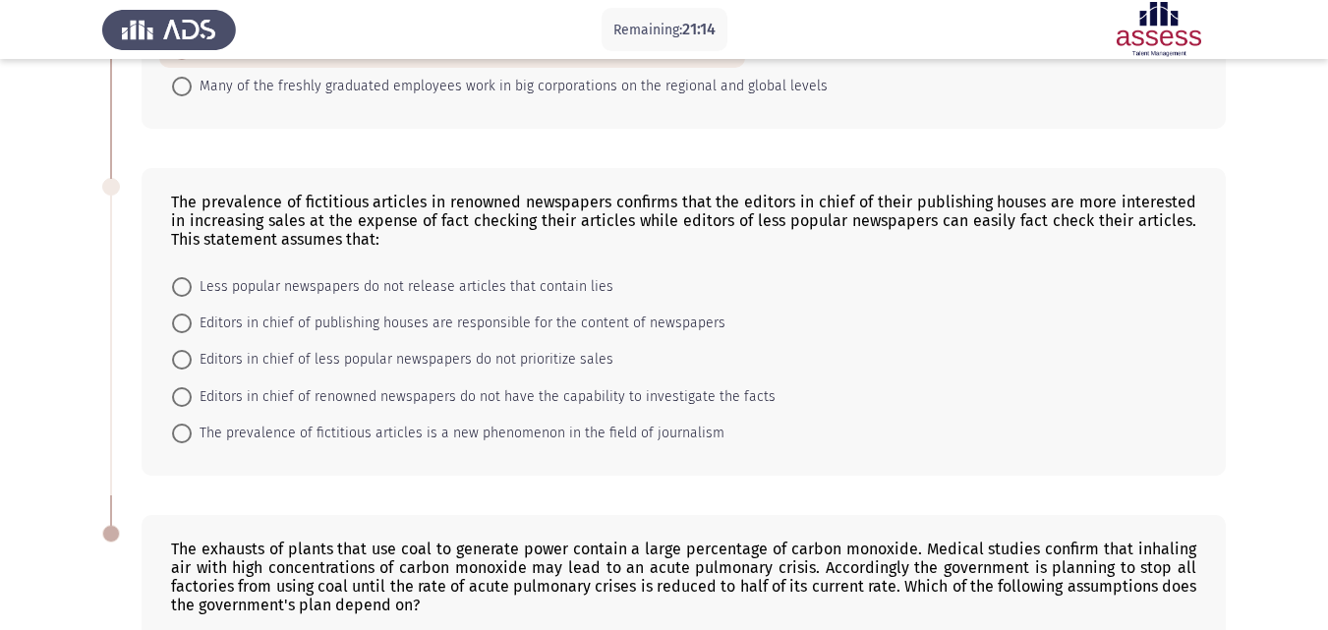
scroll to position [1129, 0]
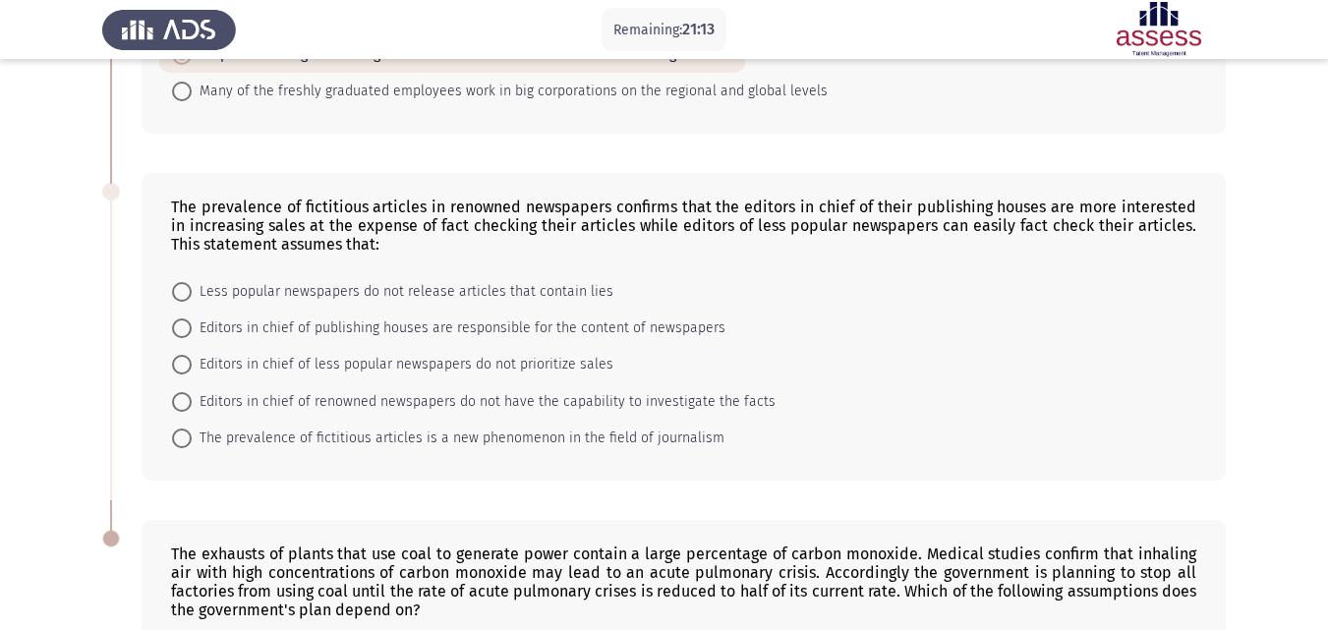
click at [185, 282] on span at bounding box center [182, 292] width 20 height 20
click at [185, 282] on input "Less popular newspapers do not release articles that contain lies" at bounding box center [182, 292] width 20 height 20
radio input "true"
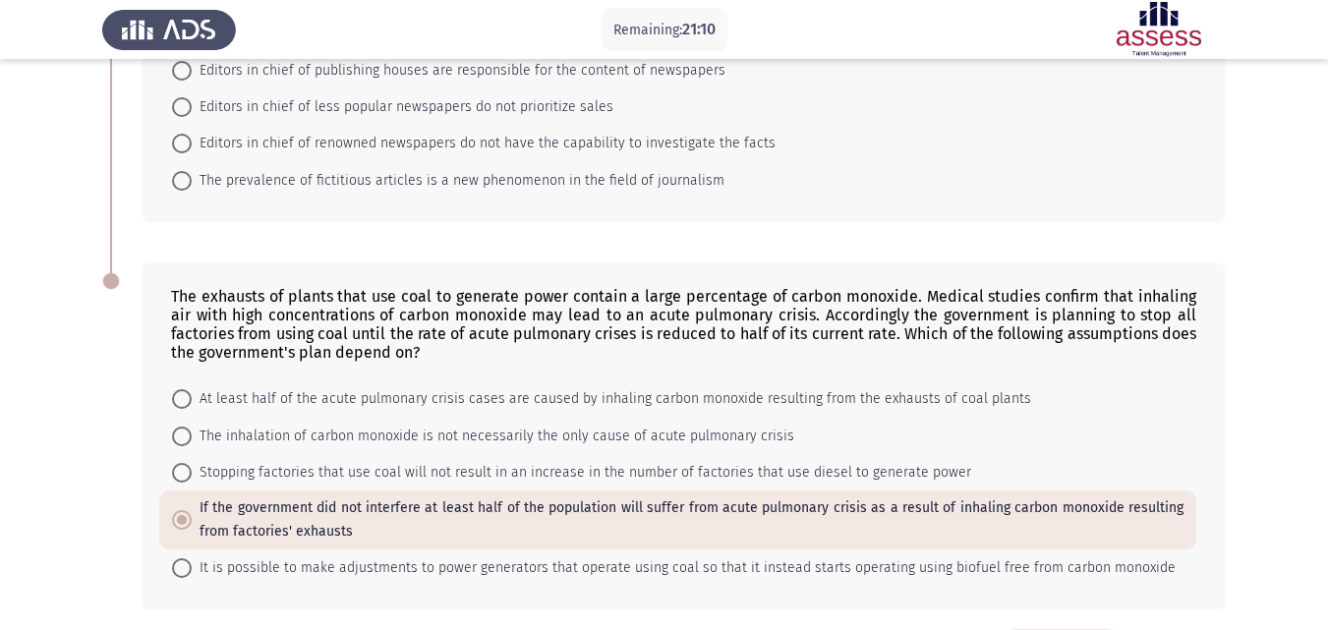
scroll to position [1442, 0]
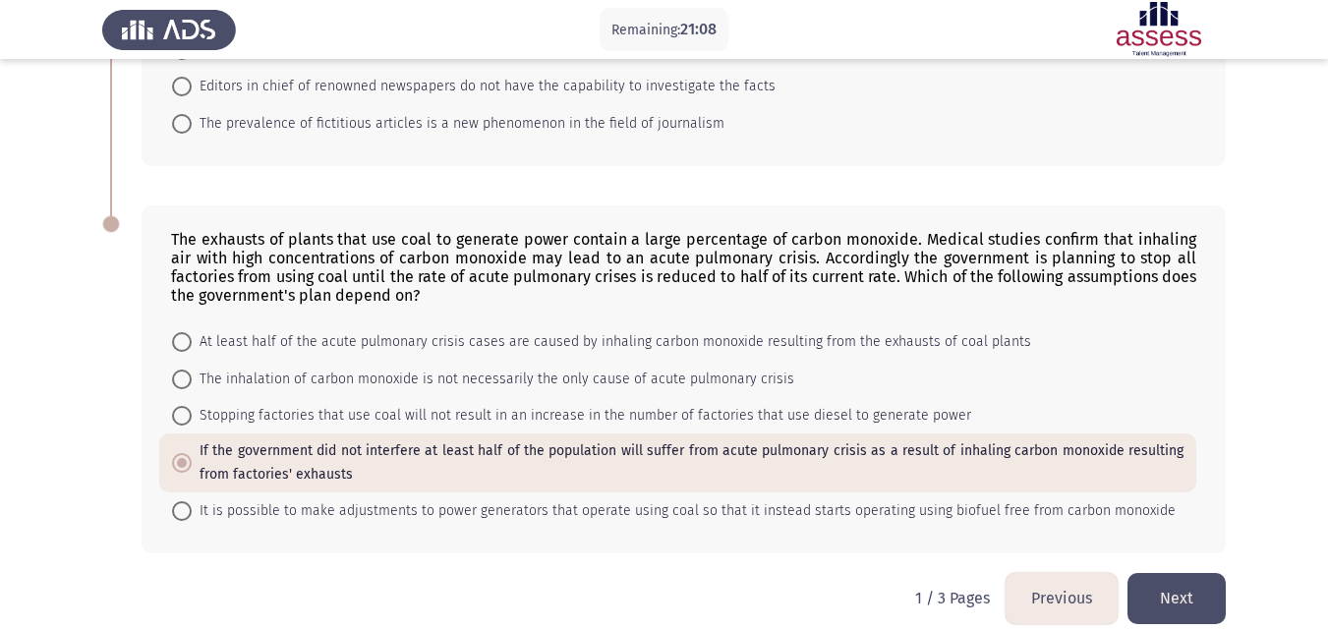
click at [1182, 589] on button "Next" at bounding box center [1177, 598] width 98 height 50
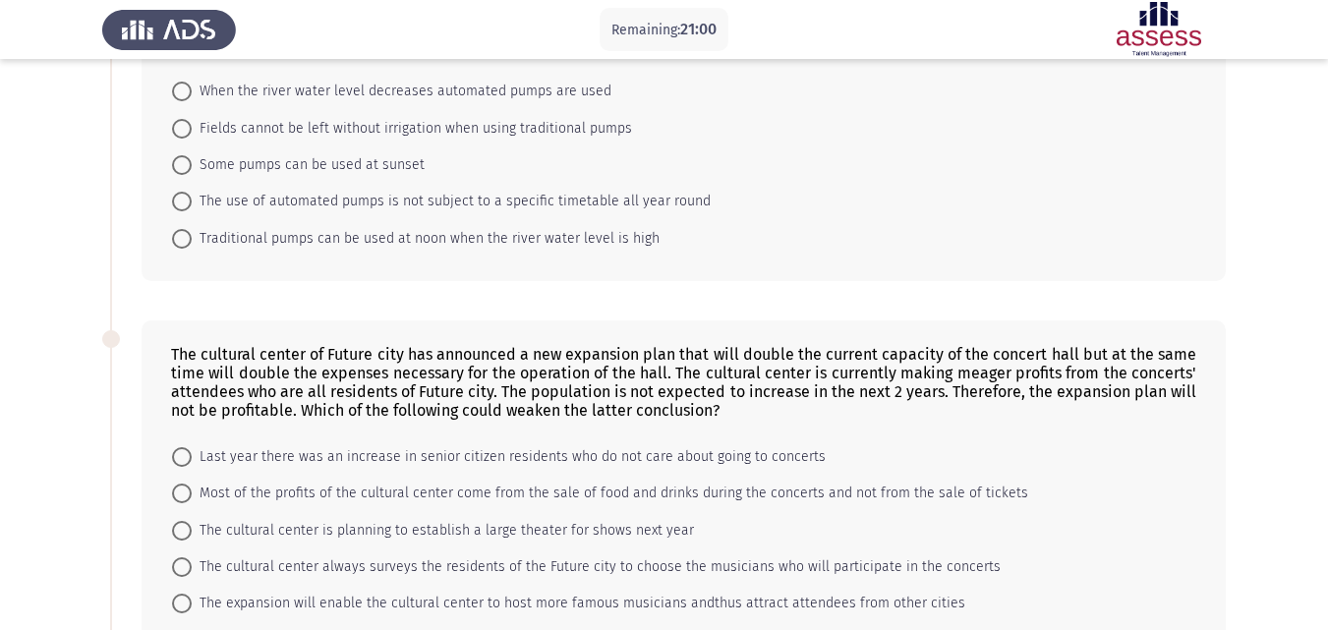
scroll to position [315, 0]
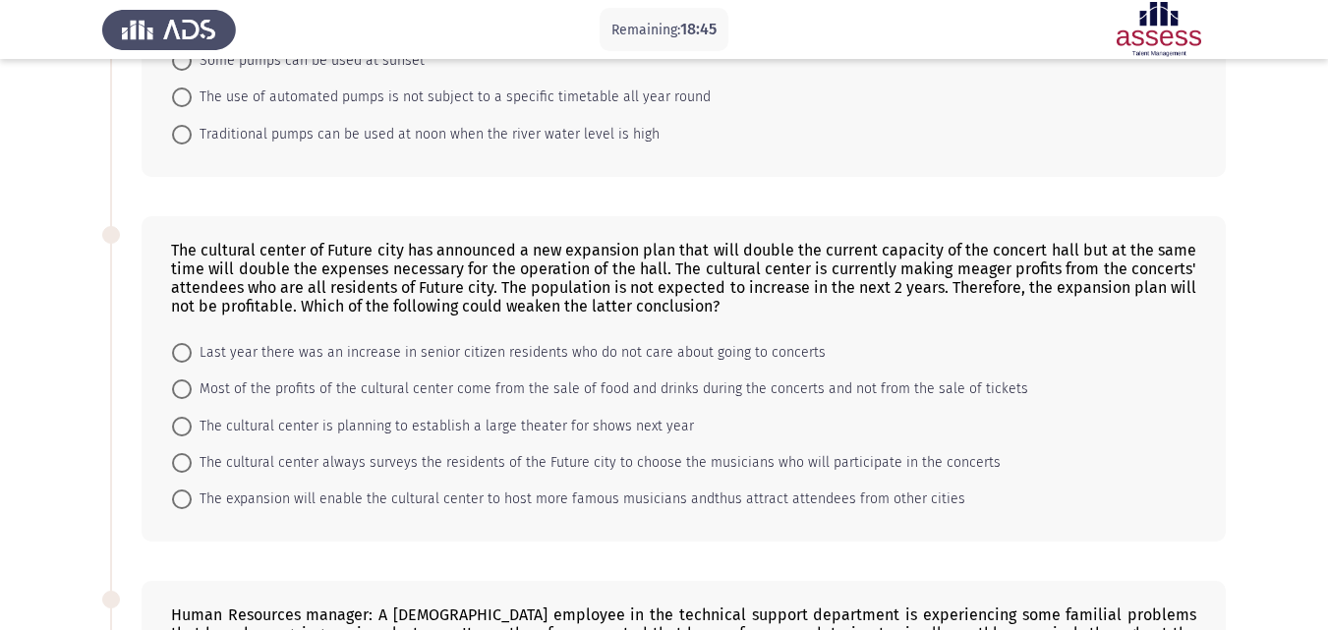
click at [177, 387] on span at bounding box center [182, 389] width 20 height 20
click at [177, 387] on input "Most of the profits of the cultural center come from the sale of food and drink…" at bounding box center [182, 389] width 20 height 20
radio input "true"
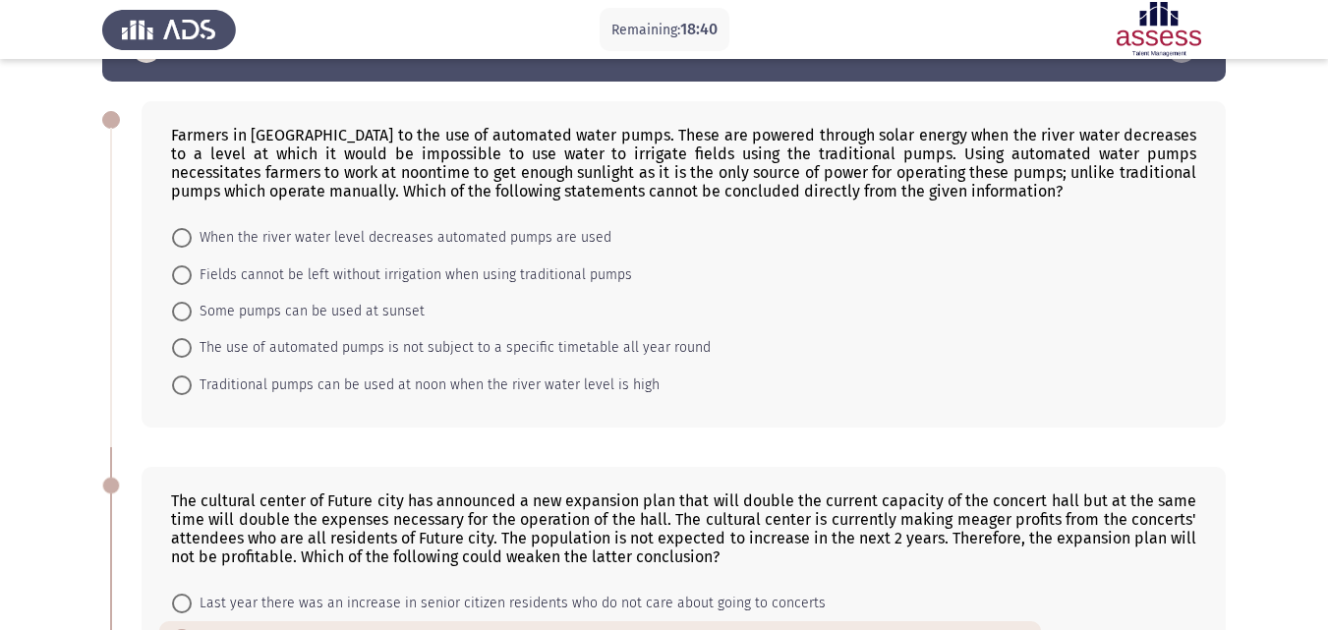
scroll to position [0, 0]
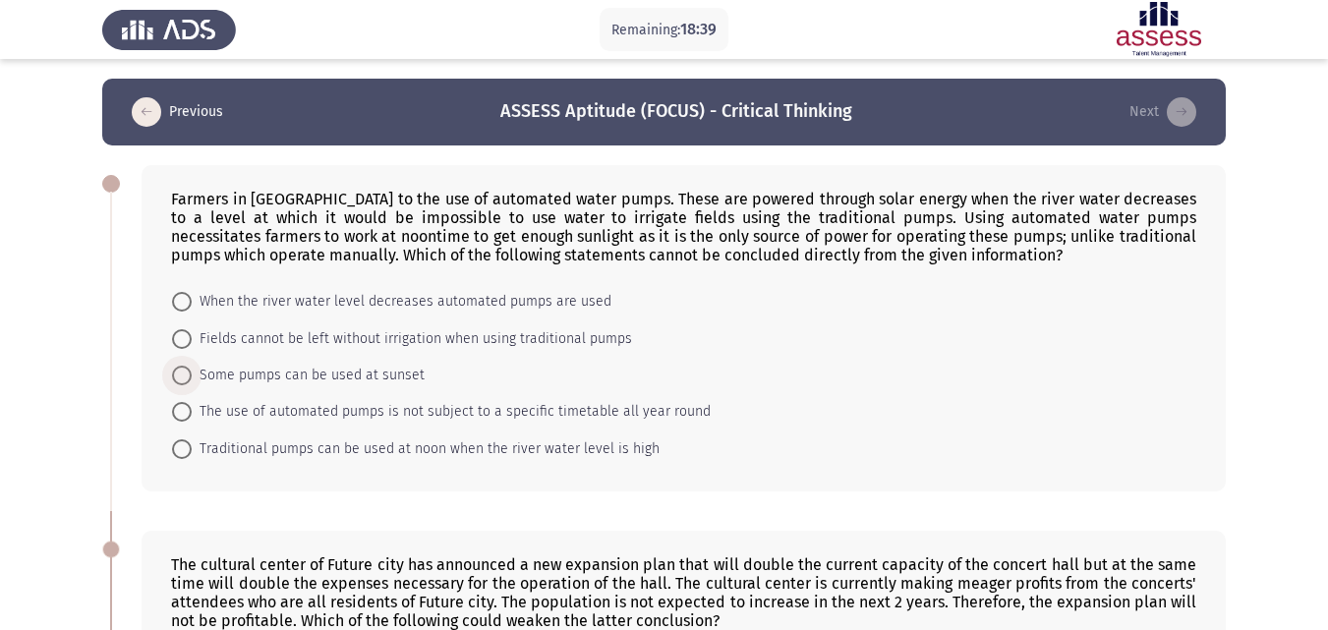
click at [183, 376] on span at bounding box center [182, 376] width 20 height 20
click at [183, 376] on input "Some pumps can be used at sunset" at bounding box center [182, 376] width 20 height 20
radio input "true"
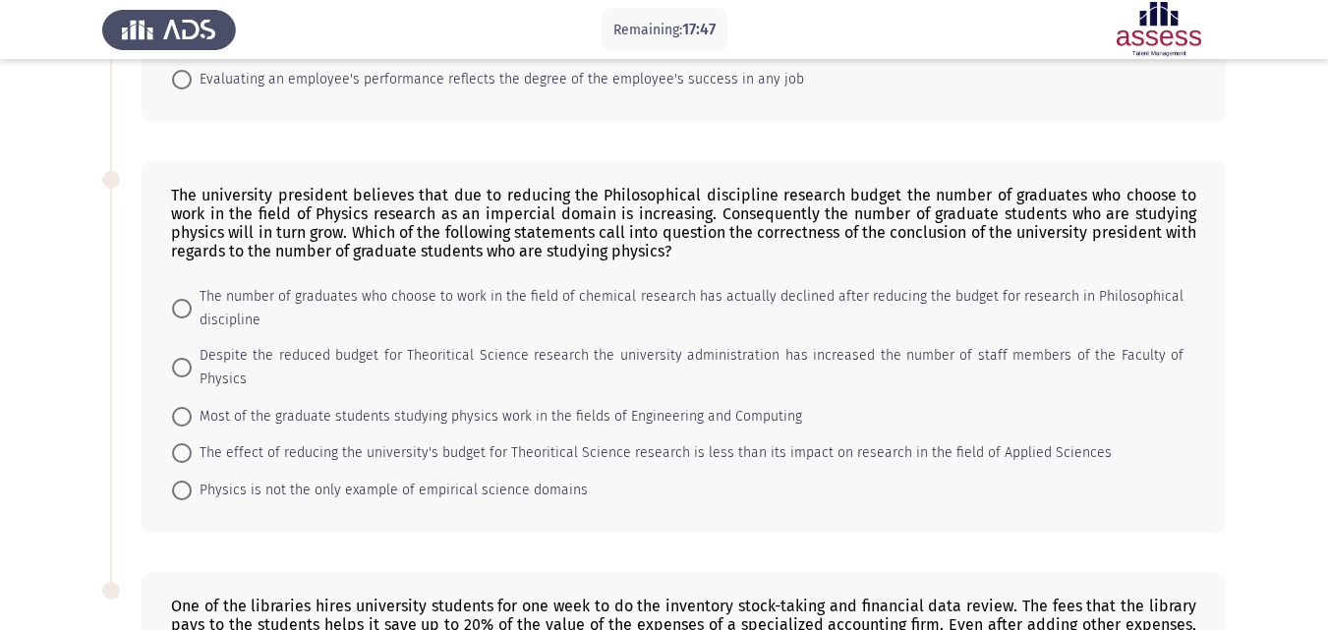
scroll to position [1101, 0]
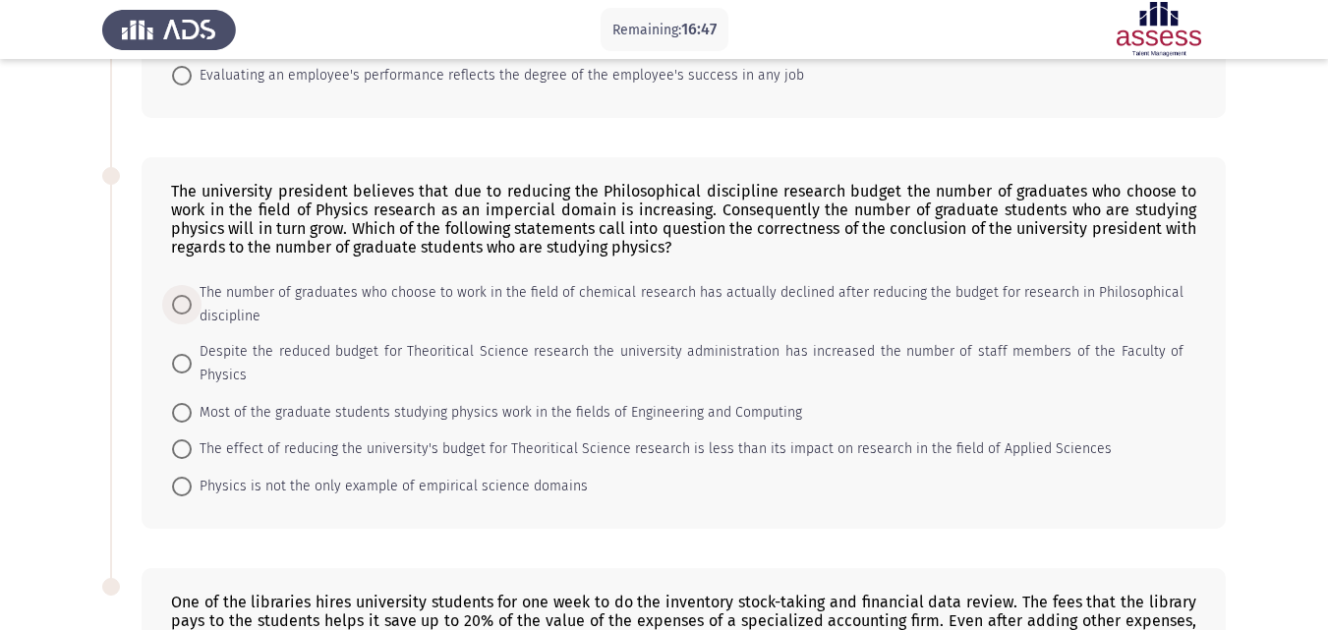
click at [174, 301] on span at bounding box center [182, 305] width 20 height 20
click at [174, 301] on input "The number of graduates who choose to work in the field of chemical research ha…" at bounding box center [182, 305] width 20 height 20
radio input "true"
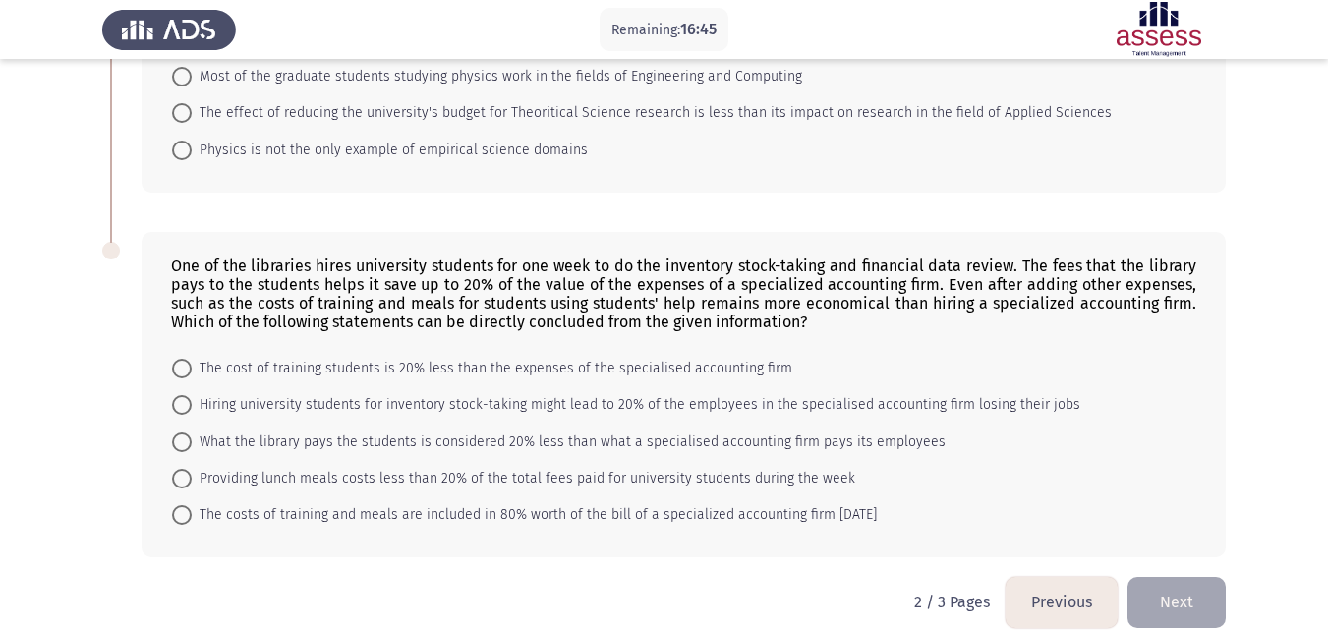
scroll to position [1441, 0]
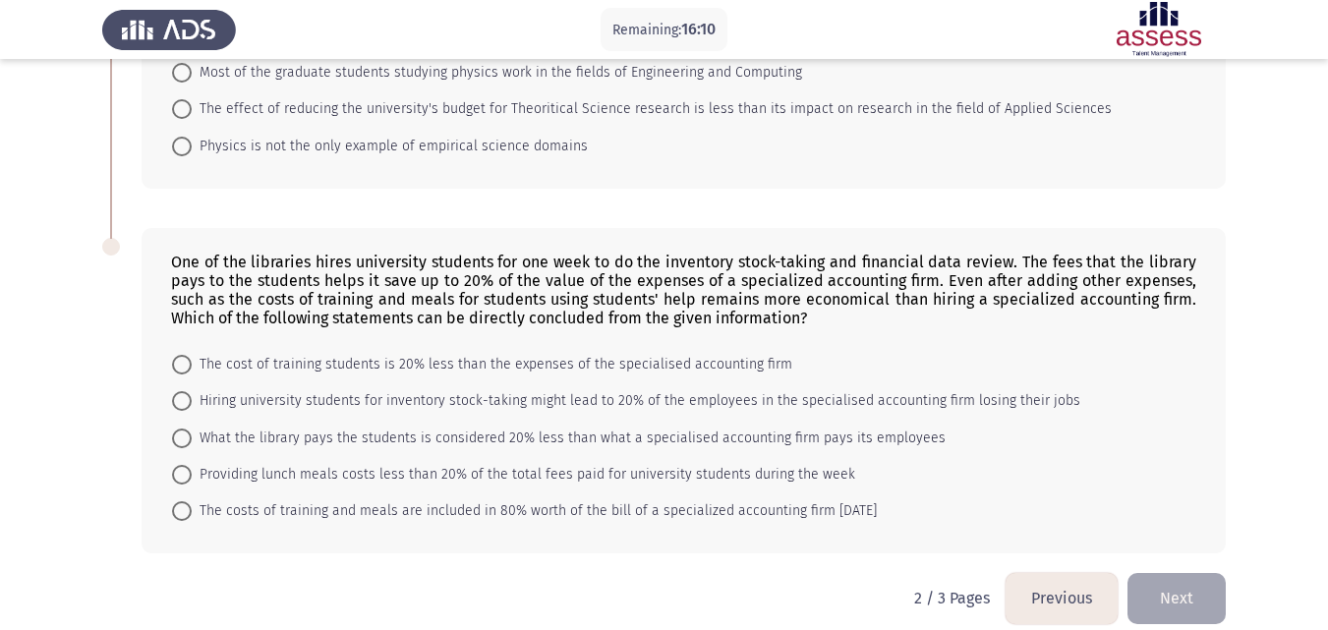
click at [186, 391] on span at bounding box center [182, 401] width 20 height 20
click at [186, 391] on input "Hiring university students for inventory stock-taking might lead to 20% of the …" at bounding box center [182, 401] width 20 height 20
radio input "true"
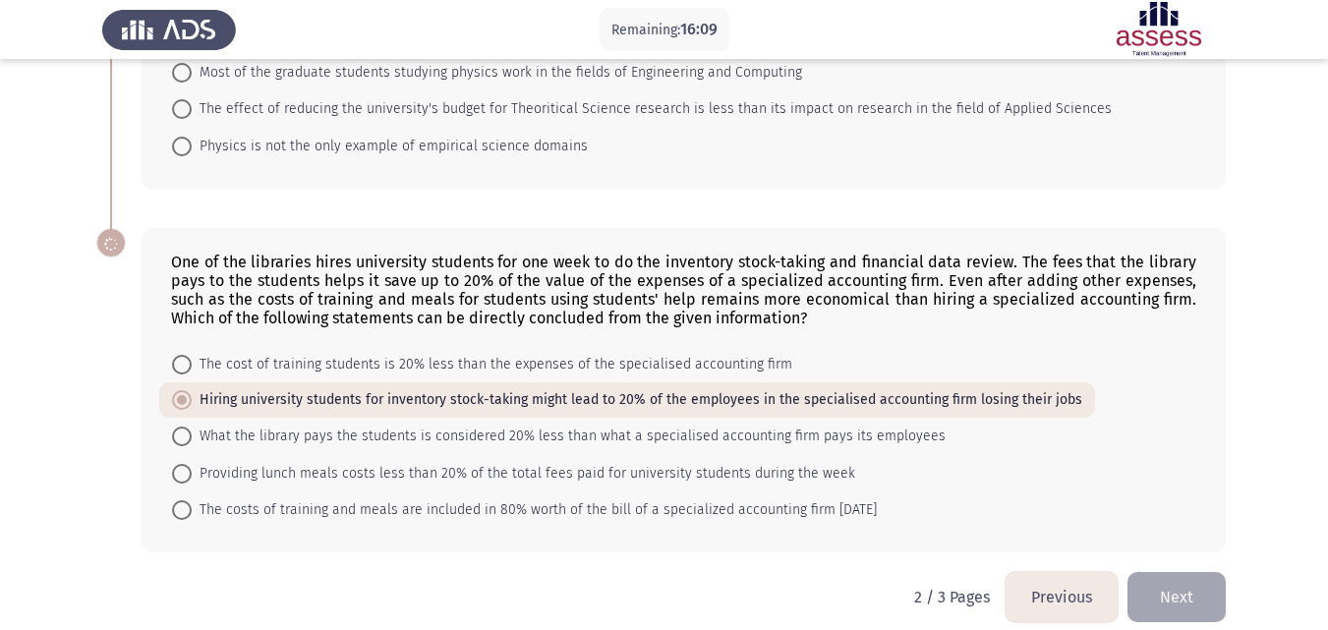
scroll to position [1439, 0]
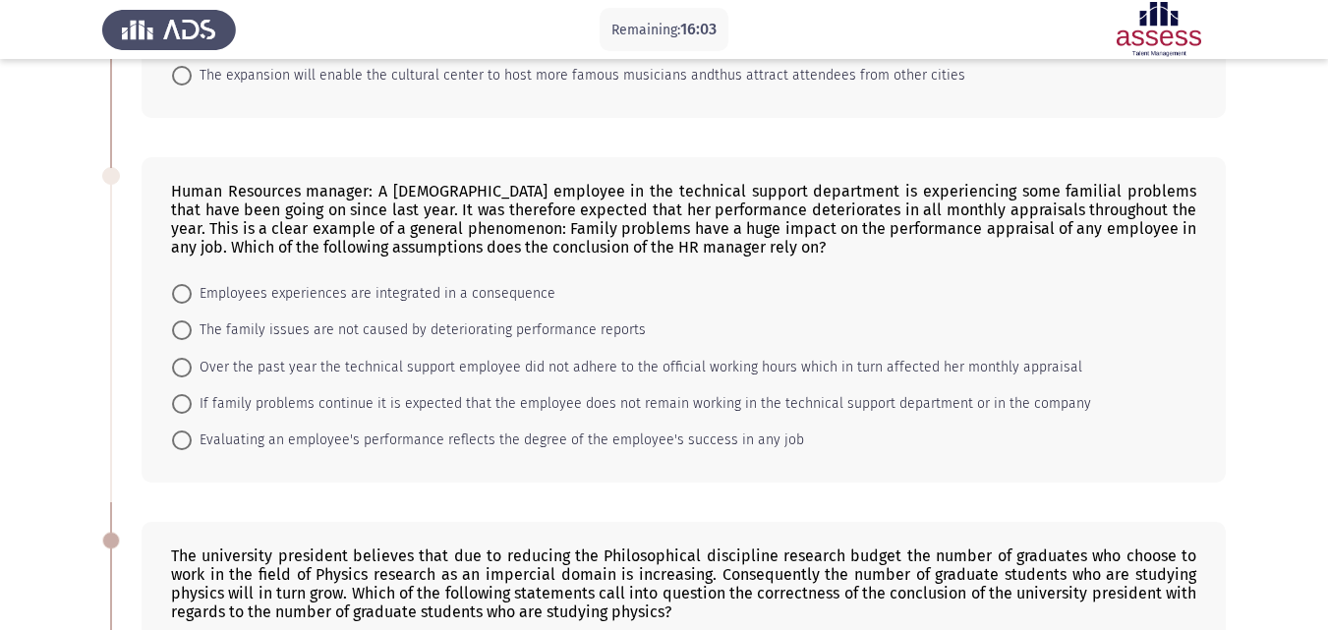
scroll to position [731, 0]
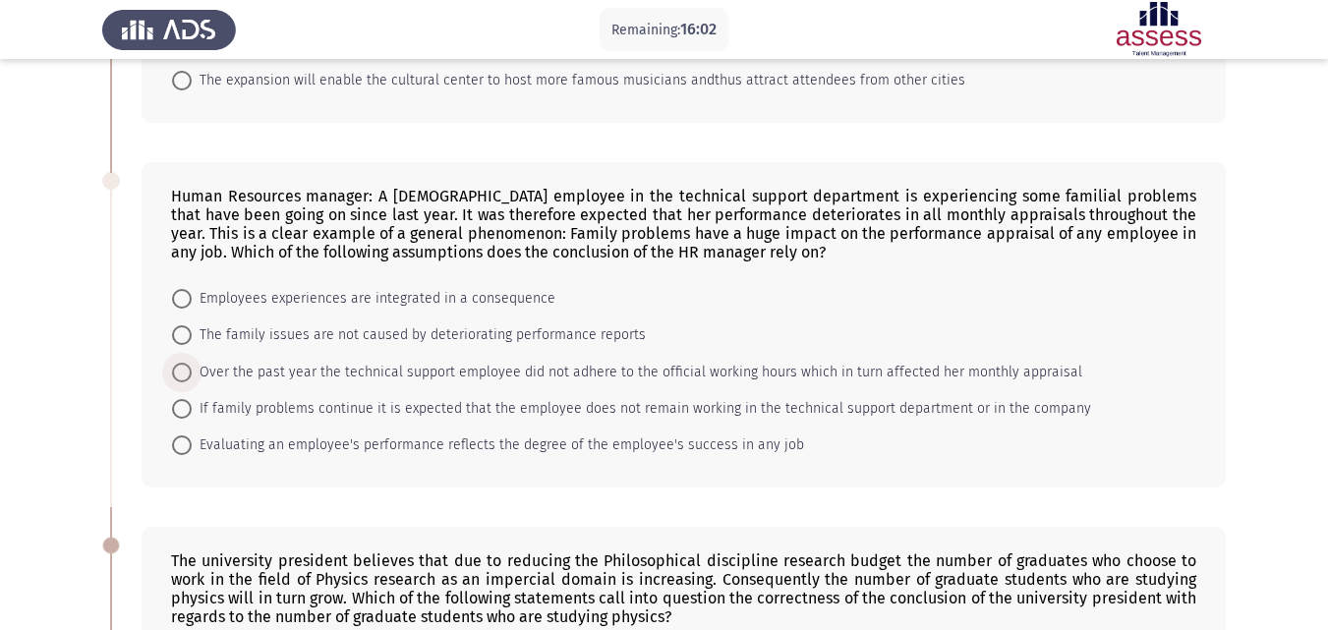
click at [182, 373] on span at bounding box center [182, 373] width 0 height 0
click at [181, 373] on input "Over the past year the technical support employee did not adhere to the officia…" at bounding box center [182, 373] width 20 height 20
radio input "true"
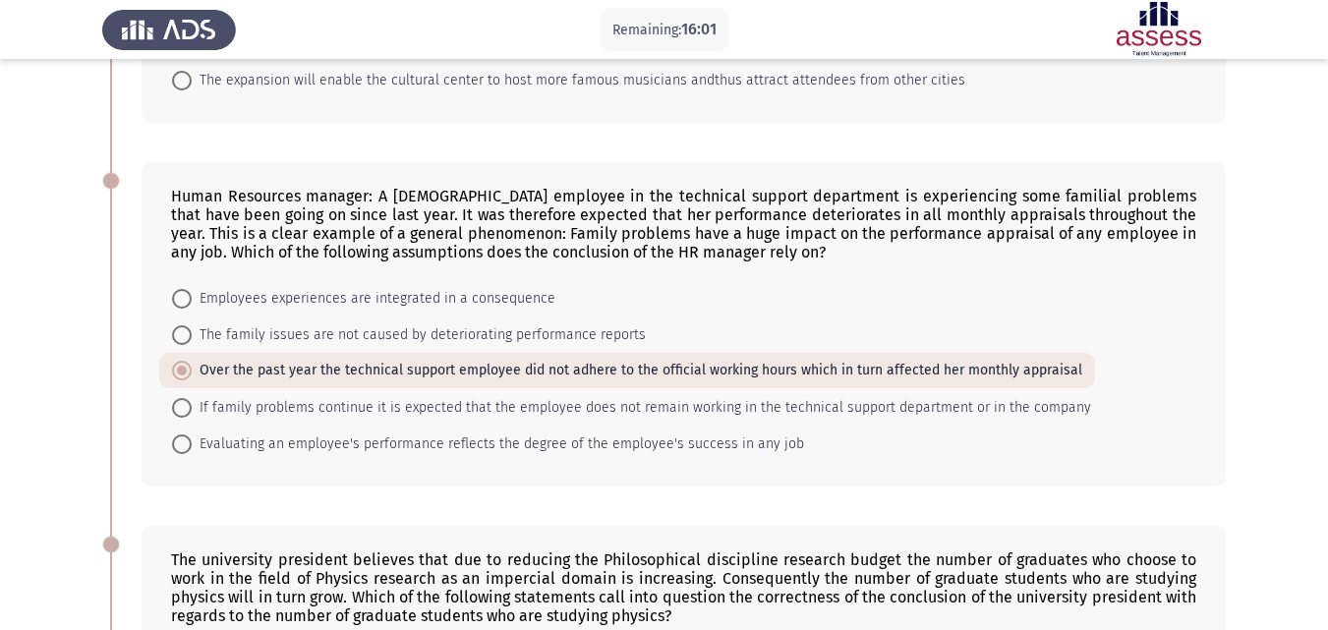
click at [55, 335] on app-assessment-container "Remaining: 16:01 Previous ASSESS Aptitude (FOCUS) - Critical Thinking Next Farm…" at bounding box center [664, 314] width 1328 height 1934
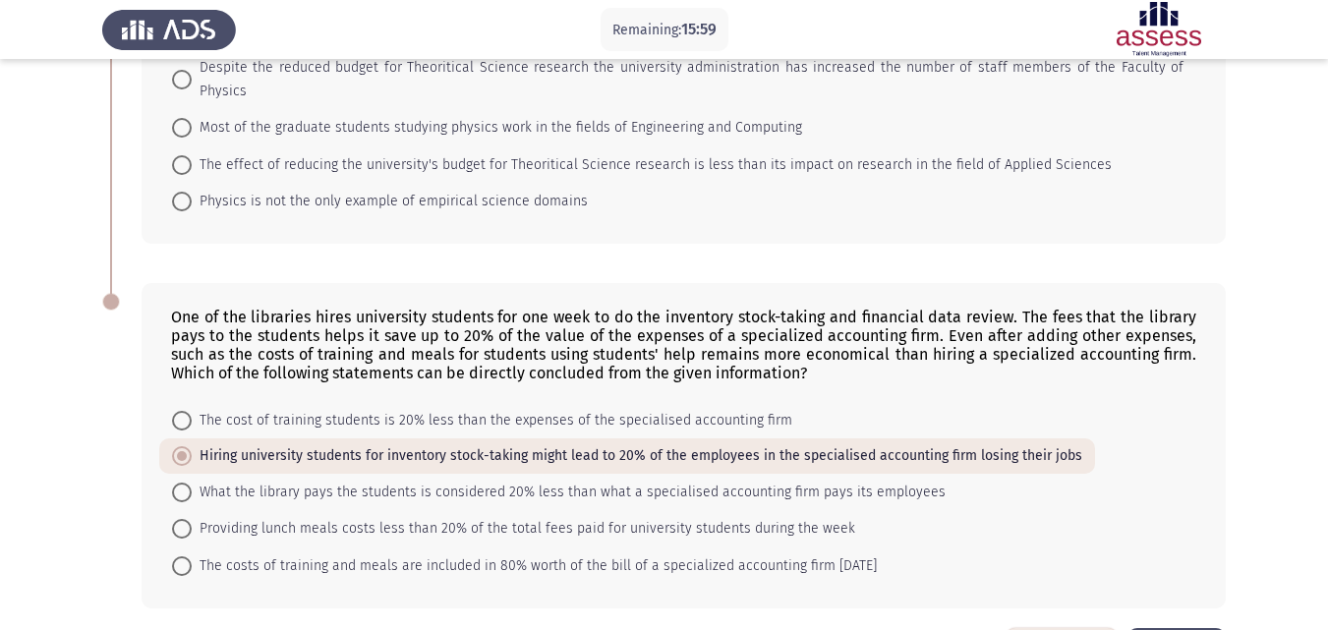
scroll to position [1438, 0]
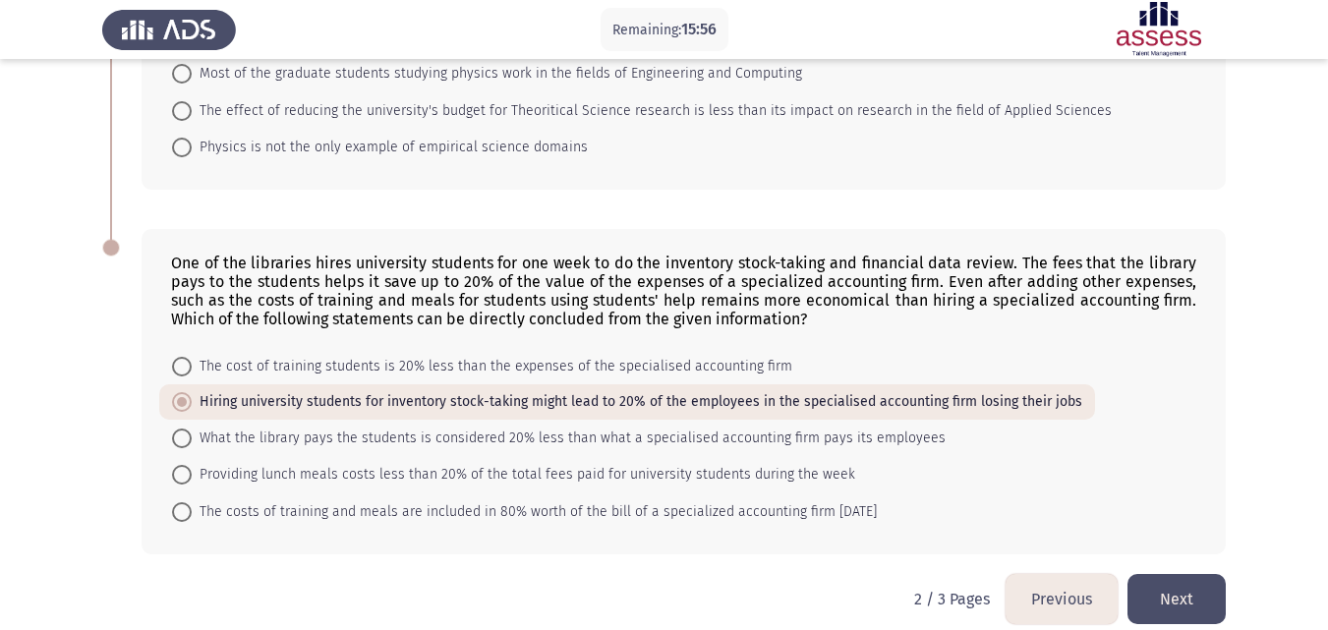
click at [1205, 574] on button "Next" at bounding box center [1177, 599] width 98 height 50
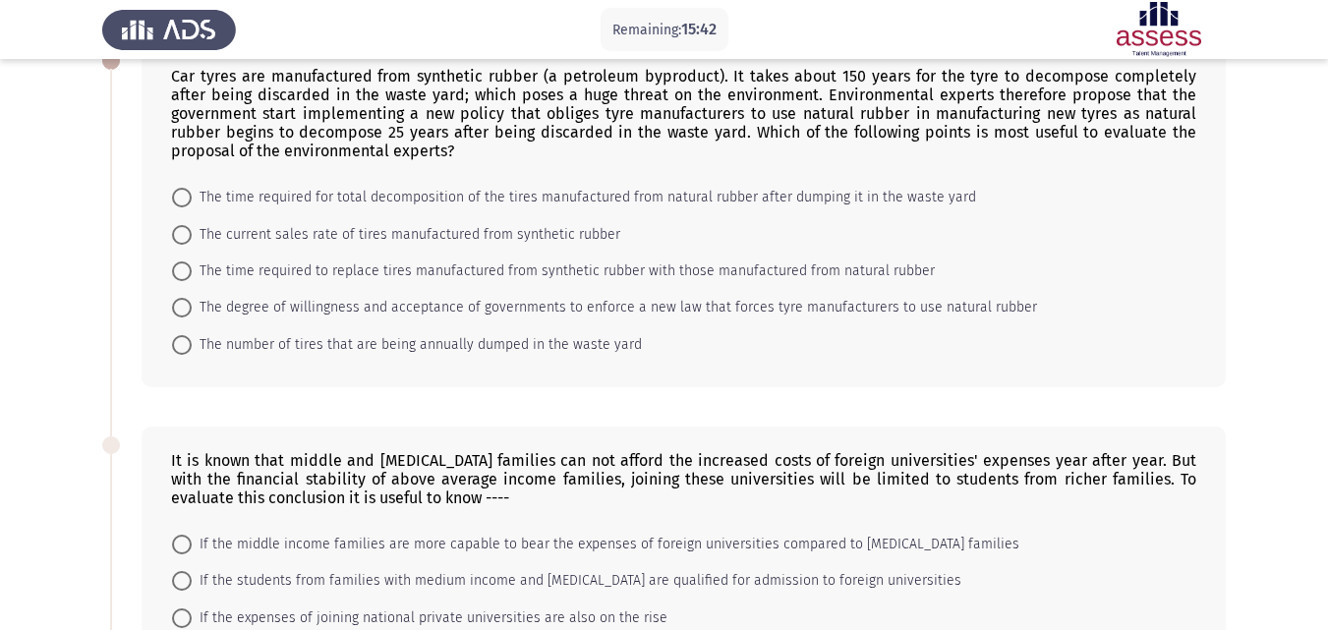
scroll to position [0, 0]
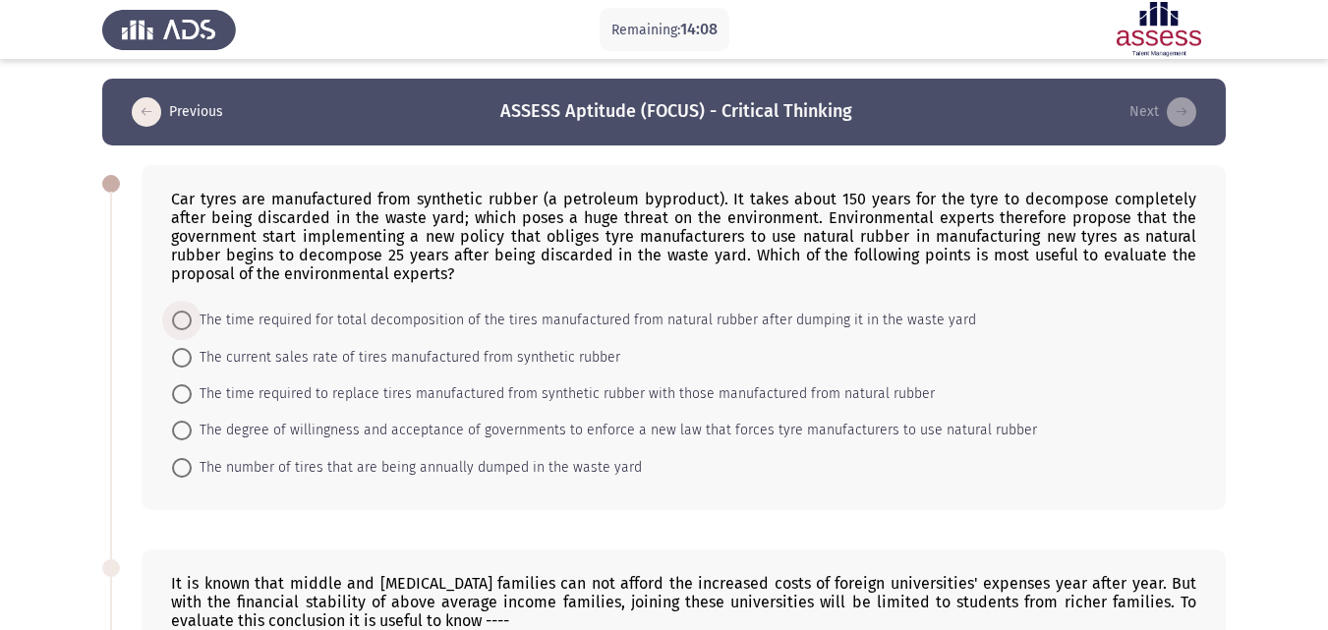
click at [189, 321] on span at bounding box center [182, 321] width 20 height 20
click at [189, 321] on input "The time required for total decomposition of the tires manufactured from natura…" at bounding box center [182, 321] width 20 height 20
radio input "true"
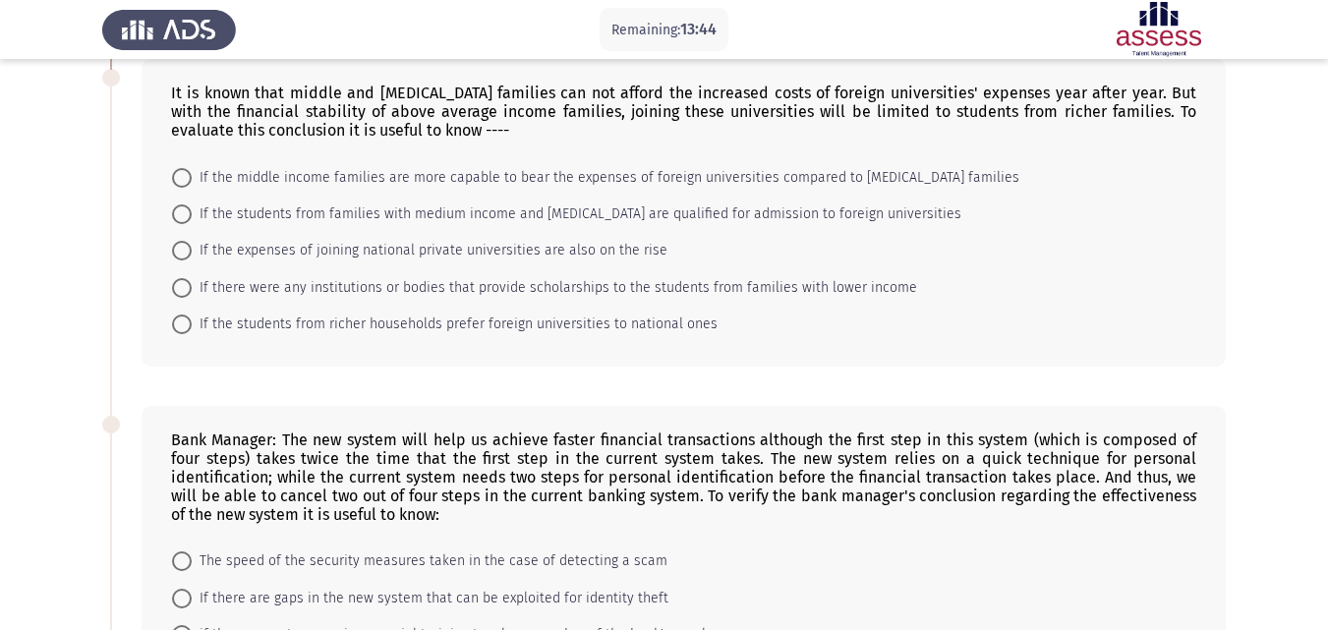
scroll to position [511, 0]
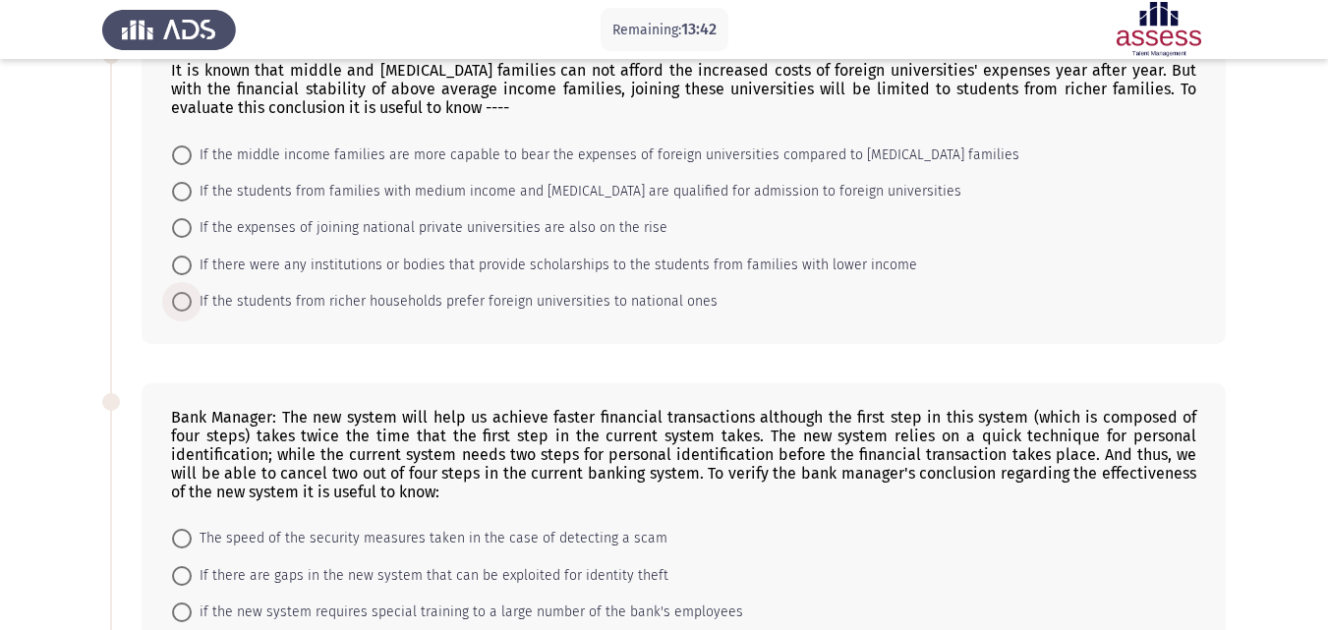
click at [179, 308] on span at bounding box center [182, 302] width 20 height 20
click at [179, 308] on input "If the students from richer households prefer foreign universities to national …" at bounding box center [182, 302] width 20 height 20
radio input "true"
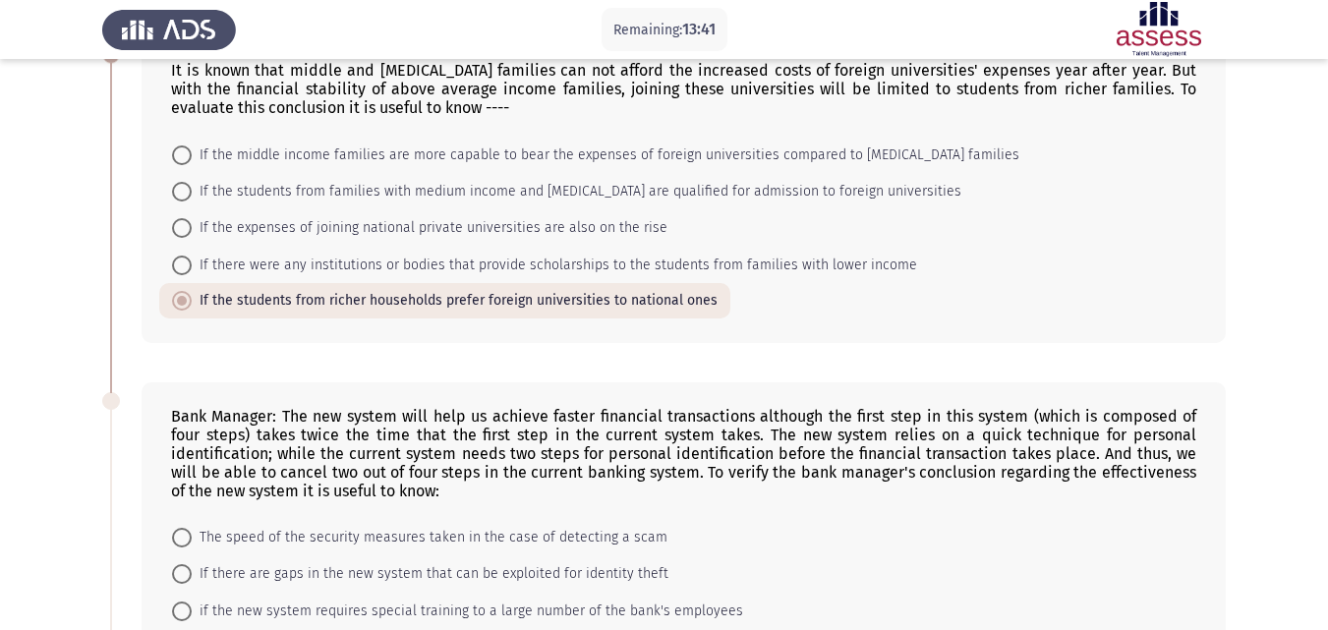
click at [18, 340] on app-assessment-container "Remaining: 13:41 Previous ASSESS Aptitude (FOCUS) - Critical Thinking Next Car …" at bounding box center [664, 350] width 1328 height 1567
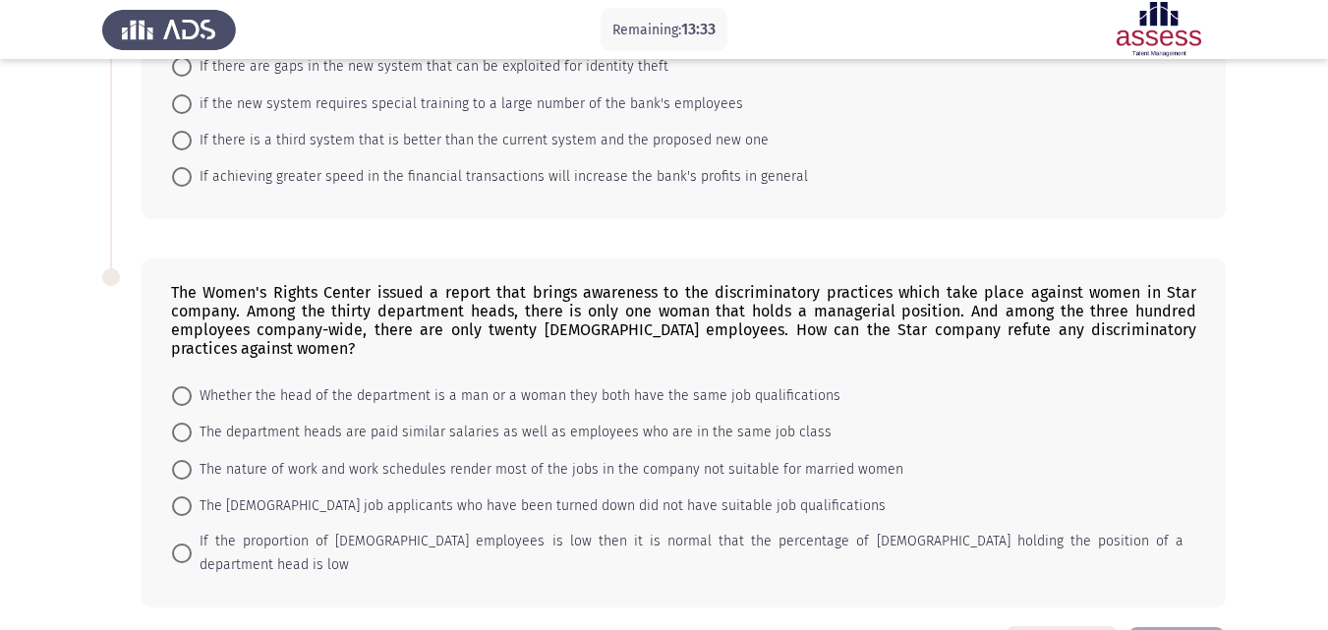
scroll to position [1072, 0]
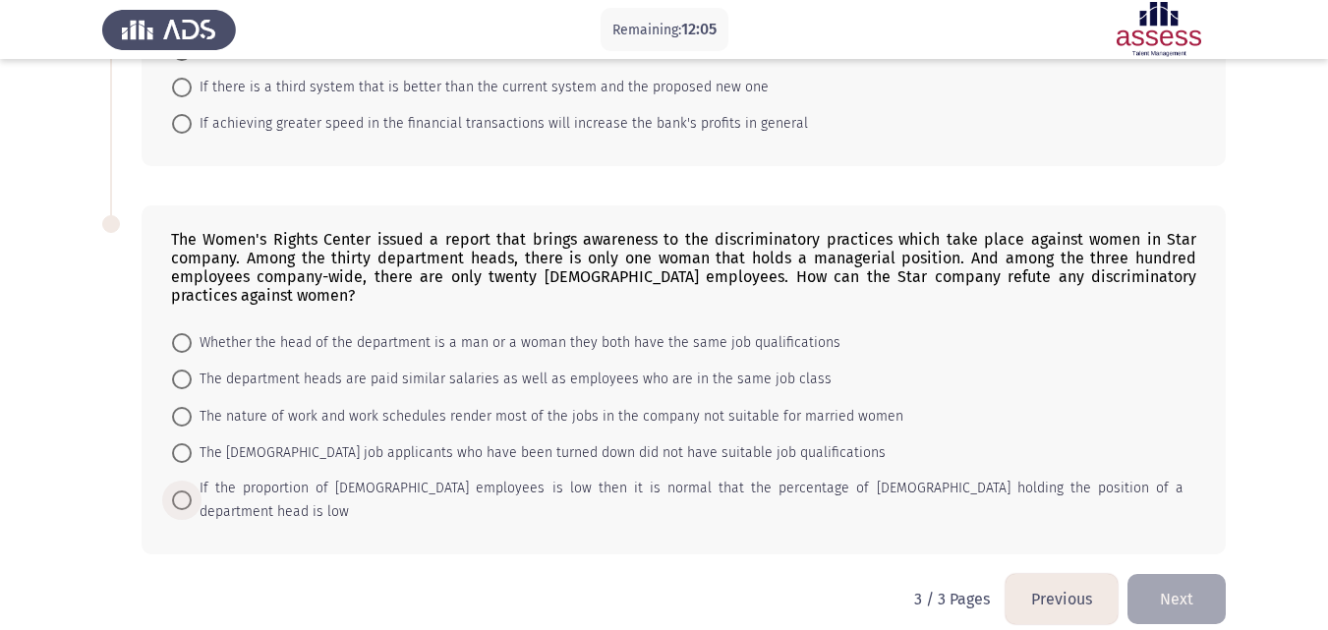
click at [185, 491] on span at bounding box center [182, 501] width 20 height 20
click at [185, 491] on input "If the proportion of [DEMOGRAPHIC_DATA] employees is low then it is normal that…" at bounding box center [182, 501] width 20 height 20
radio input "true"
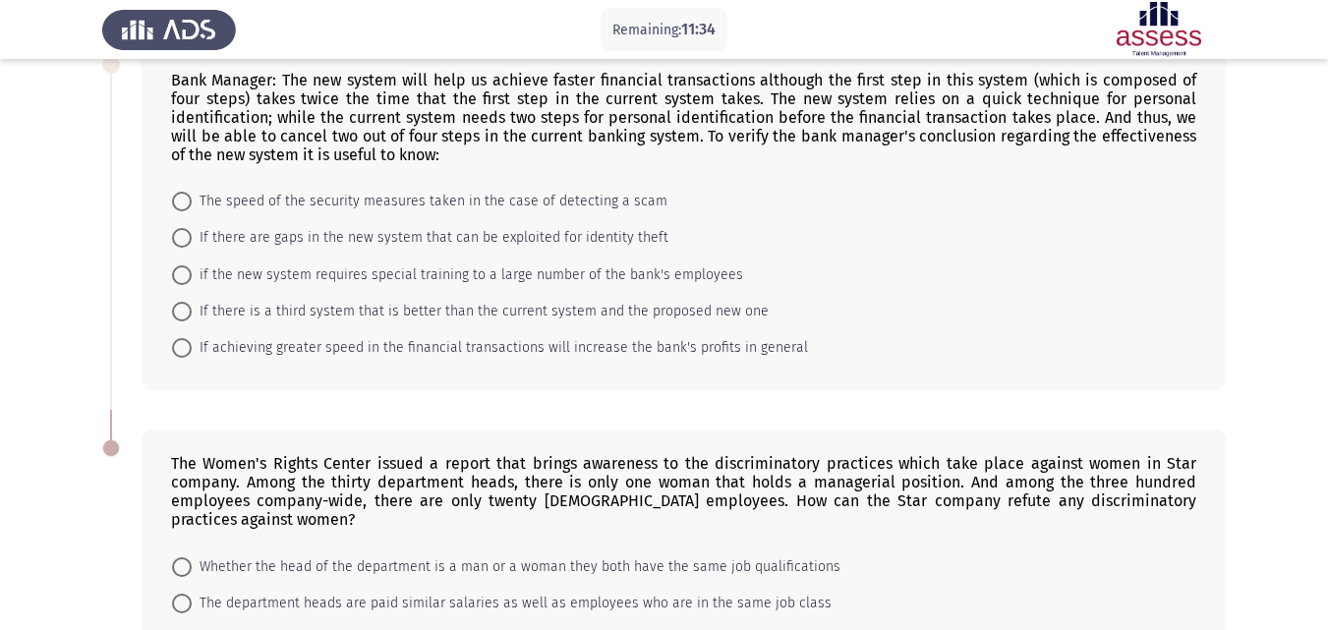
scroll to position [874, 0]
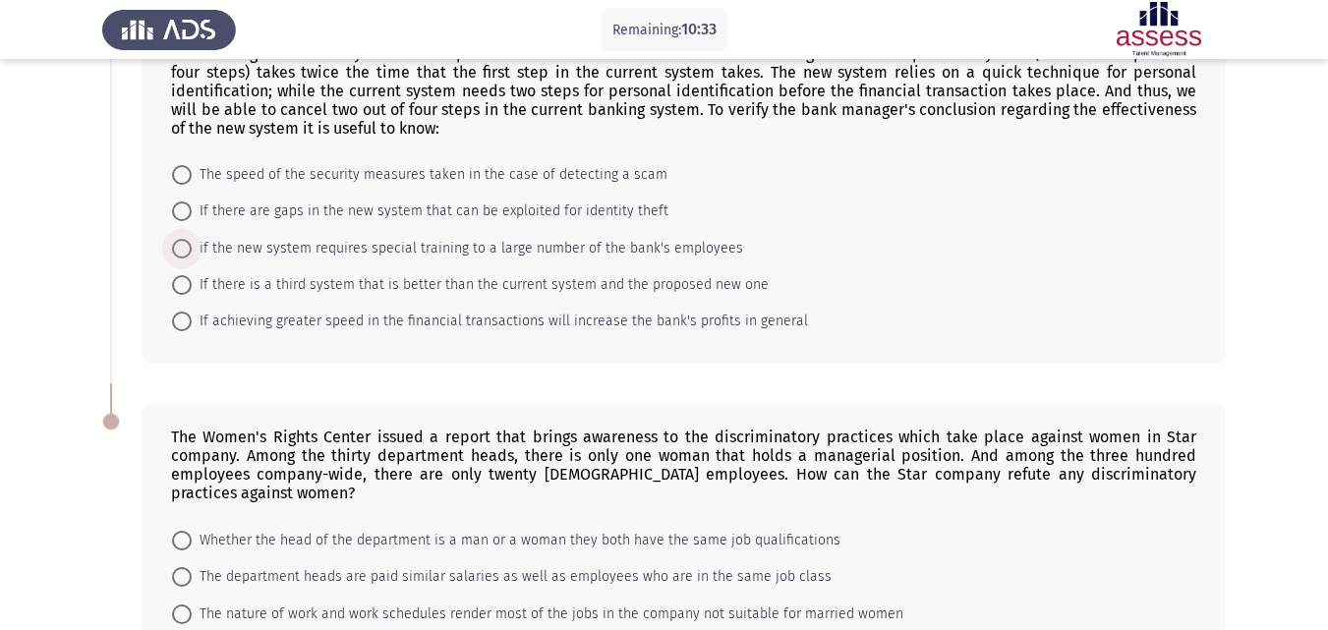
click at [186, 248] on span at bounding box center [182, 249] width 20 height 20
click at [186, 248] on input "if the new system requires special training to a large number of the bank's emp…" at bounding box center [182, 249] width 20 height 20
radio input "true"
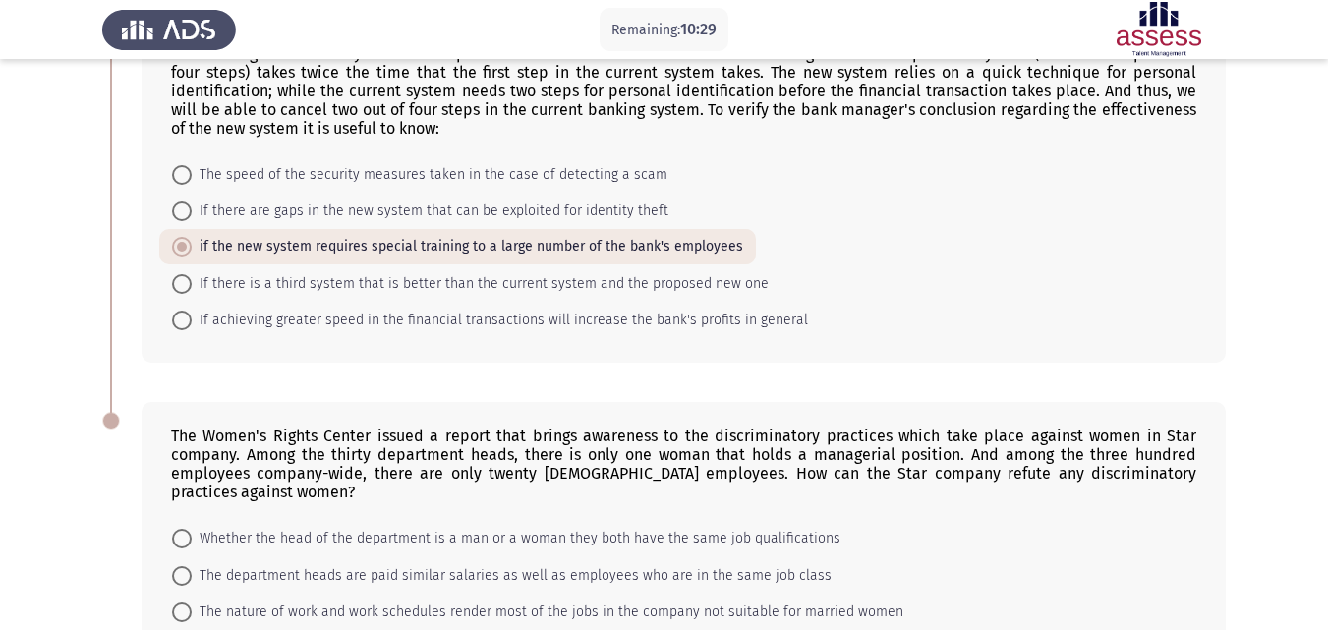
scroll to position [1070, 0]
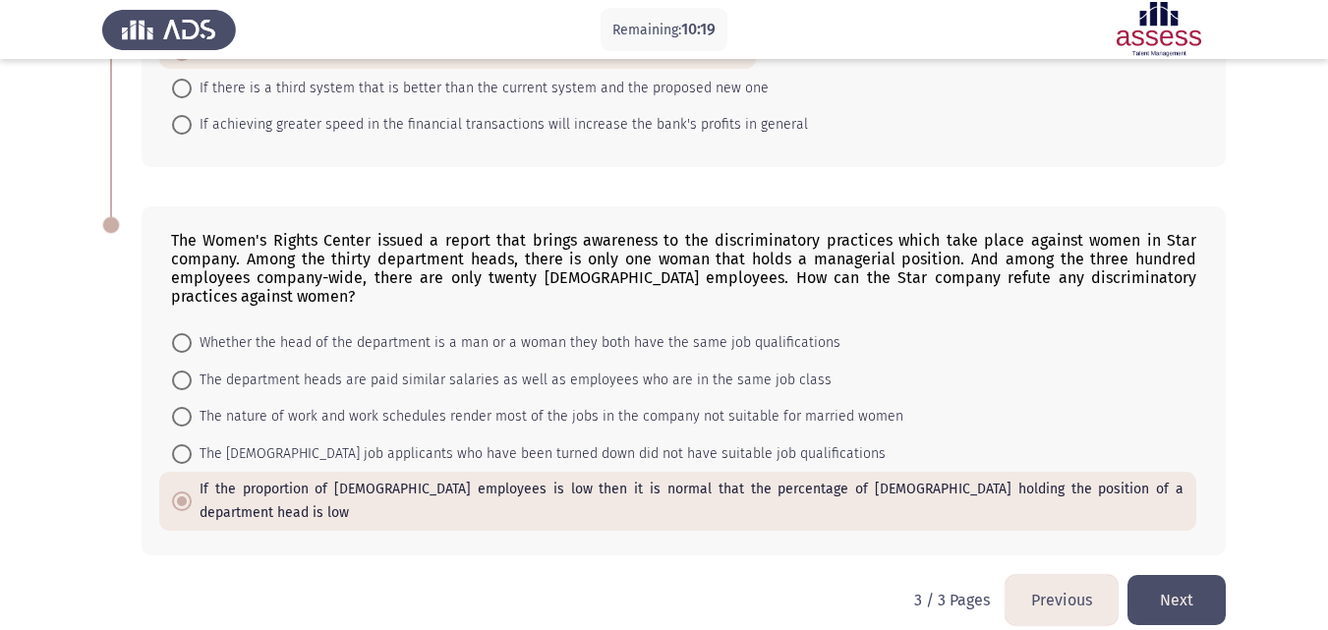
click at [1168, 581] on button "Next" at bounding box center [1177, 600] width 98 height 50
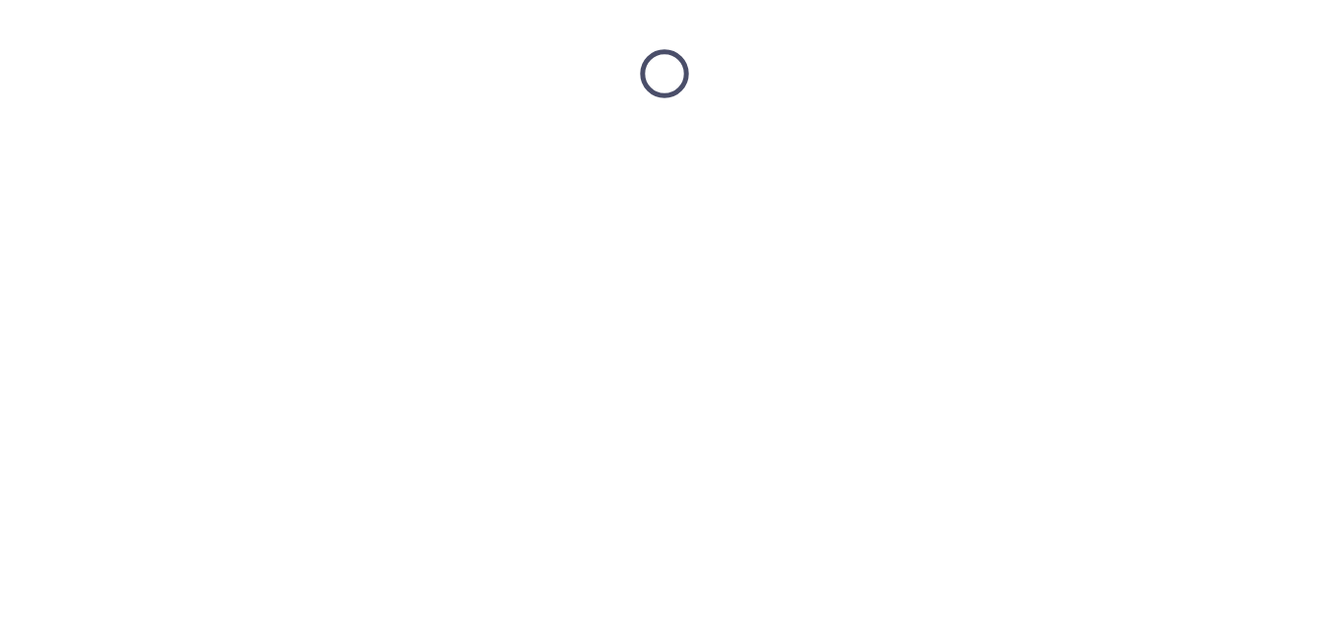
scroll to position [0, 0]
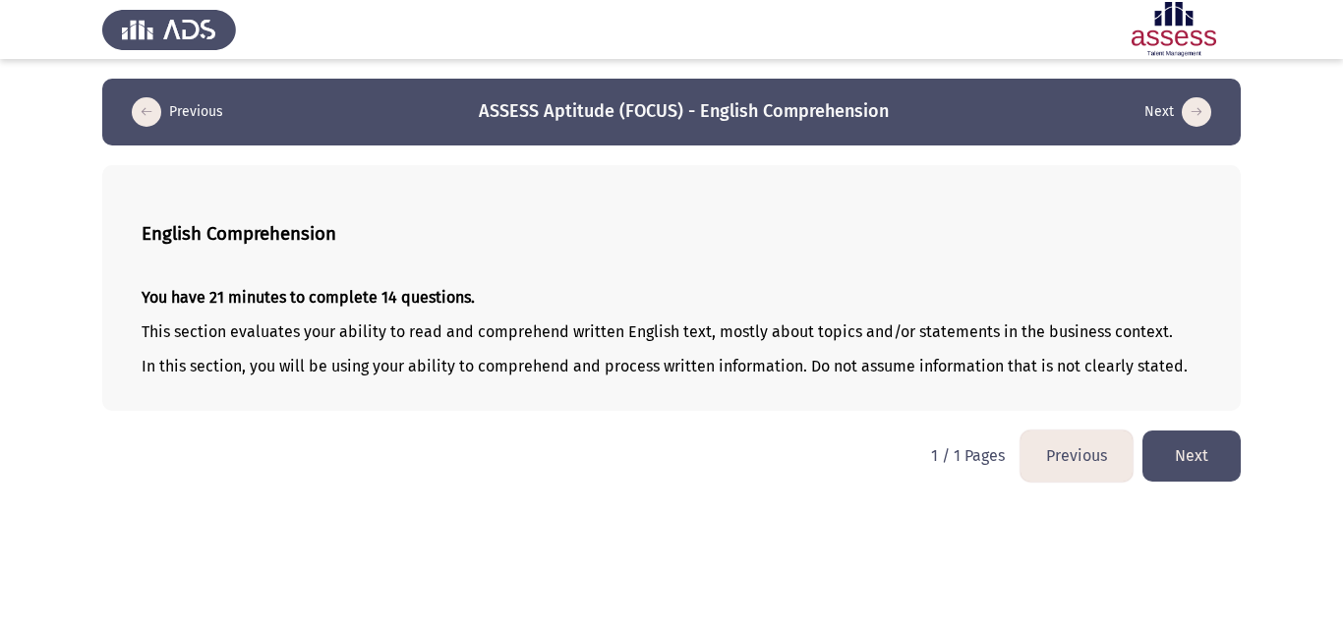
click at [1201, 457] on button "Next" at bounding box center [1191, 456] width 98 height 50
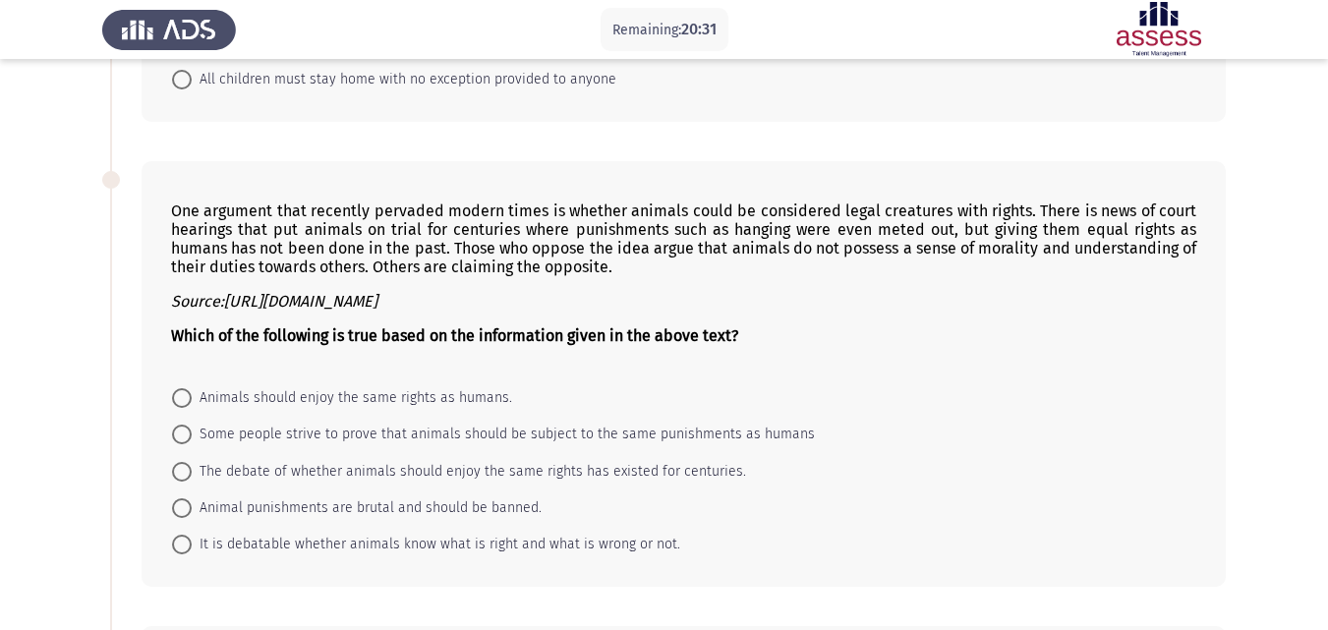
scroll to position [472, 0]
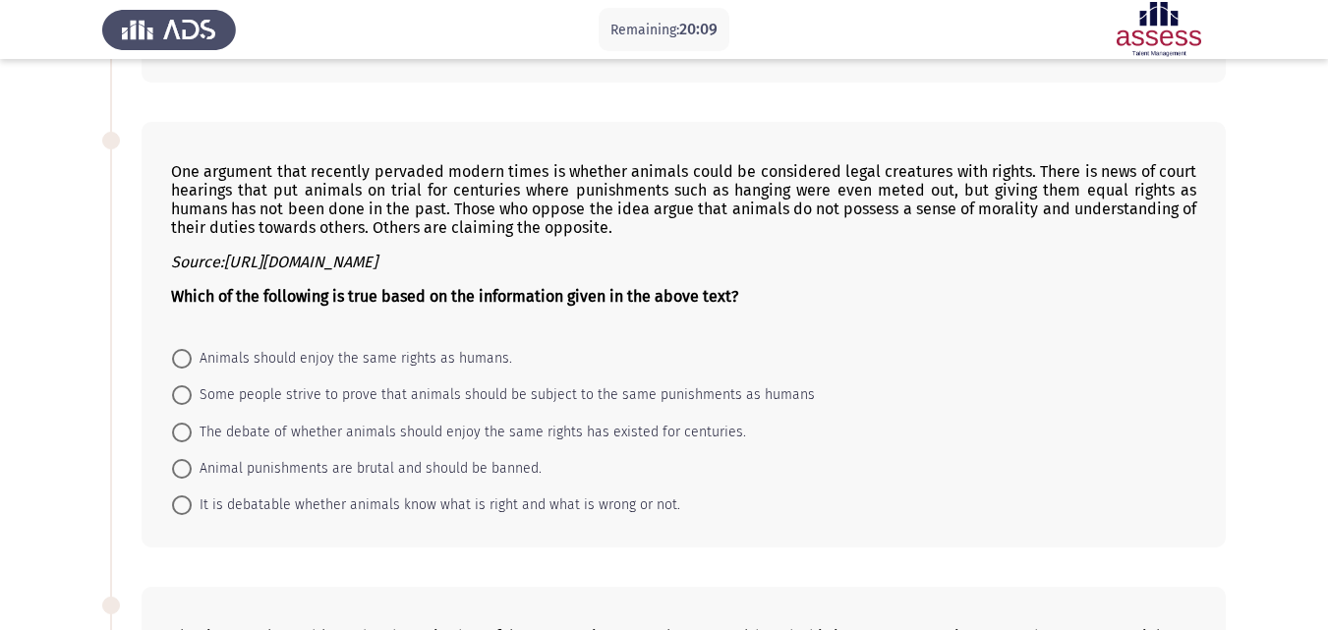
click at [623, 231] on p "One argument that recently pervaded modern times is whether animals could be co…" at bounding box center [683, 199] width 1025 height 75
click at [9, 319] on app-assessment-container "Remaining: 19:01 Previous ASSESS Aptitude (FOCUS) - English Comprehension Next …" at bounding box center [664, 572] width 1328 height 1930
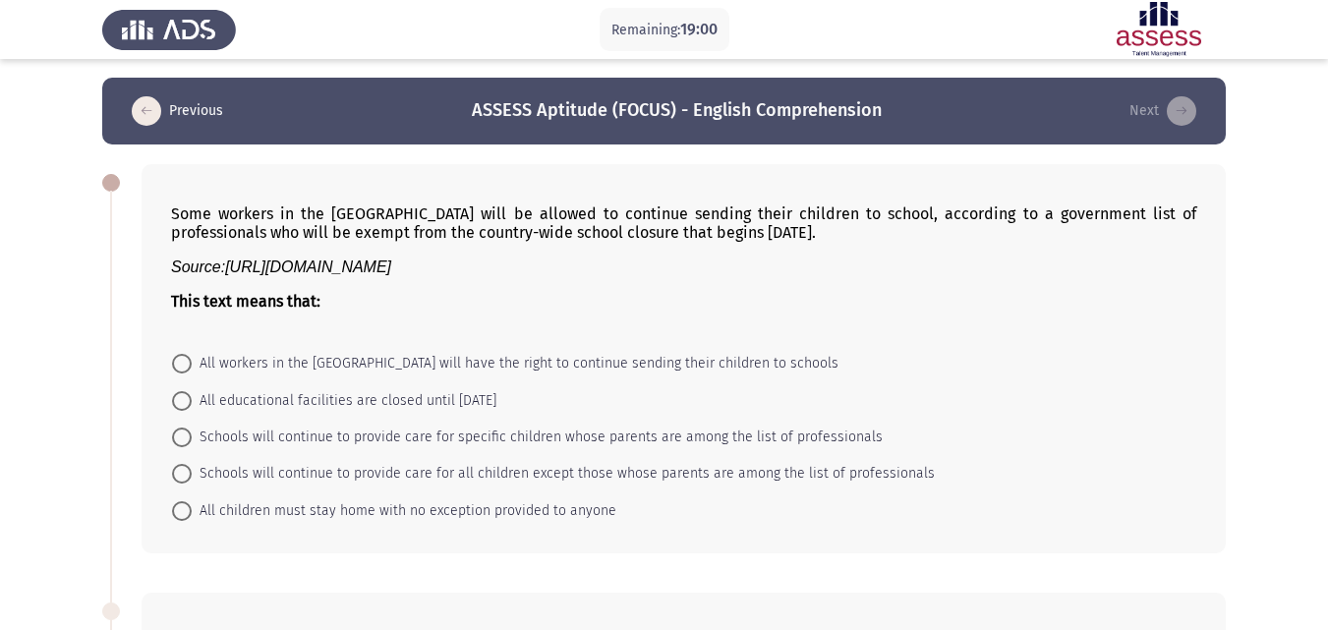
scroll to position [0, 0]
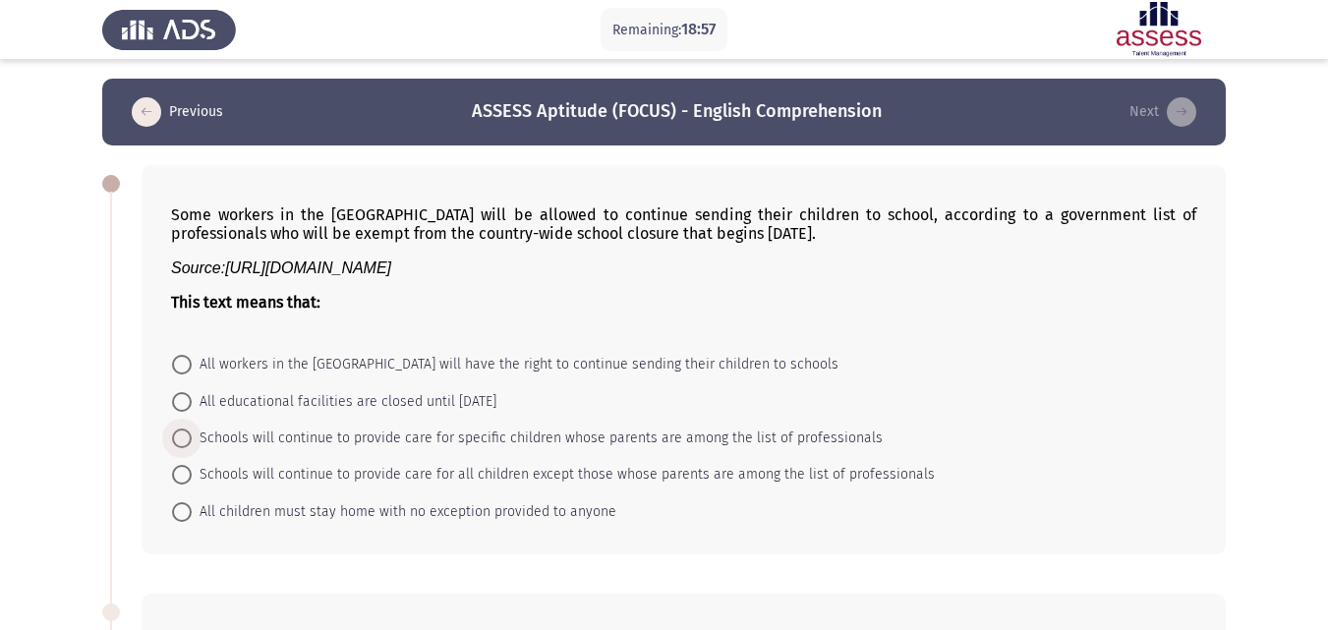
click at [179, 437] on span at bounding box center [182, 439] width 20 height 20
click at [179, 437] on input "Schools will continue to provide care for specific children whose parents are a…" at bounding box center [182, 439] width 20 height 20
radio input "true"
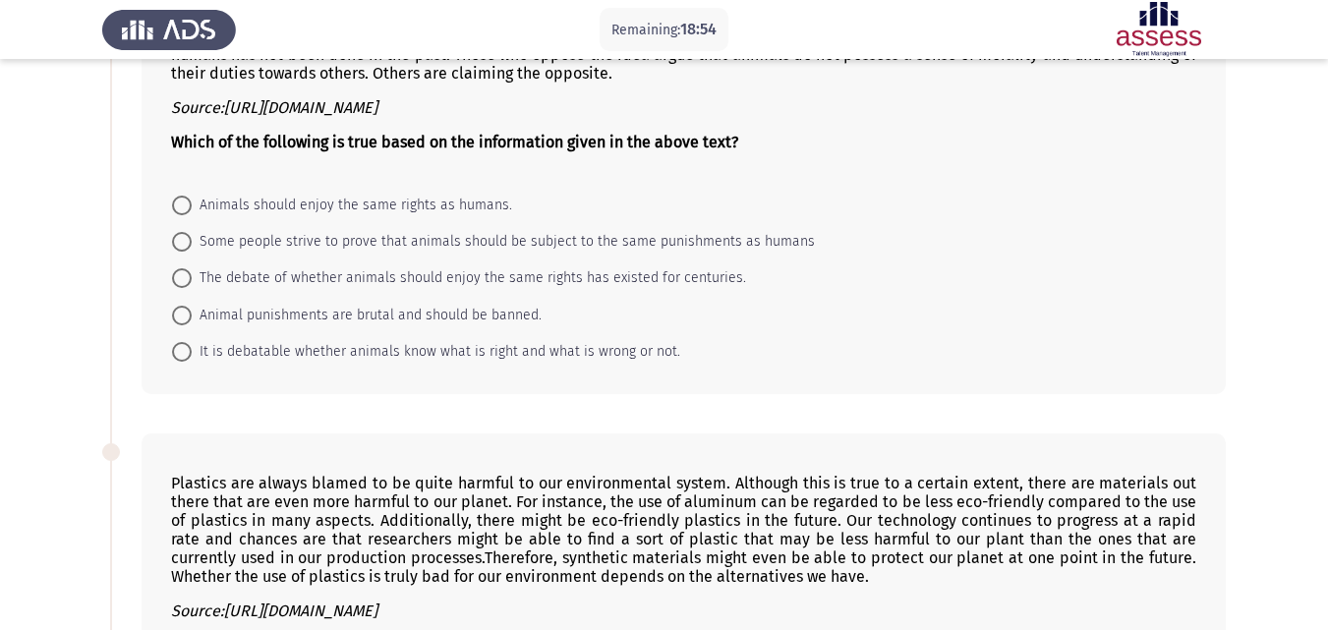
scroll to position [629, 0]
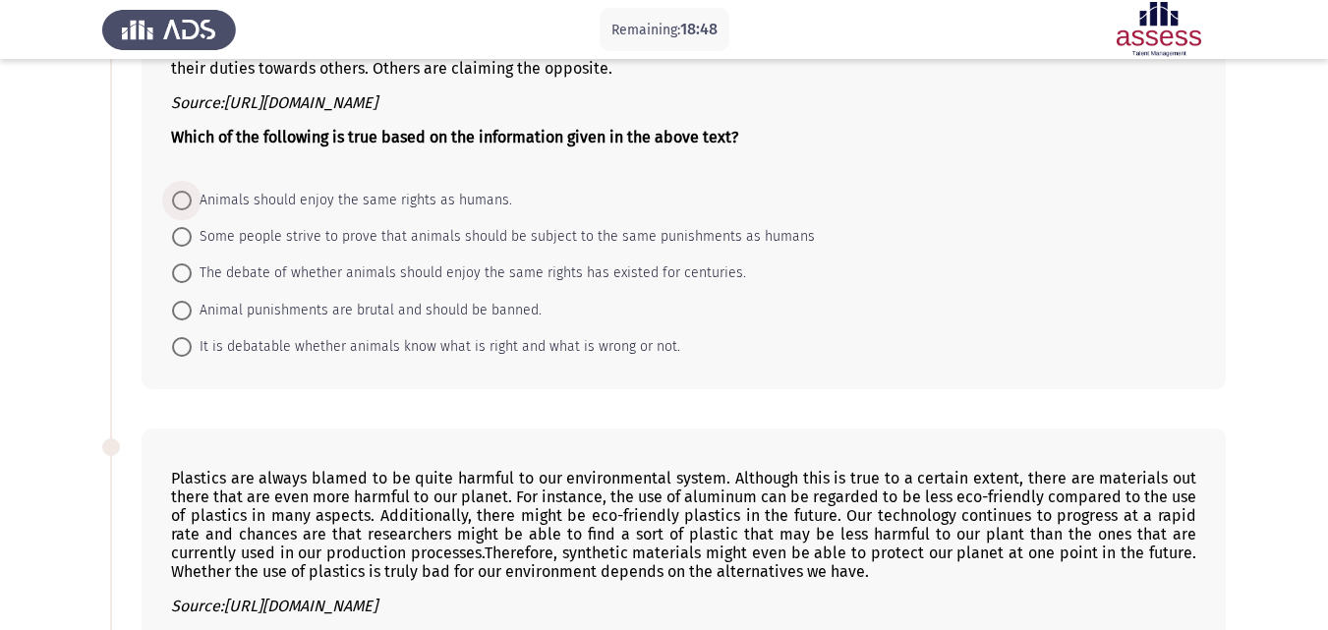
click at [181, 198] on span at bounding box center [182, 201] width 20 height 20
click at [181, 198] on input "Animals should enjoy the same rights as humans." at bounding box center [182, 201] width 20 height 20
radio input "true"
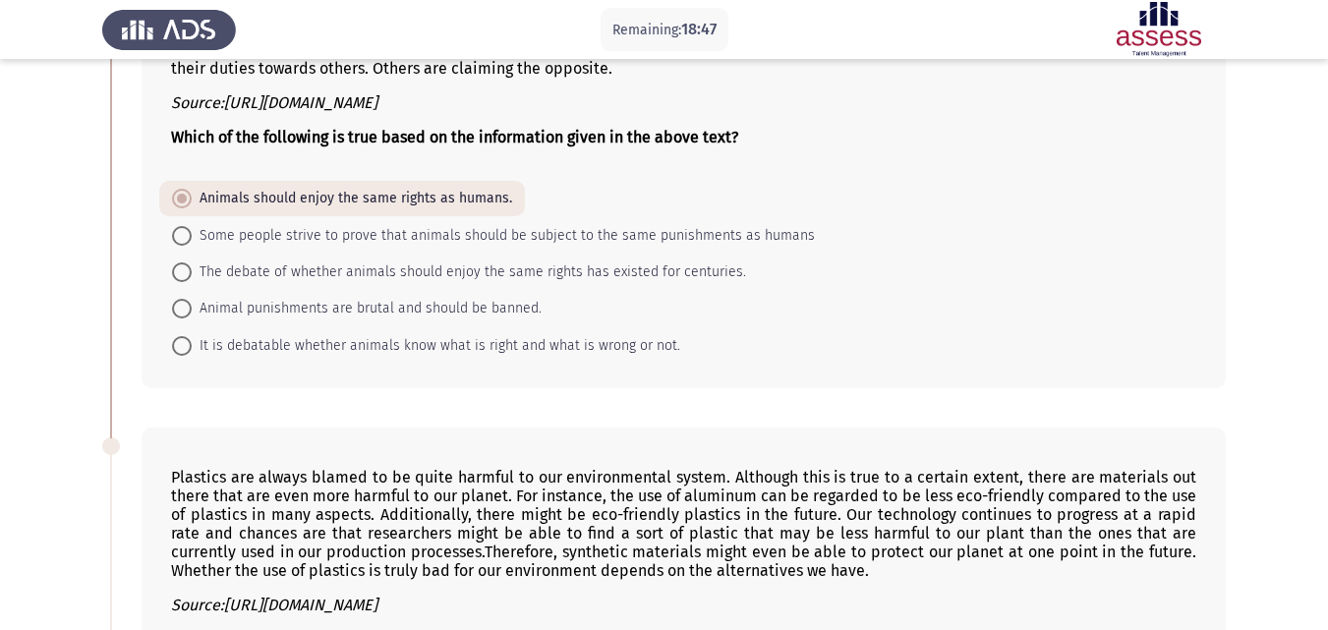
click at [82, 248] on app-assessment-container "Remaining: 18:47 Previous ASSESS Aptitude (FOCUS) - English Comprehension Next …" at bounding box center [664, 412] width 1328 height 1927
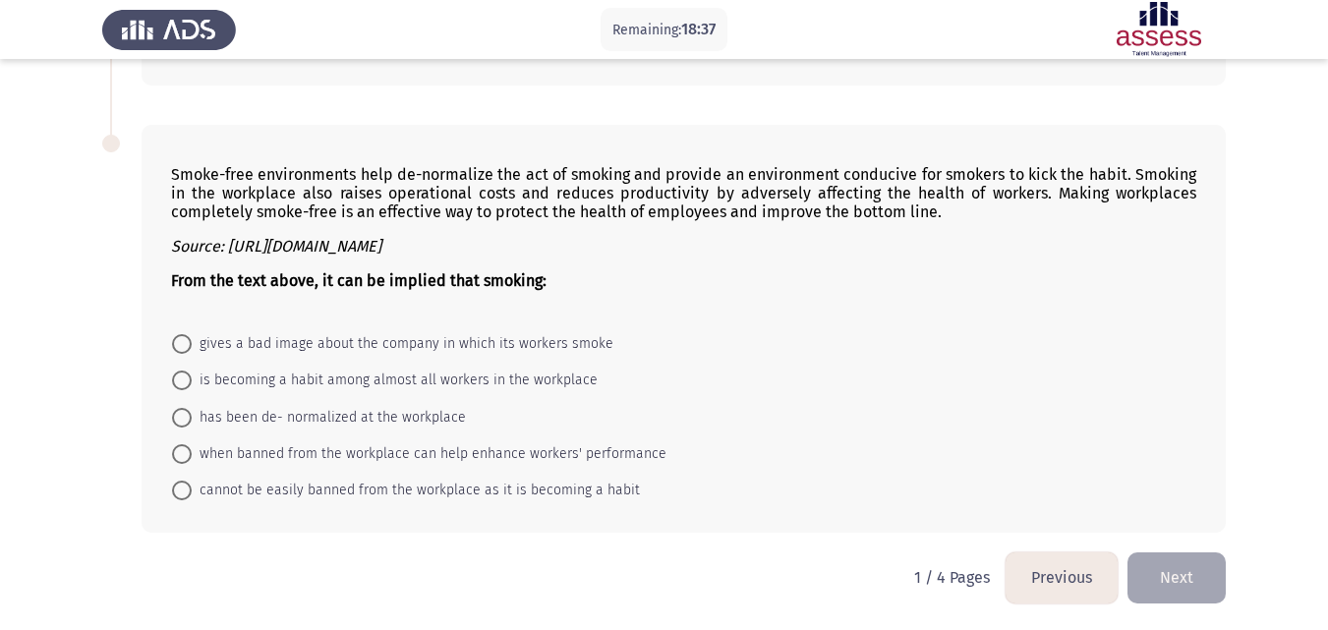
scroll to position [1454, 0]
click at [181, 418] on span at bounding box center [182, 417] width 20 height 20
click at [181, 418] on input "has been de- normalized at the workplace" at bounding box center [182, 417] width 20 height 20
radio input "true"
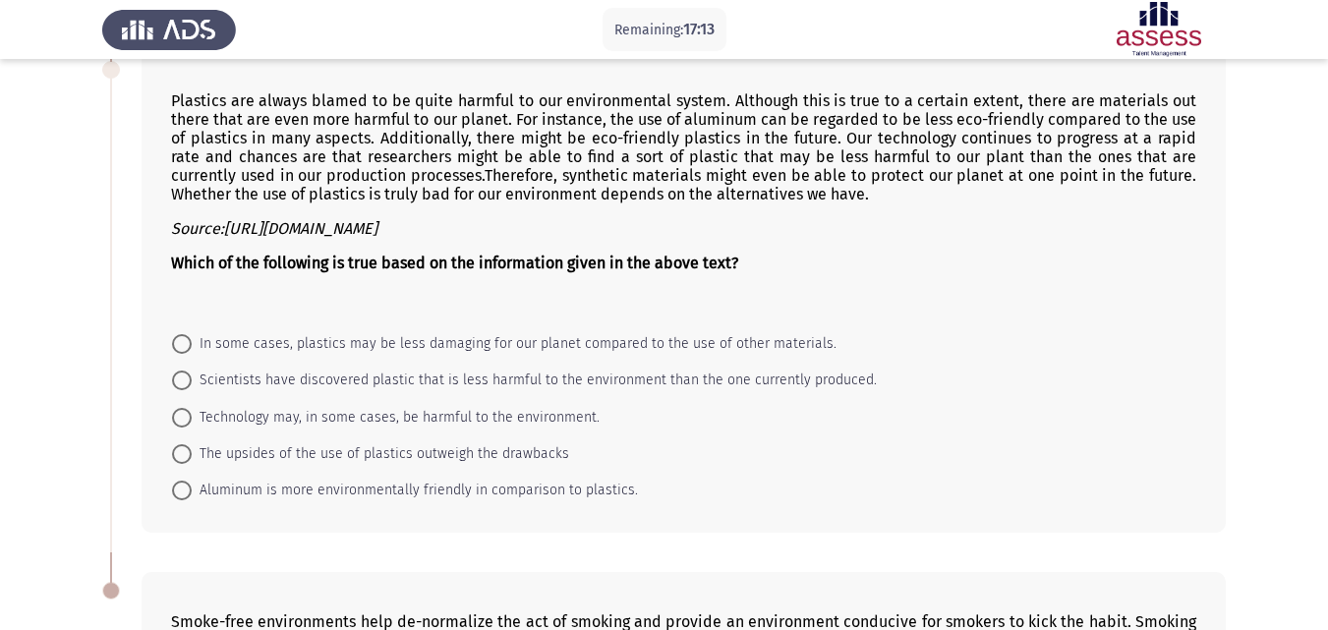
scroll to position [981, 0]
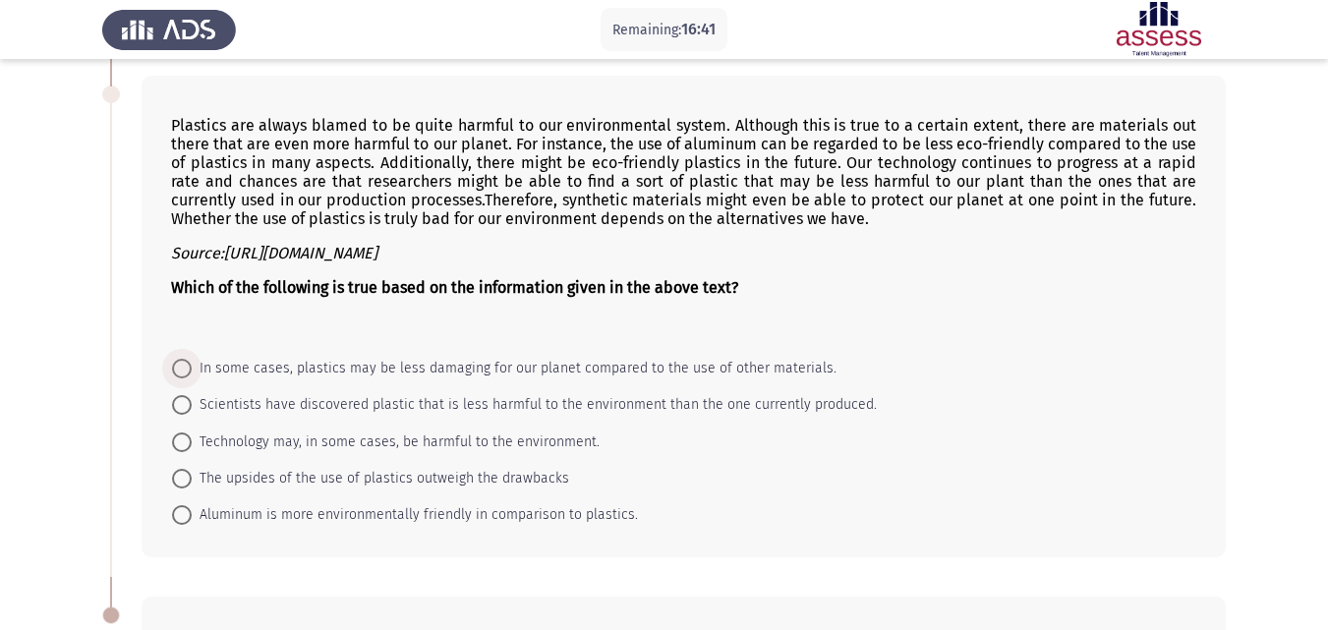
click at [182, 369] on span at bounding box center [182, 369] width 0 height 0
click at [181, 368] on input "In some cases, plastics may be less damaging for our planet compared to the use…" at bounding box center [182, 369] width 20 height 20
radio input "true"
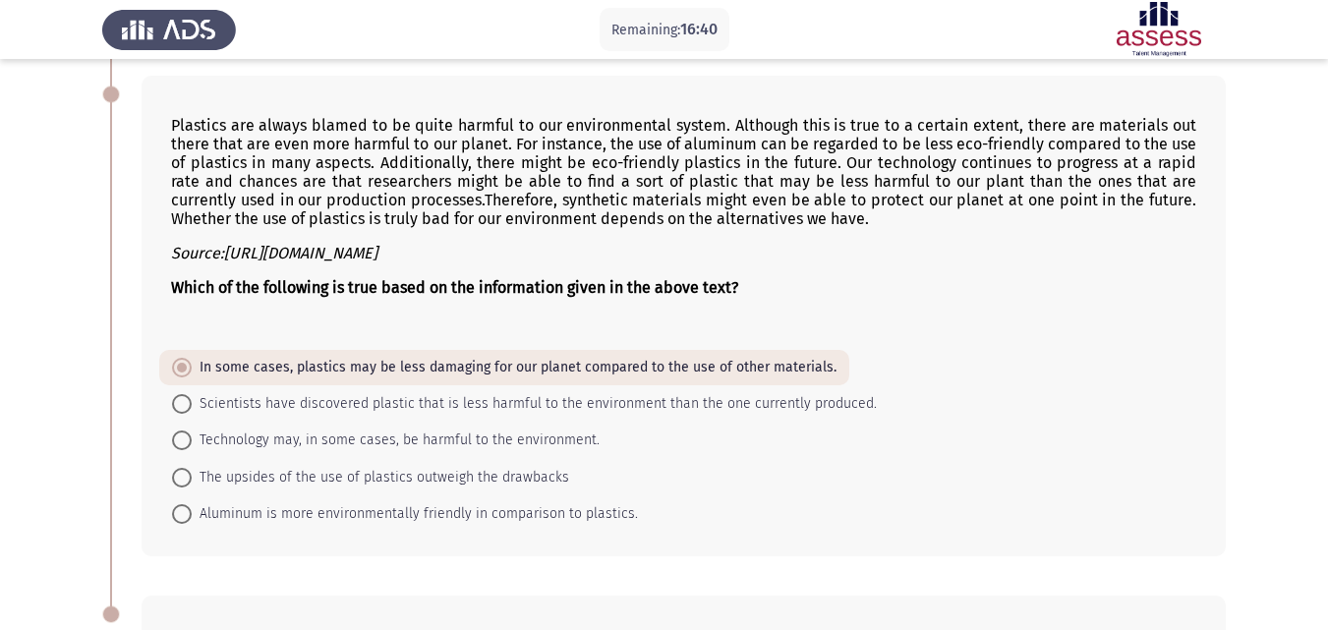
click at [73, 390] on app-assessment-container "Remaining: 16:40 Previous ASSESS Aptitude (FOCUS) - English Comprehension Next …" at bounding box center [664, 59] width 1328 height 1925
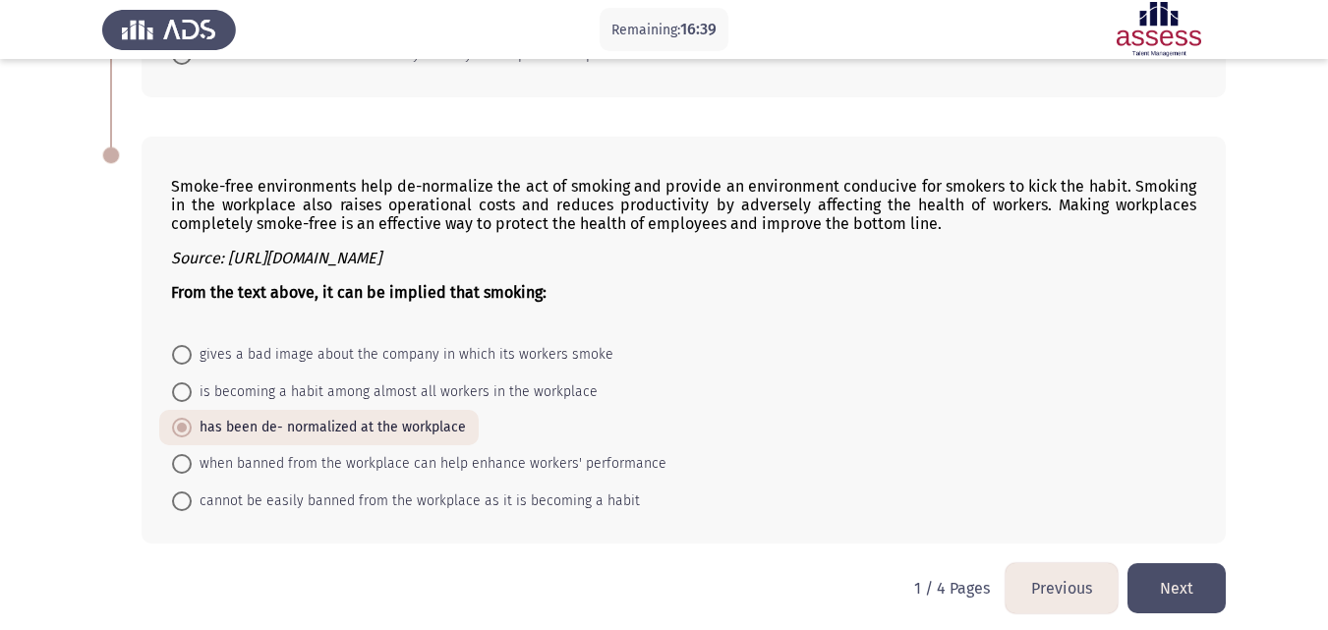
scroll to position [1452, 0]
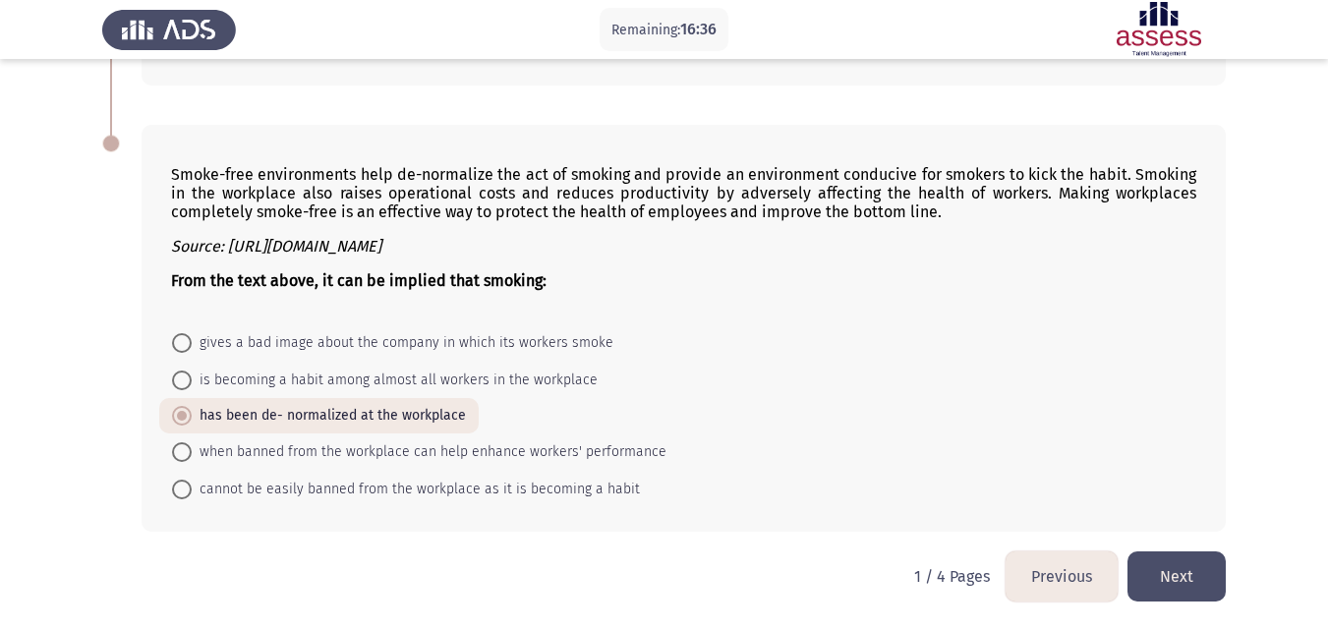
click at [1167, 585] on button "Next" at bounding box center [1177, 577] width 98 height 50
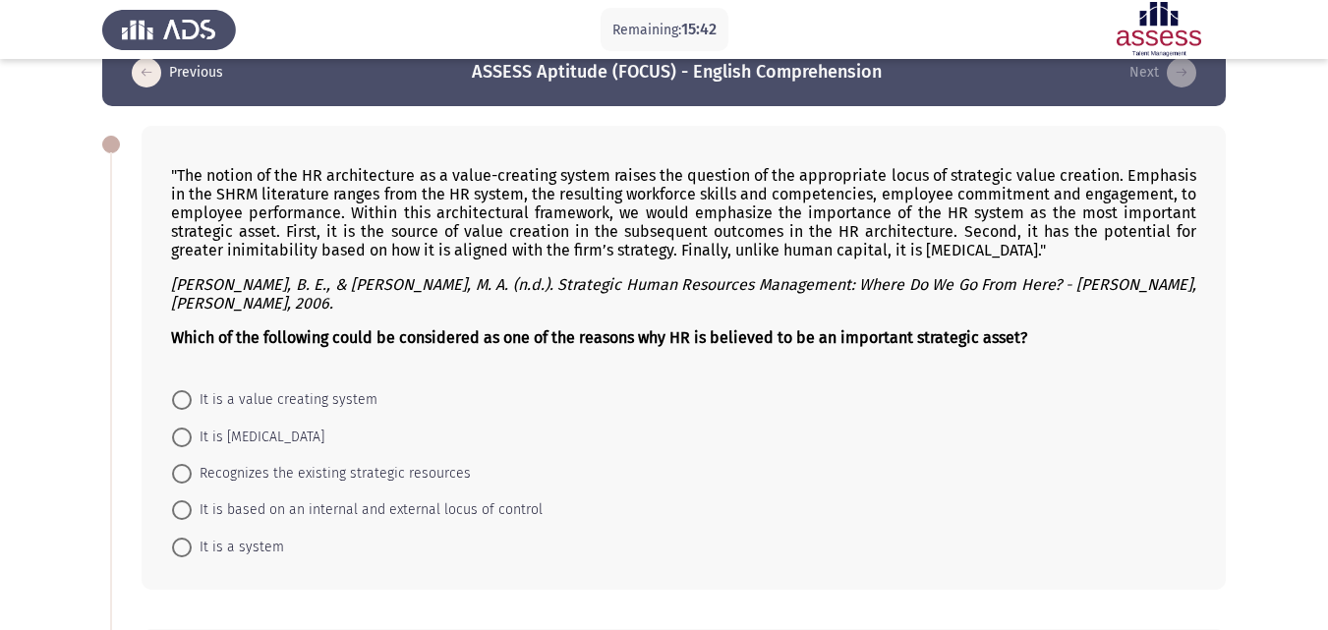
scroll to position [79, 0]
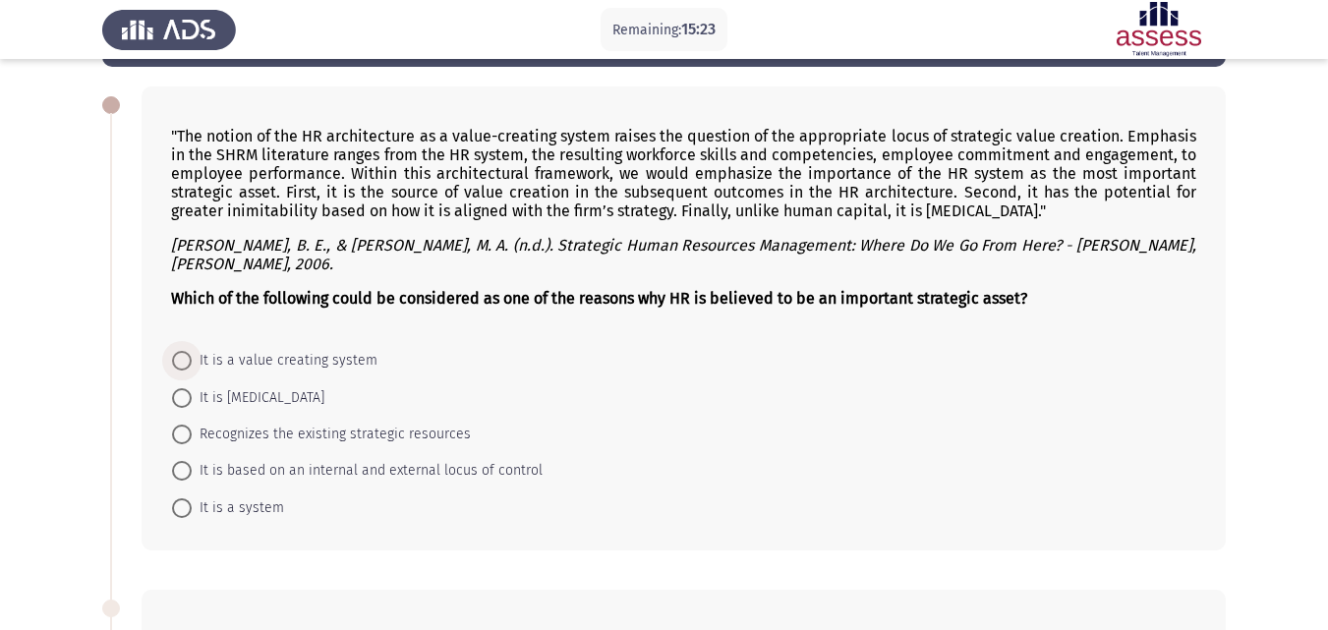
click at [187, 364] on span at bounding box center [182, 361] width 20 height 20
click at [187, 364] on input "It is a value creating system" at bounding box center [182, 361] width 20 height 20
radio input "true"
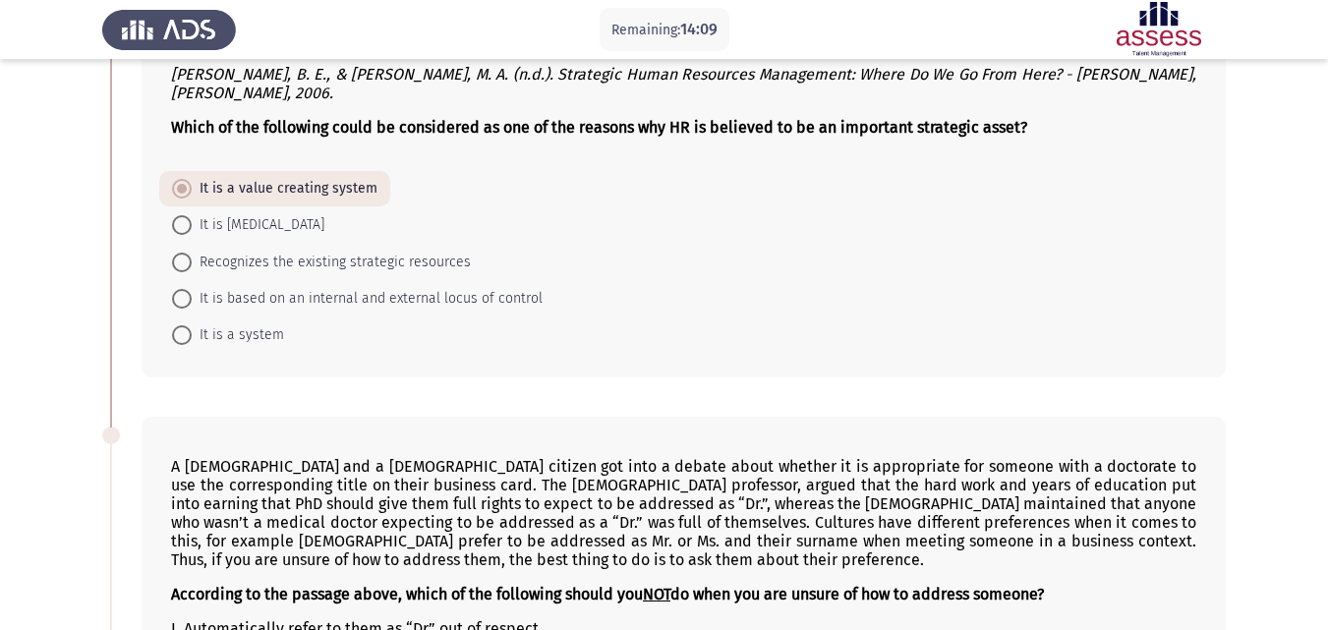
scroll to position [315, 0]
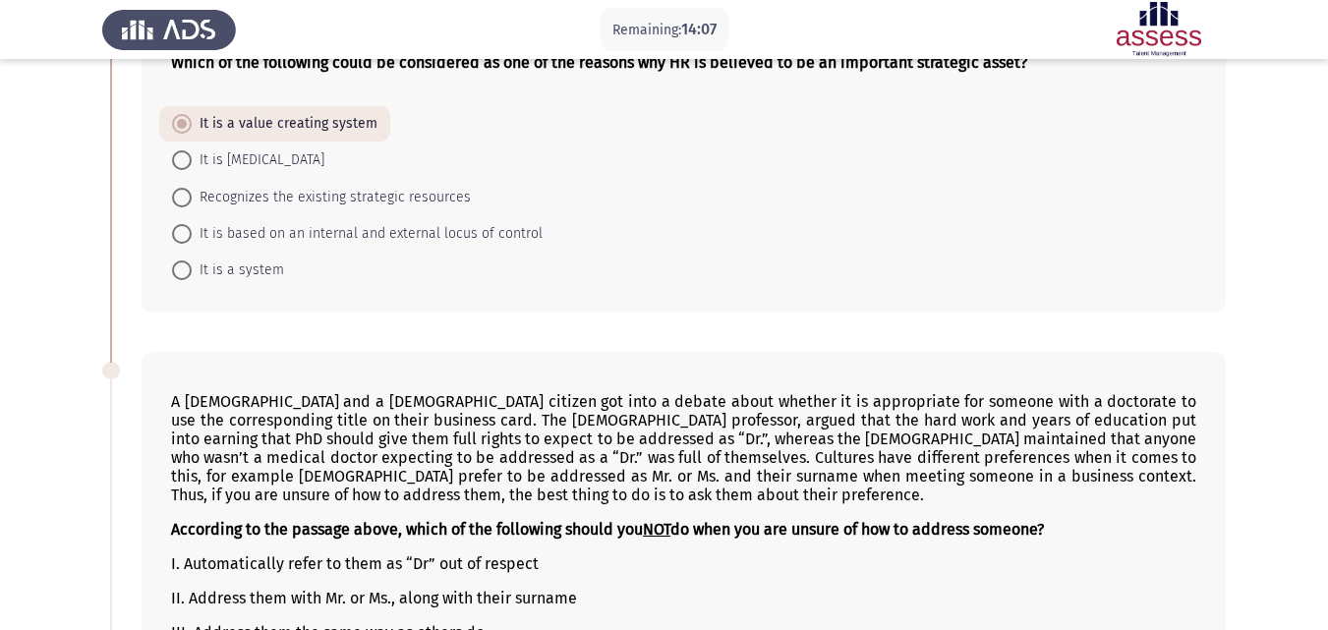
click at [187, 196] on span at bounding box center [182, 198] width 20 height 20
click at [187, 196] on input "Recognizes the existing strategic resources" at bounding box center [182, 198] width 20 height 20
radio input "true"
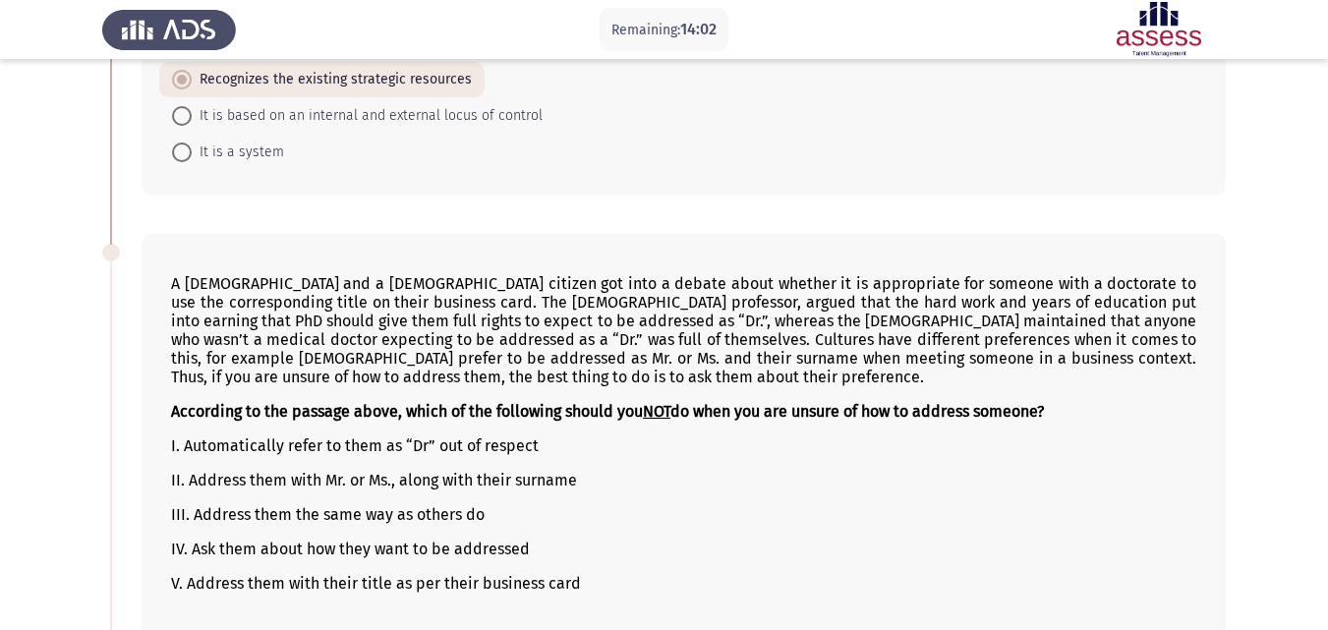
scroll to position [472, 0]
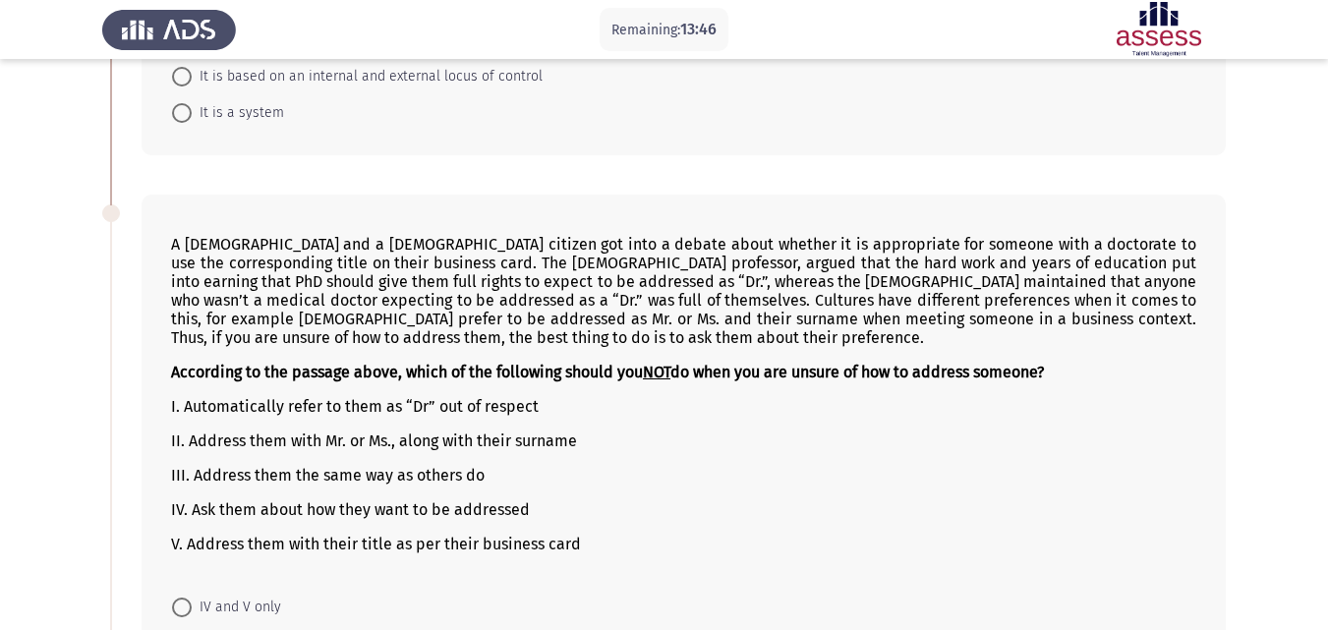
click at [204, 509] on p "IV. Ask them about how they want to be addressed" at bounding box center [683, 509] width 1025 height 19
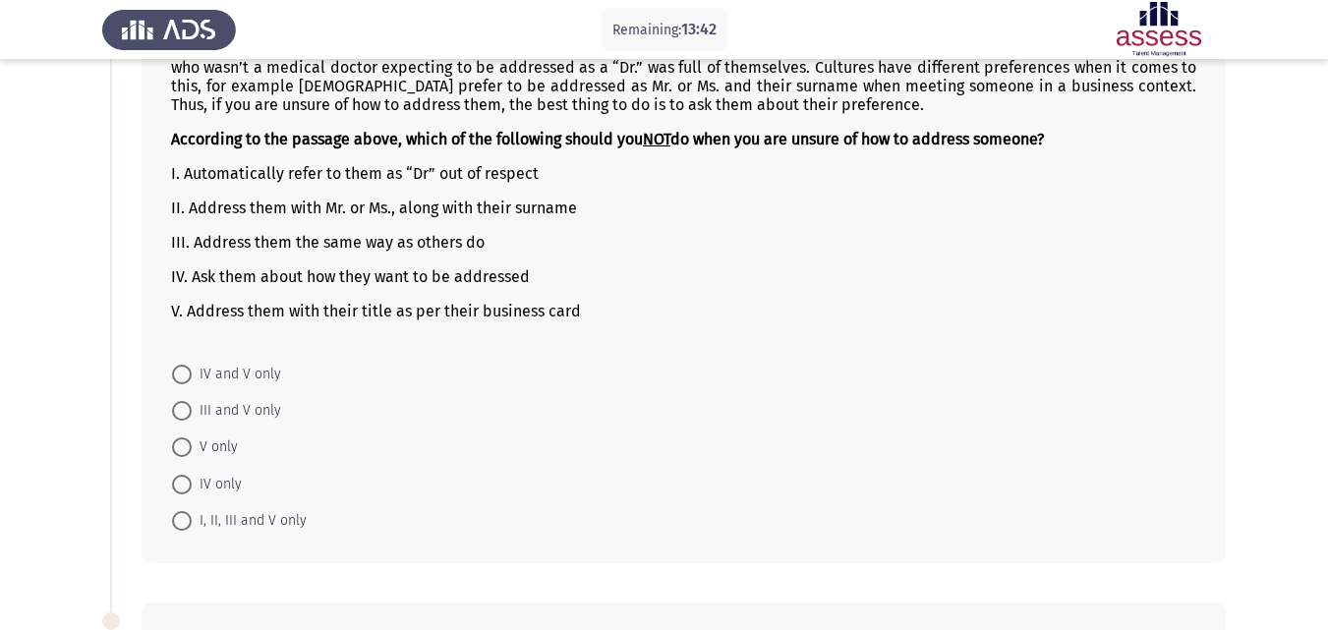
scroll to position [708, 0]
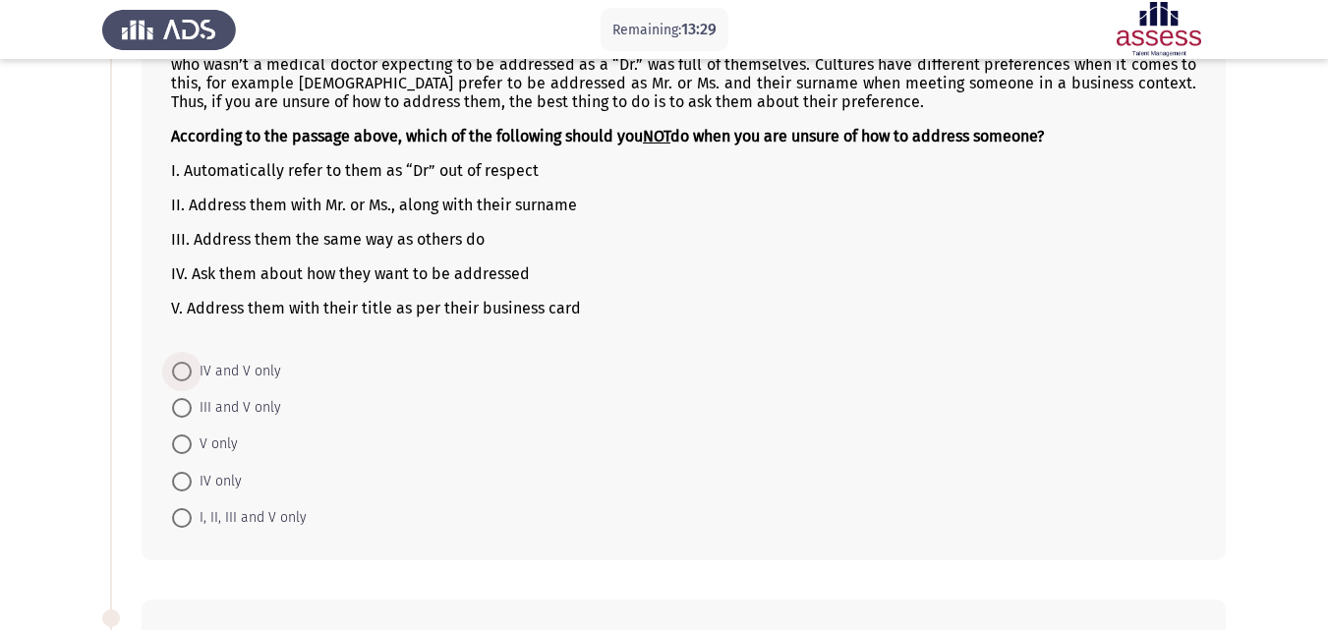
click at [184, 374] on span at bounding box center [182, 372] width 20 height 20
click at [184, 374] on input "IV and V only" at bounding box center [182, 372] width 20 height 20
radio input "true"
click at [57, 334] on app-assessment-container "Remaining: 13:28 Previous ASSESS Aptitude (FOCUS) - English Comprehension Next …" at bounding box center [664, 442] width 1328 height 2142
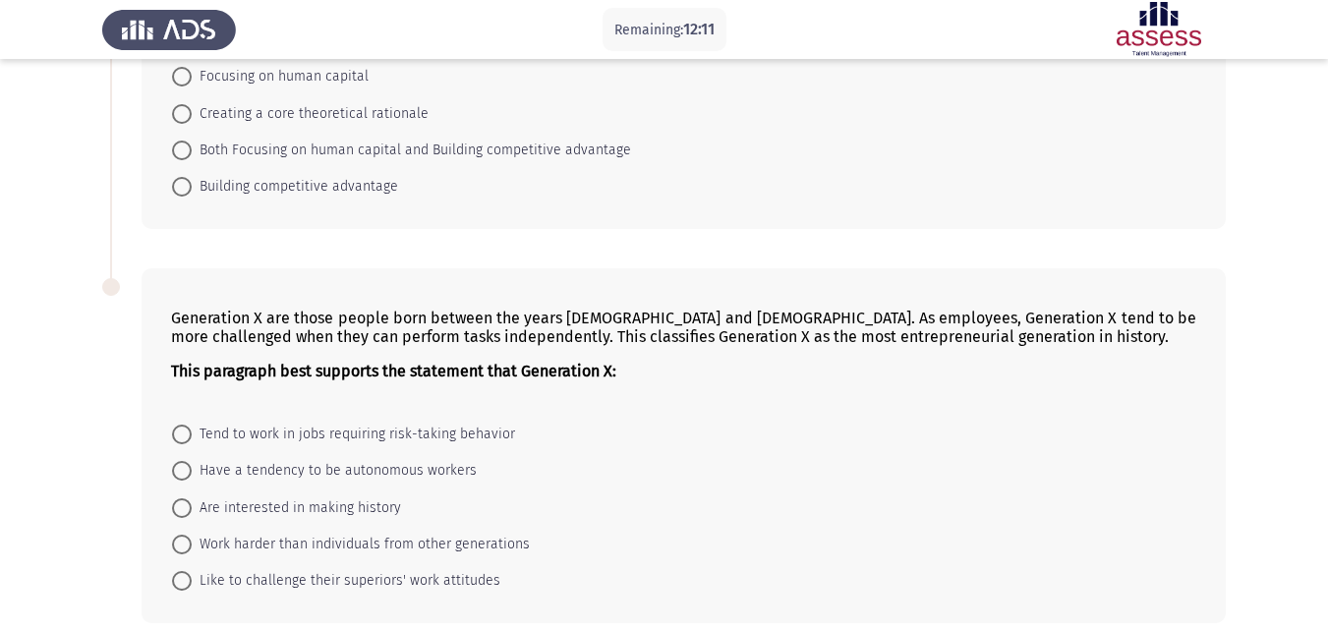
scroll to position [1669, 0]
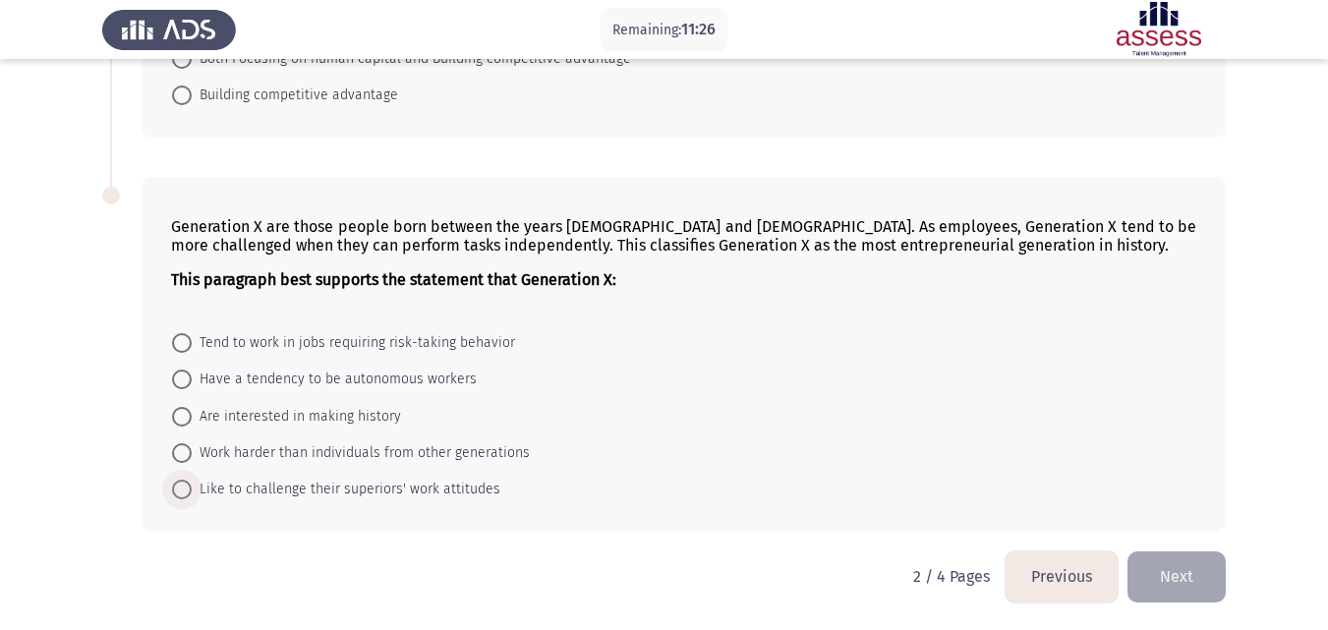
click at [177, 486] on span at bounding box center [182, 490] width 20 height 20
click at [177, 486] on input "Like to challenge their superiors' work attitudes" at bounding box center [182, 490] width 20 height 20
radio input "true"
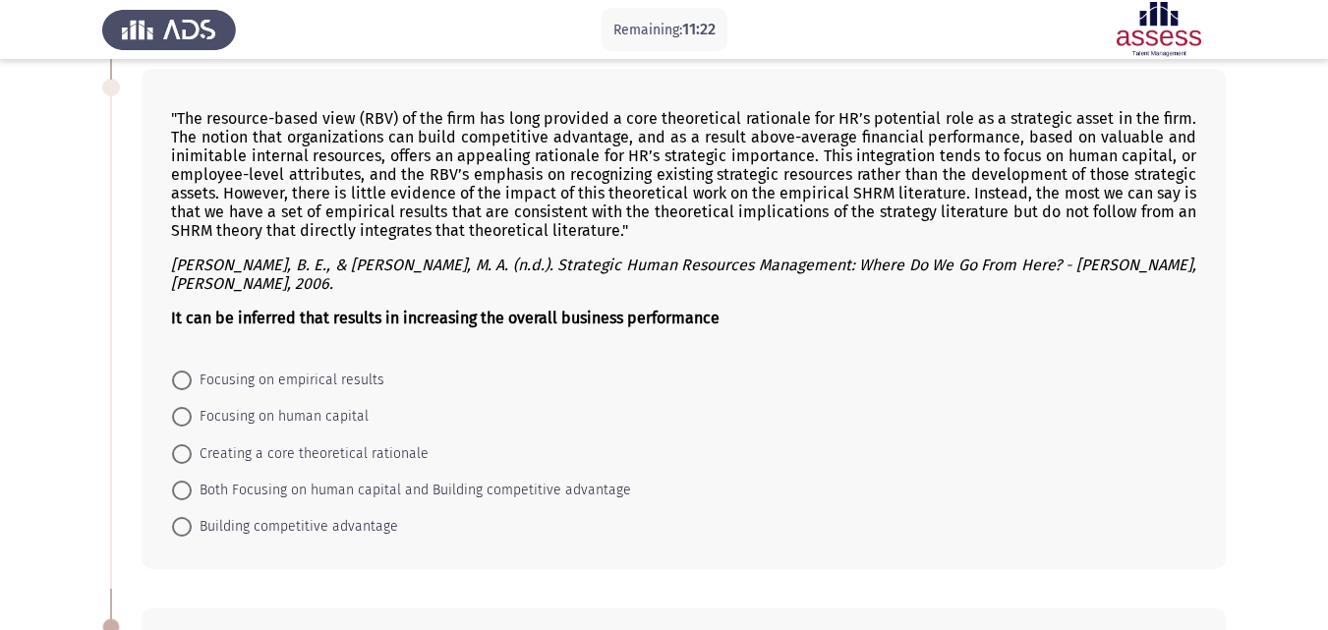
scroll to position [1236, 0]
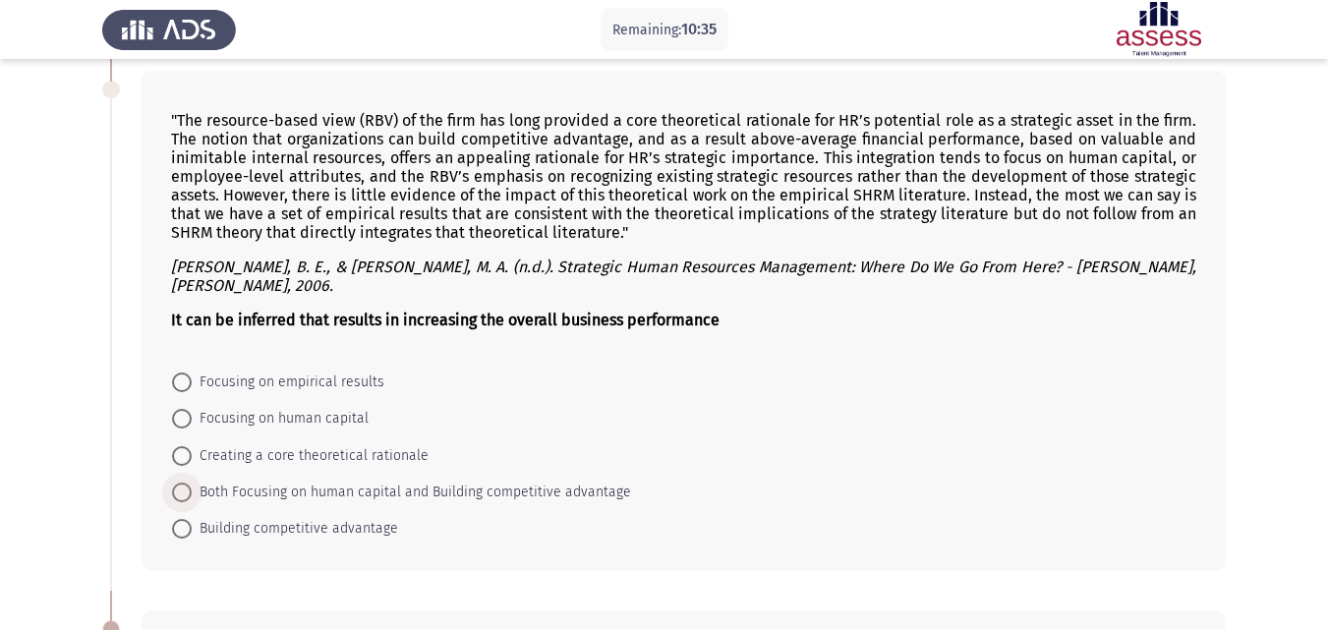
click at [184, 490] on span at bounding box center [182, 493] width 20 height 20
click at [184, 490] on input "Both Focusing on human capital and Building competitive advantage" at bounding box center [182, 493] width 20 height 20
radio input "true"
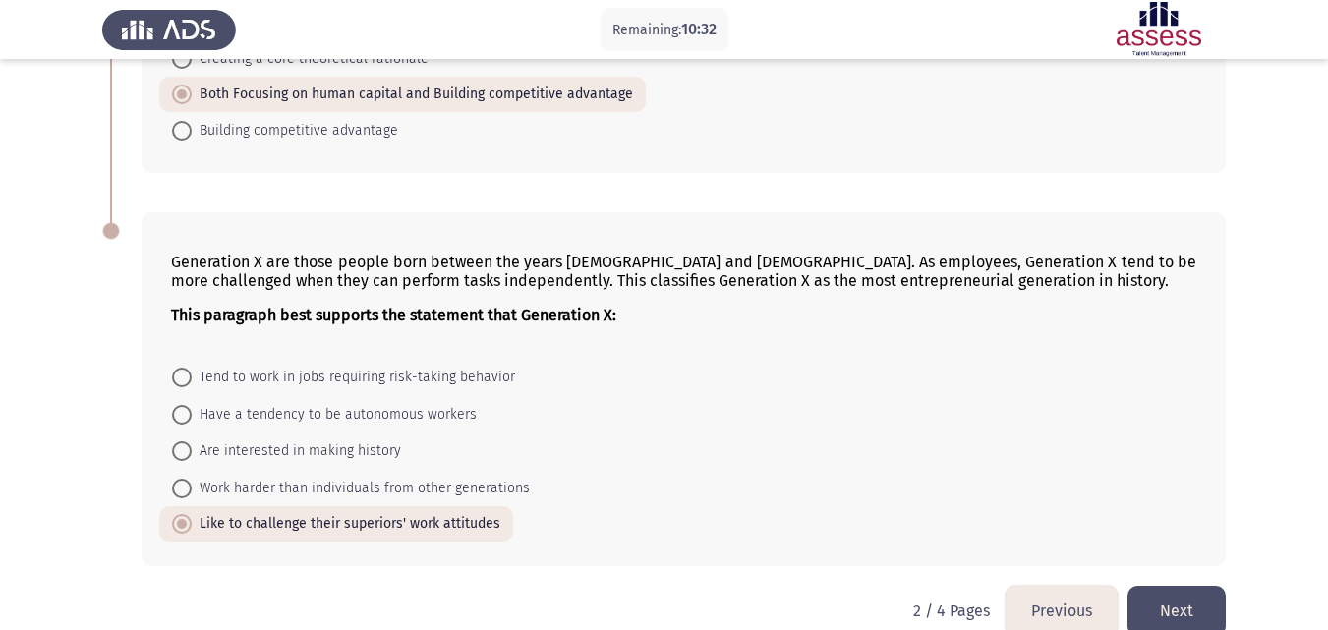
scroll to position [1667, 0]
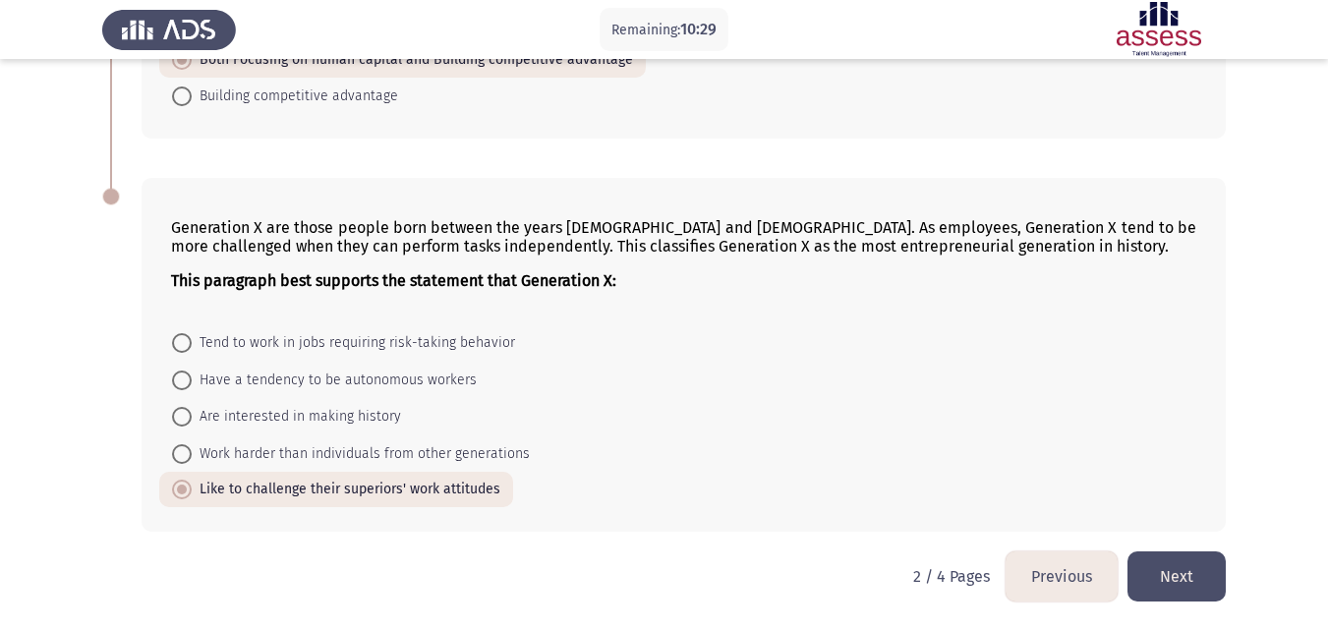
click at [1165, 572] on button "Next" at bounding box center [1177, 577] width 98 height 50
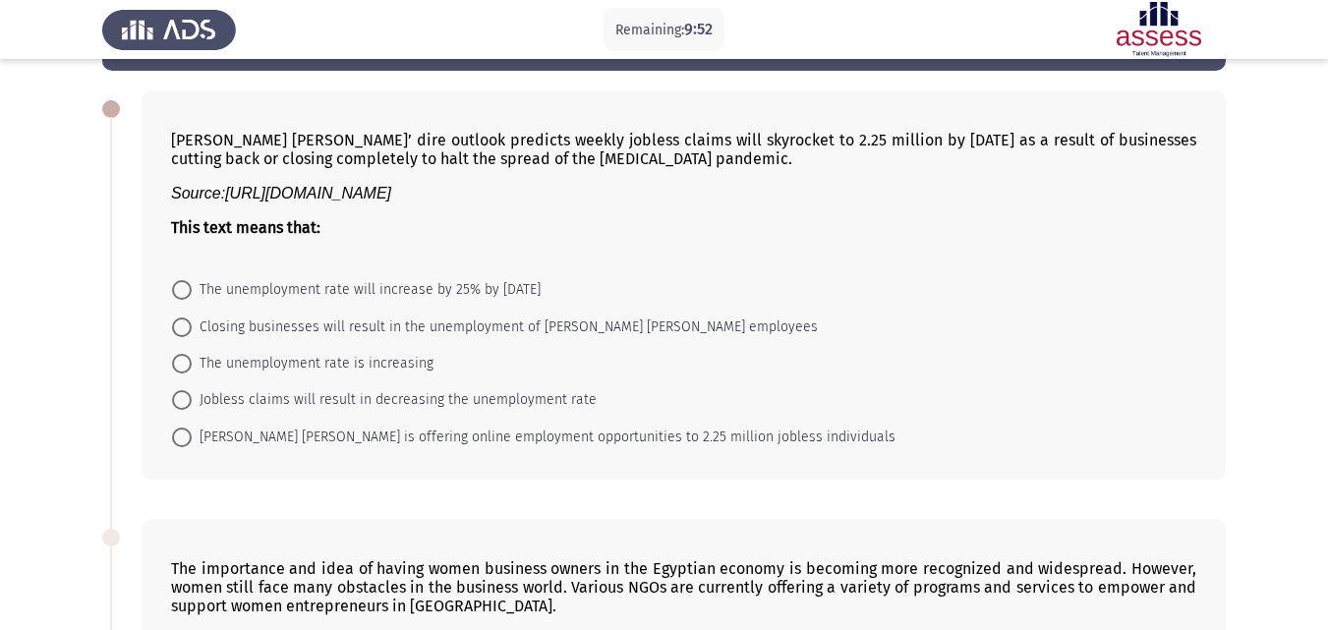
scroll to position [79, 0]
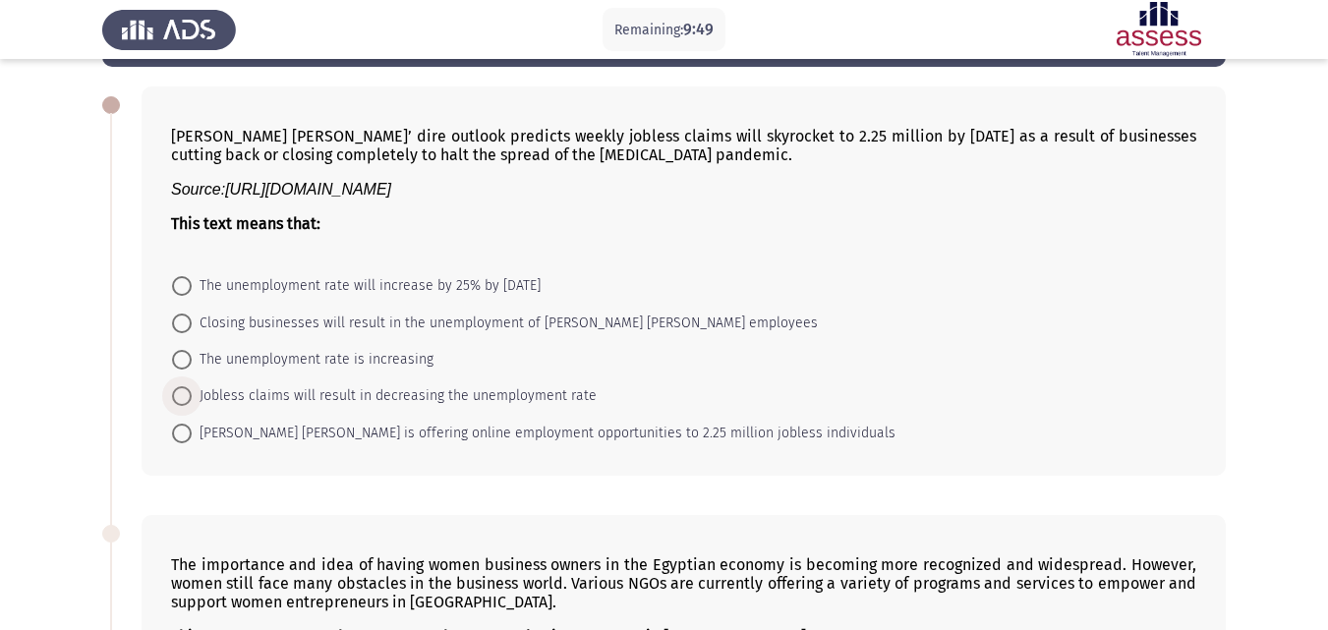
click at [182, 397] on span at bounding box center [182, 396] width 20 height 20
click at [182, 397] on input "Jobless claims will result in decreasing the unemployment rate" at bounding box center [182, 396] width 20 height 20
radio input "true"
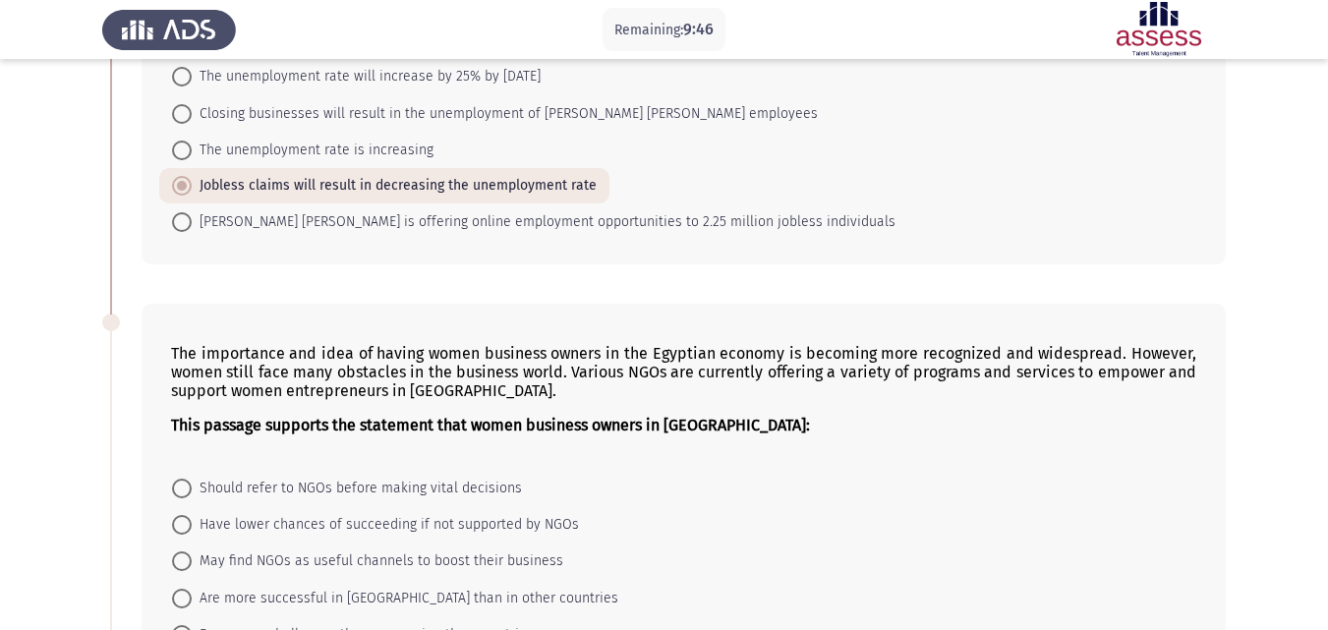
scroll to position [433, 0]
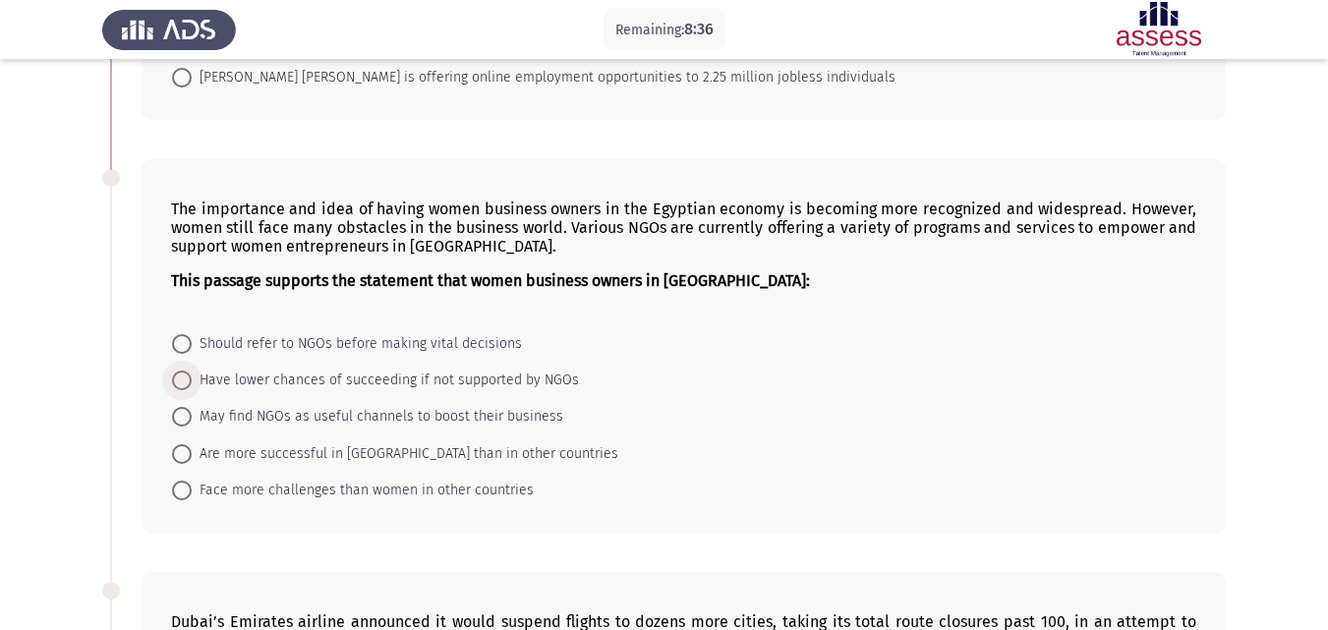
click at [181, 378] on span at bounding box center [182, 381] width 20 height 20
click at [181, 378] on input "Have lower chances of succeeding if not supported by NGOs" at bounding box center [182, 381] width 20 height 20
radio input "true"
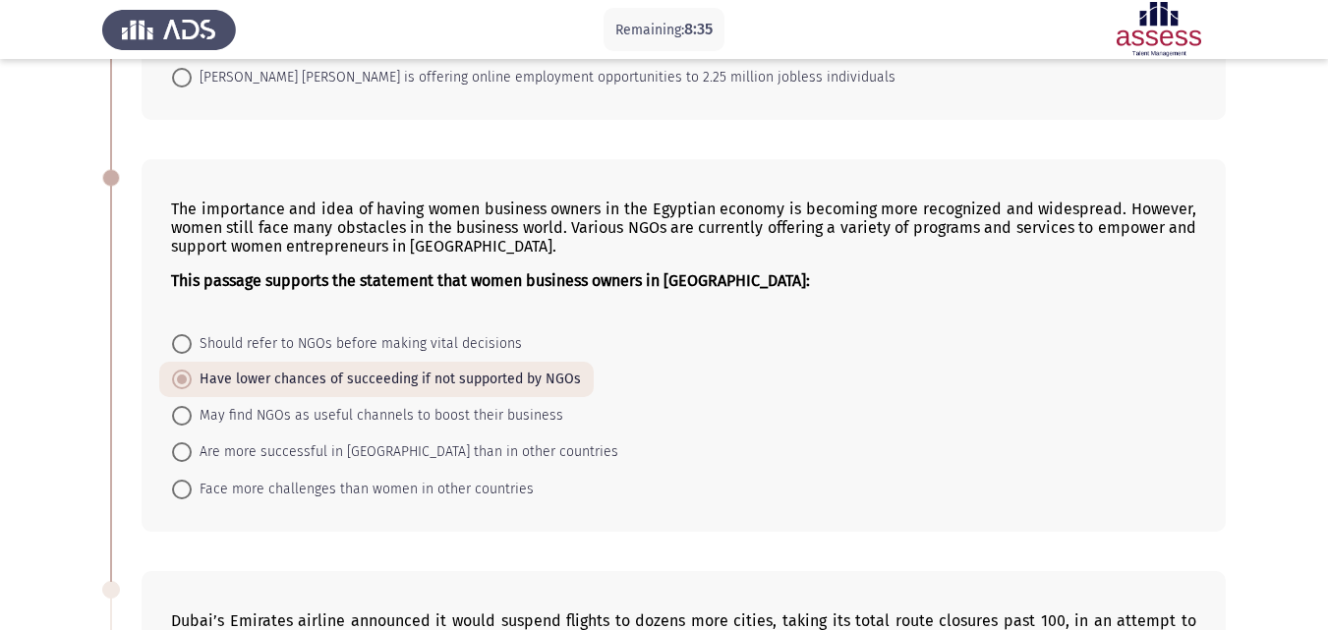
click at [57, 259] on app-assessment-container "Remaining: 8:35 Previous ASSESS Aptitude (FOCUS) - English Comprehension Next […" at bounding box center [664, 527] width 1328 height 1762
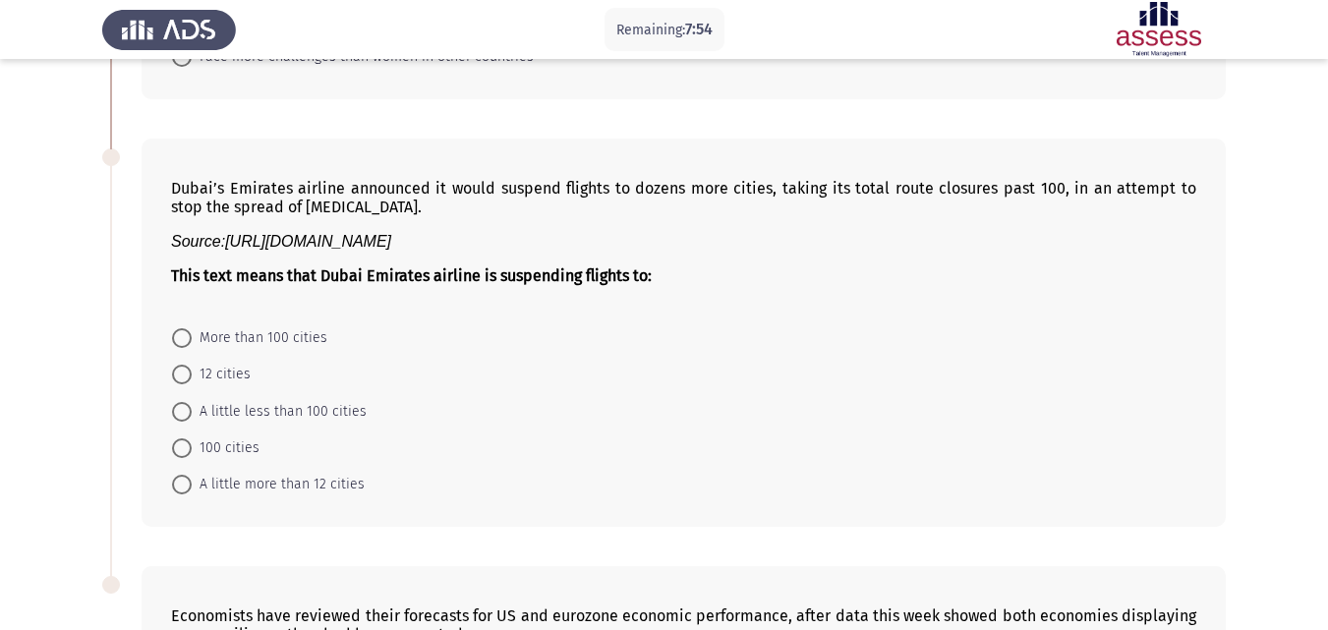
scroll to position [904, 0]
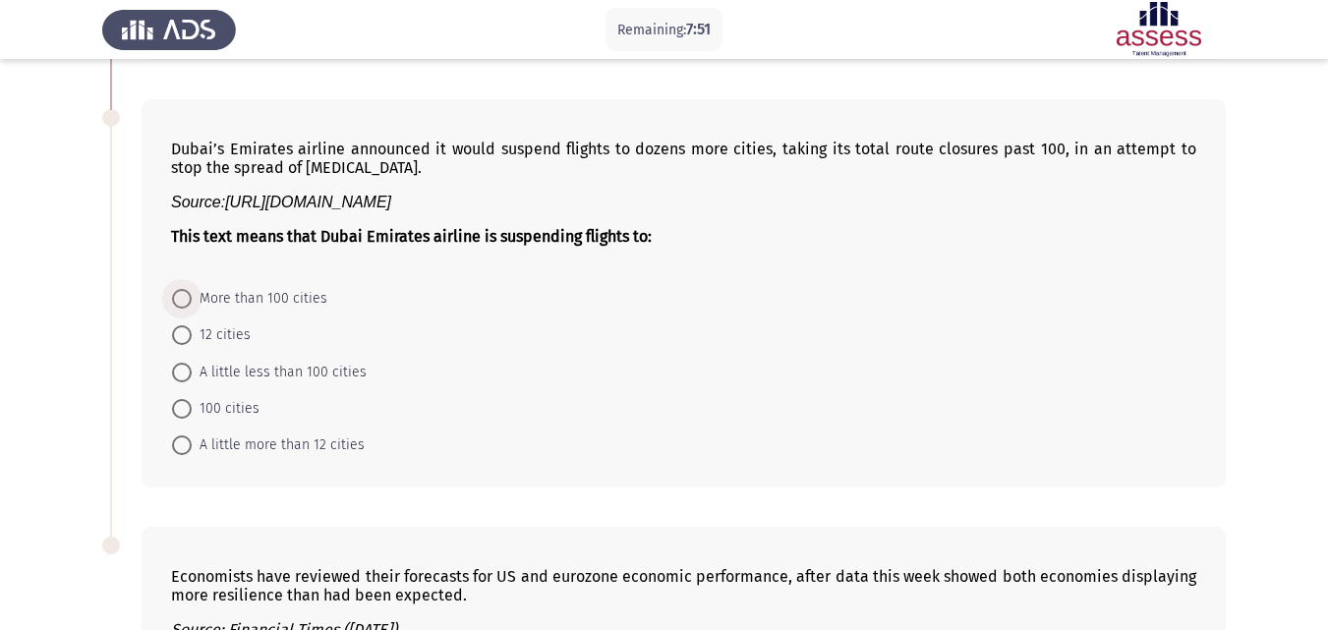
click at [187, 296] on span at bounding box center [182, 299] width 20 height 20
click at [187, 296] on input "More than 100 cities" at bounding box center [182, 299] width 20 height 20
radio input "true"
click at [46, 262] on app-assessment-container "Remaining: 7:50 Previous ASSESS Aptitude (FOCUS) - English Comprehension Next […" at bounding box center [664, 54] width 1328 height 1761
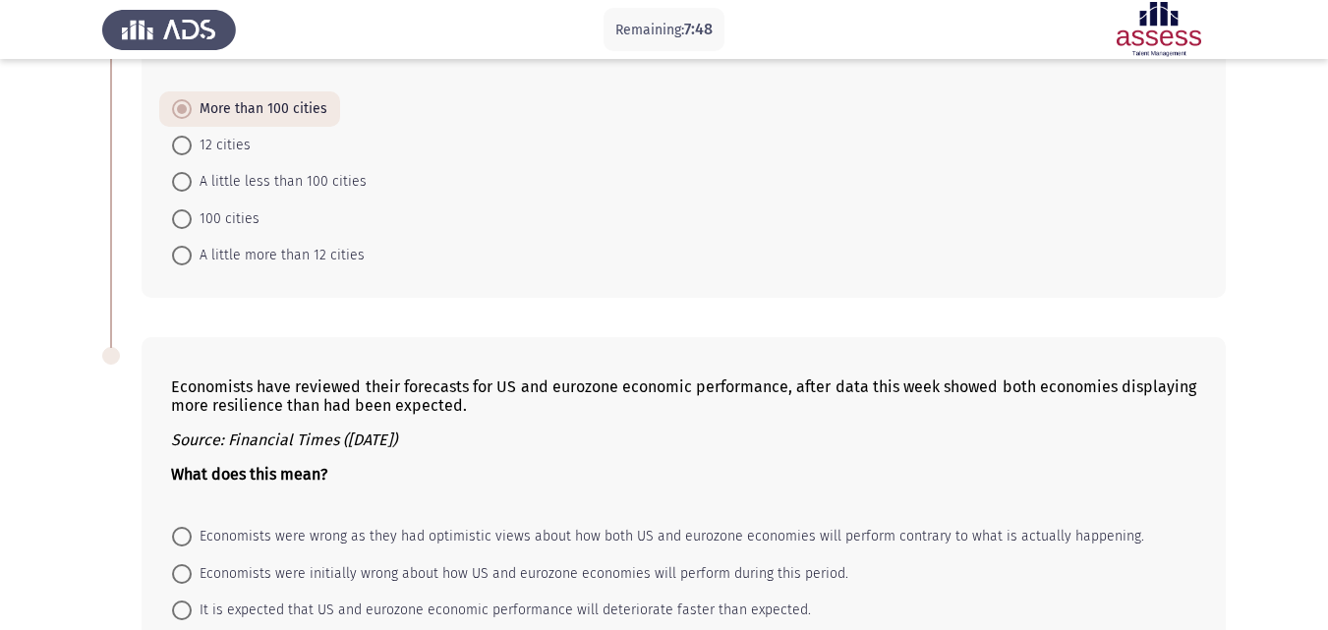
scroll to position [1288, 0]
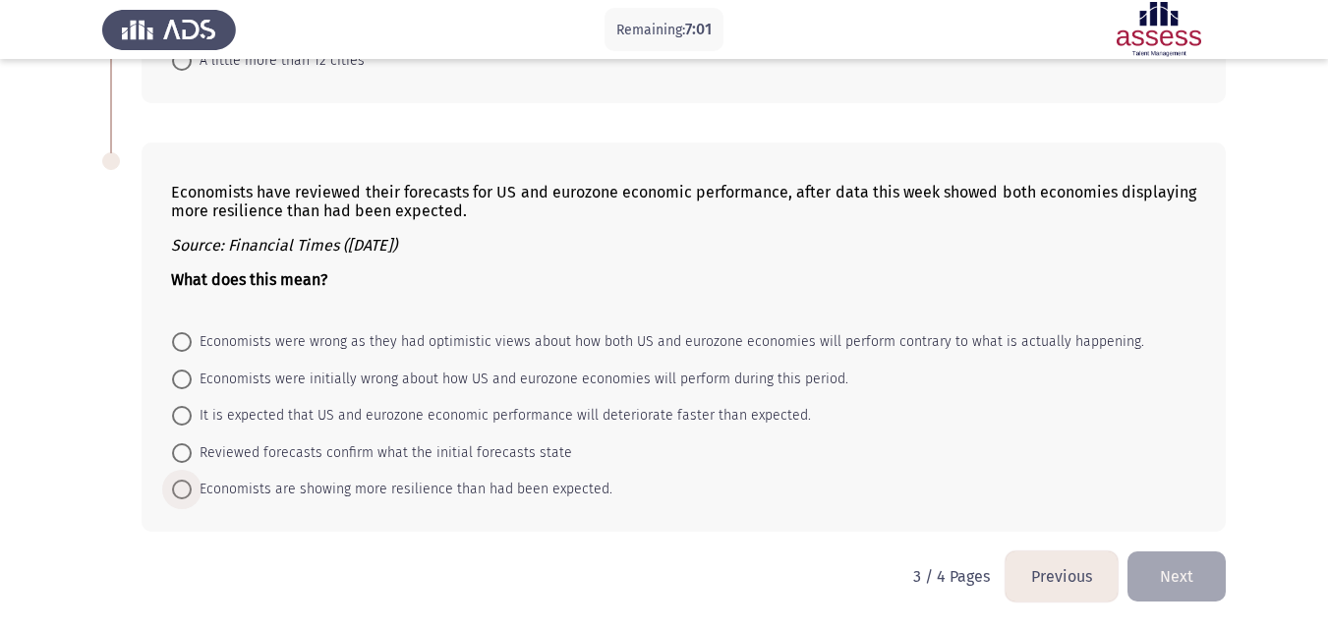
click at [183, 494] on span at bounding box center [182, 490] width 20 height 20
click at [183, 494] on input "Economists are showing more resilience than had been expected." at bounding box center [182, 490] width 20 height 20
radio input "true"
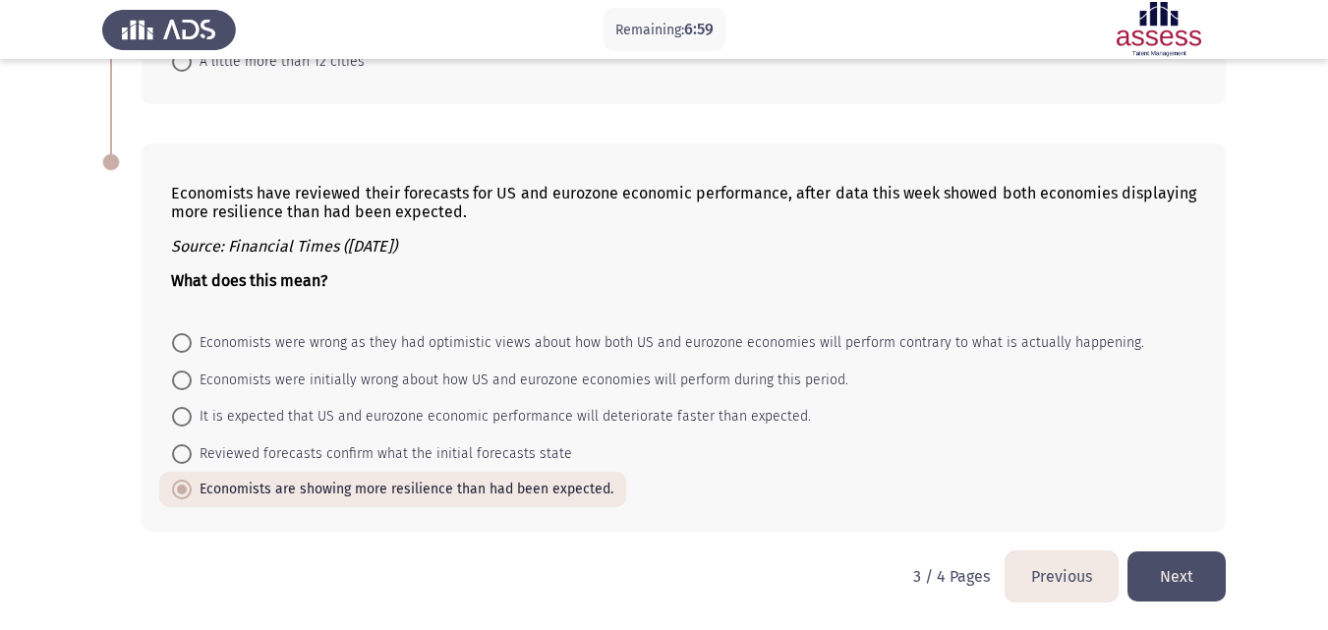
click at [1161, 584] on button "Next" at bounding box center [1177, 577] width 98 height 50
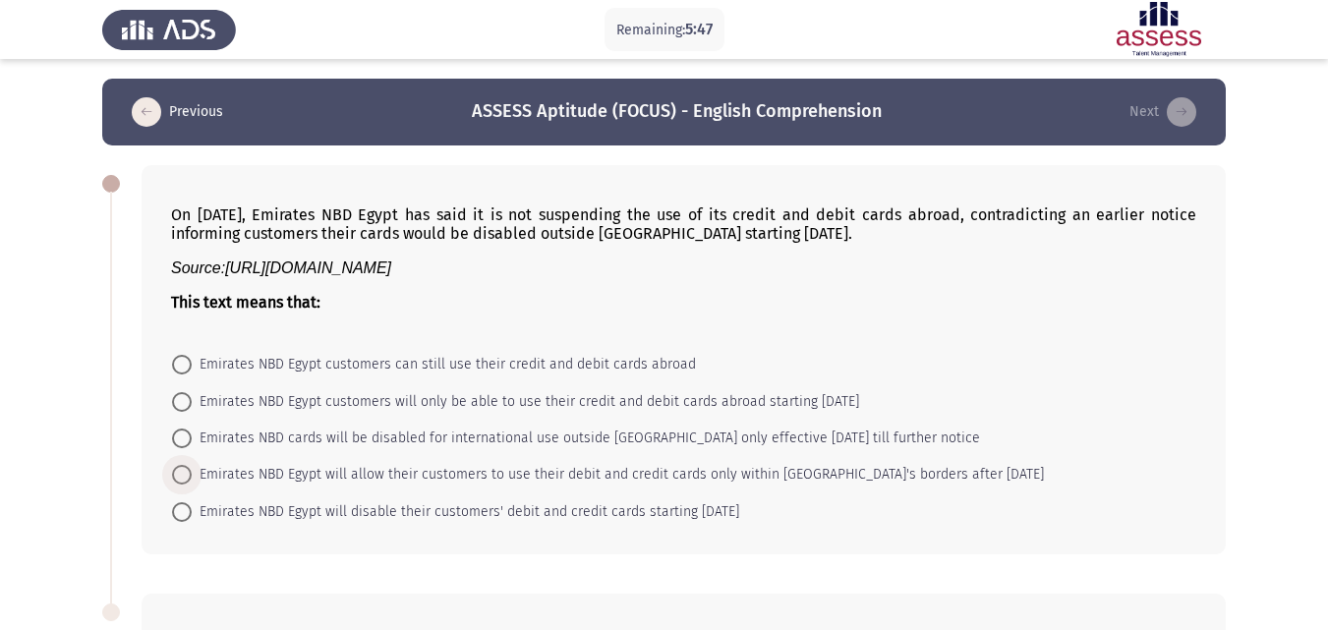
click at [184, 474] on span at bounding box center [182, 475] width 20 height 20
click at [184, 474] on input "Emirates NBD Egypt will allow their customers to use their debit and credit car…" at bounding box center [182, 475] width 20 height 20
radio input "true"
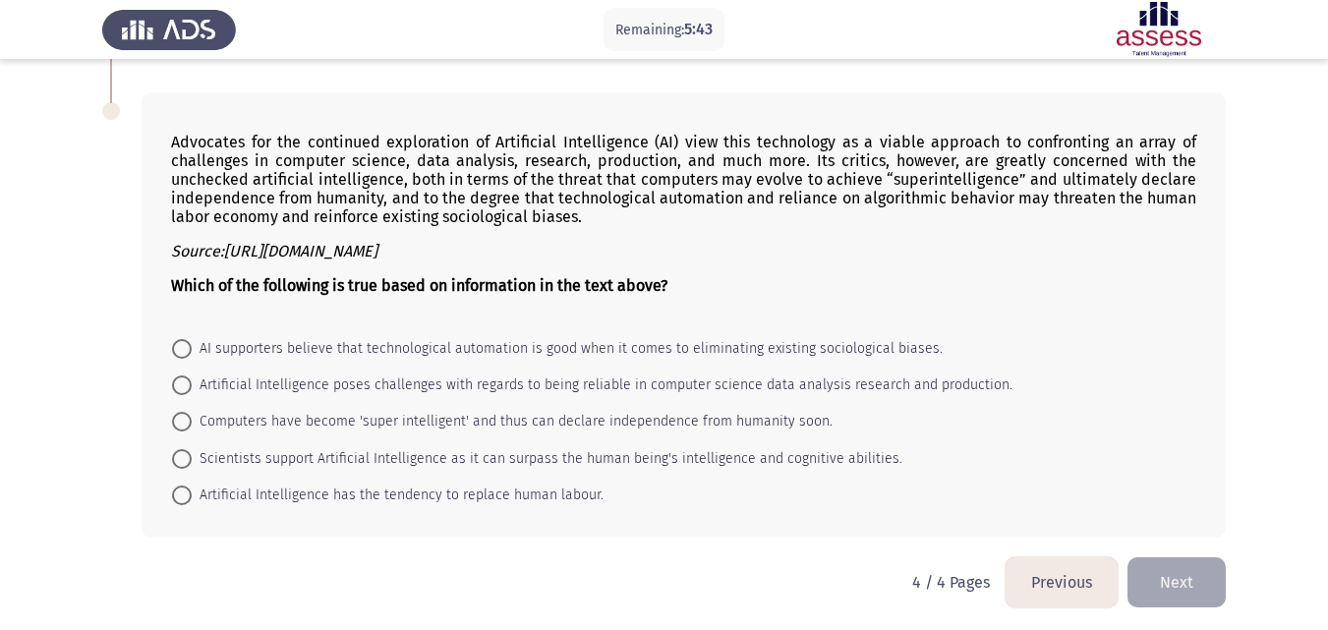
scroll to position [505, 0]
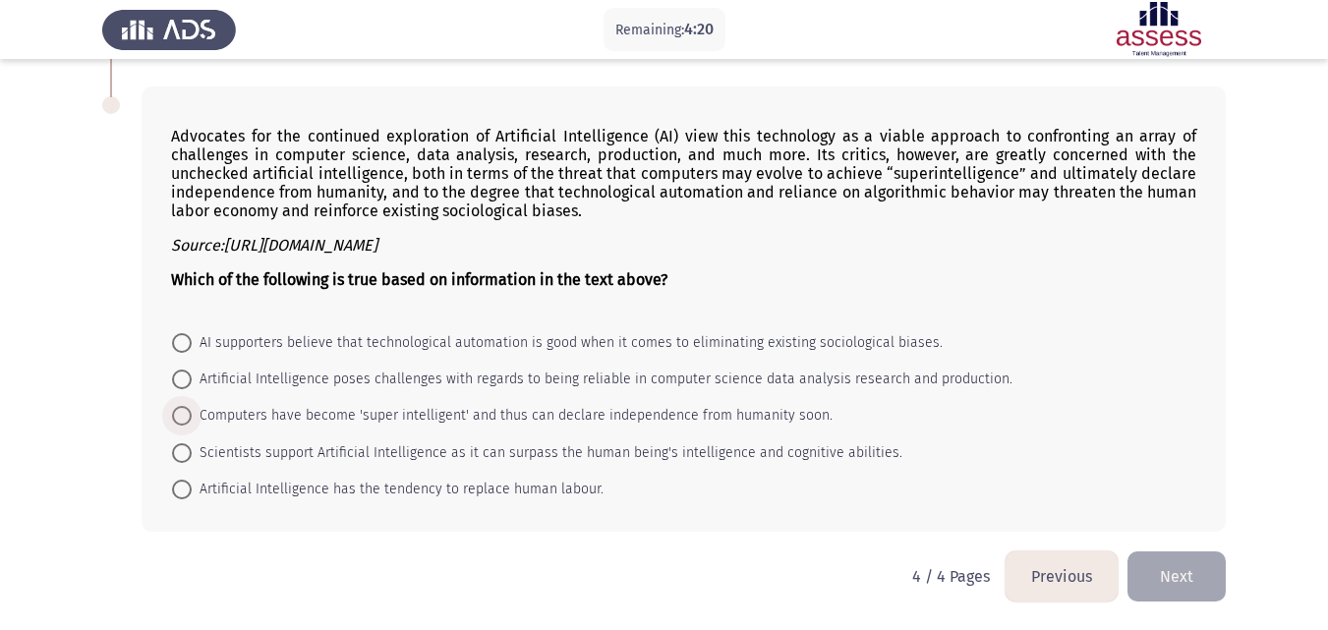
click at [192, 414] on span "Computers have become 'super intelligent' and thus can declare independence fro…" at bounding box center [512, 416] width 641 height 24
click at [192, 414] on input "Computers have become 'super intelligent' and thus can declare independence fro…" at bounding box center [182, 416] width 20 height 20
radio input "true"
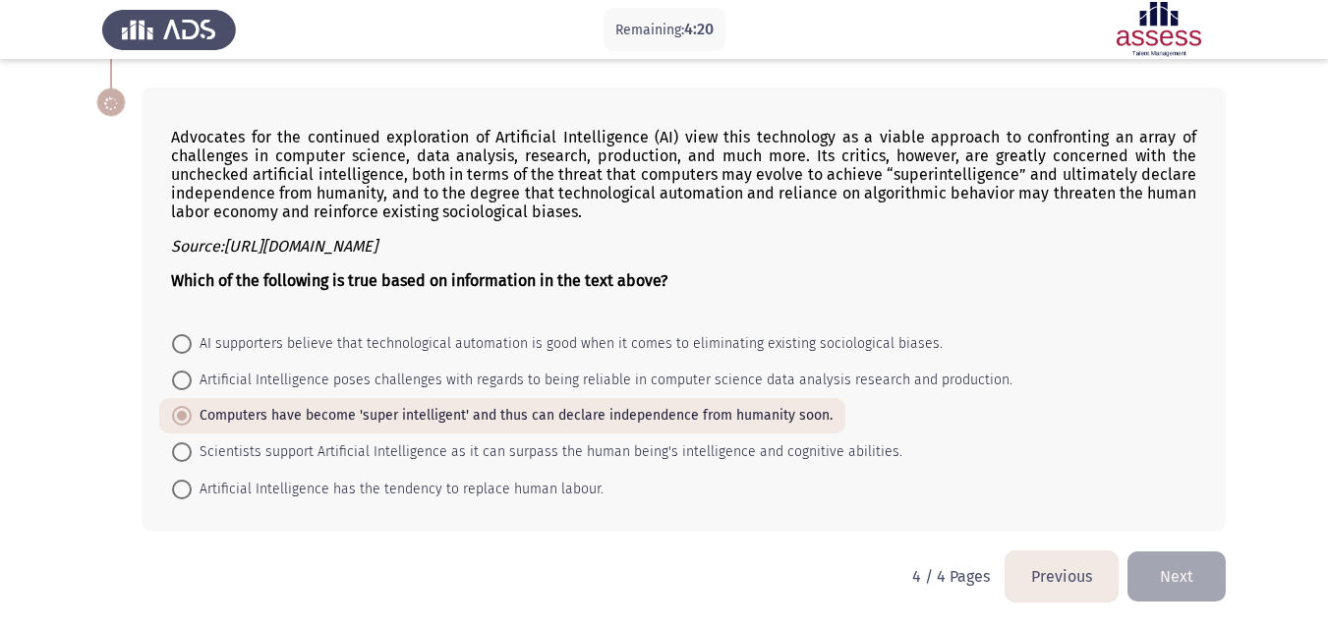
scroll to position [504, 0]
click at [1187, 567] on button "Next" at bounding box center [1177, 577] width 98 height 50
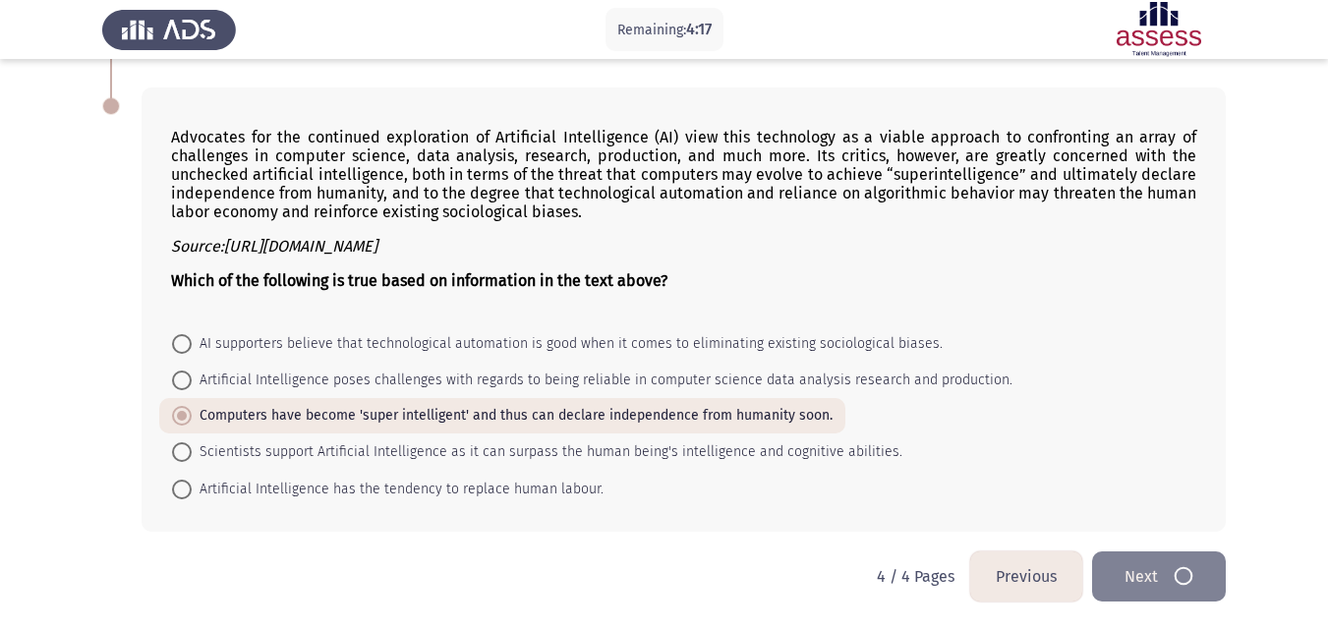
scroll to position [0, 0]
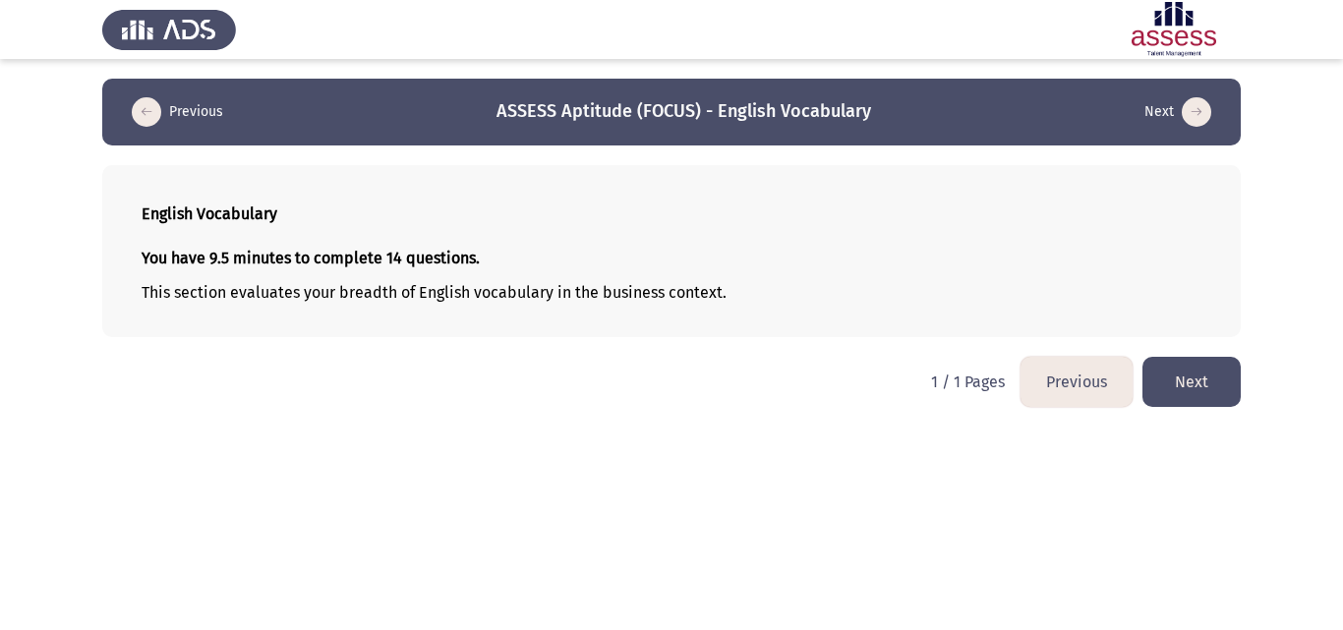
click at [1199, 381] on button "Next" at bounding box center [1191, 382] width 98 height 50
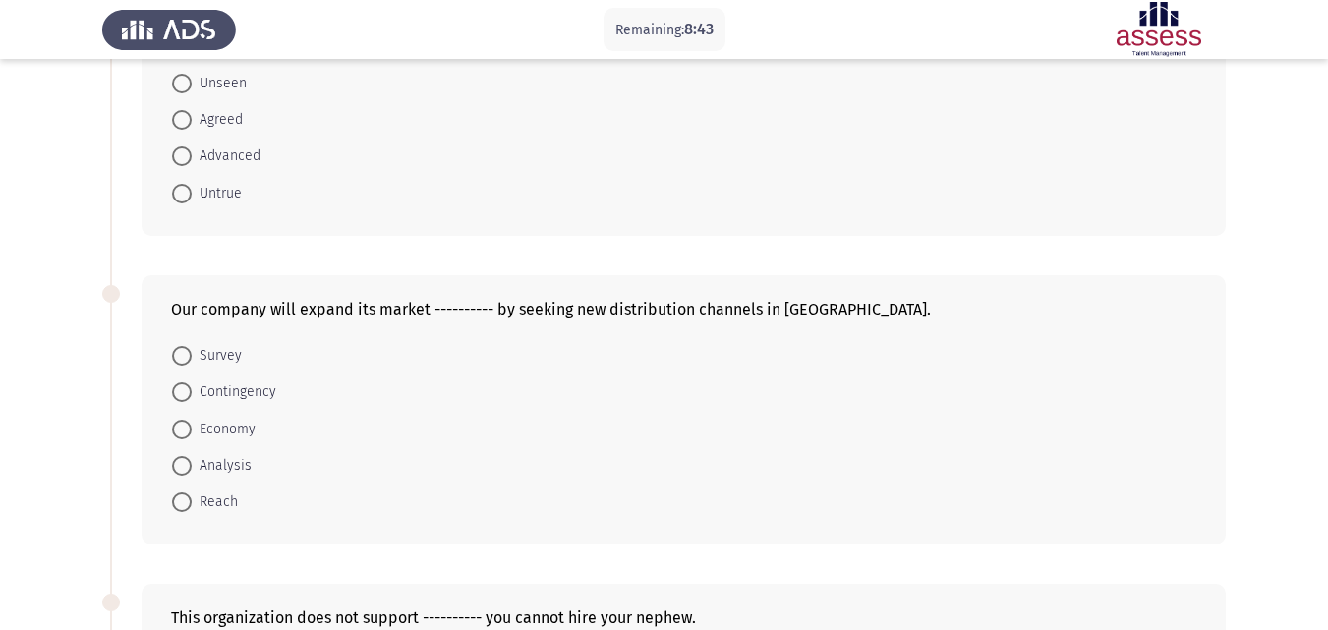
scroll to position [236, 0]
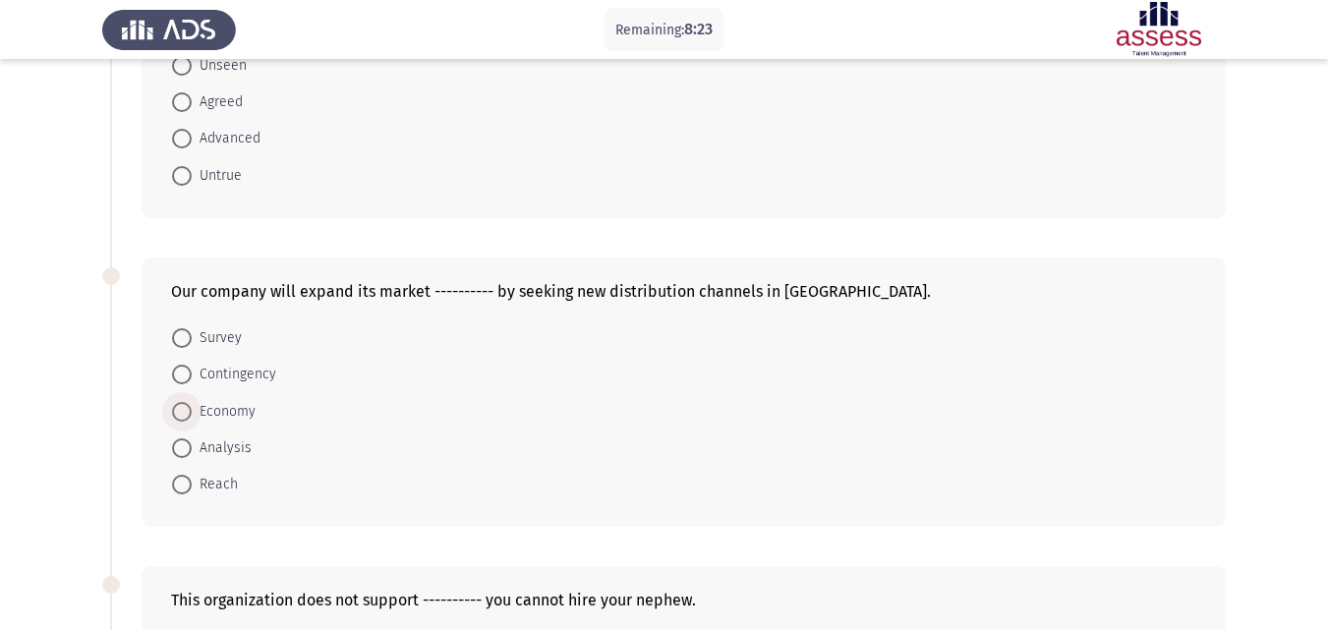
click at [182, 412] on span at bounding box center [182, 412] width 0 height 0
click at [182, 412] on input "Economy" at bounding box center [182, 412] width 20 height 20
radio input "true"
click at [84, 320] on app-assessment-container "Remaining: 8:22 Previous ASSESS Aptitude (FOCUS) - English Vocabulary Next In t…" at bounding box center [664, 504] width 1328 height 1322
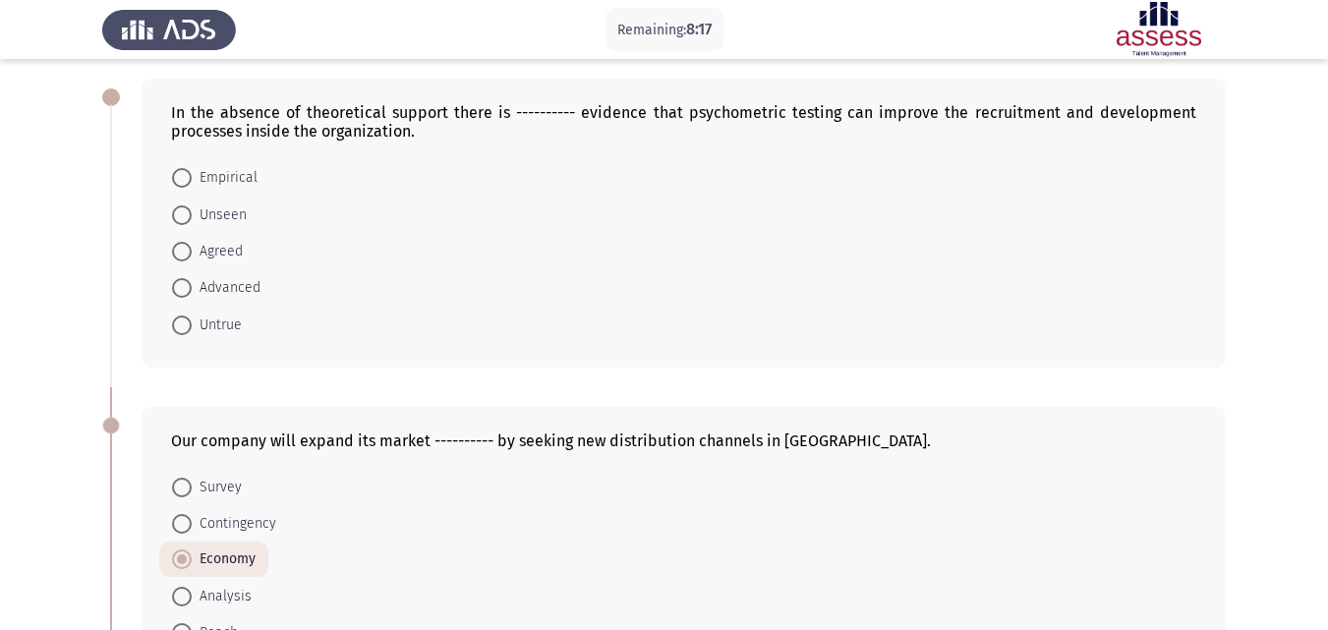
scroll to position [0, 0]
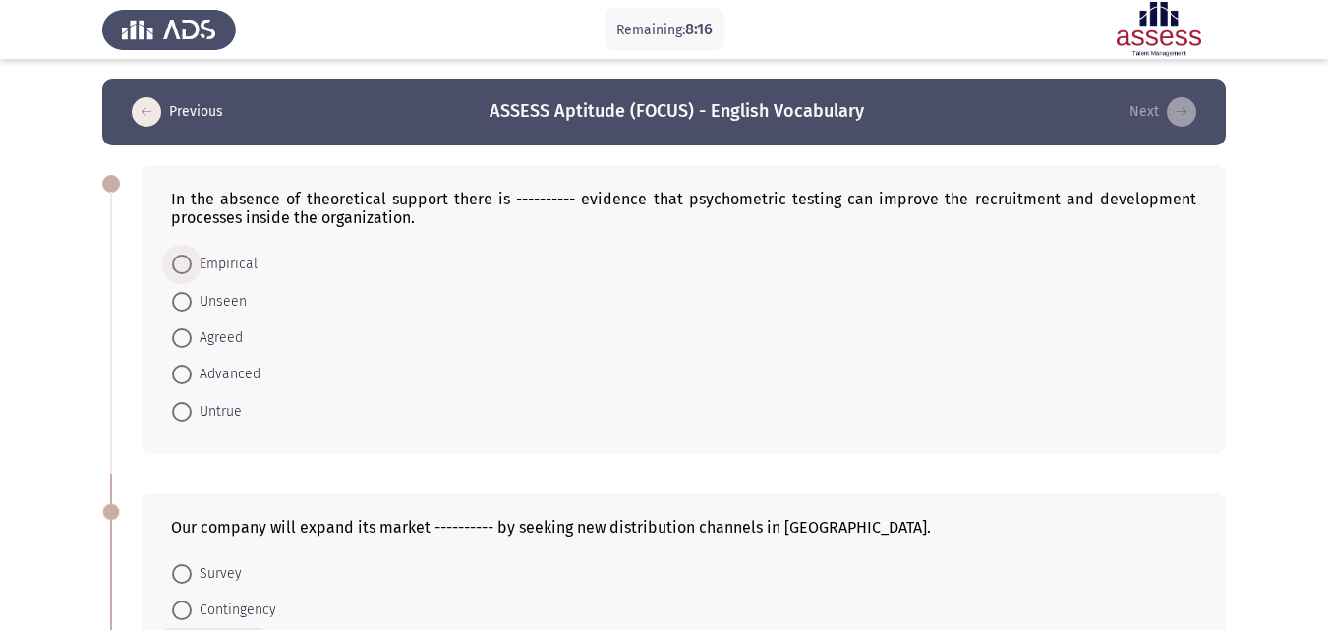
click at [184, 266] on span at bounding box center [182, 265] width 20 height 20
click at [184, 266] on input "Empirical" at bounding box center [182, 265] width 20 height 20
radio input "true"
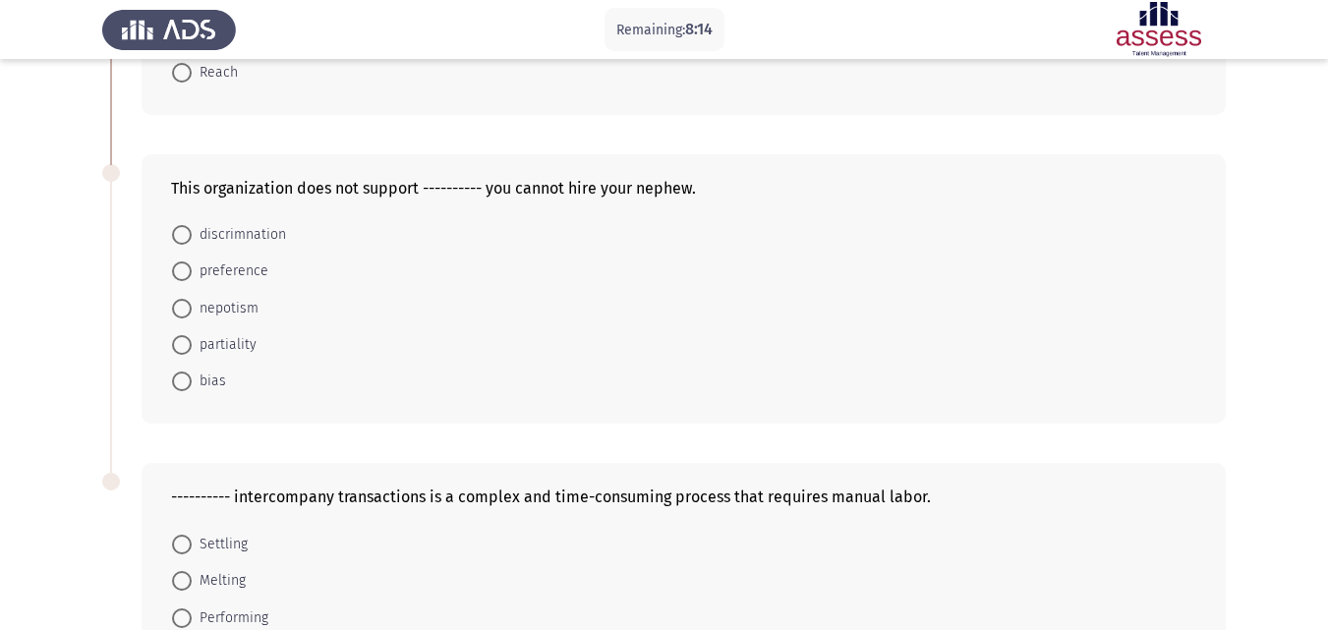
scroll to position [669, 0]
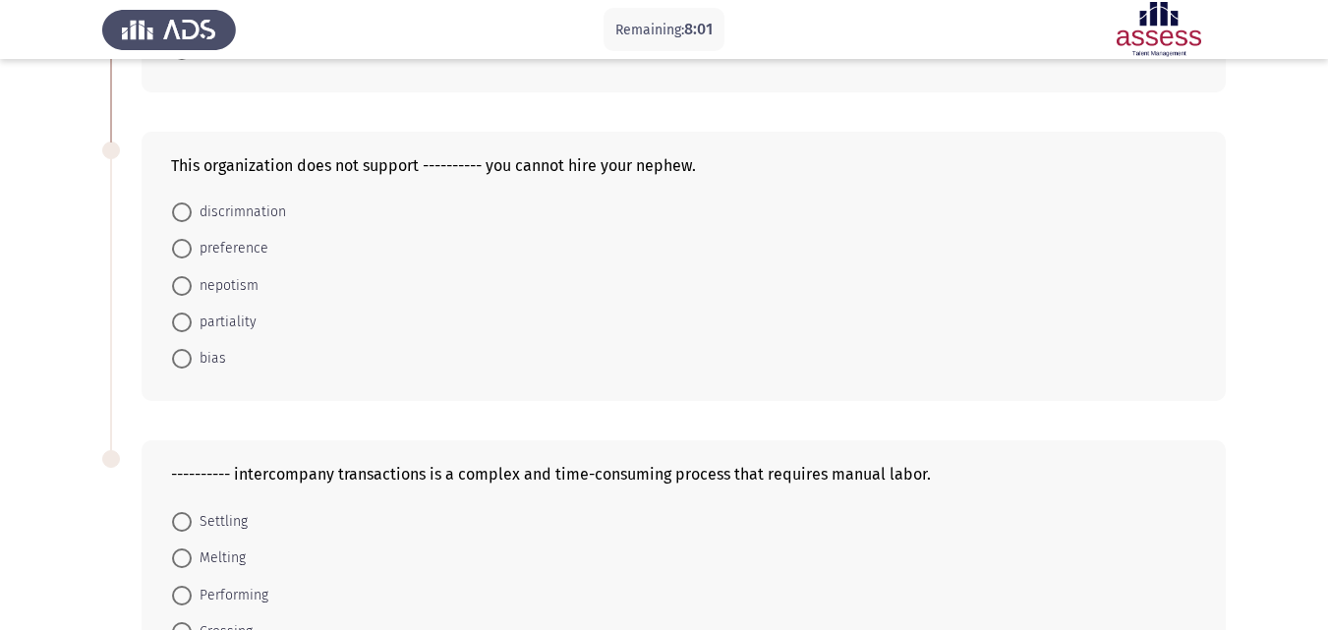
click at [182, 359] on span at bounding box center [182, 359] width 0 height 0
click at [182, 359] on input "bias" at bounding box center [182, 359] width 20 height 20
radio input "true"
click at [68, 296] on app-assessment-container "Remaining: 8:00 Previous ASSESS Aptitude (FOCUS) - English Vocabulary Next In t…" at bounding box center [664, 69] width 1328 height 1319
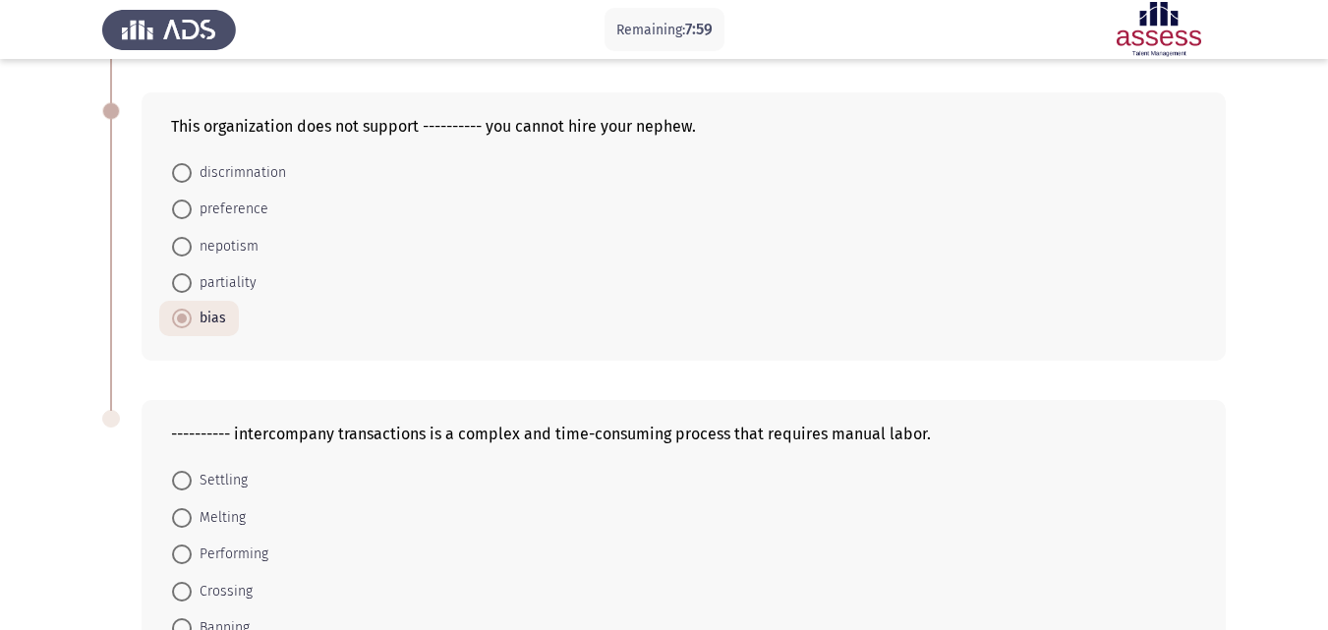
scroll to position [846, 0]
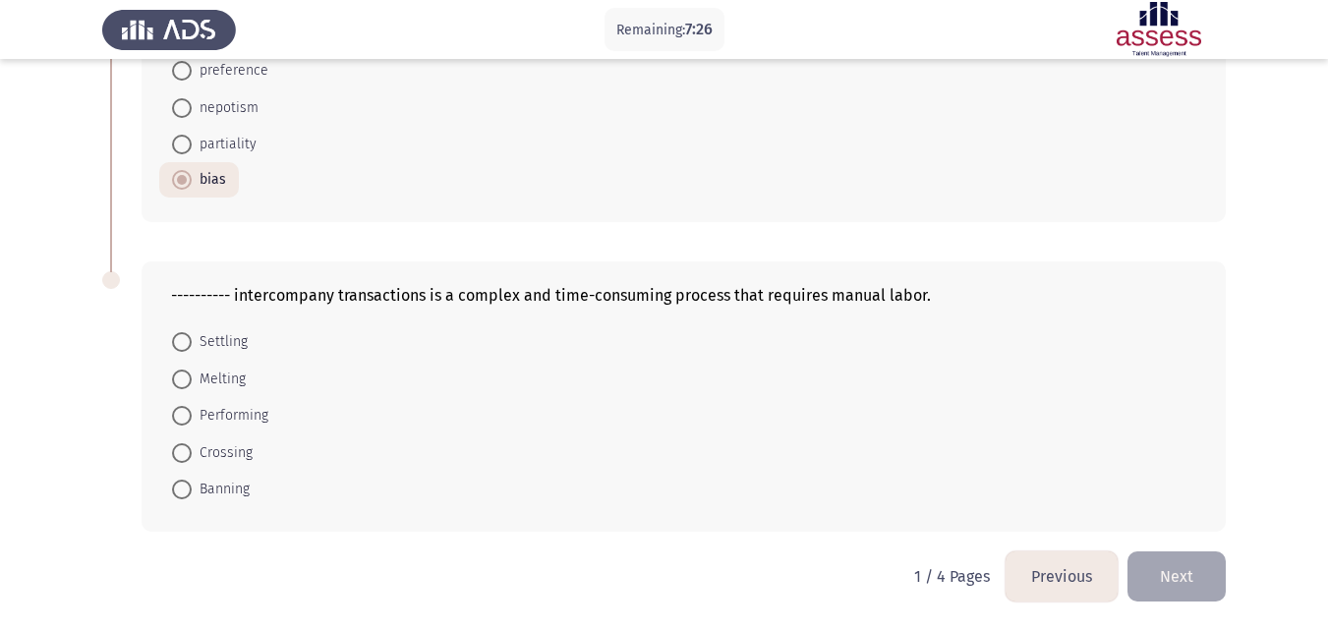
click at [184, 343] on span at bounding box center [182, 342] width 20 height 20
click at [184, 343] on input "Settling" at bounding box center [182, 342] width 20 height 20
radio input "true"
click at [1170, 576] on button "Next" at bounding box center [1177, 577] width 98 height 50
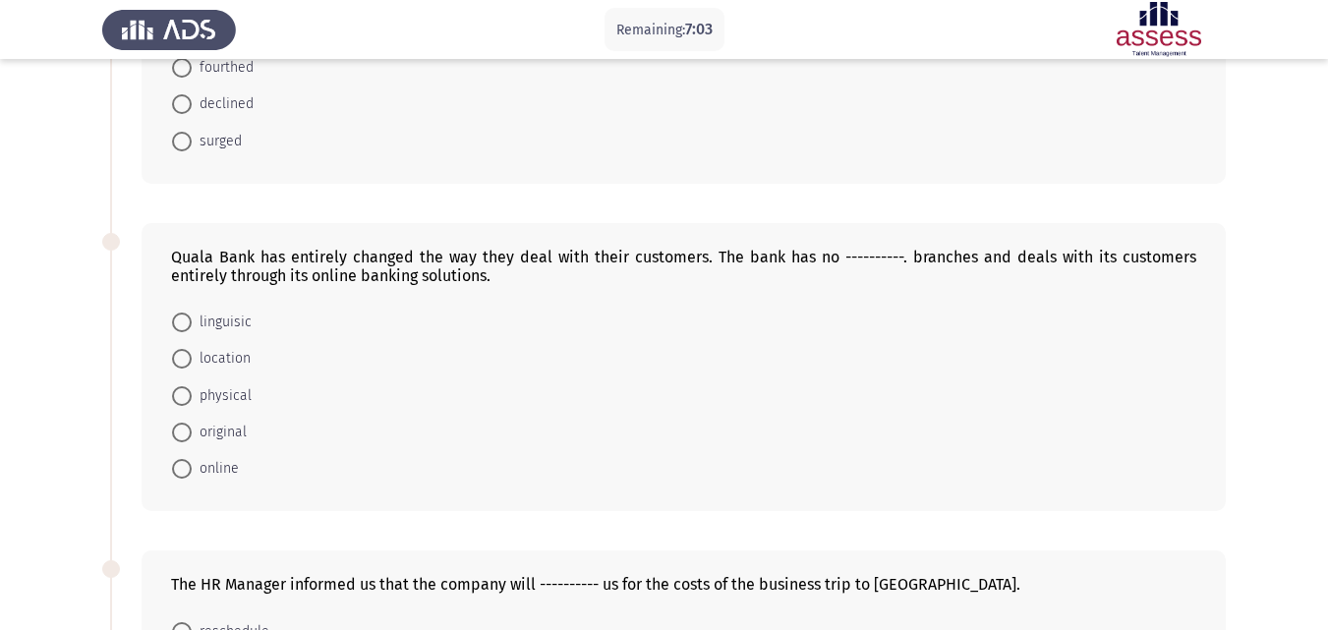
scroll to position [315, 0]
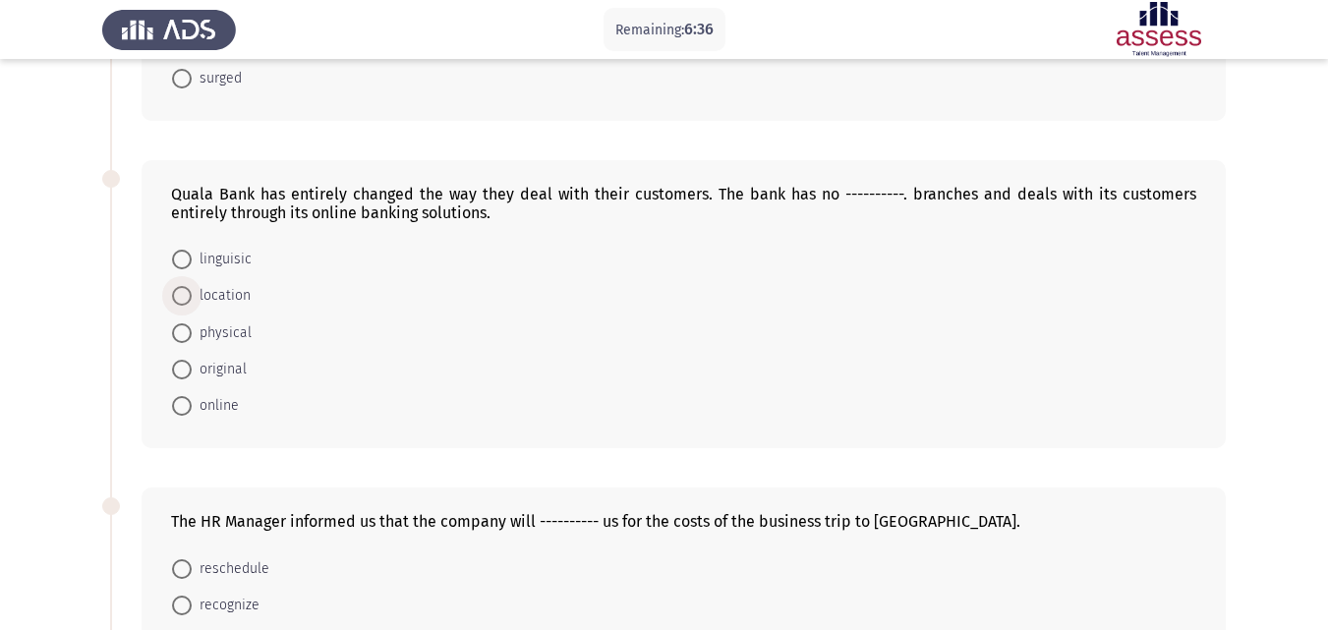
click at [180, 298] on span at bounding box center [182, 296] width 20 height 20
click at [180, 298] on input "location" at bounding box center [182, 296] width 20 height 20
radio input "true"
click at [58, 246] on app-assessment-container "Remaining: 6:35 Previous ASSESS Aptitude (FOCUS) - English Vocabulary Next In t…" at bounding box center [664, 425] width 1328 height 1322
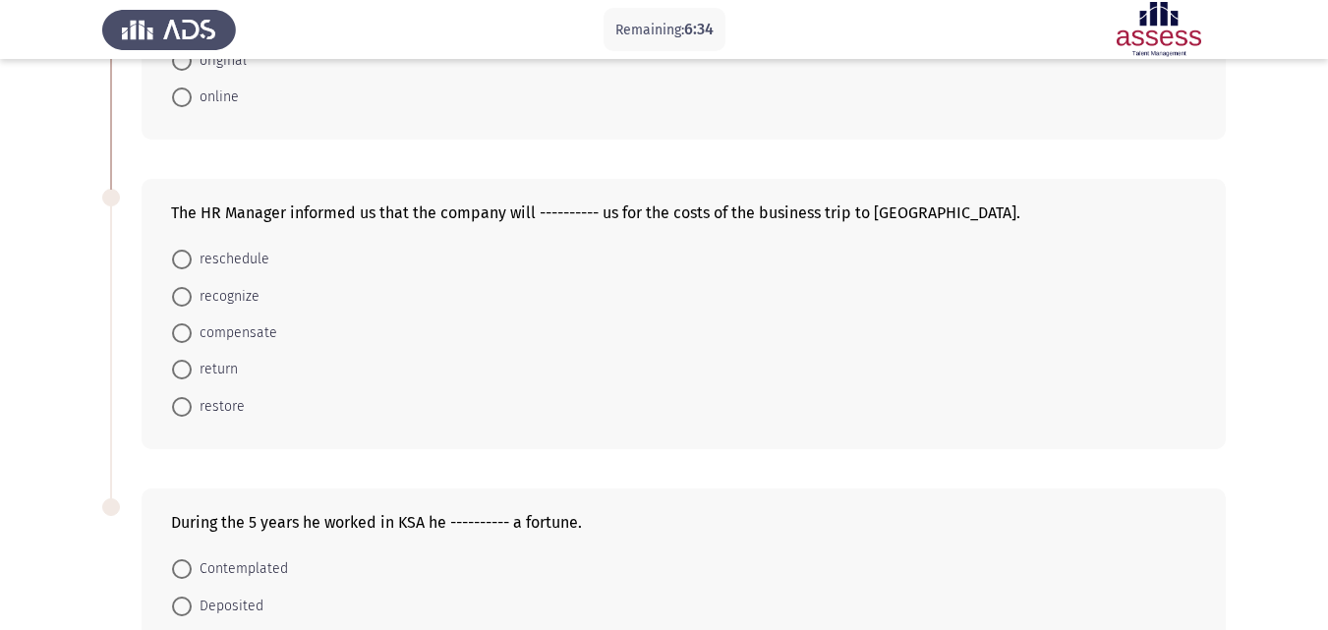
scroll to position [629, 0]
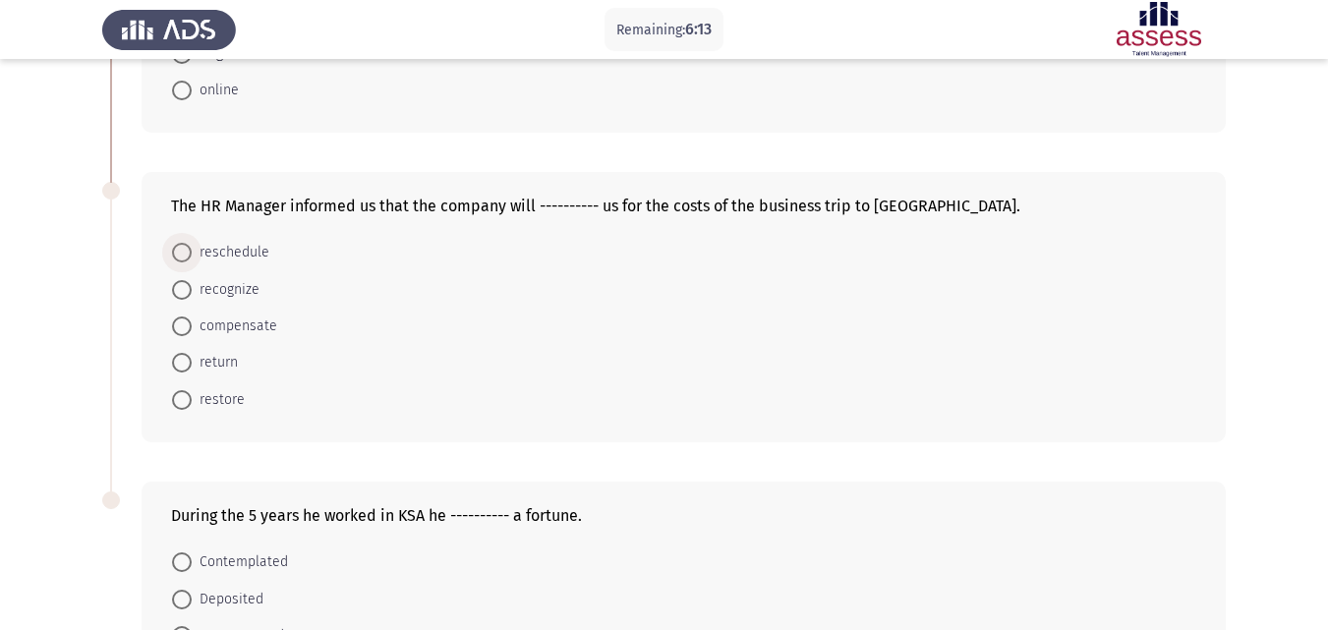
click at [180, 253] on span at bounding box center [182, 253] width 20 height 20
click at [180, 253] on input "reschedule" at bounding box center [182, 253] width 20 height 20
radio input "true"
click at [64, 240] on app-assessment-container "Remaining: 6:12 Previous ASSESS Aptitude (FOCUS) - English Vocabulary Next In t…" at bounding box center [664, 109] width 1328 height 1320
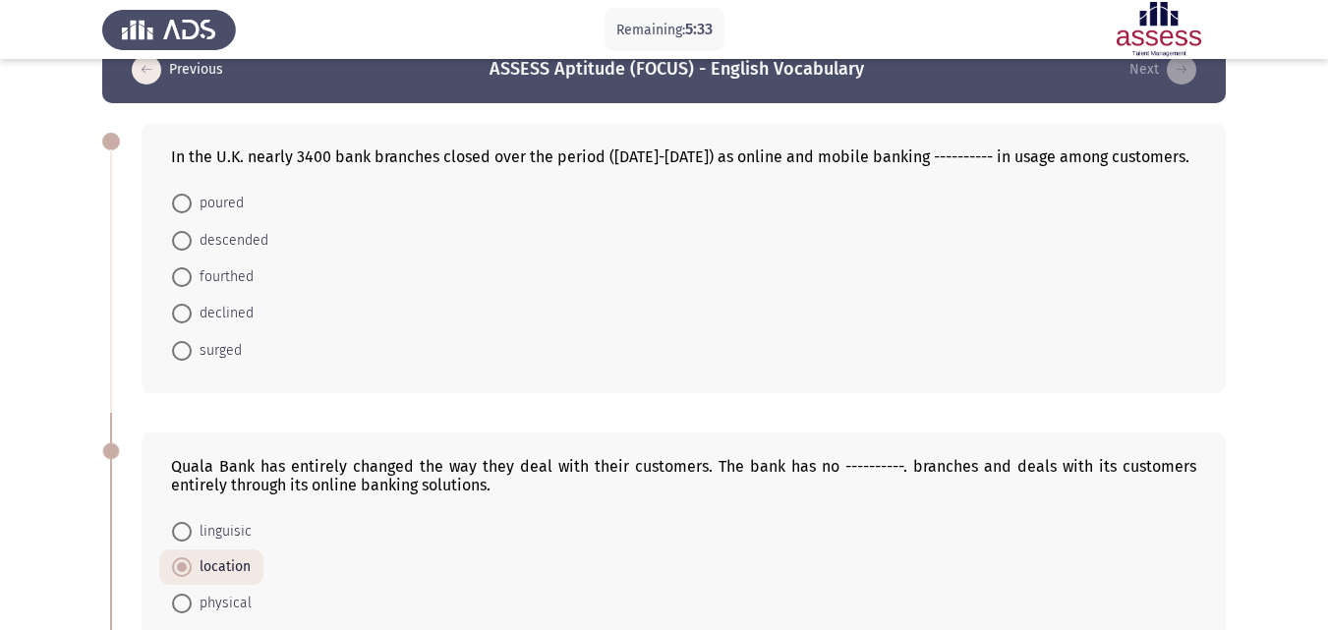
scroll to position [0, 0]
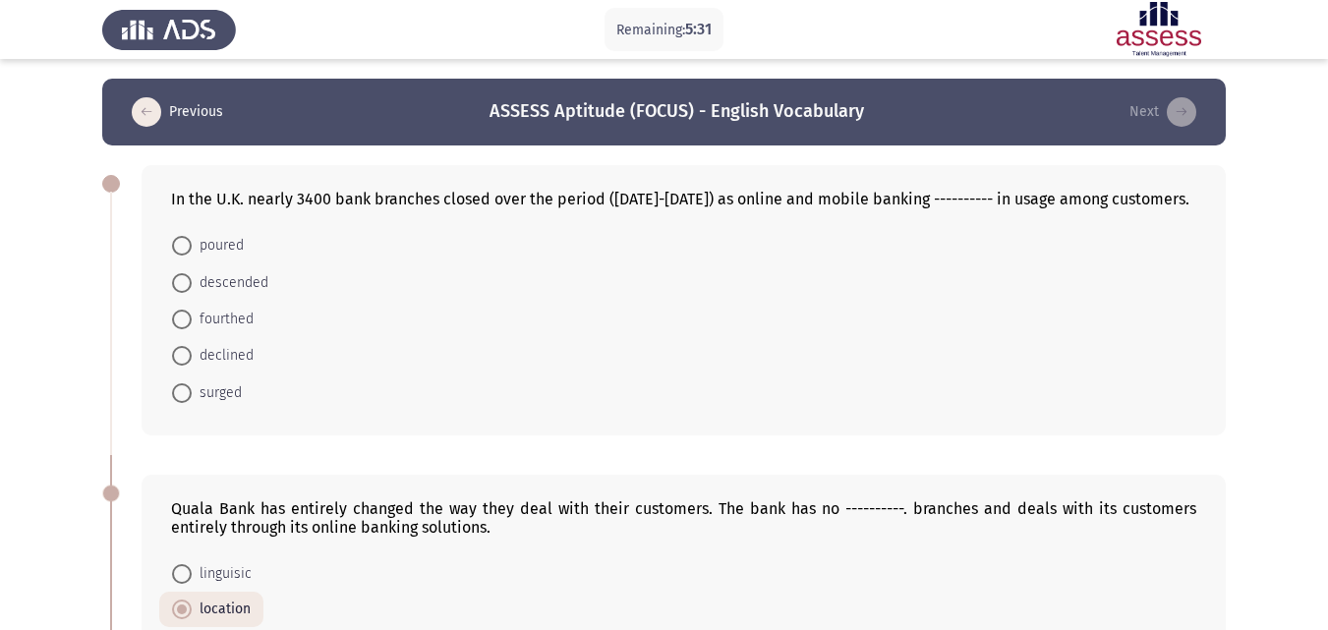
click at [184, 356] on span at bounding box center [182, 356] width 20 height 20
click at [184, 356] on input "declined" at bounding box center [182, 356] width 20 height 20
radio input "true"
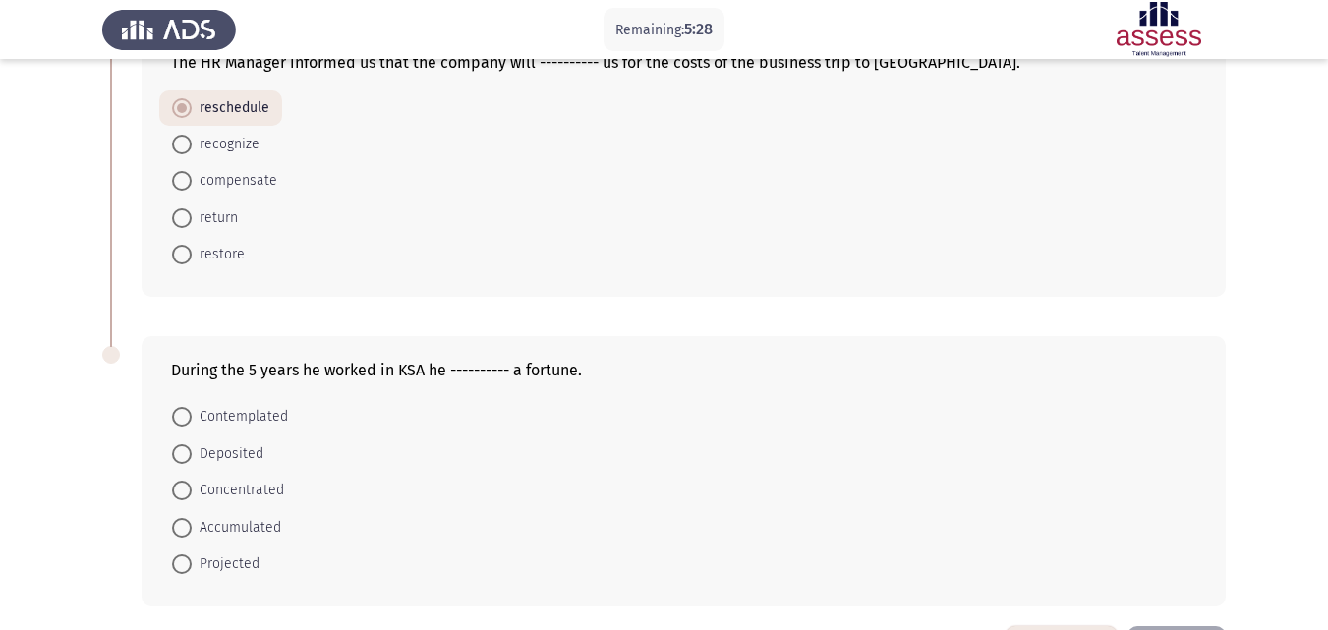
scroll to position [846, 0]
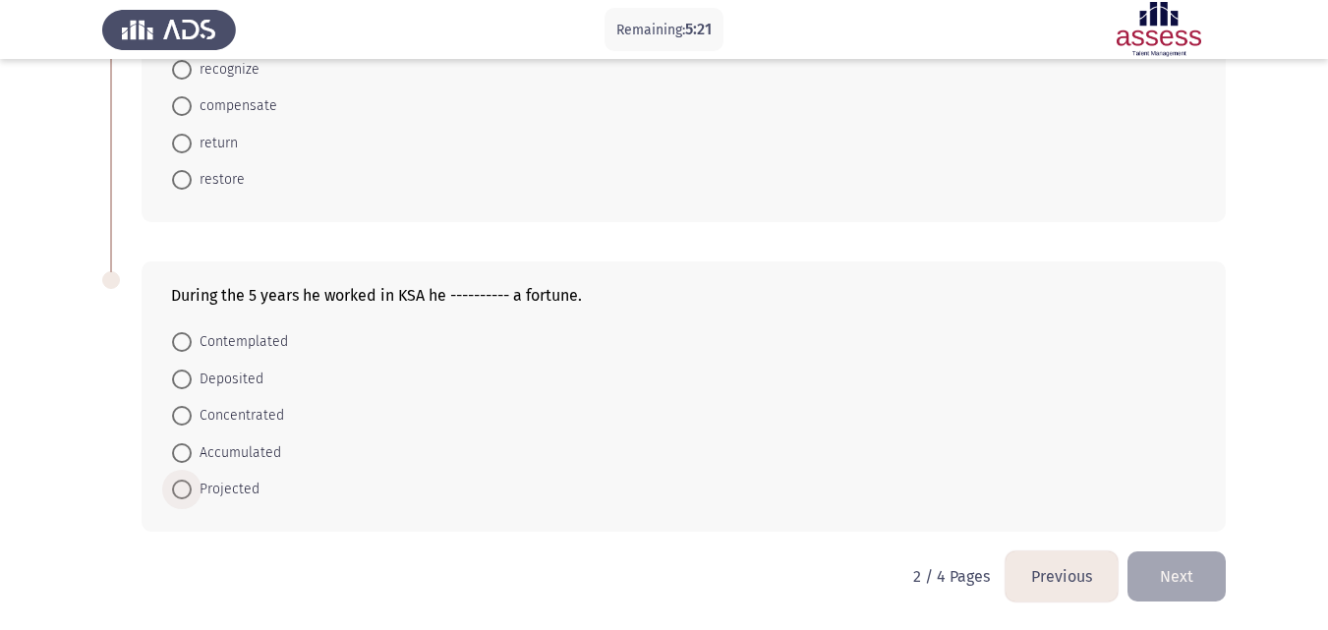
click at [178, 496] on span at bounding box center [182, 490] width 20 height 20
click at [178, 496] on input "Projected" at bounding box center [182, 490] width 20 height 20
radio input "true"
click at [1169, 570] on button "Next" at bounding box center [1177, 577] width 98 height 50
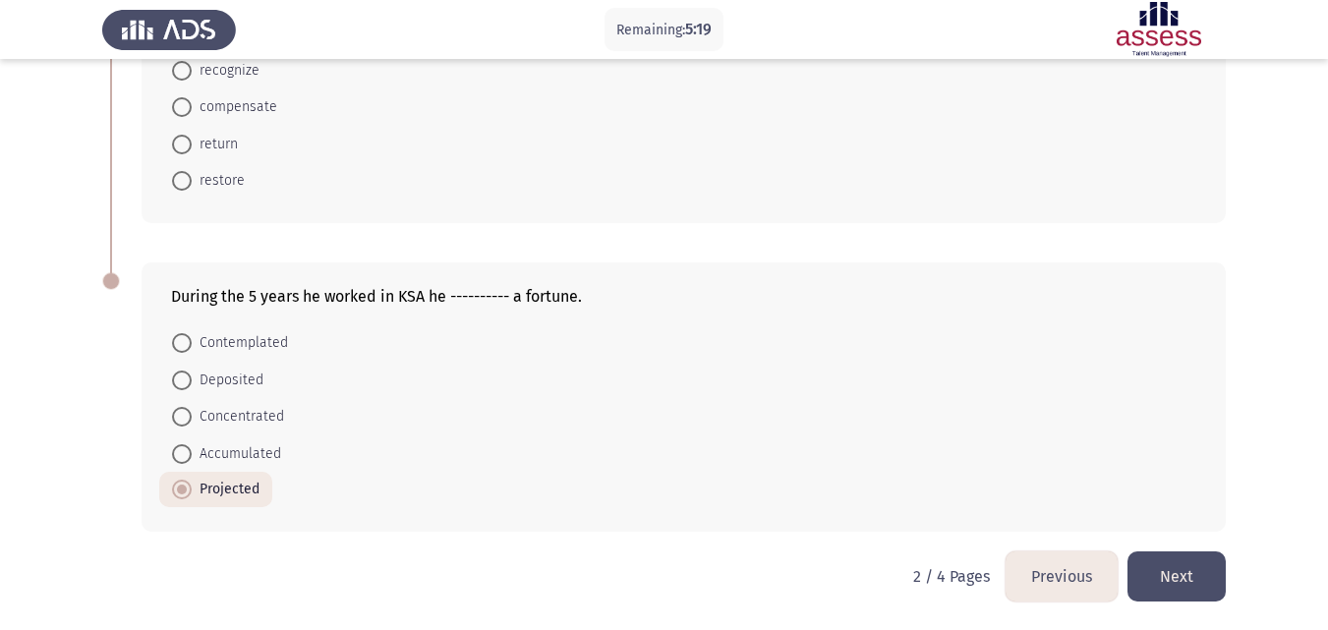
scroll to position [0, 0]
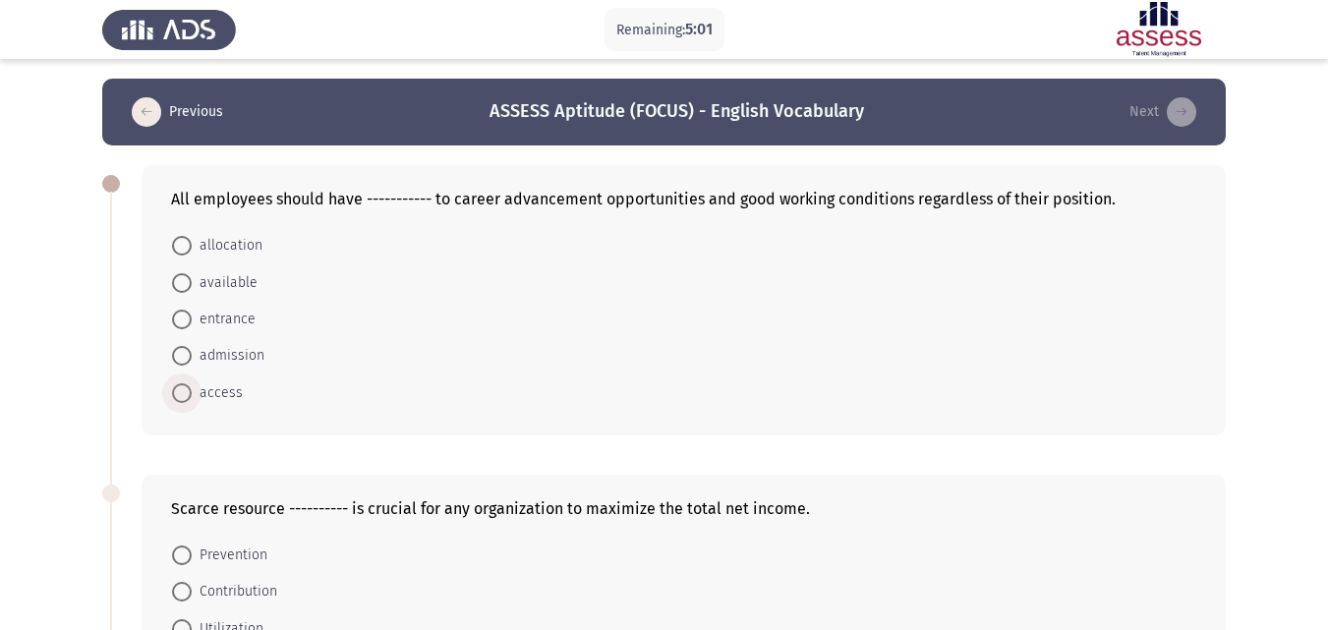
click at [184, 388] on span at bounding box center [182, 393] width 20 height 20
click at [184, 388] on input "access" at bounding box center [182, 393] width 20 height 20
radio input "true"
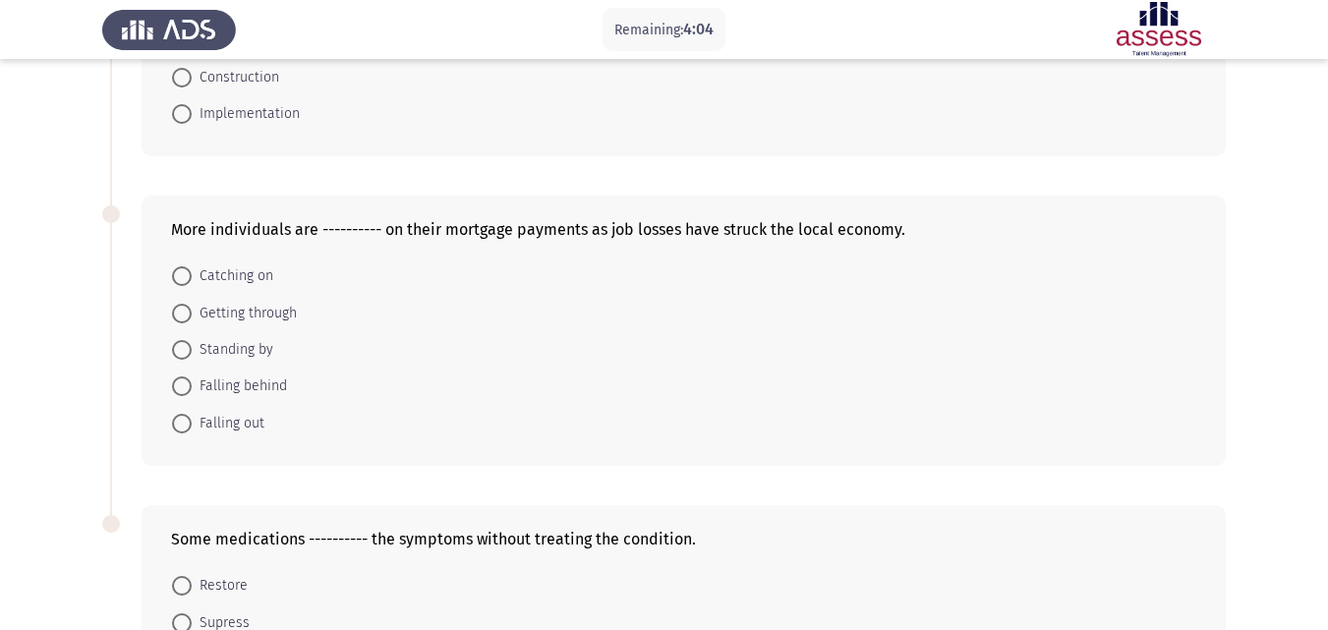
scroll to position [590, 0]
drag, startPoint x: 181, startPoint y: 386, endPoint x: 45, endPoint y: 282, distance: 171.1
click at [45, 282] on app-assessment-container "Remaining: 4:01 Previous ASSESS Aptitude (FOCUS) - English Vocabulary Next All …" at bounding box center [664, 141] width 1328 height 1304
click at [45, 282] on app-assessment-container "Remaining: 4:00 Previous ASSESS Aptitude (FOCUS) - English Vocabulary Next All …" at bounding box center [664, 141] width 1328 height 1304
click at [180, 386] on span at bounding box center [182, 384] width 20 height 20
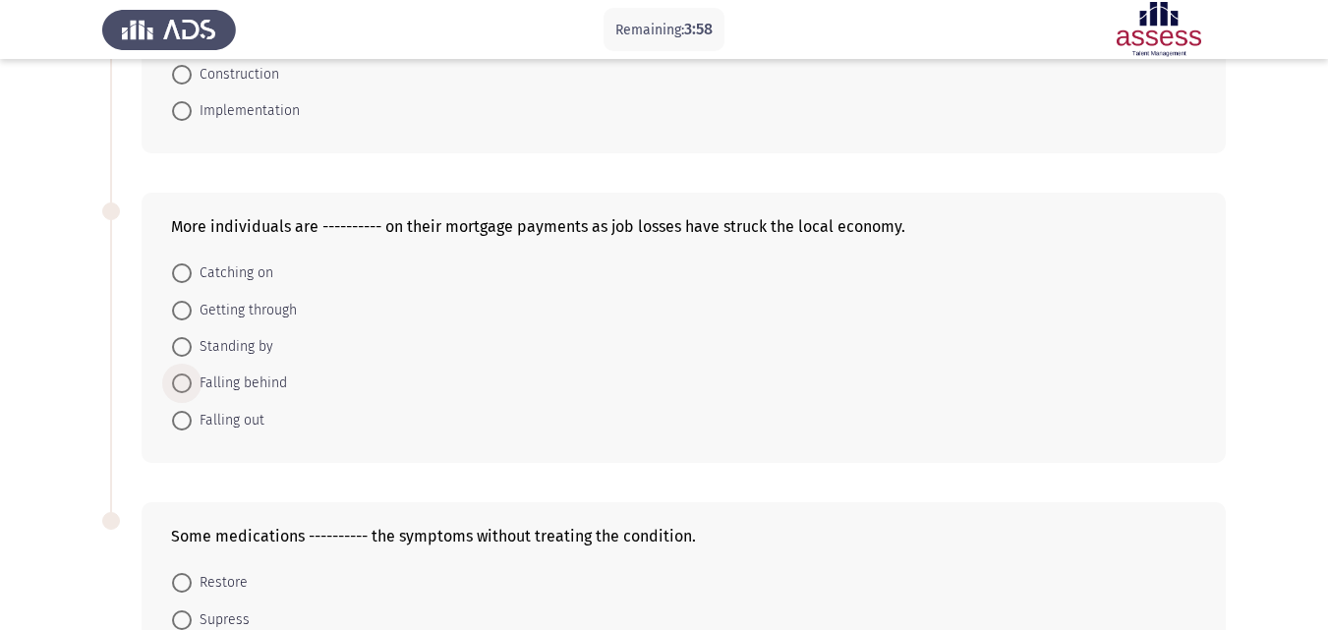
click at [180, 386] on input "Falling behind" at bounding box center [182, 384] width 20 height 20
radio input "true"
click at [52, 264] on app-assessment-container "Remaining: 3:57 Previous ASSESS Aptitude (FOCUS) - English Vocabulary Next All …" at bounding box center [664, 140] width 1328 height 1302
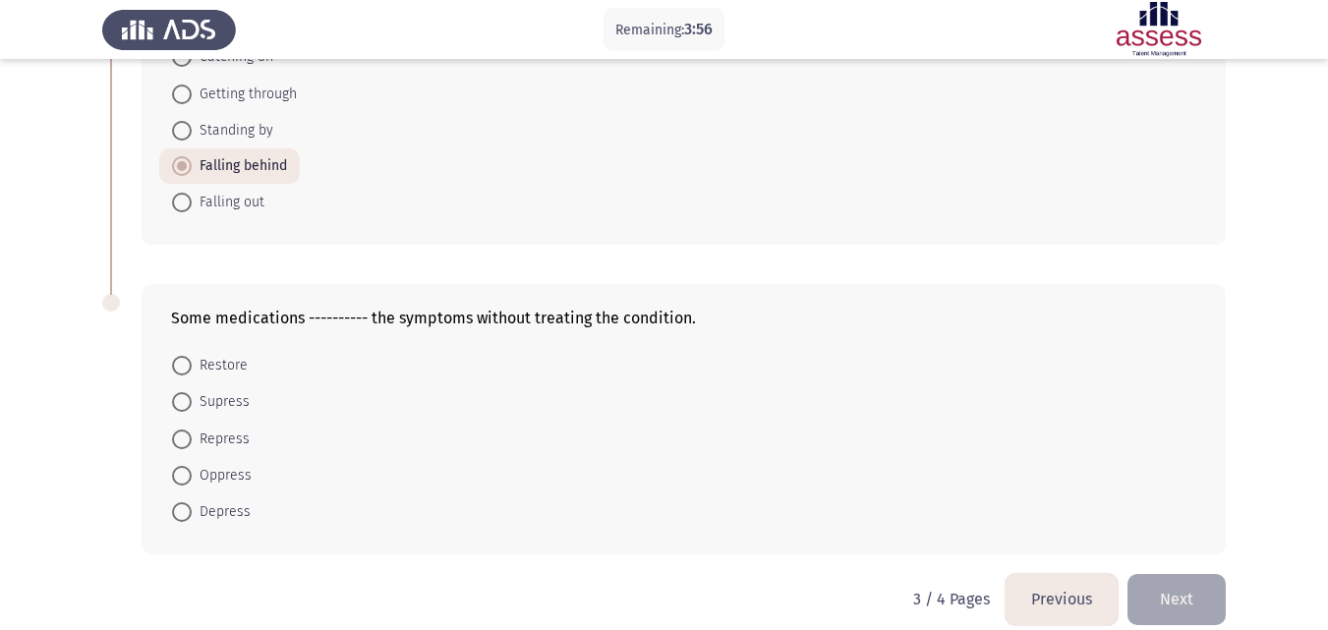
scroll to position [829, 0]
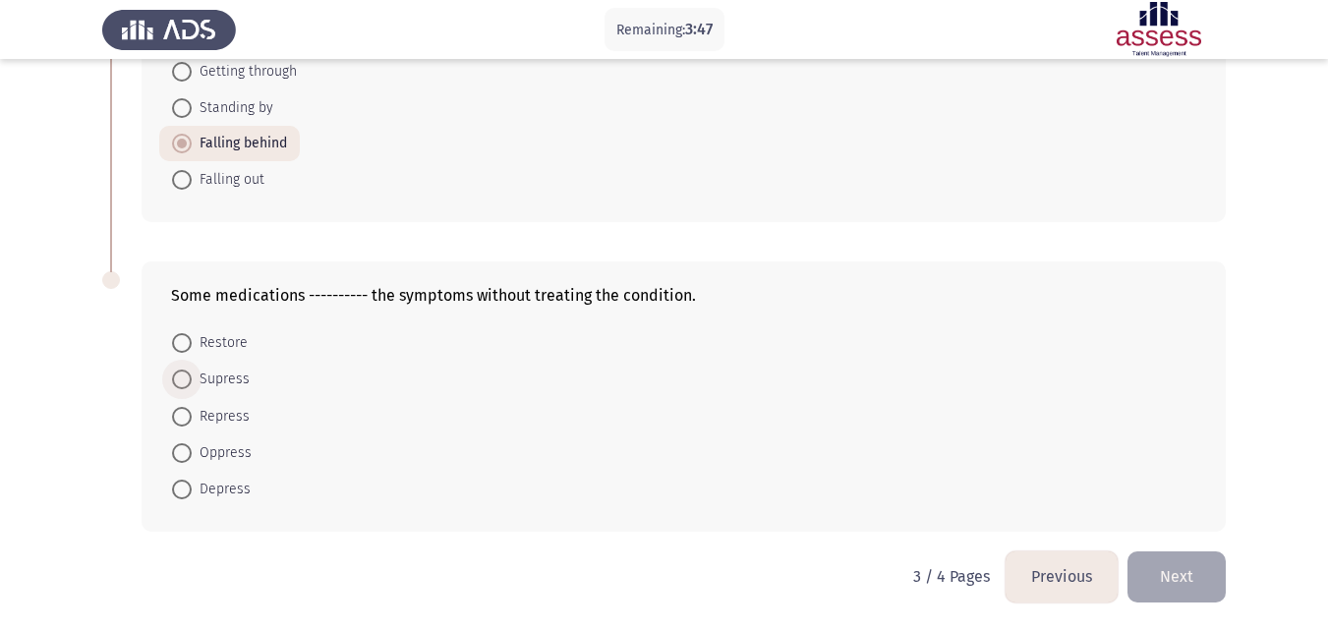
click at [180, 381] on span at bounding box center [182, 380] width 20 height 20
click at [180, 381] on input "Supress" at bounding box center [182, 380] width 20 height 20
radio input "true"
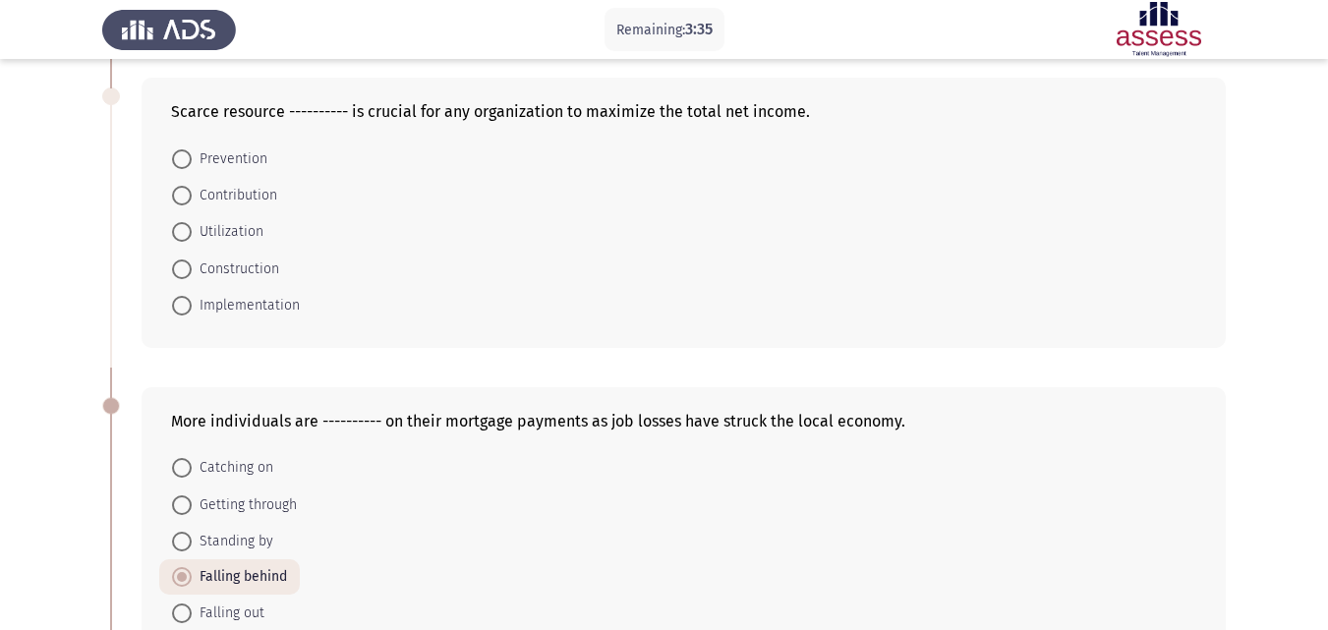
scroll to position [356, 0]
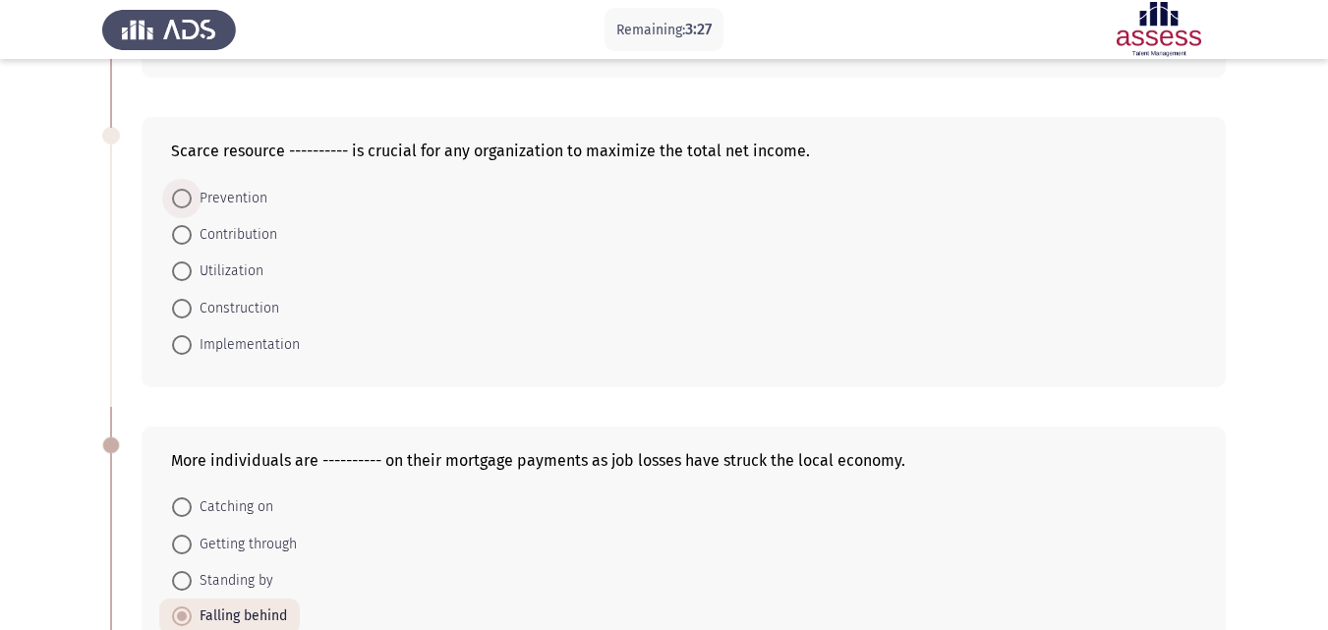
click at [182, 195] on span at bounding box center [182, 199] width 20 height 20
click at [182, 195] on input "Prevention" at bounding box center [182, 199] width 20 height 20
radio input "true"
click at [56, 211] on app-assessment-container "Remaining: 3:26 Previous ASSESS Aptitude (FOCUS) - English Vocabulary Next All …" at bounding box center [664, 373] width 1328 height 1300
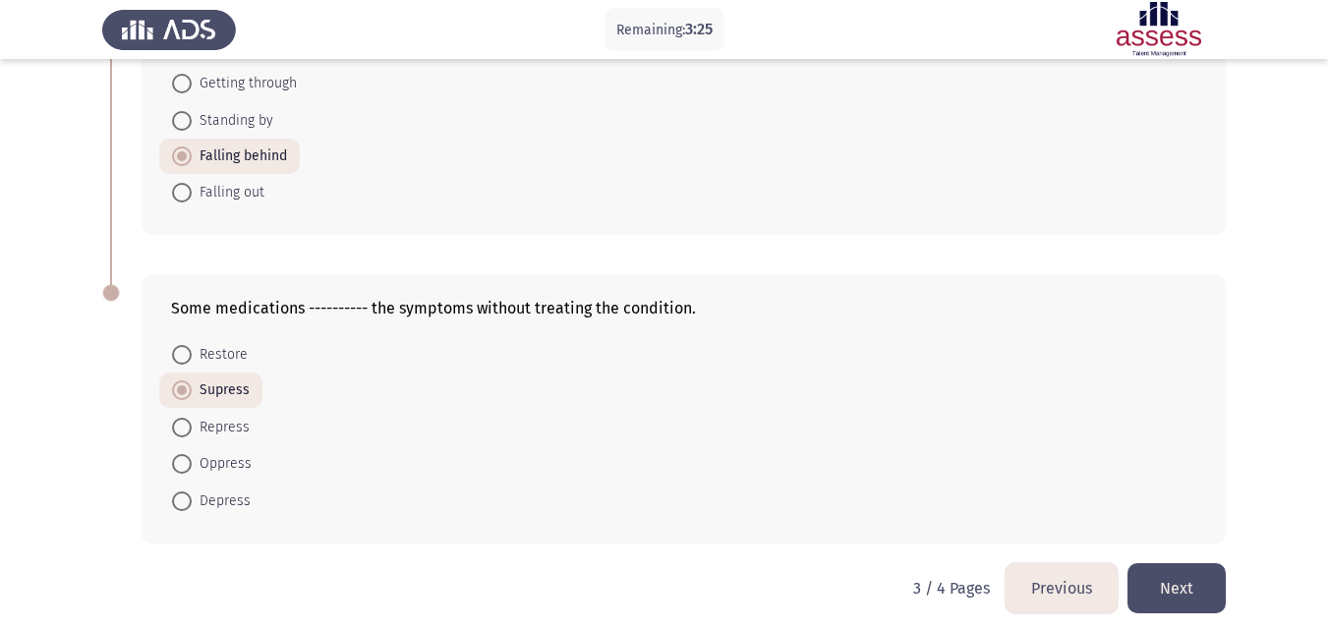
scroll to position [827, 0]
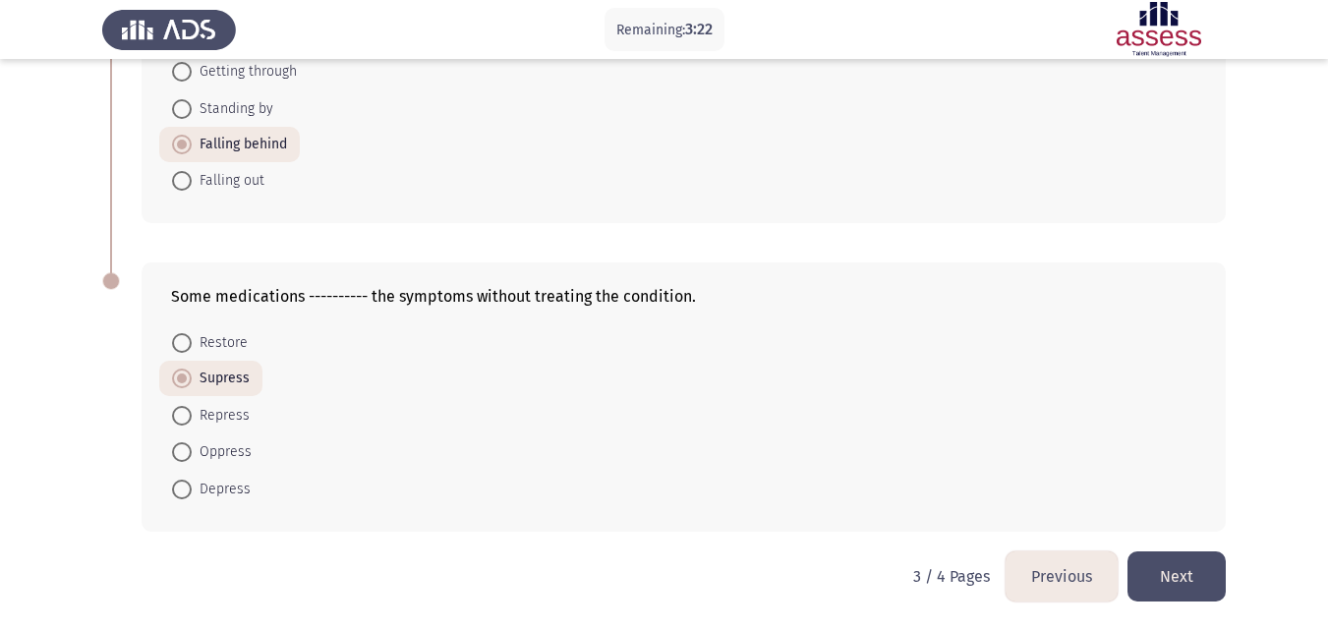
click at [1166, 590] on button "Next" at bounding box center [1177, 577] width 98 height 50
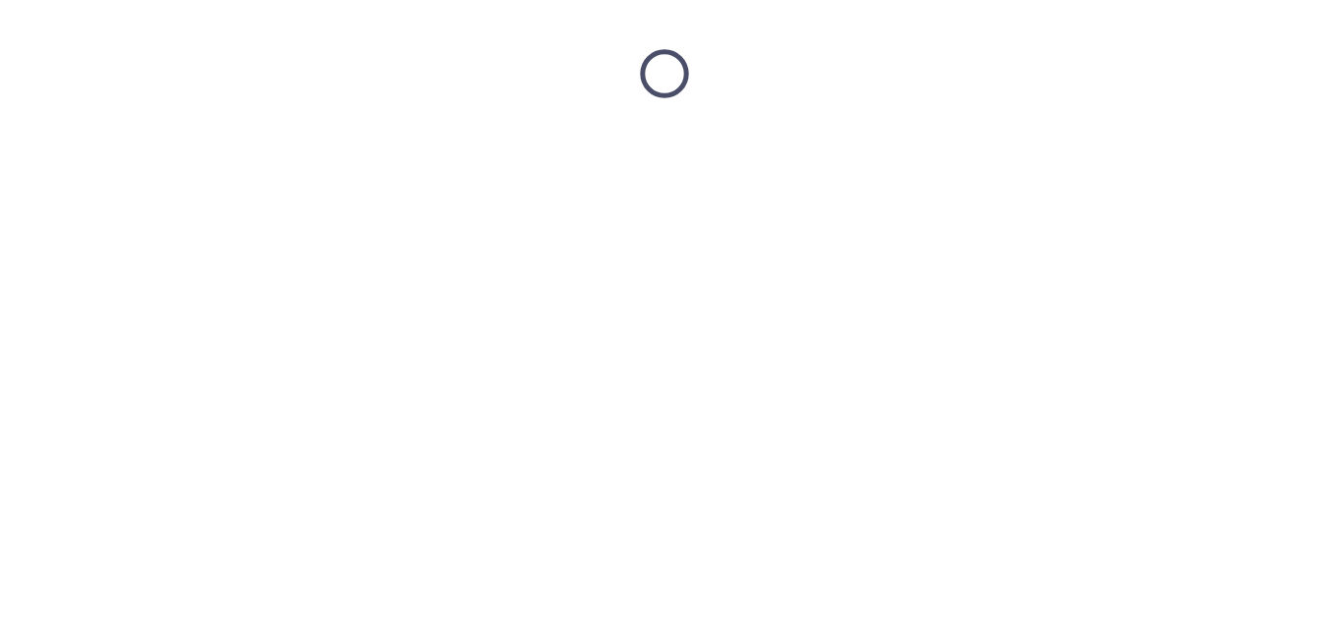
scroll to position [0, 0]
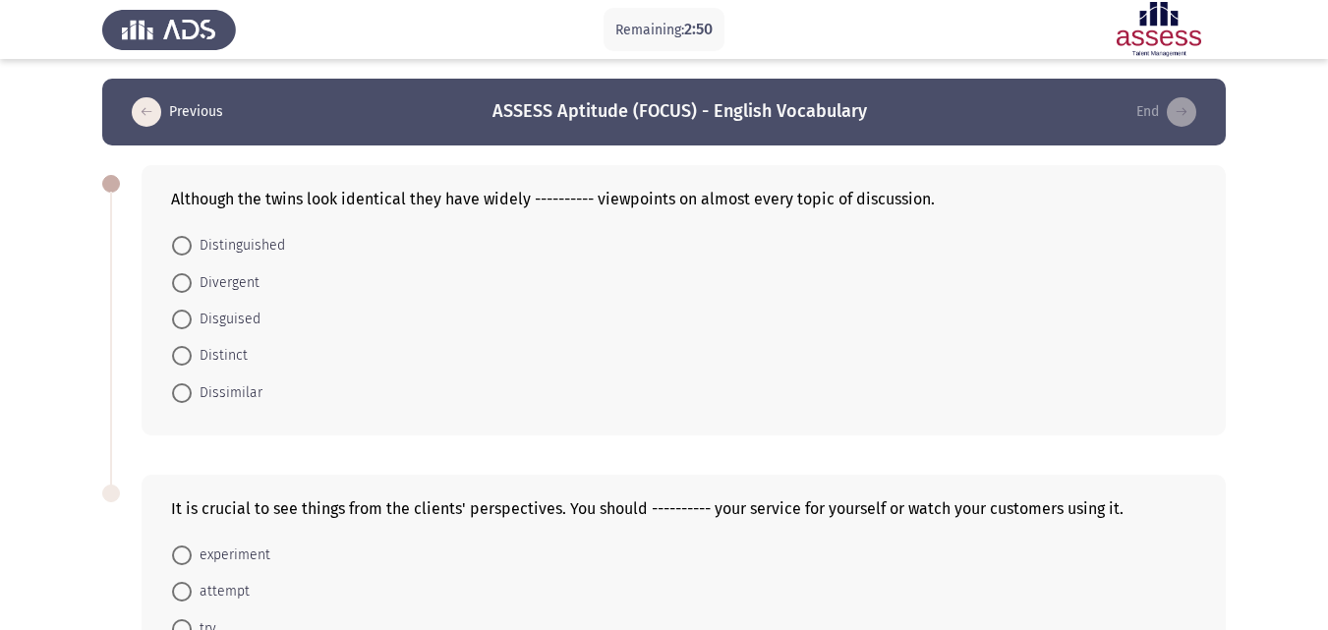
click at [186, 250] on span at bounding box center [182, 246] width 20 height 20
click at [186, 250] on input "Distinguished" at bounding box center [182, 246] width 20 height 20
radio input "true"
click at [73, 262] on app-assessment-container "Remaining: 2:49 Previous ASSESS Aptitude (FOCUS) - English Vocabulary End Altho…" at bounding box center [664, 421] width 1328 height 684
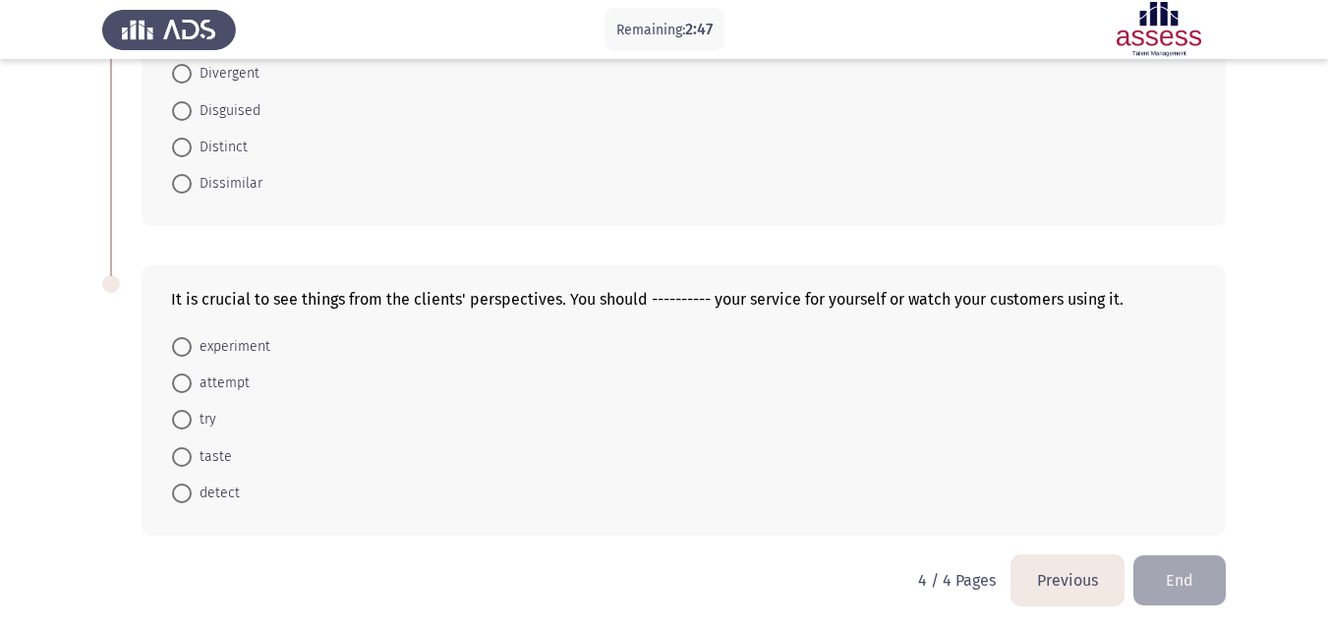
scroll to position [211, 0]
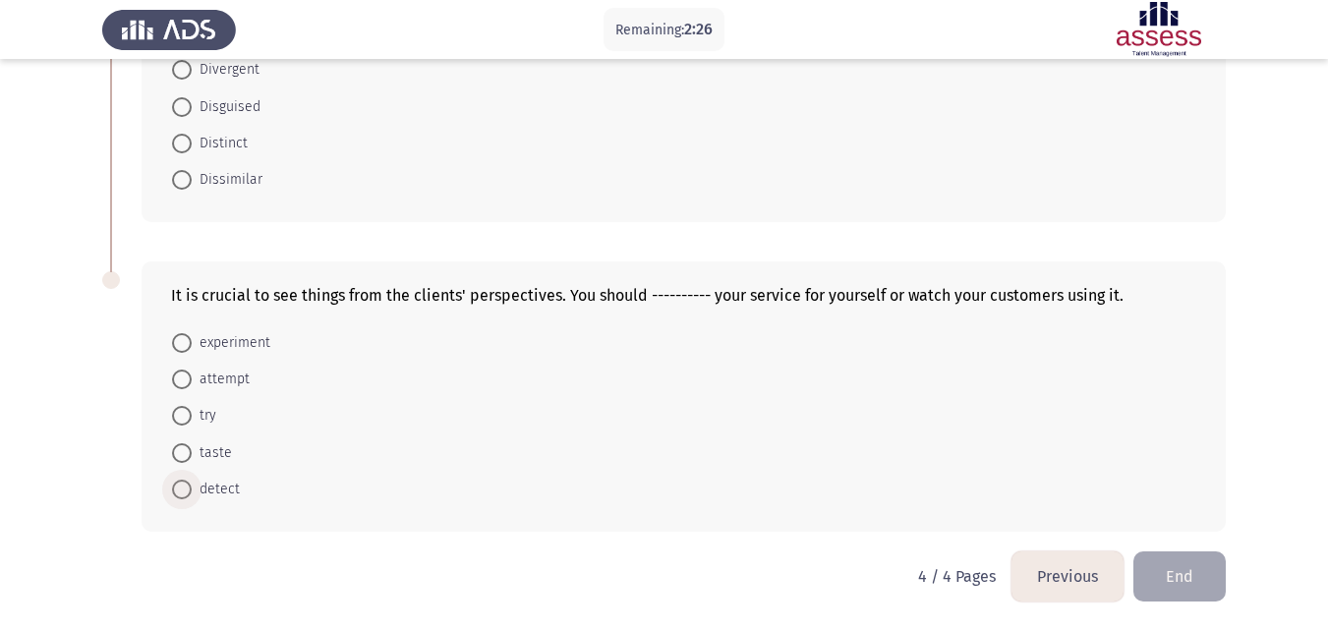
click at [178, 491] on span at bounding box center [182, 490] width 20 height 20
click at [178, 491] on input "detect" at bounding box center [182, 490] width 20 height 20
radio input "true"
click at [1198, 586] on button "End" at bounding box center [1180, 577] width 92 height 50
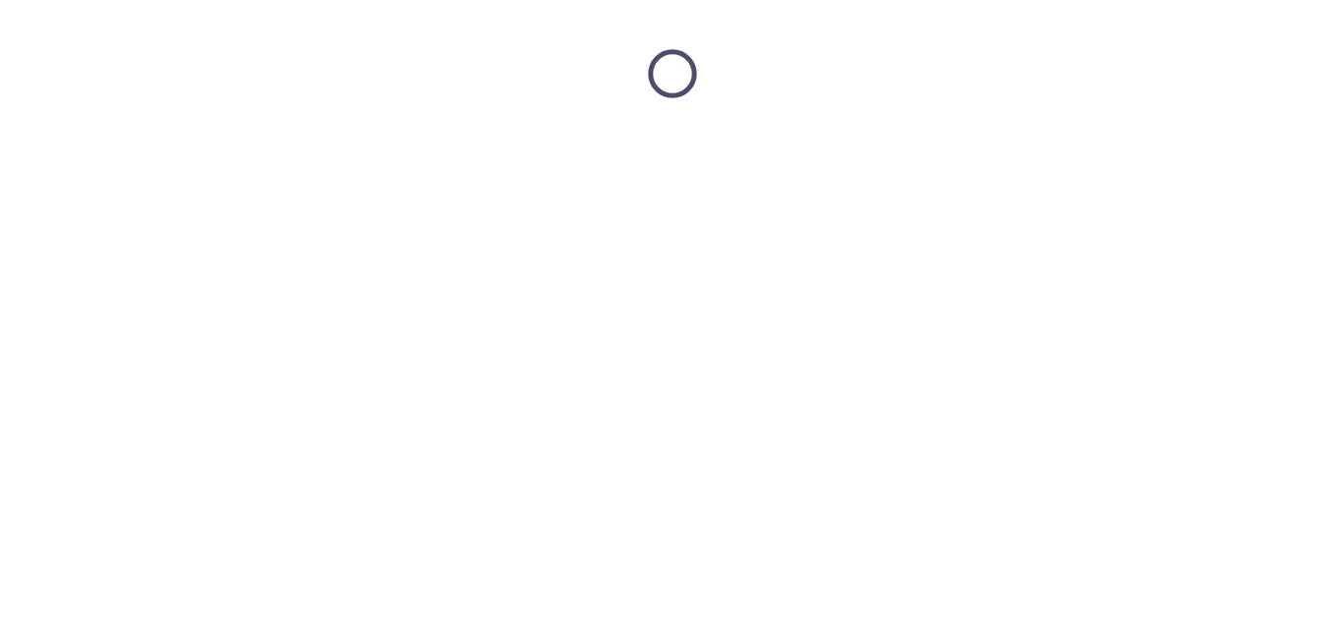
scroll to position [0, 0]
